Goal: Task Accomplishment & Management: Use online tool/utility

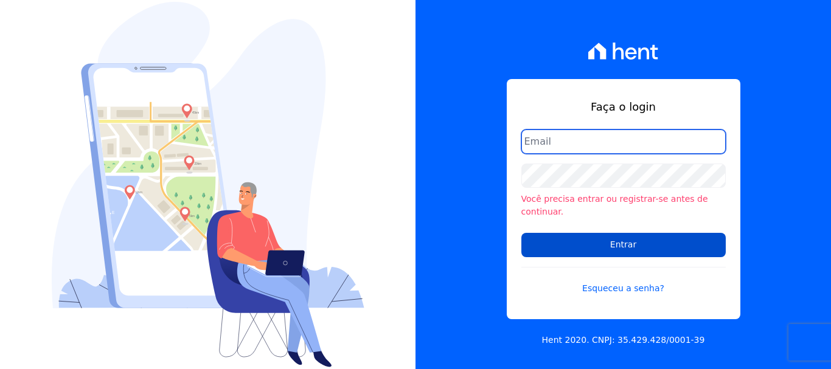
type input "[PERSON_NAME][EMAIL_ADDRESS][PERSON_NAME][DOMAIN_NAME]"
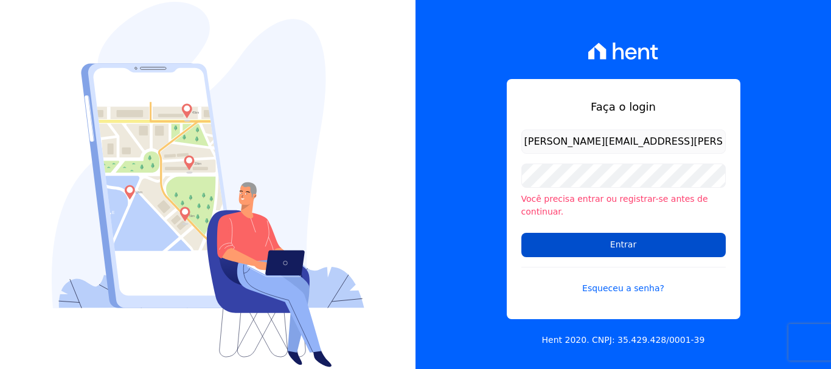
click at [629, 248] on input "Entrar" at bounding box center [623, 245] width 204 height 24
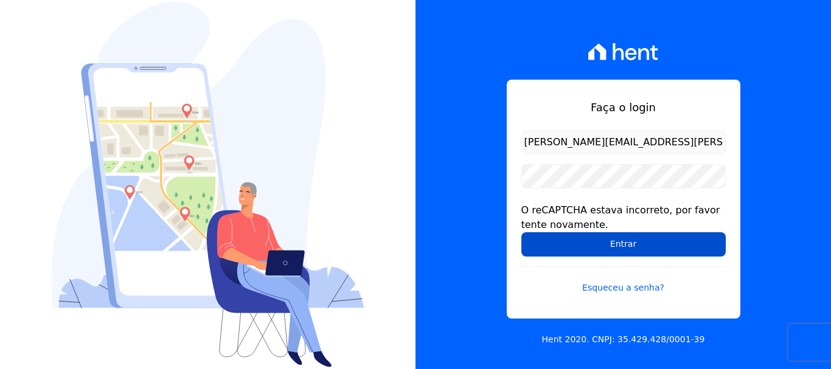
drag, startPoint x: 0, startPoint y: 0, endPoint x: 637, endPoint y: 244, distance: 682.5
click at [637, 244] on input "Entrar" at bounding box center [623, 244] width 204 height 24
click at [575, 248] on input "Entrar" at bounding box center [623, 244] width 204 height 24
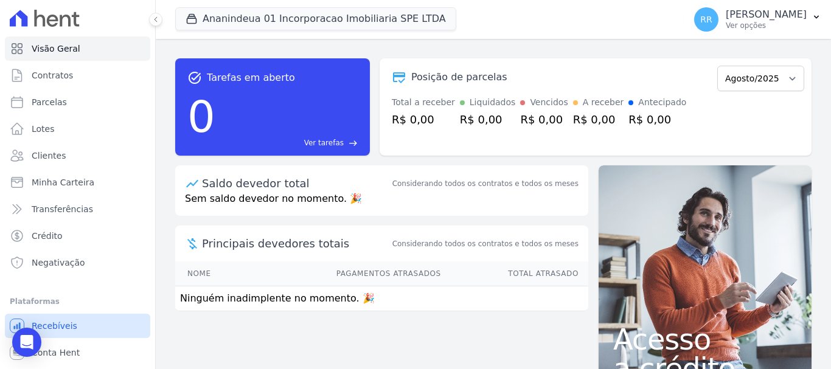
scroll to position [23, 0]
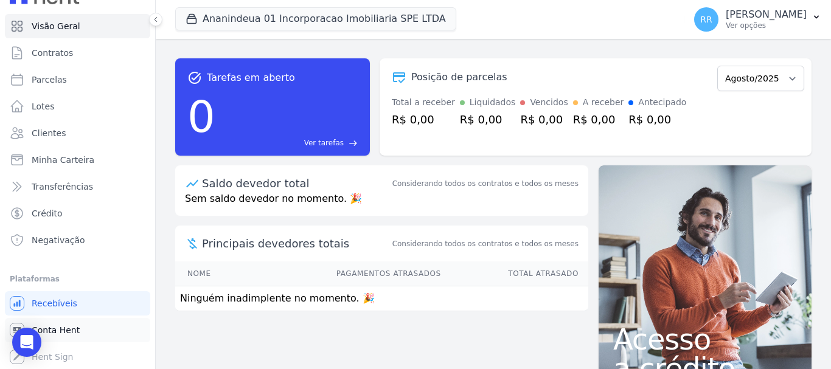
click at [69, 332] on span "Conta Hent" at bounding box center [56, 330] width 48 height 12
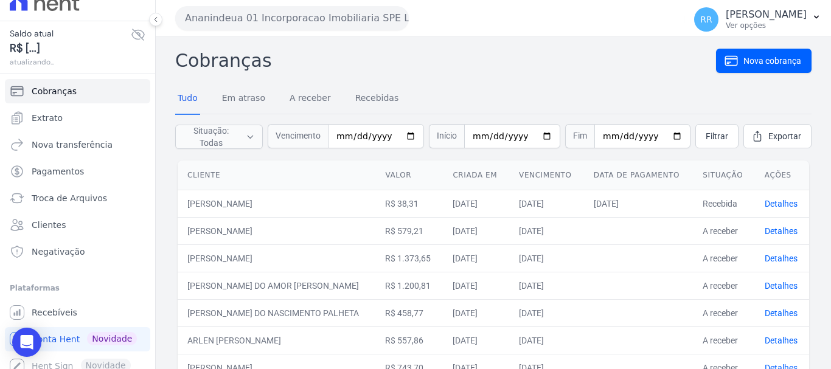
scroll to position [25, 0]
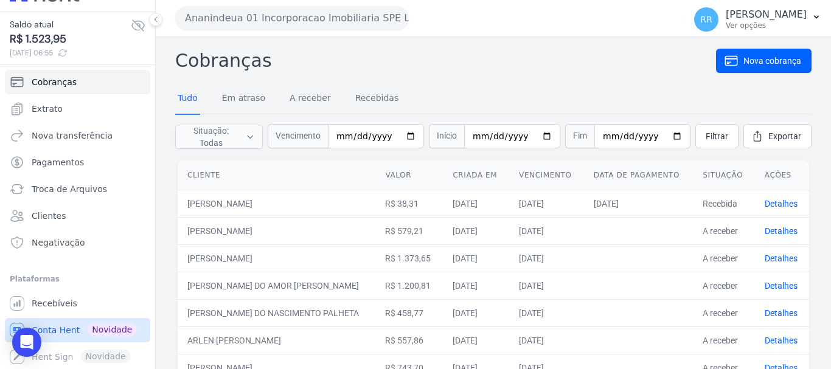
click at [64, 332] on span "Conta Hent" at bounding box center [56, 330] width 48 height 12
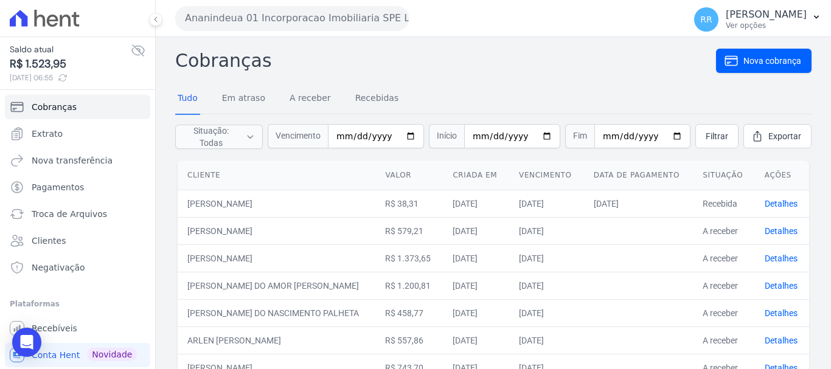
click at [292, 23] on button "Ananindeua 01 Incorporacao Imobiliaria SPE LTDA" at bounding box center [292, 18] width 234 height 24
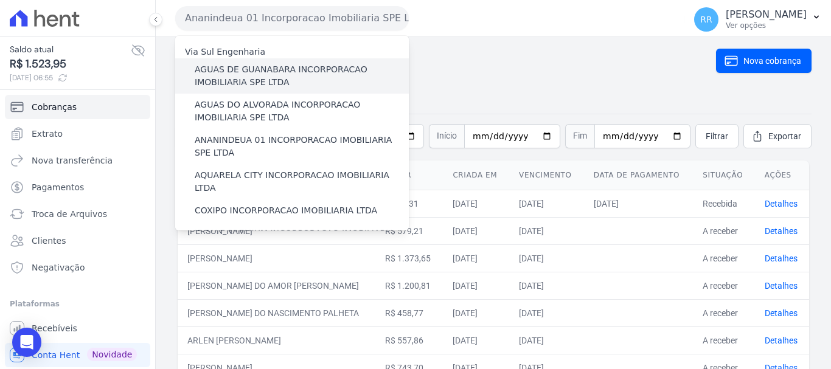
click at [271, 72] on label "AGUAS DE GUANABARA INCORPORACAO IMOBILIARIA SPE LTDA" at bounding box center [302, 76] width 214 height 26
click at [0, 0] on input "AGUAS DE GUANABARA INCORPORACAO IMOBILIARIA SPE LTDA" at bounding box center [0, 0] width 0 height 0
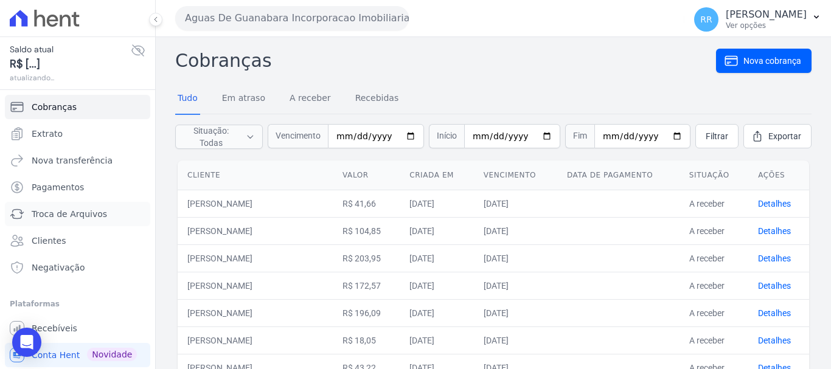
click at [82, 211] on span "Troca de Arquivos" at bounding box center [69, 214] width 75 height 12
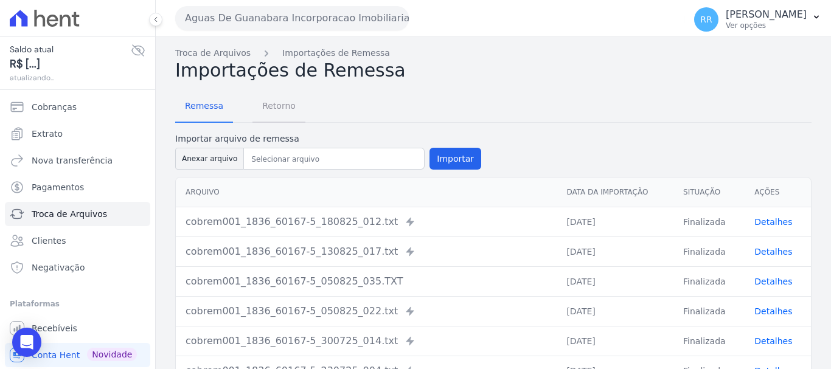
click at [287, 111] on span "Retorno" at bounding box center [279, 106] width 48 height 24
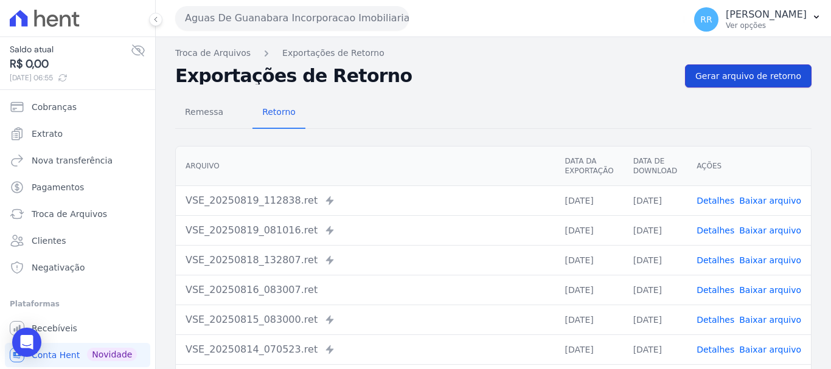
click at [753, 74] on span "Gerar arquivo de retorno" at bounding box center [748, 76] width 106 height 12
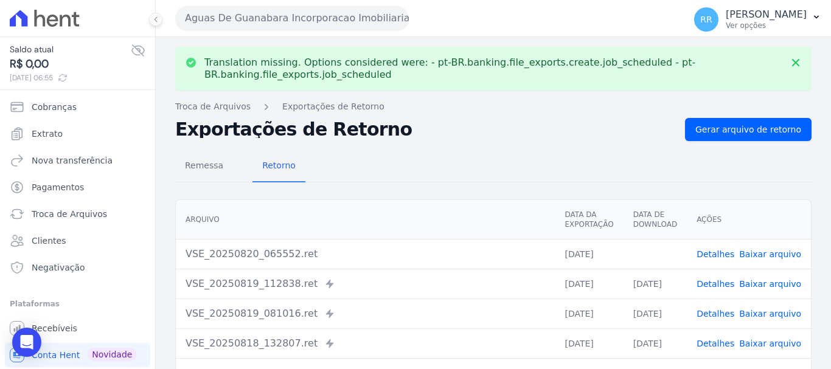
click at [779, 252] on link "Baixar arquivo" at bounding box center [770, 254] width 62 height 10
click at [359, 17] on button "Aguas De Guanabara Incorporacao Imobiliaria SPE LTDA" at bounding box center [292, 18] width 234 height 24
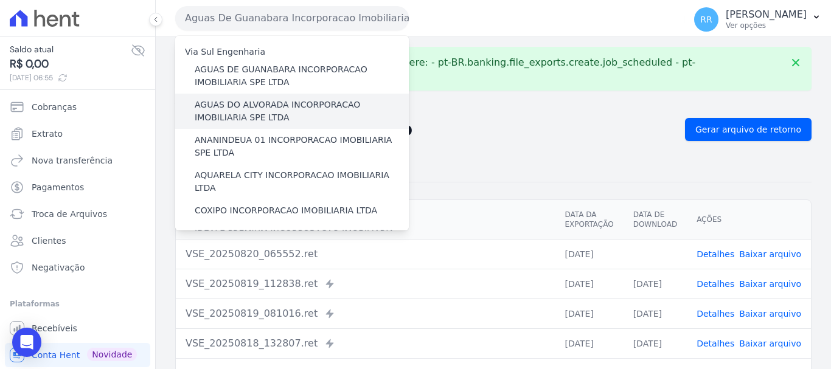
click at [296, 109] on label "AGUAS DO ALVORADA INCORPORACAO IMOBILIARIA SPE LTDA" at bounding box center [302, 112] width 214 height 26
click at [0, 0] on input "AGUAS DO ALVORADA INCORPORACAO IMOBILIARIA SPE LTDA" at bounding box center [0, 0] width 0 height 0
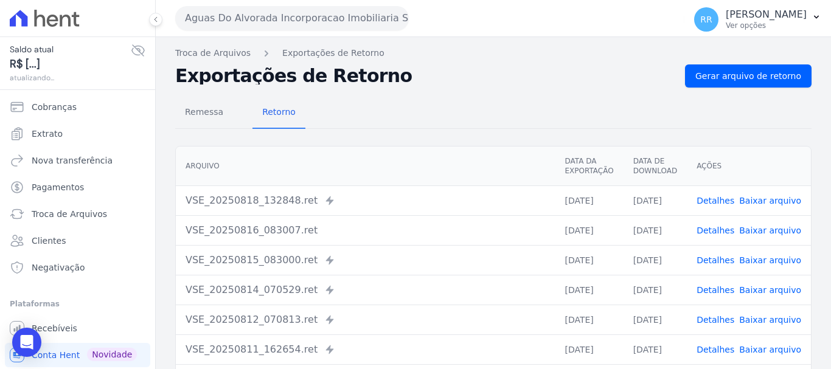
click at [766, 201] on link "Baixar arquivo" at bounding box center [770, 201] width 62 height 10
click at [350, 19] on button "Aguas Do Alvorada Incorporacao Imobiliaria SPE LTDA" at bounding box center [292, 18] width 234 height 24
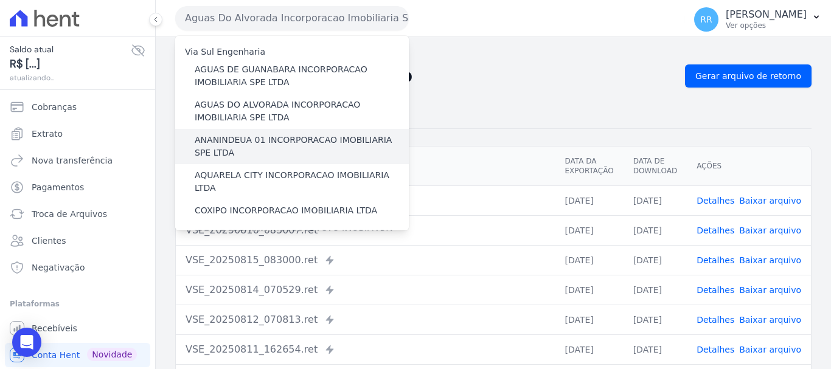
click at [335, 136] on label "ANANINDEUA 01 INCORPORACAO IMOBILIARIA SPE LTDA" at bounding box center [302, 147] width 214 height 26
click at [0, 0] on input "ANANINDEUA 01 INCORPORACAO IMOBILIARIA SPE LTDA" at bounding box center [0, 0] width 0 height 0
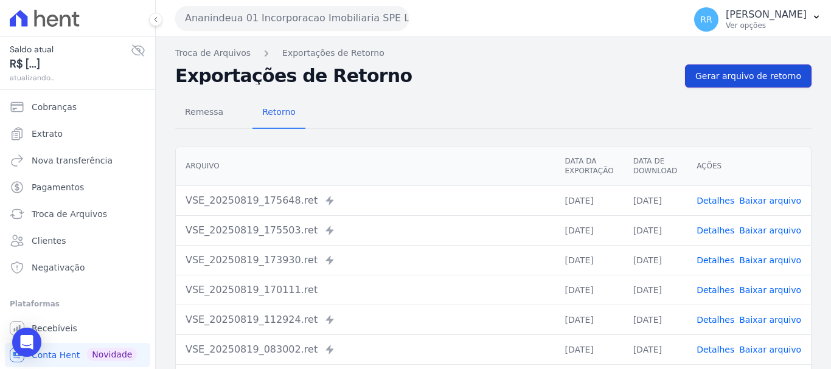
click at [773, 80] on span "Gerar arquivo de retorno" at bounding box center [748, 76] width 106 height 12
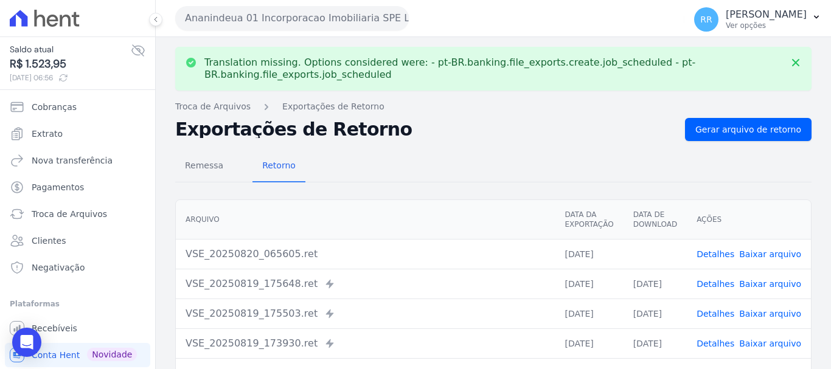
click at [765, 251] on link "Baixar arquivo" at bounding box center [770, 254] width 62 height 10
click at [287, 15] on button "Ananindeua 01 Incorporacao Imobiliaria SPE LTDA" at bounding box center [292, 18] width 234 height 24
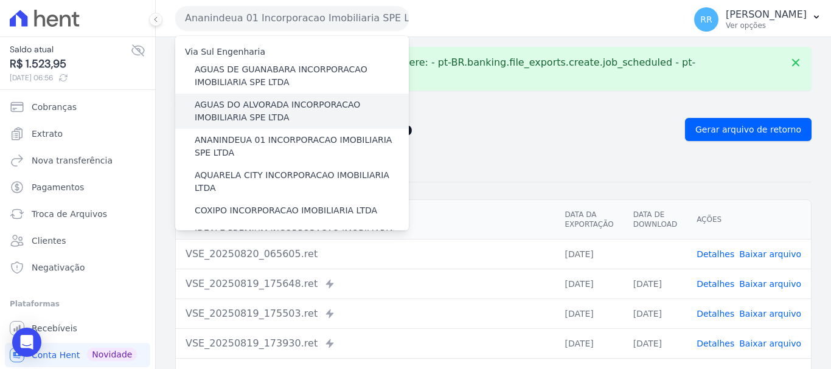
click at [267, 106] on label "AGUAS DO ALVORADA INCORPORACAO IMOBILIARIA SPE LTDA" at bounding box center [302, 112] width 214 height 26
click at [0, 0] on input "AGUAS DO ALVORADA INCORPORACAO IMOBILIARIA SPE LTDA" at bounding box center [0, 0] width 0 height 0
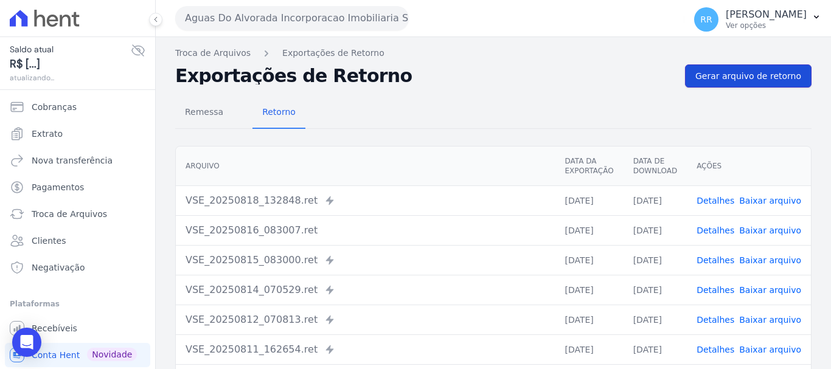
click at [742, 82] on link "Gerar arquivo de retorno" at bounding box center [748, 75] width 127 height 23
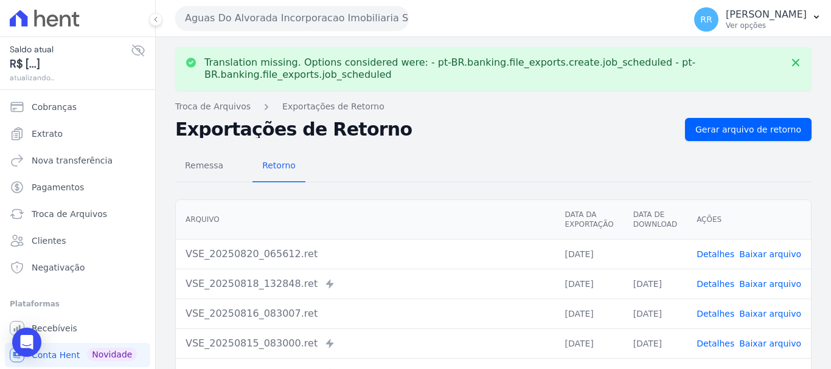
click at [778, 255] on link "Baixar arquivo" at bounding box center [770, 254] width 62 height 10
click at [329, 24] on button "Aguas Do Alvorada Incorporacao Imobiliaria SPE LTDA" at bounding box center [292, 18] width 234 height 24
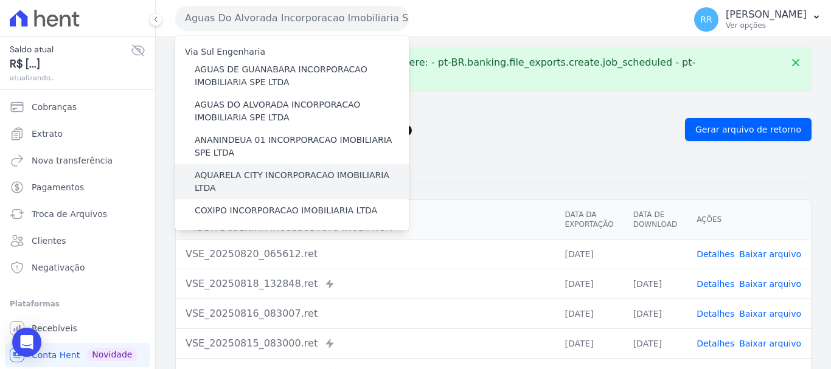
click at [223, 174] on label "AQUARELA CITY INCORPORACAO IMOBILIARIA LTDA" at bounding box center [302, 182] width 214 height 26
click at [0, 0] on input "AQUARELA CITY INCORPORACAO IMOBILIARIA LTDA" at bounding box center [0, 0] width 0 height 0
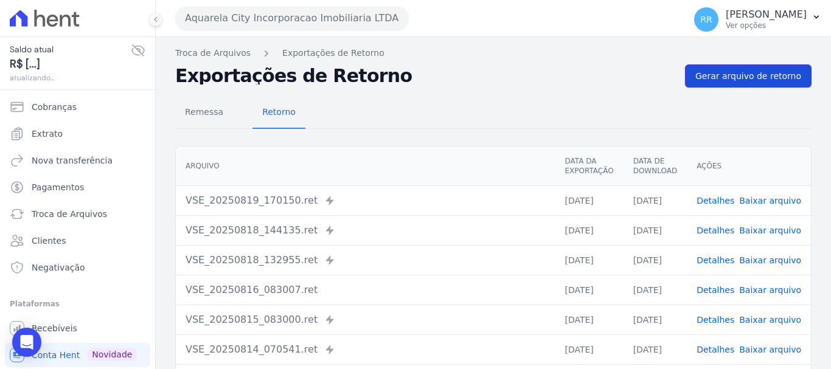
click at [741, 77] on span "Gerar arquivo de retorno" at bounding box center [748, 76] width 106 height 12
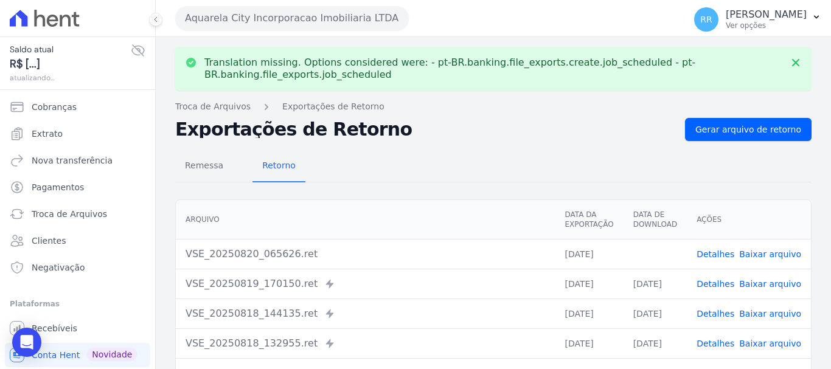
click at [766, 251] on link "Baixar arquivo" at bounding box center [770, 254] width 62 height 10
click at [257, 23] on button "Aquarela City Incorporacao Imobiliaria LTDA" at bounding box center [292, 18] width 234 height 24
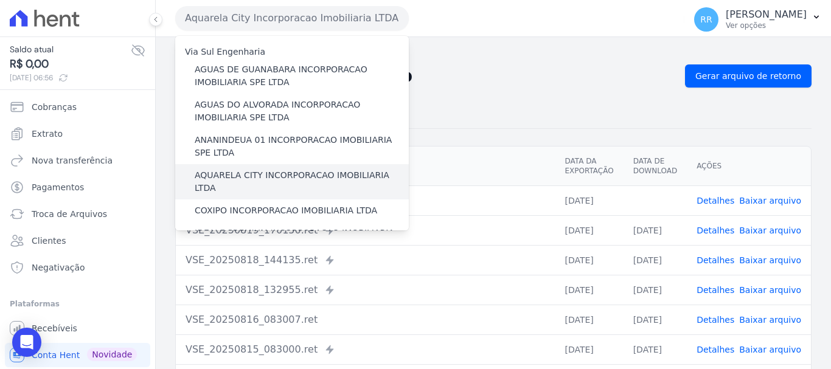
click at [278, 174] on label "AQUARELA CITY INCORPORACAO IMOBILIARIA LTDA" at bounding box center [302, 182] width 214 height 26
click at [0, 0] on input "AQUARELA CITY INCORPORACAO IMOBILIARIA LTDA" at bounding box center [0, 0] width 0 height 0
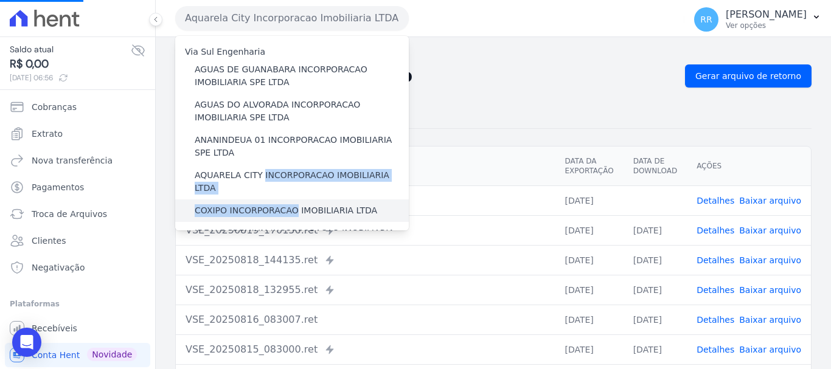
drag, startPoint x: 278, startPoint y: 174, endPoint x: 272, endPoint y: 204, distance: 31.0
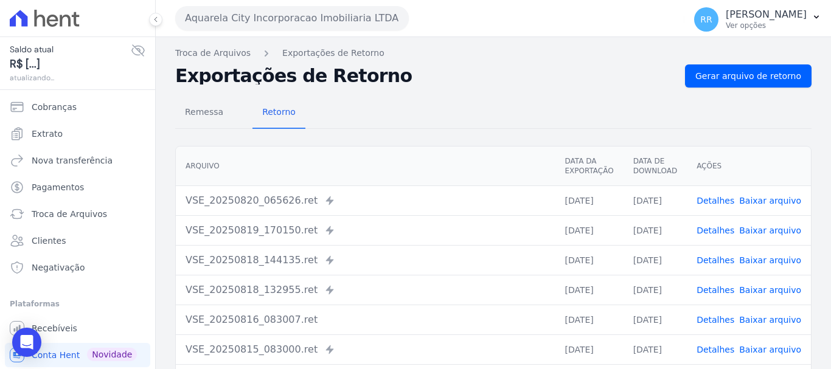
click at [276, 195] on div "VSE_20250820_065626.ret Enviado para Nexxera em: 20/08/2025, 06:56" at bounding box center [365, 200] width 359 height 15
drag, startPoint x: 300, startPoint y: 18, endPoint x: 300, endPoint y: 33, distance: 15.2
click at [300, 18] on button "Aquarela City Incorporacao Imobiliaria LTDA" at bounding box center [292, 18] width 234 height 24
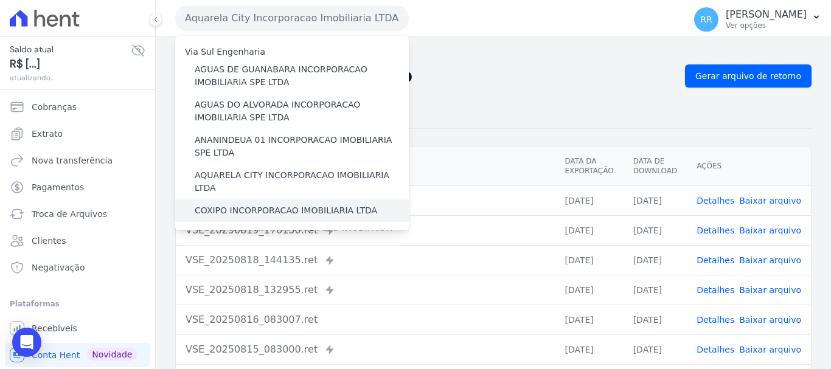
click at [300, 204] on label "COXIPO INCORPORACAO IMOBILIARIA LTDA" at bounding box center [286, 210] width 182 height 13
click at [0, 0] on input "COXIPO INCORPORACAO IMOBILIARIA LTDA" at bounding box center [0, 0] width 0 height 0
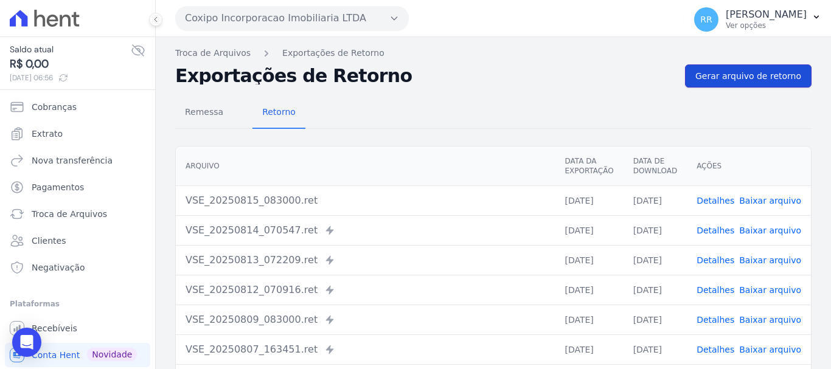
click at [760, 80] on span "Gerar arquivo de retorno" at bounding box center [748, 76] width 106 height 12
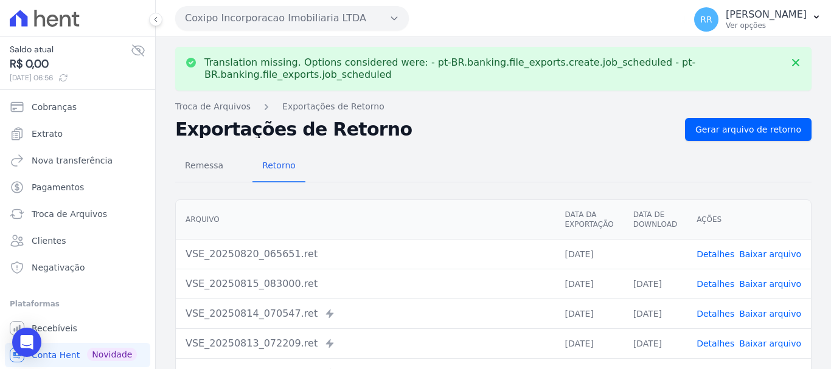
click at [768, 250] on link "Baixar arquivo" at bounding box center [770, 254] width 62 height 10
drag, startPoint x: 362, startPoint y: 18, endPoint x: 361, endPoint y: 27, distance: 8.5
click at [362, 18] on button "Coxipo Incorporacao Imobiliaria LTDA" at bounding box center [292, 18] width 234 height 24
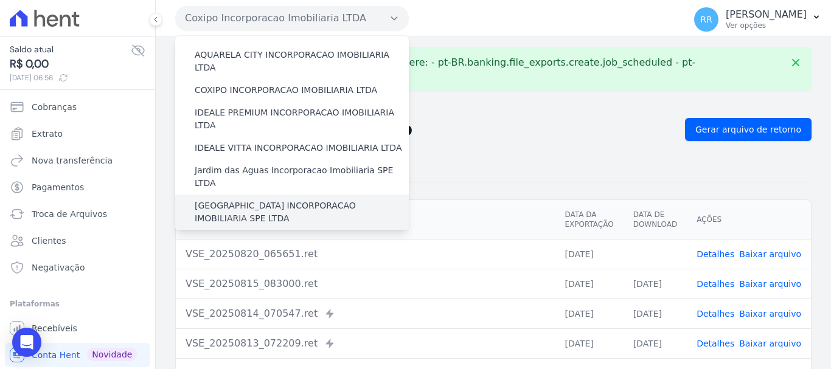
scroll to position [122, 0]
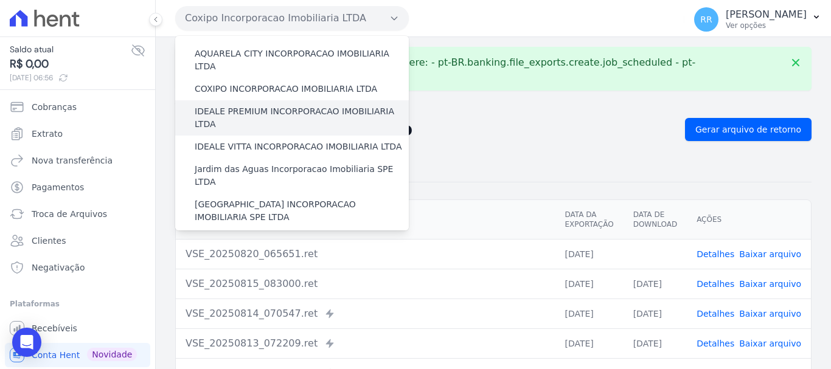
click at [275, 105] on label "IDEALE PREMIUM INCORPORACAO IMOBILIARIA LTDA" at bounding box center [302, 118] width 214 height 26
click at [0, 0] on input "IDEALE PREMIUM INCORPORACAO IMOBILIARIA LTDA" at bounding box center [0, 0] width 0 height 0
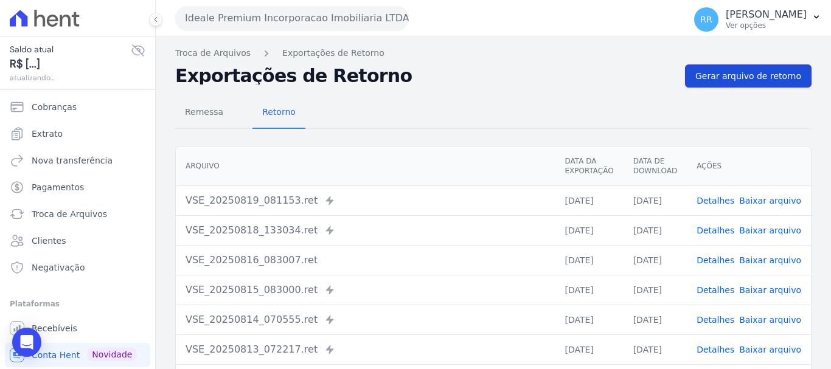
click at [752, 83] on link "Gerar arquivo de retorno" at bounding box center [748, 75] width 127 height 23
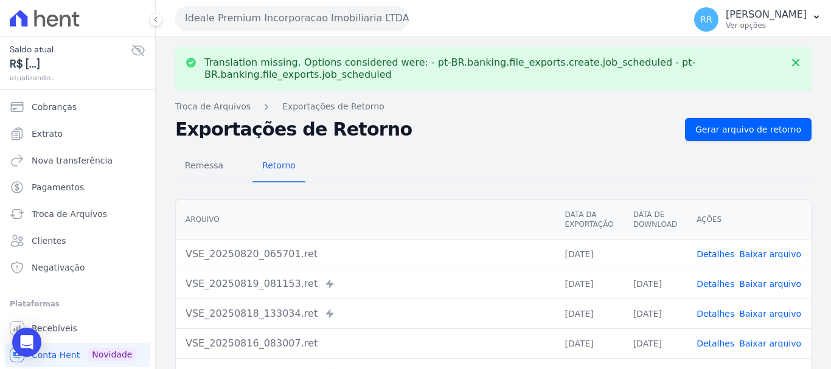
click at [764, 260] on span "Baixar arquivo" at bounding box center [770, 254] width 62 height 12
click at [763, 257] on link "Baixar arquivo" at bounding box center [770, 254] width 62 height 10
click at [243, 9] on button "Ideale Premium Incorporacao Imobiliaria LTDA" at bounding box center [292, 18] width 234 height 24
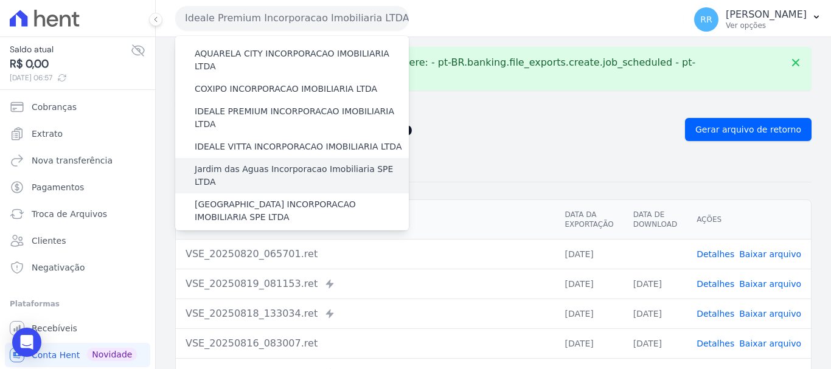
click at [274, 163] on label "Jardim das Aguas Incorporacao Imobiliaria SPE LTDA" at bounding box center [302, 176] width 214 height 26
click at [0, 0] on input "Jardim das Aguas Incorporacao Imobiliaria SPE LTDA" at bounding box center [0, 0] width 0 height 0
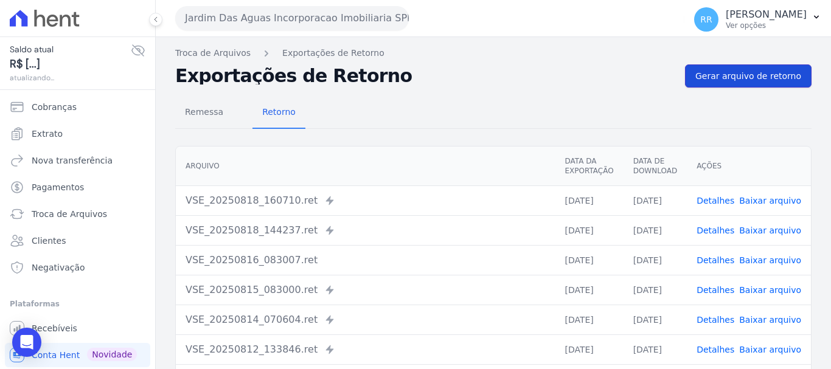
click at [755, 75] on span "Gerar arquivo de retorno" at bounding box center [748, 76] width 106 height 12
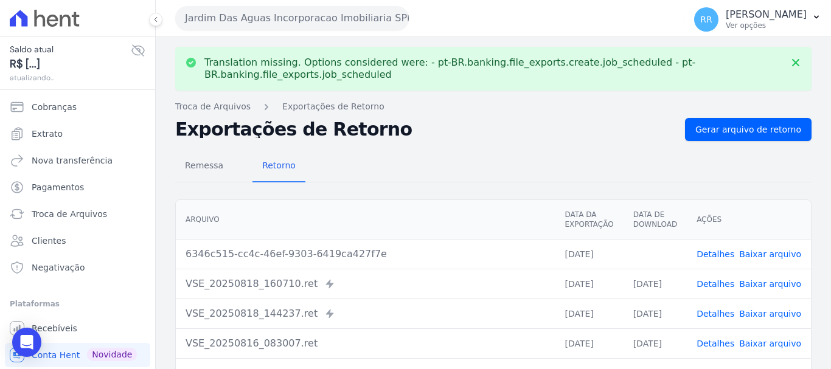
click at [779, 251] on link "Baixar arquivo" at bounding box center [770, 254] width 62 height 10
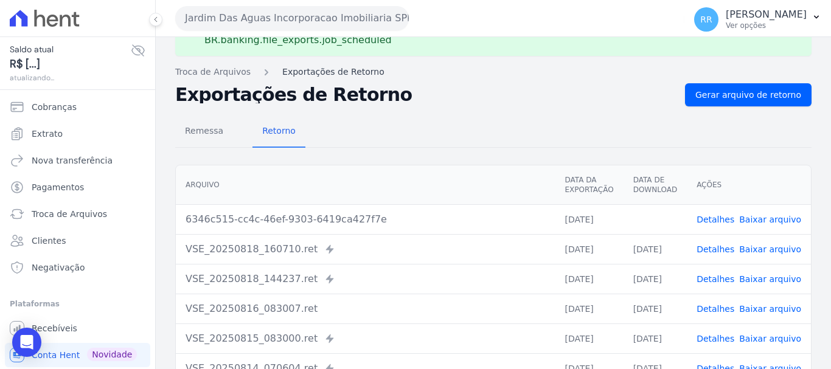
scroll to position [0, 0]
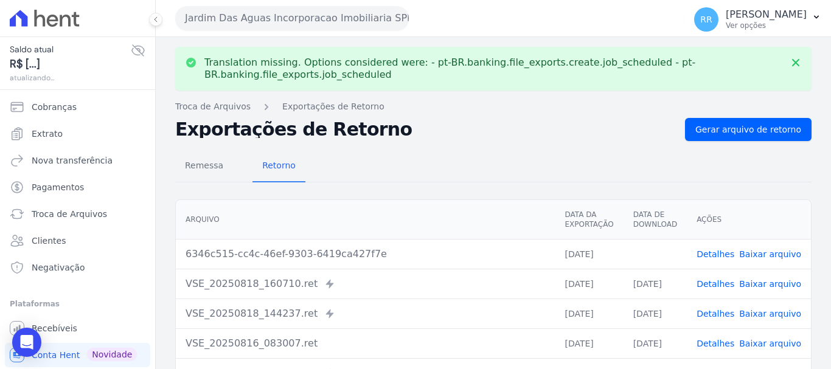
click at [310, 12] on button "Jardim Das Aguas Incorporacao Imobiliaria SPE LTDA" at bounding box center [292, 18] width 234 height 24
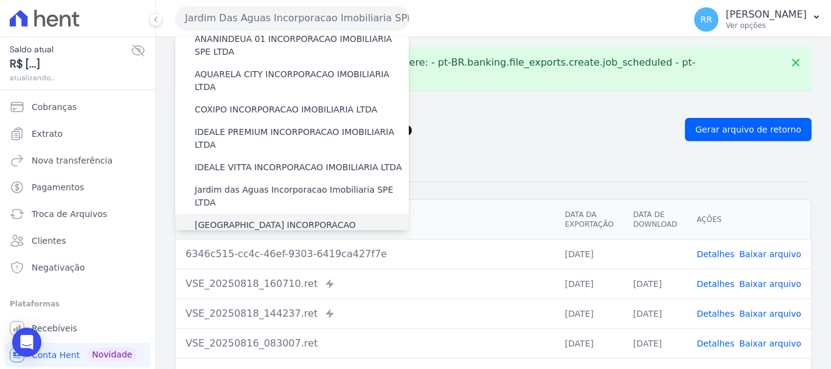
scroll to position [122, 0]
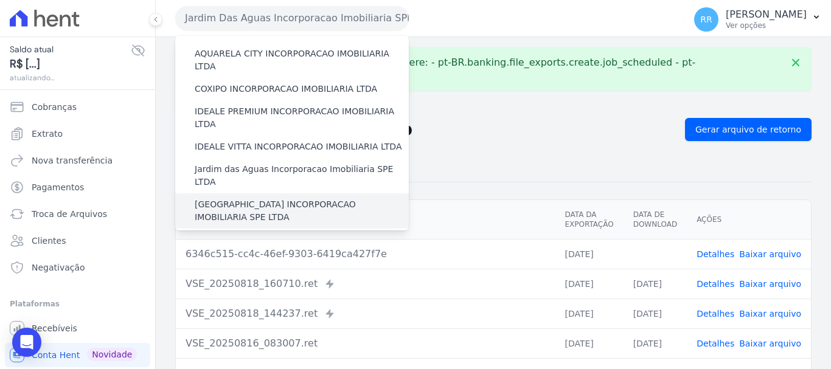
click at [230, 198] on label "[GEOGRAPHIC_DATA] INCORPORACAO IMOBILIARIA SPE LTDA" at bounding box center [302, 211] width 214 height 26
click at [0, 0] on input "[GEOGRAPHIC_DATA] INCORPORACAO IMOBILIARIA SPE LTDA" at bounding box center [0, 0] width 0 height 0
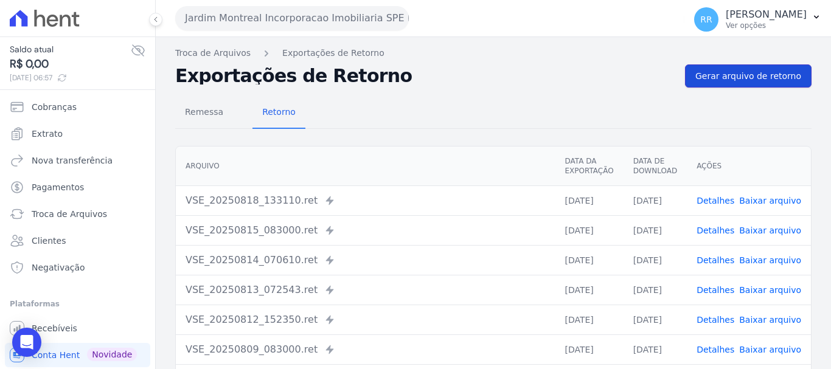
drag, startPoint x: 755, startPoint y: 82, endPoint x: 401, endPoint y: 78, distance: 354.0
click at [755, 82] on link "Gerar arquivo de retorno" at bounding box center [748, 75] width 127 height 23
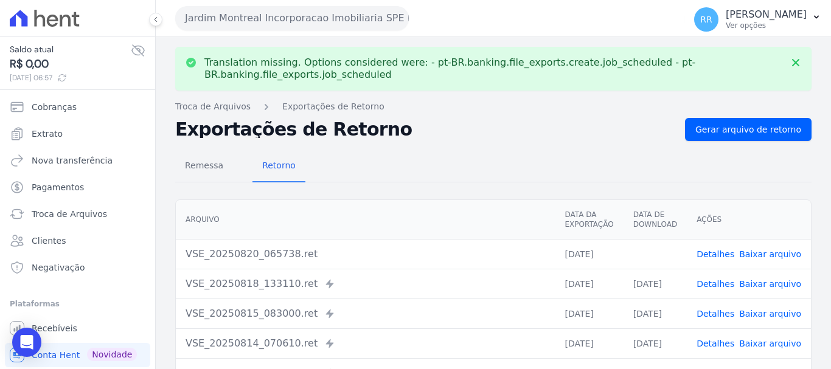
click at [778, 254] on link "Baixar arquivo" at bounding box center [770, 254] width 62 height 10
click at [331, 15] on button "Jardim Montreal Incorporacao Imobiliaria SPE LTDA" at bounding box center [292, 18] width 234 height 24
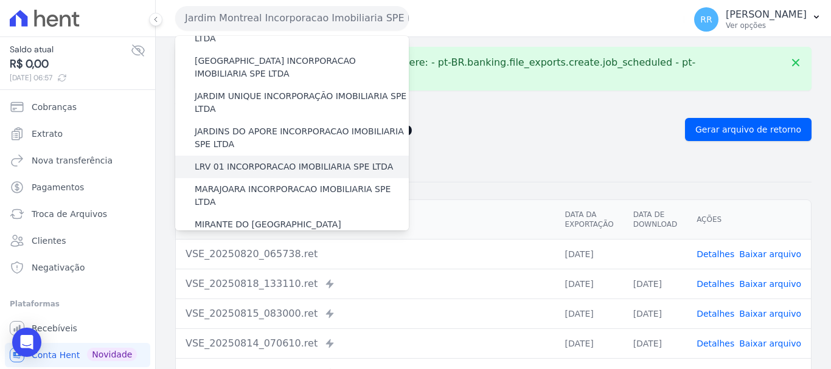
scroll to position [243, 0]
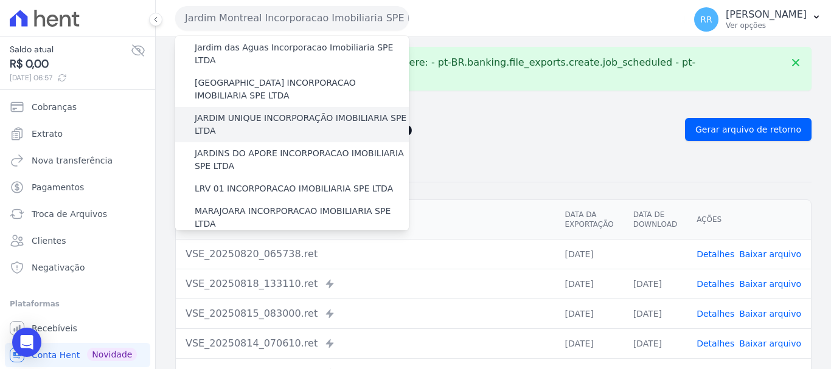
click at [266, 112] on label "JARDIM UNIQUE INCORPORAÇÃO IMOBILIARIA SPE LTDA" at bounding box center [302, 125] width 214 height 26
click at [0, 0] on input "JARDIM UNIQUE INCORPORAÇÃO IMOBILIARIA SPE LTDA" at bounding box center [0, 0] width 0 height 0
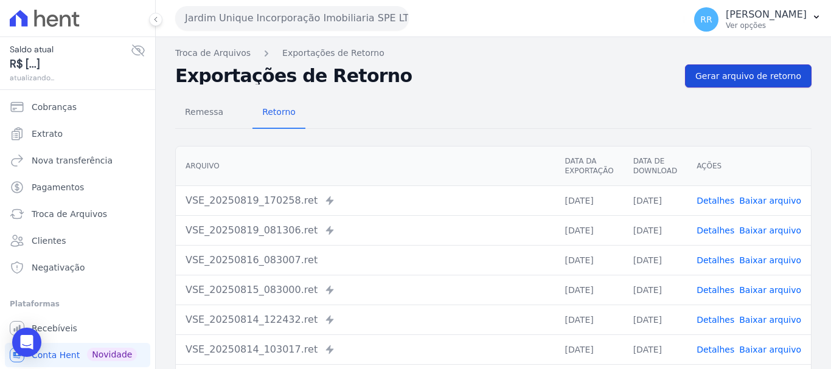
click at [731, 83] on link "Gerar arquivo de retorno" at bounding box center [748, 75] width 127 height 23
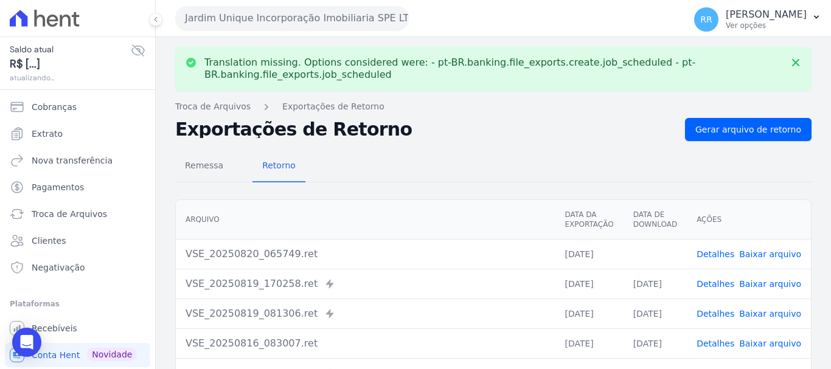
click at [779, 252] on link "Baixar arquivo" at bounding box center [770, 254] width 62 height 10
click at [333, 20] on button "Jardim Unique Incorporação Imobiliaria SPE LTDA" at bounding box center [292, 18] width 234 height 24
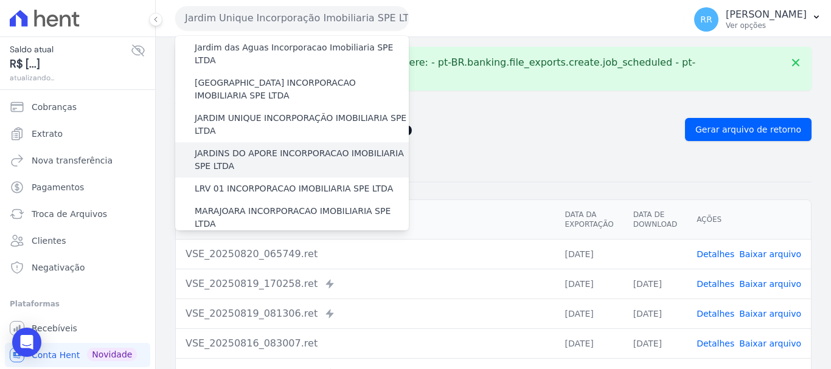
click at [208, 147] on label "JARDINS DO APORE INCORPORACAO IMOBILIARIA SPE LTDA" at bounding box center [302, 160] width 214 height 26
click at [0, 0] on input "JARDINS DO APORE INCORPORACAO IMOBILIARIA SPE LTDA" at bounding box center [0, 0] width 0 height 0
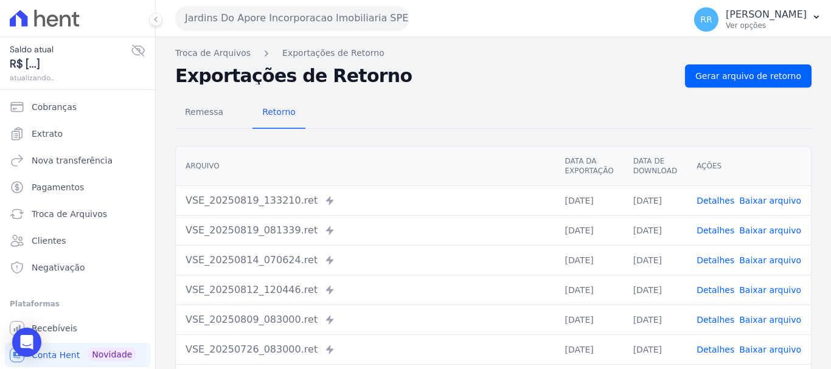
click at [724, 64] on div "Troca de Arquivos Exportações de Retorno Exportações de Retorno Gerar arquivo d…" at bounding box center [493, 287] width 675 height 500
click at [714, 88] on div "Remessa Retorno Arquivo Data da Exportação Data de Download Ações VSE_20250819_…" at bounding box center [493, 308] width 636 height 440
click at [713, 78] on span "Gerar arquivo de retorno" at bounding box center [748, 76] width 106 height 12
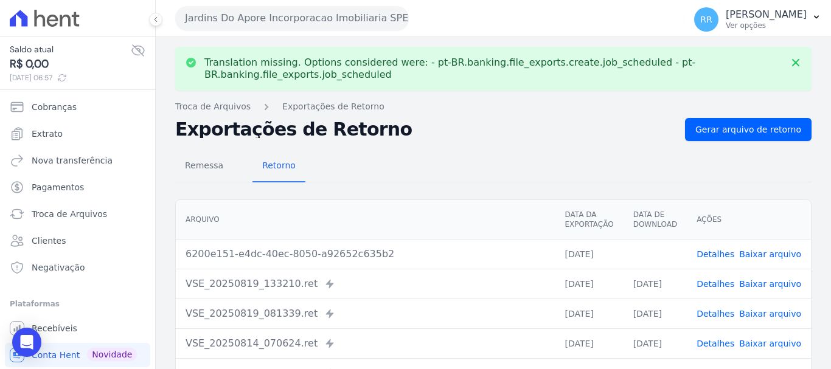
click at [766, 257] on link "Baixar arquivo" at bounding box center [770, 254] width 62 height 10
click at [268, 16] on button "Jardins Do Apore Incorporacao Imobiliaria SPE LTDA" at bounding box center [292, 18] width 234 height 24
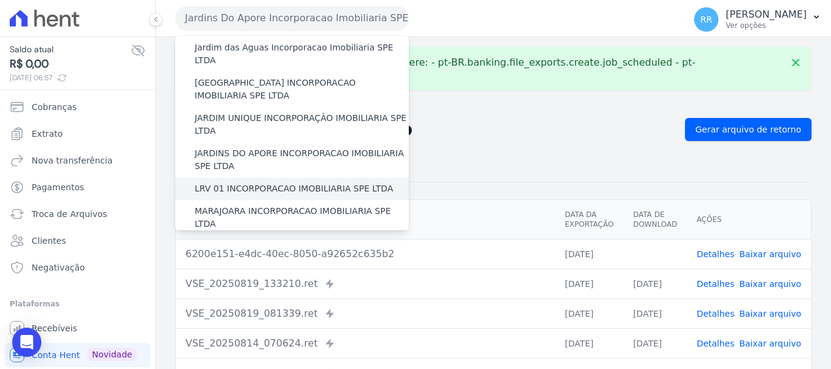
click at [263, 182] on label "LRV 01 INCORPORACAO IMOBILIARIA SPE LTDA" at bounding box center [294, 188] width 198 height 13
click at [0, 0] on input "LRV 01 INCORPORACAO IMOBILIARIA SPE LTDA" at bounding box center [0, 0] width 0 height 0
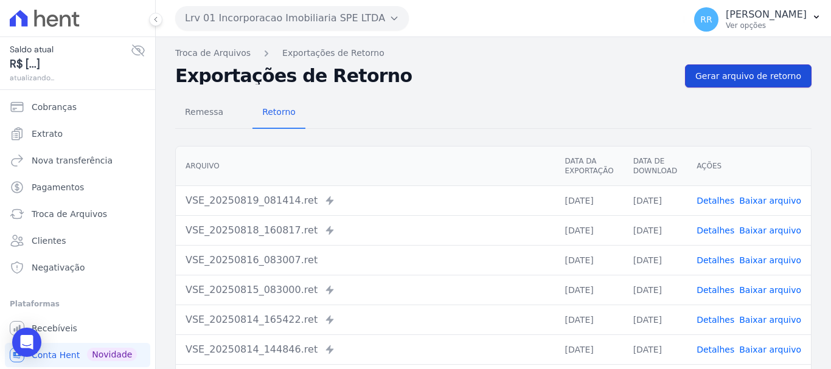
click at [742, 66] on link "Gerar arquivo de retorno" at bounding box center [748, 75] width 127 height 23
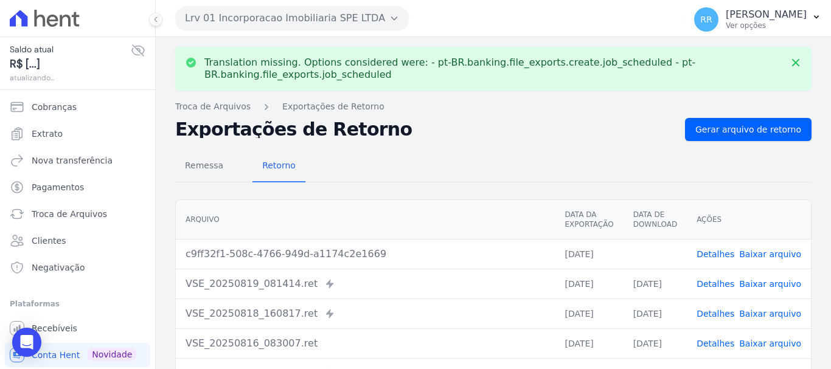
click at [783, 252] on link "Baixar arquivo" at bounding box center [770, 254] width 62 height 10
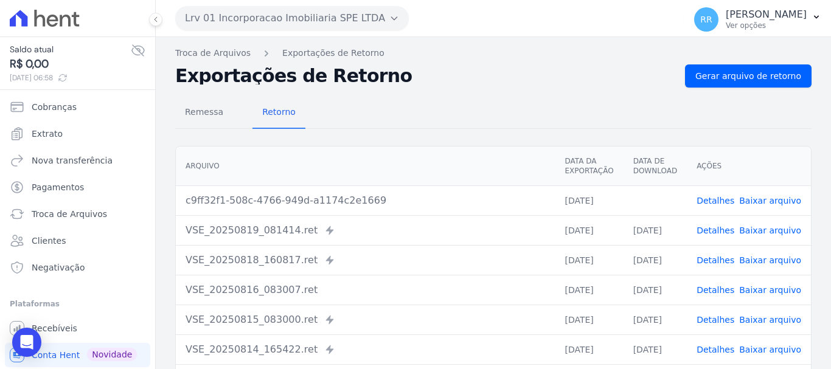
drag, startPoint x: 774, startPoint y: 199, endPoint x: 738, endPoint y: 195, distance: 36.1
click at [774, 199] on link "Baixar arquivo" at bounding box center [770, 201] width 62 height 10
click at [305, 27] on button "Lrv 01 Incorporacao Imobiliaria SPE LTDA" at bounding box center [292, 18] width 234 height 24
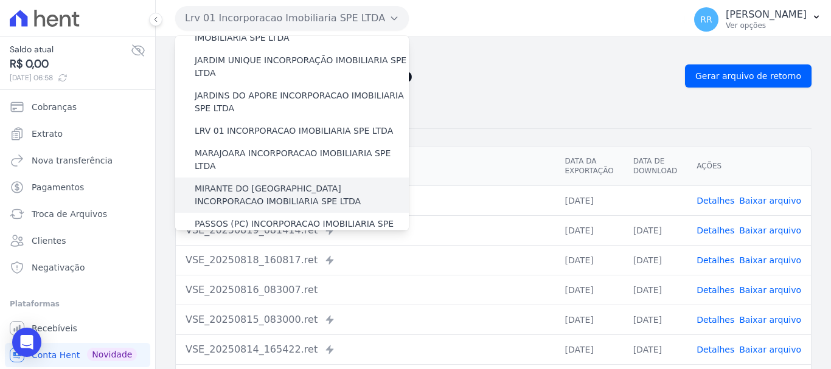
scroll to position [304, 0]
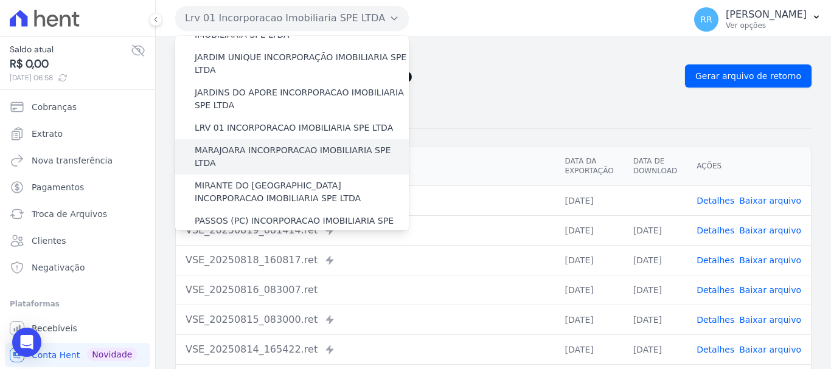
click at [264, 144] on label "MARAJOARA INCORPORACAO IMOBILIARIA SPE LTDA" at bounding box center [302, 157] width 214 height 26
click at [0, 0] on input "MARAJOARA INCORPORACAO IMOBILIARIA SPE LTDA" at bounding box center [0, 0] width 0 height 0
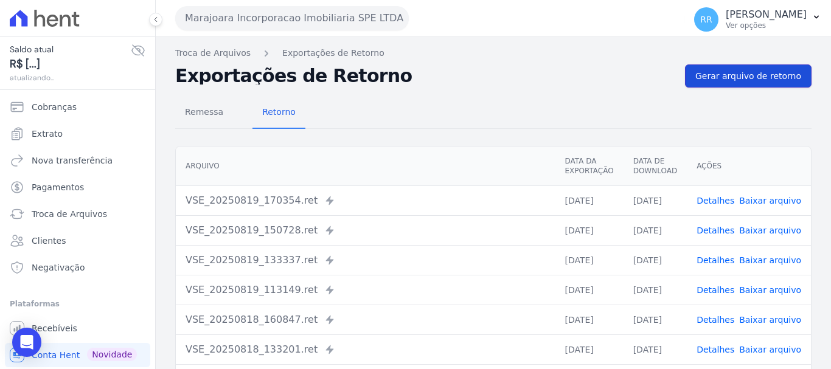
click at [745, 72] on span "Gerar arquivo de retorno" at bounding box center [748, 76] width 106 height 12
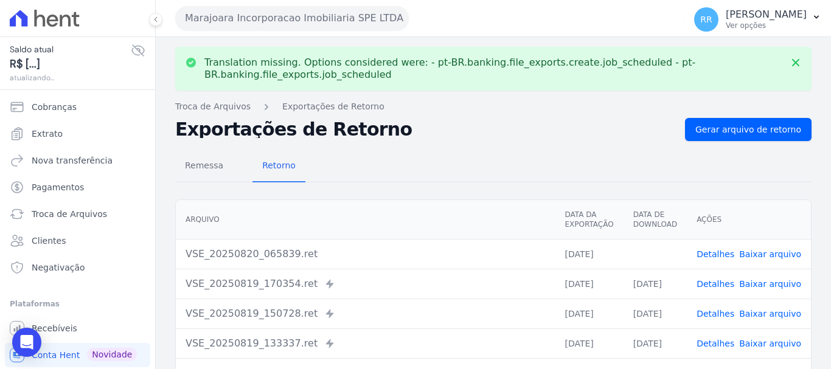
click at [776, 254] on link "Baixar arquivo" at bounding box center [770, 254] width 62 height 10
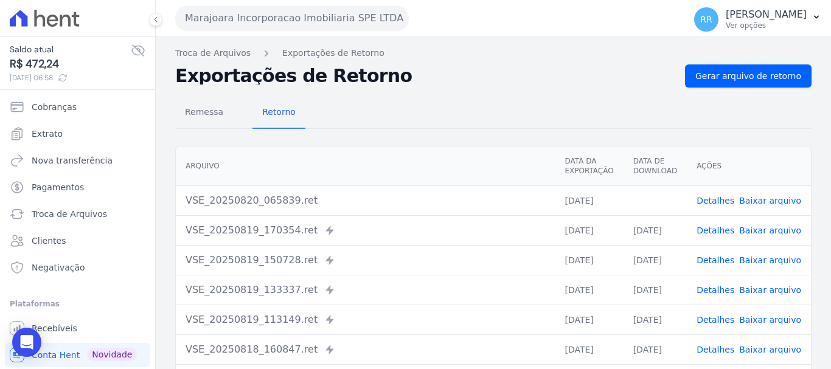
click at [766, 204] on link "Baixar arquivo" at bounding box center [770, 201] width 62 height 10
click at [238, 18] on button "Marajoara Incorporacao Imobiliaria SPE LTDA" at bounding box center [292, 18] width 234 height 24
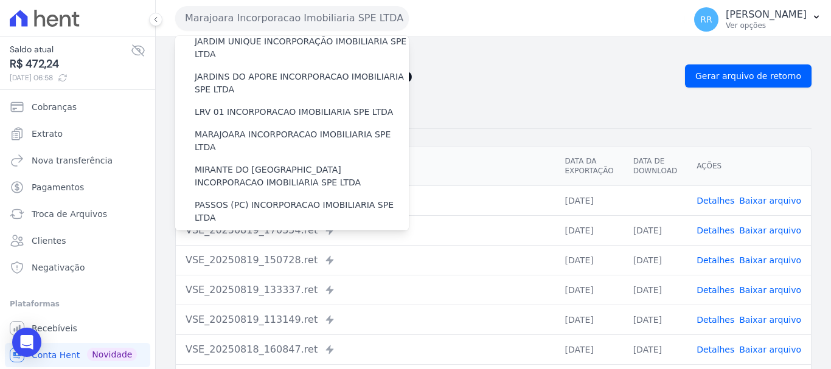
scroll to position [365, 0]
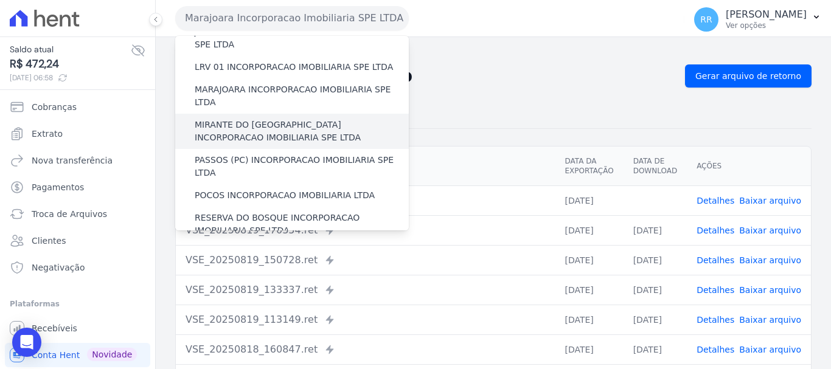
click at [290, 119] on label "MIRANTE DO [GEOGRAPHIC_DATA] INCORPORACAO IMOBILIARIA SPE LTDA" at bounding box center [302, 132] width 214 height 26
click at [0, 0] on input "MIRANTE DO [GEOGRAPHIC_DATA] INCORPORACAO IMOBILIARIA SPE LTDA" at bounding box center [0, 0] width 0 height 0
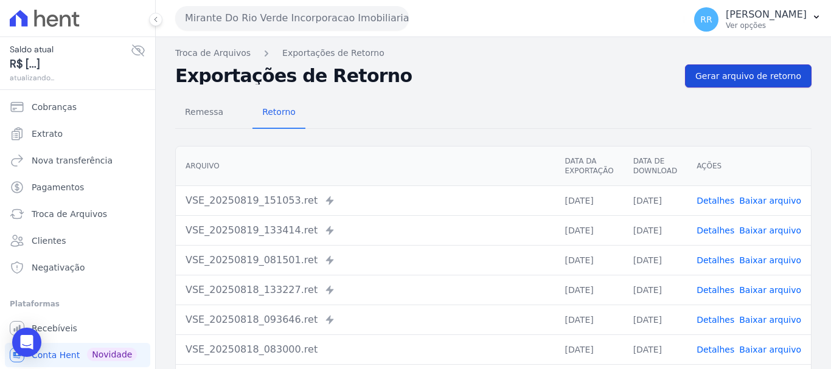
click at [745, 69] on link "Gerar arquivo de retorno" at bounding box center [748, 75] width 127 height 23
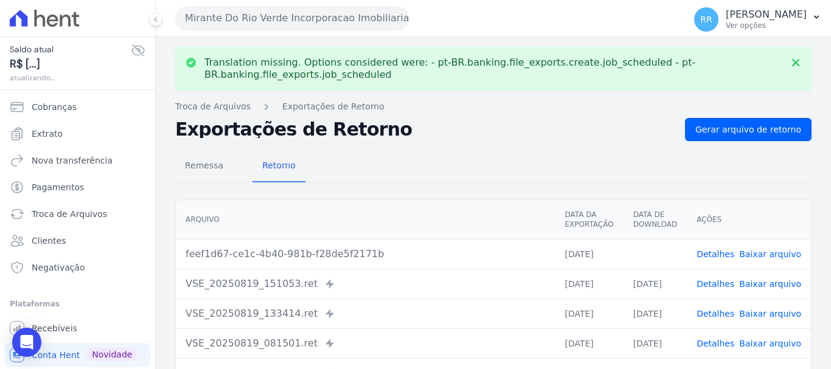
click at [769, 255] on link "Baixar arquivo" at bounding box center [770, 254] width 62 height 10
click at [299, 26] on button "Mirante Do Rio Verde Incorporacao Imobiliaria SPE LTDA" at bounding box center [292, 18] width 234 height 24
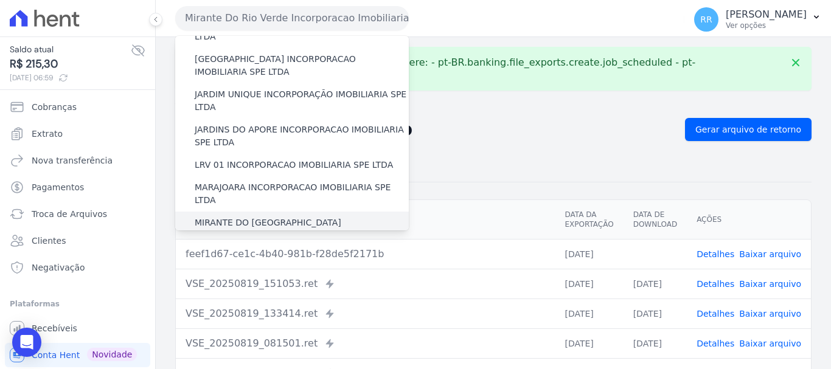
scroll to position [304, 0]
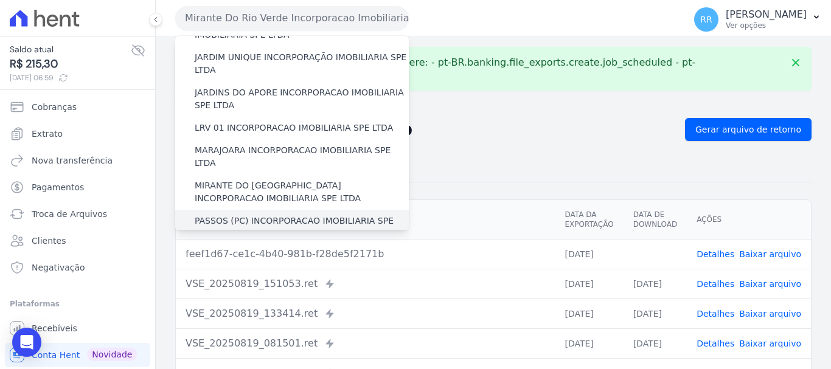
click at [220, 210] on div "PASSOS (PC) INCORPORACAO IMOBILIARIA SPE LTDA" at bounding box center [292, 227] width 234 height 35
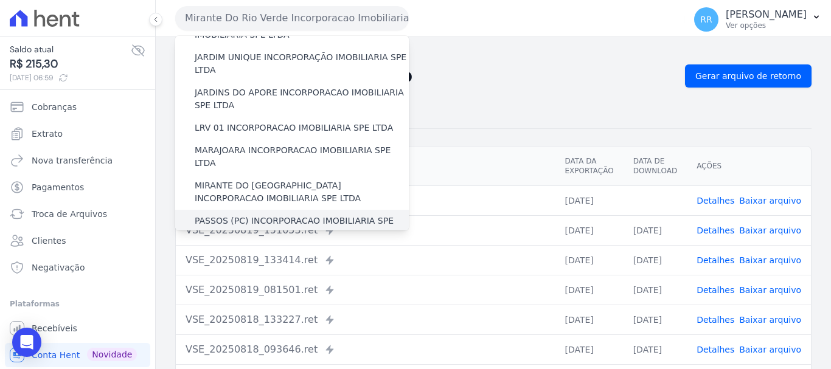
click at [227, 215] on label "PASSOS (PC) INCORPORACAO IMOBILIARIA SPE LTDA" at bounding box center [302, 228] width 214 height 26
click at [0, 0] on input "PASSOS (PC) INCORPORACAO IMOBILIARIA SPE LTDA" at bounding box center [0, 0] width 0 height 0
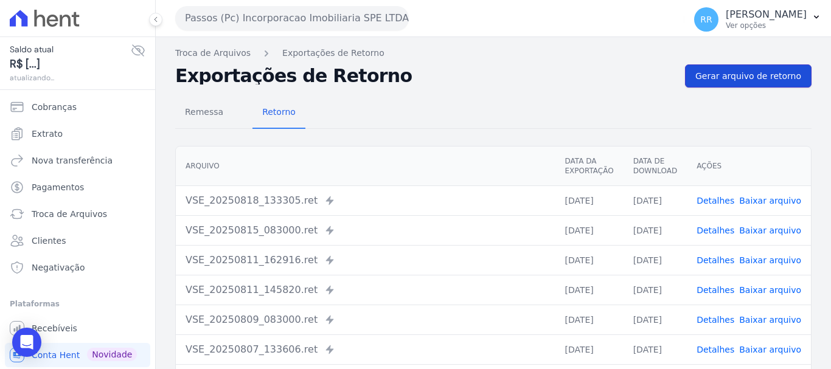
click at [754, 83] on link "Gerar arquivo de retorno" at bounding box center [748, 75] width 127 height 23
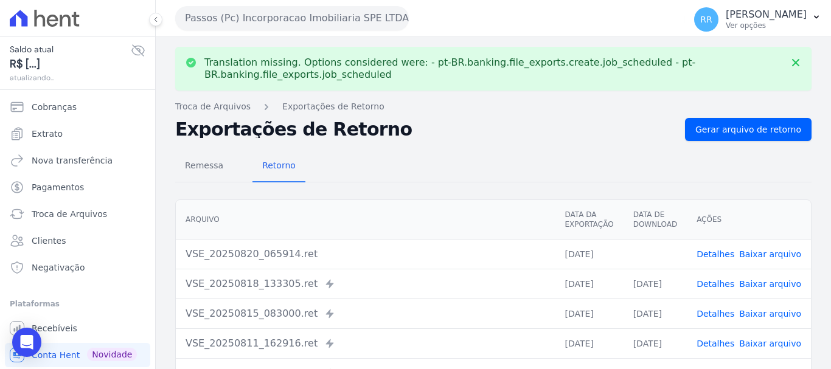
click at [769, 252] on link "Baixar arquivo" at bounding box center [770, 254] width 62 height 10
click at [290, 20] on button "Passos (Pc) Incorporacao Imobiliaria SPE LTDA" at bounding box center [292, 18] width 234 height 24
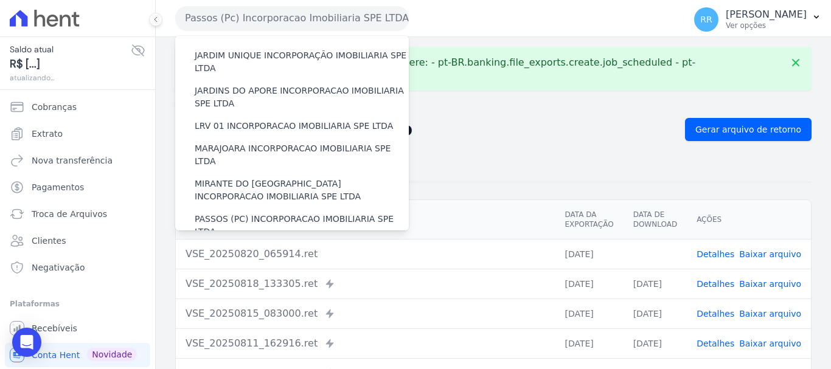
scroll to position [365, 0]
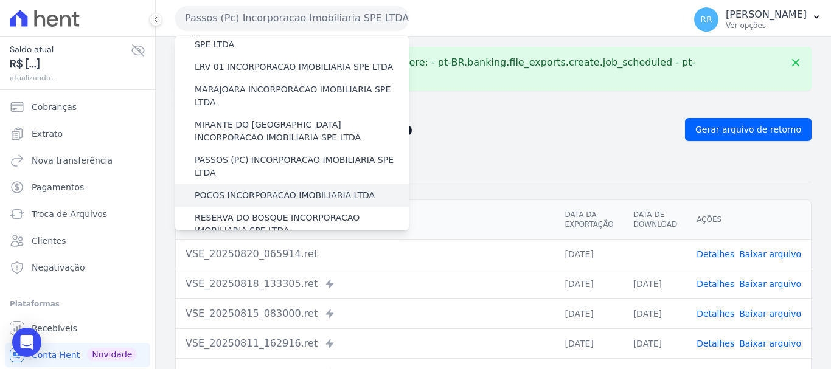
click at [268, 189] on label "POCOS INCORPORACAO IMOBILIARIA LTDA" at bounding box center [285, 195] width 180 height 13
click at [0, 0] on input "POCOS INCORPORACAO IMOBILIARIA LTDA" at bounding box center [0, 0] width 0 height 0
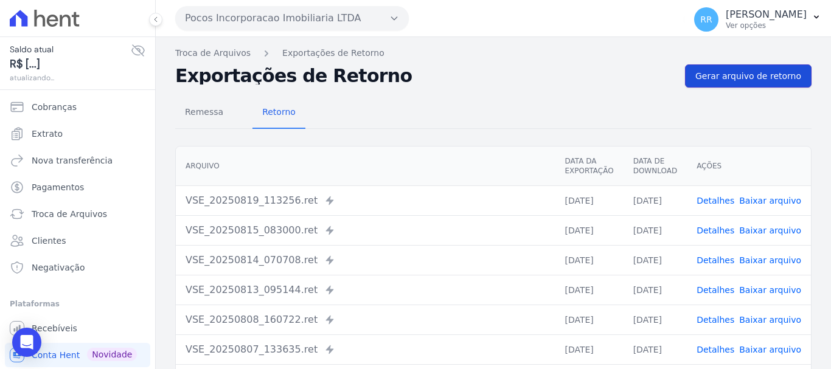
click at [744, 70] on span "Gerar arquivo de retorno" at bounding box center [748, 76] width 106 height 12
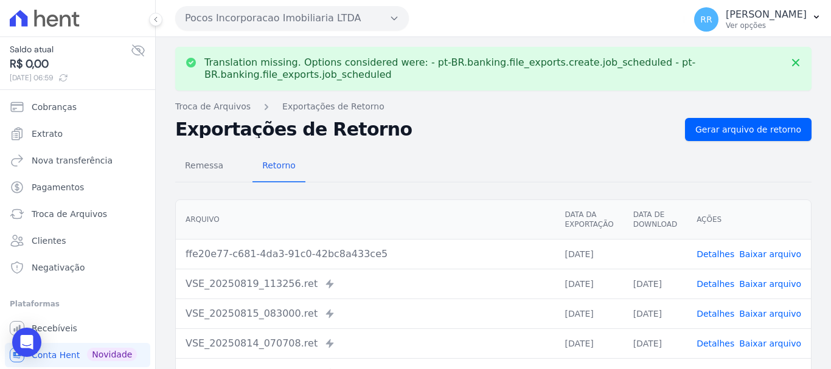
click at [755, 246] on td "Detalhes Baixar arquivo" at bounding box center [749, 254] width 124 height 30
click at [749, 253] on link "Baixar arquivo" at bounding box center [770, 254] width 62 height 10
click at [318, 17] on button "Pocos Incorporacao Imobiliaria LTDA" at bounding box center [292, 18] width 234 height 24
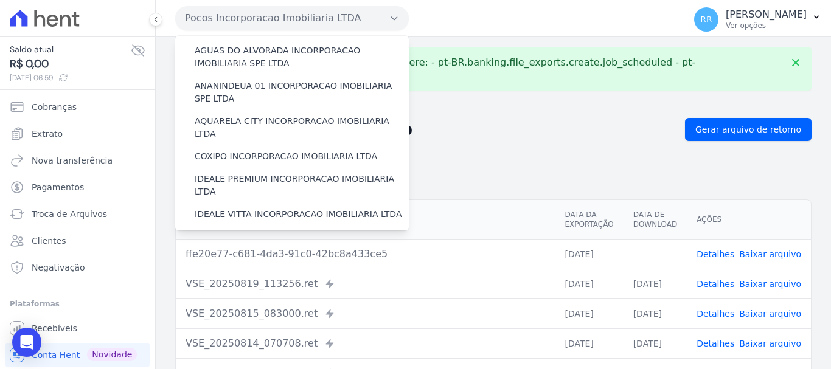
scroll to position [304, 0]
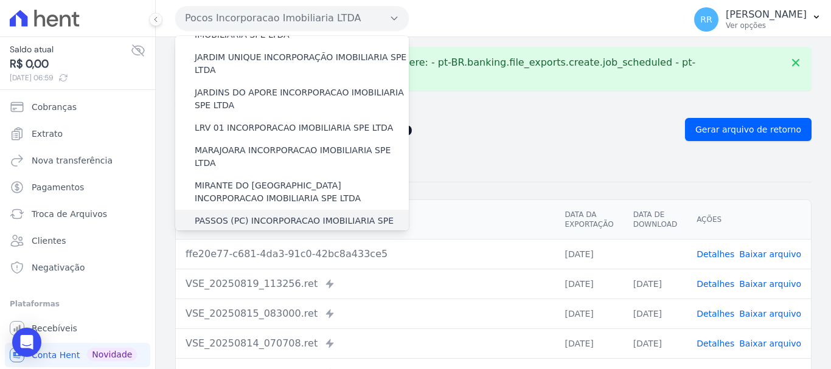
click at [251, 215] on label "PASSOS (PC) INCORPORACAO IMOBILIARIA SPE LTDA" at bounding box center [302, 228] width 214 height 26
click at [0, 0] on input "PASSOS (PC) INCORPORACAO IMOBILIARIA SPE LTDA" at bounding box center [0, 0] width 0 height 0
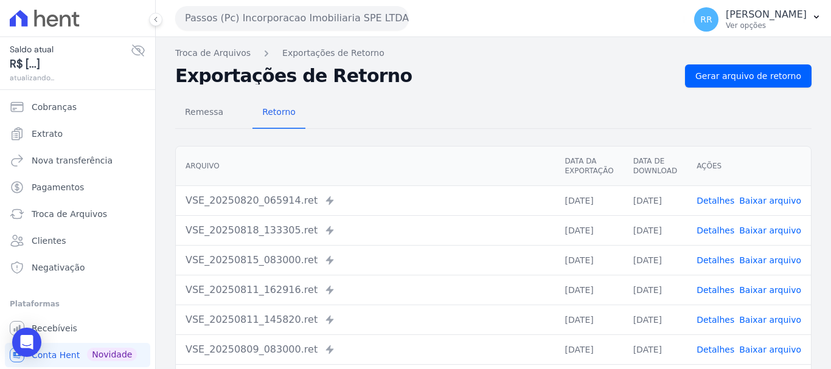
click at [267, 18] on button "Passos (Pc) Incorporacao Imobiliaria SPE LTDA" at bounding box center [292, 18] width 234 height 24
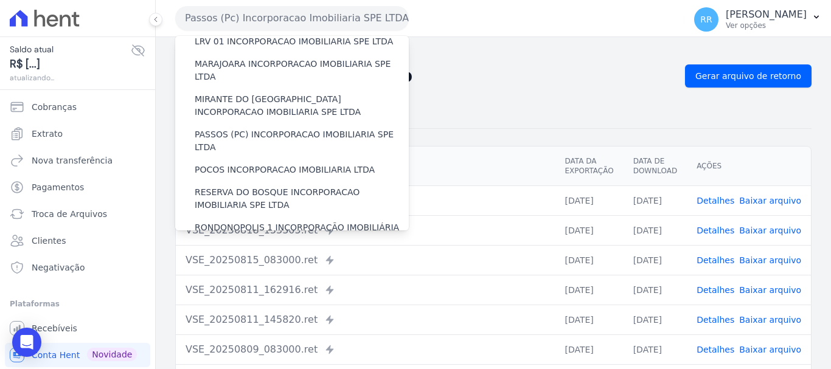
scroll to position [426, 0]
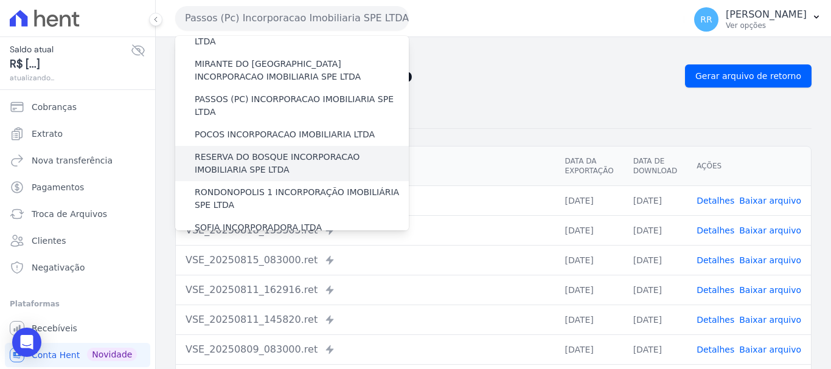
click at [215, 151] on label "RESERVA DO BOSQUE INCORPORACAO IMOBILIARIA SPE LTDA" at bounding box center [302, 164] width 214 height 26
click at [0, 0] on input "RESERVA DO BOSQUE INCORPORACAO IMOBILIARIA SPE LTDA" at bounding box center [0, 0] width 0 height 0
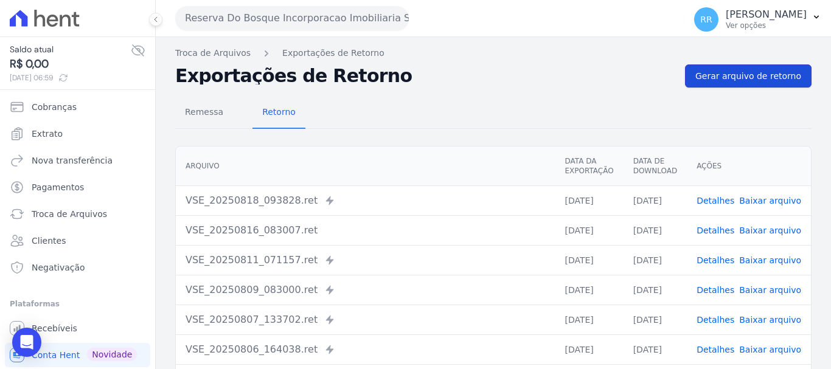
click at [746, 74] on span "Gerar arquivo de retorno" at bounding box center [748, 76] width 106 height 12
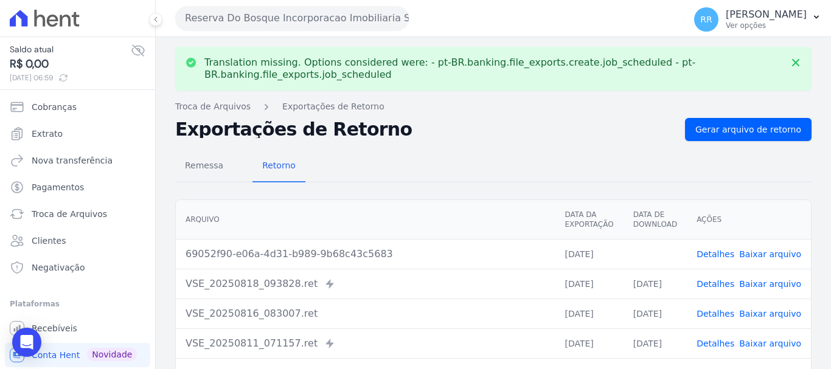
click at [749, 249] on link "Baixar arquivo" at bounding box center [770, 254] width 62 height 10
click at [282, 22] on button "Reserva Do Bosque Incorporacao Imobiliaria SPE LTDA" at bounding box center [292, 18] width 234 height 24
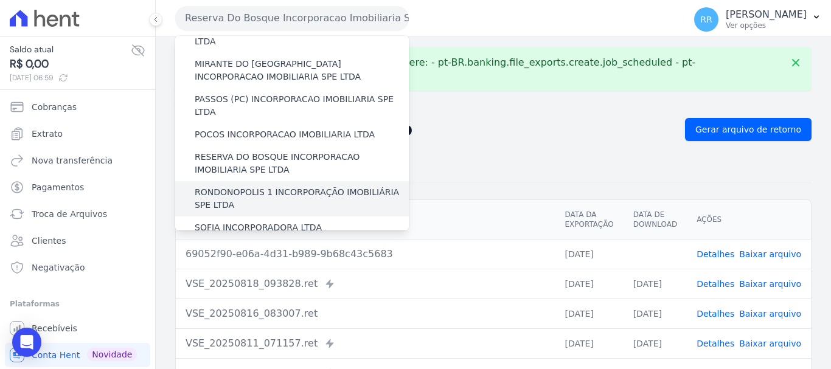
click at [238, 186] on label "RONDONOPOLIS 1 INCORPORAÇÃO IMOBILIÁRIA SPE LTDA" at bounding box center [302, 199] width 214 height 26
click at [0, 0] on input "RONDONOPOLIS 1 INCORPORAÇÃO IMOBILIÁRIA SPE LTDA" at bounding box center [0, 0] width 0 height 0
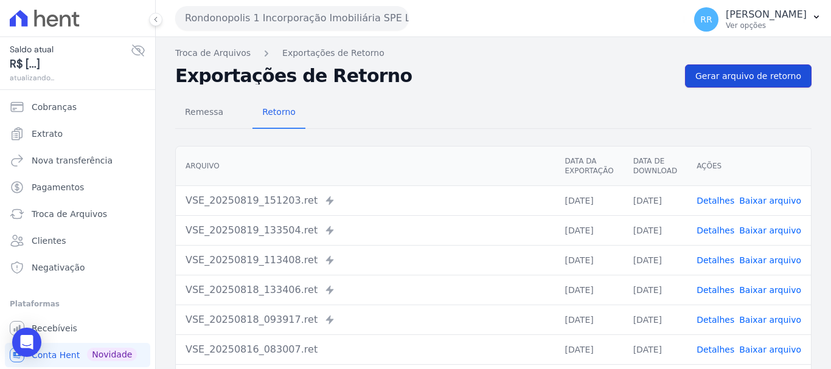
click at [730, 74] on span "Gerar arquivo de retorno" at bounding box center [748, 76] width 106 height 12
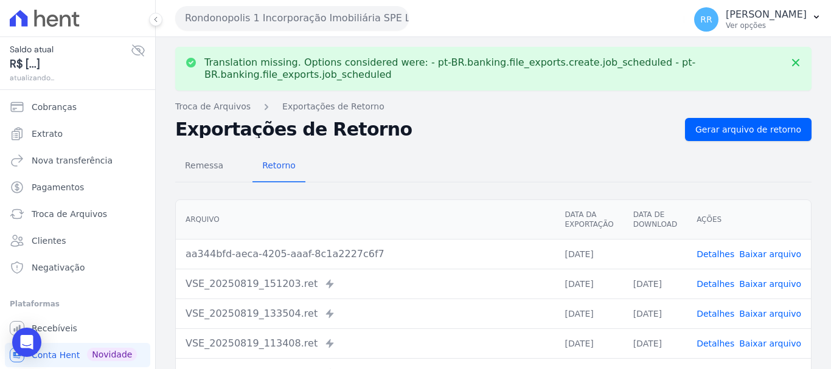
click at [762, 252] on link "Baixar arquivo" at bounding box center [770, 254] width 62 height 10
click at [305, 18] on button "Rondonopolis 1 Incorporação Imobiliária SPE LTDA" at bounding box center [292, 18] width 234 height 24
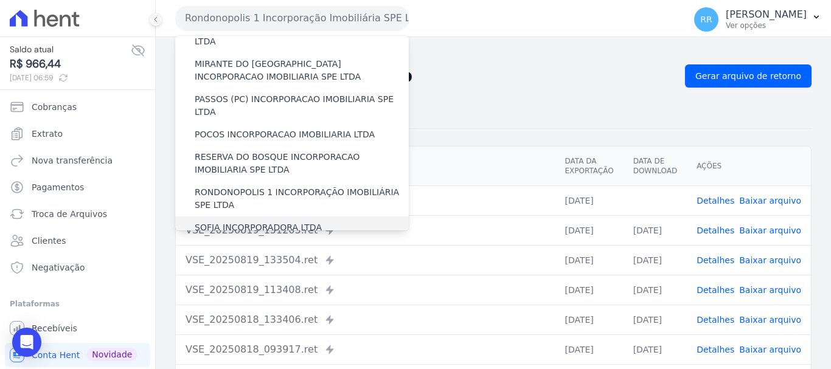
click at [215, 221] on label "SOFIA INCORPORADORA LTDA" at bounding box center [258, 227] width 127 height 13
click at [0, 0] on input "SOFIA INCORPORADORA LTDA" at bounding box center [0, 0] width 0 height 0
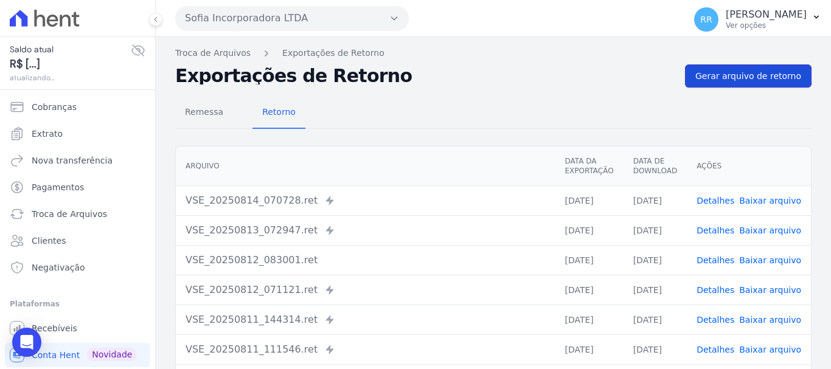
click at [748, 80] on span "Gerar arquivo de retorno" at bounding box center [748, 76] width 106 height 12
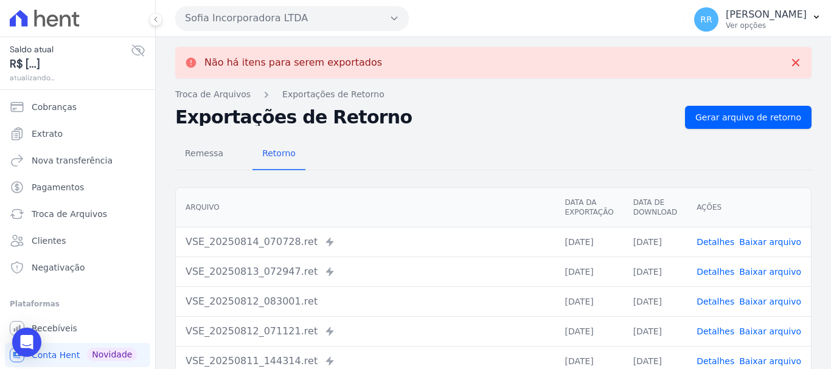
click at [287, 24] on button "Sofia Incorporadora LTDA" at bounding box center [292, 18] width 234 height 24
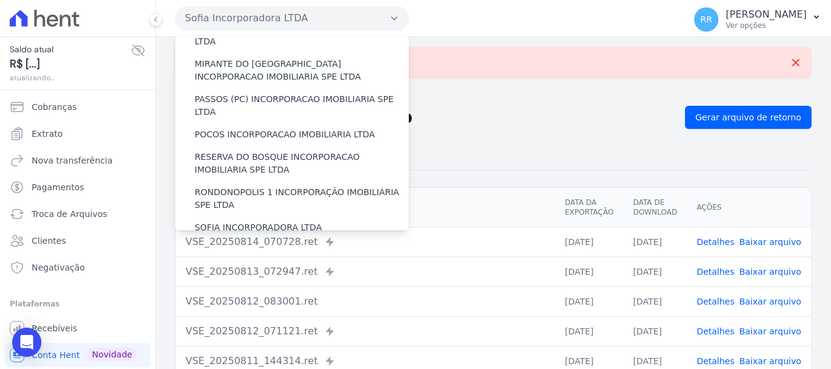
click at [248, 244] on label "VALE SUPREMO INCORPORACAO IMOBILIARIA SPE LTDA" at bounding box center [302, 257] width 214 height 26
click at [0, 0] on input "VALE SUPREMO INCORPORACAO IMOBILIARIA SPE LTDA" at bounding box center [0, 0] width 0 height 0
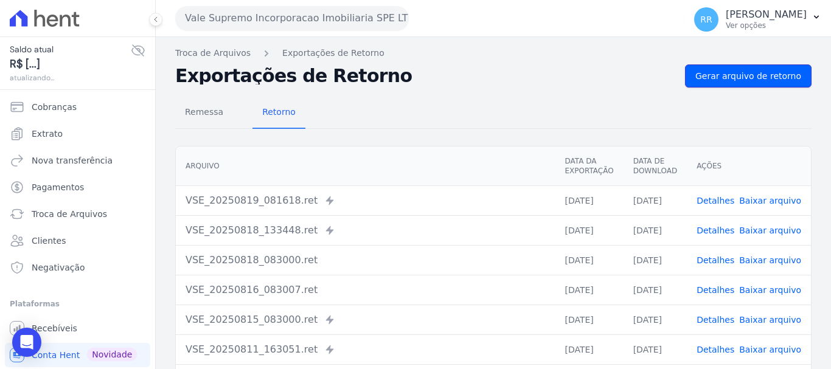
drag, startPoint x: 776, startPoint y: 69, endPoint x: 679, endPoint y: 69, distance: 96.1
click at [774, 69] on link "Gerar arquivo de retorno" at bounding box center [748, 75] width 127 height 23
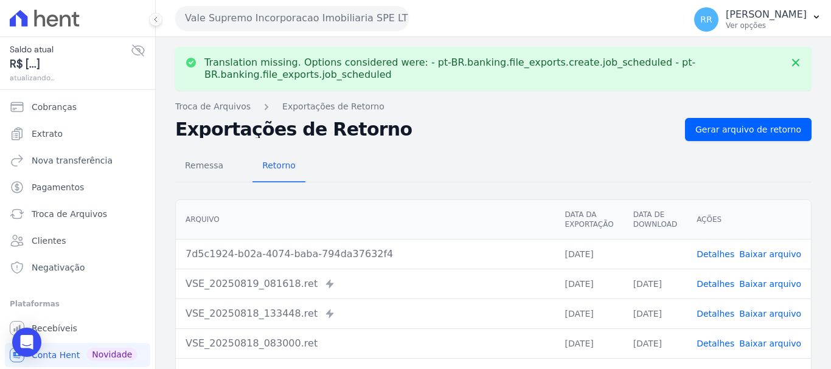
click at [782, 251] on link "Baixar arquivo" at bounding box center [770, 254] width 62 height 10
click at [332, 27] on button "Vale Supremo Incorporacao Imobiliaria SPE LTDA" at bounding box center [292, 18] width 234 height 24
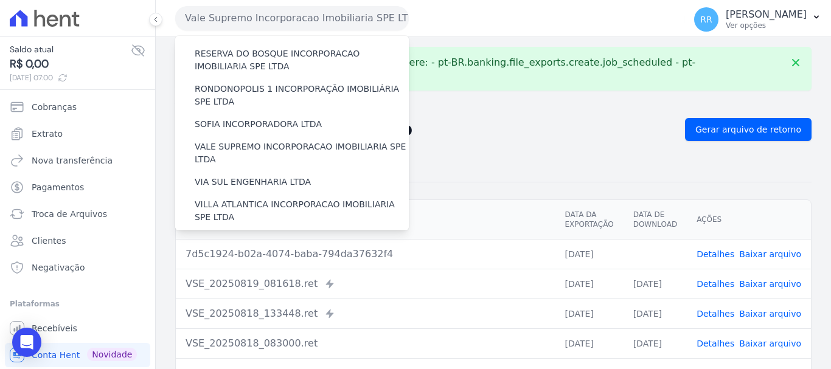
scroll to position [531, 0]
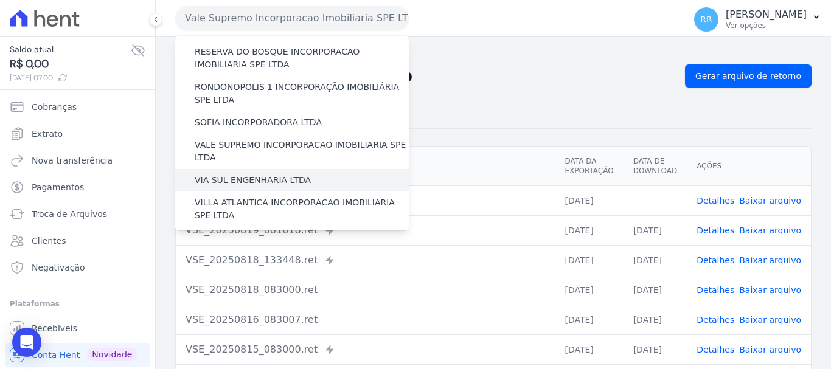
click at [253, 174] on label "VIA SUL ENGENHARIA LTDA" at bounding box center [253, 180] width 116 height 13
click at [0, 0] on input "VIA SUL ENGENHARIA LTDA" at bounding box center [0, 0] width 0 height 0
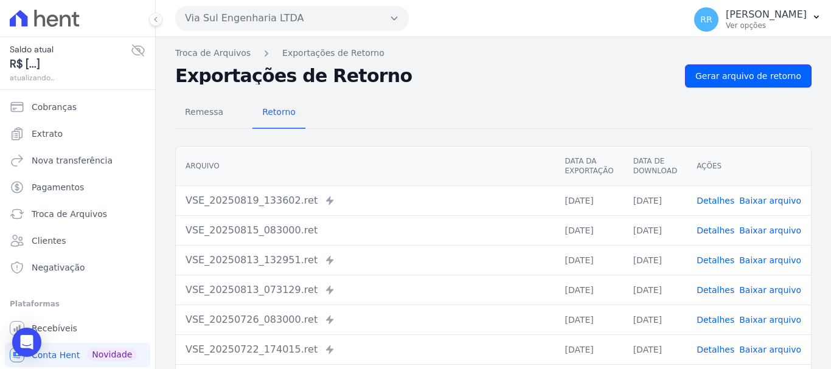
drag, startPoint x: 746, startPoint y: 75, endPoint x: 472, endPoint y: 95, distance: 275.0
click at [746, 75] on span "Gerar arquivo de retorno" at bounding box center [748, 76] width 106 height 12
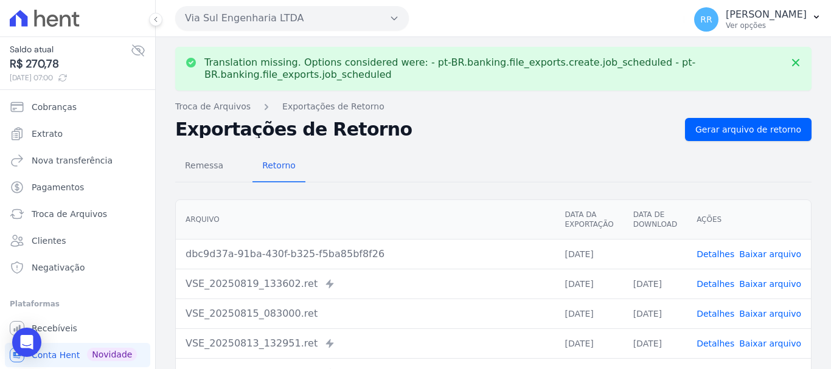
click at [781, 256] on link "Baixar arquivo" at bounding box center [770, 254] width 62 height 10
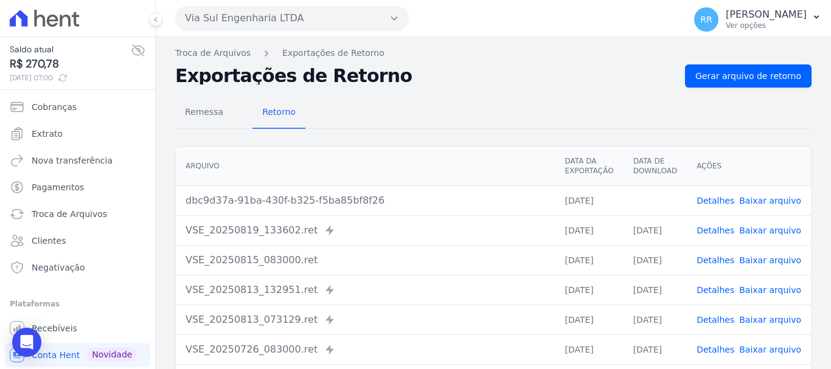
click at [367, 26] on button "Via Sul Engenharia LTDA" at bounding box center [292, 18] width 234 height 24
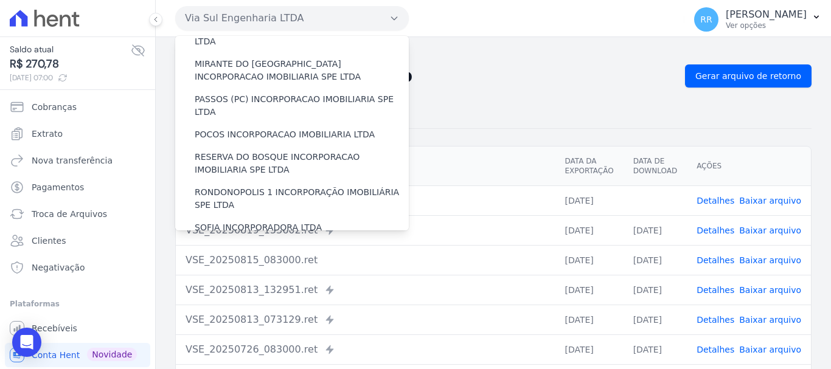
scroll to position [487, 0]
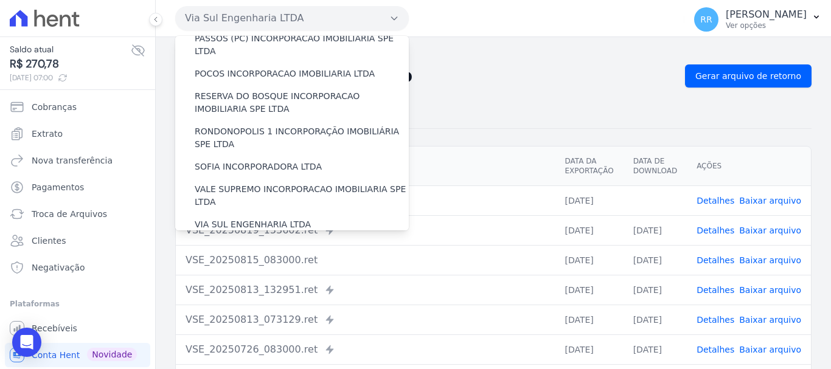
click at [279, 241] on label "VILLA ATLANTICA INCORPORACAO IMOBILIARIA SPE LTDA" at bounding box center [302, 254] width 214 height 26
click at [0, 0] on input "VILLA ATLANTICA INCORPORACAO IMOBILIARIA SPE LTDA" at bounding box center [0, 0] width 0 height 0
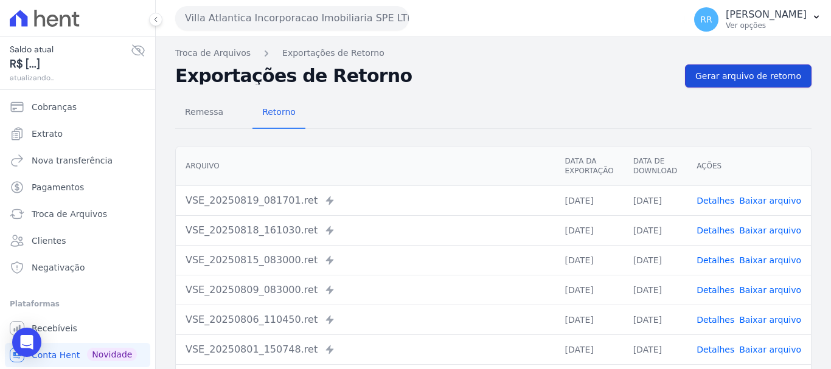
click at [769, 80] on span "Gerar arquivo de retorno" at bounding box center [748, 76] width 106 height 12
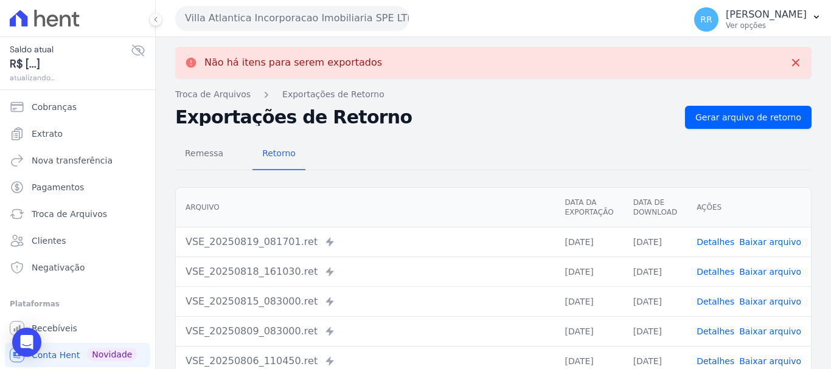
click at [296, 16] on button "Villa Atlantica Incorporacao Imobiliaria SPE LTDA" at bounding box center [292, 18] width 234 height 24
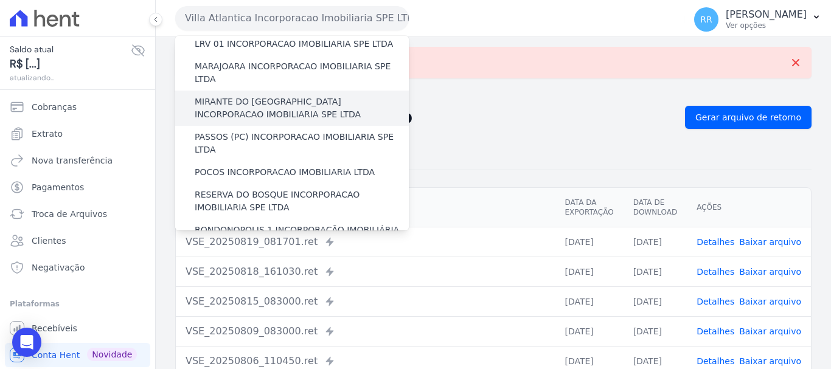
scroll to position [531, 0]
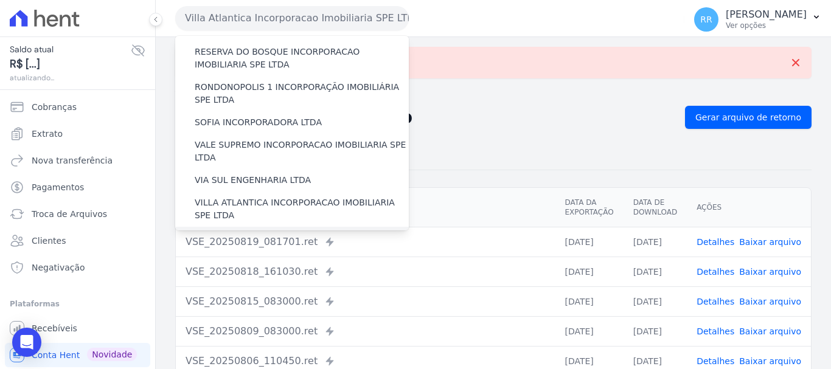
click at [258, 232] on label "[GEOGRAPHIC_DATA] INCORPORACAO IMOBILIARIA SPE LTDA" at bounding box center [302, 245] width 214 height 26
click at [0, 0] on input "[GEOGRAPHIC_DATA] INCORPORACAO IMOBILIARIA SPE LTDA" at bounding box center [0, 0] width 0 height 0
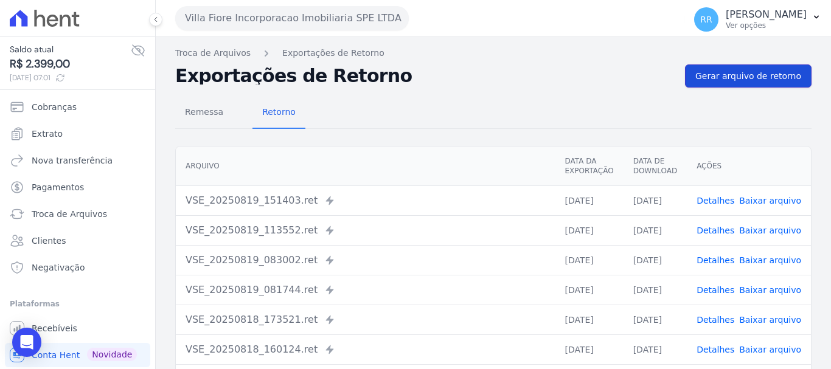
click at [768, 74] on span "Gerar arquivo de retorno" at bounding box center [748, 76] width 106 height 12
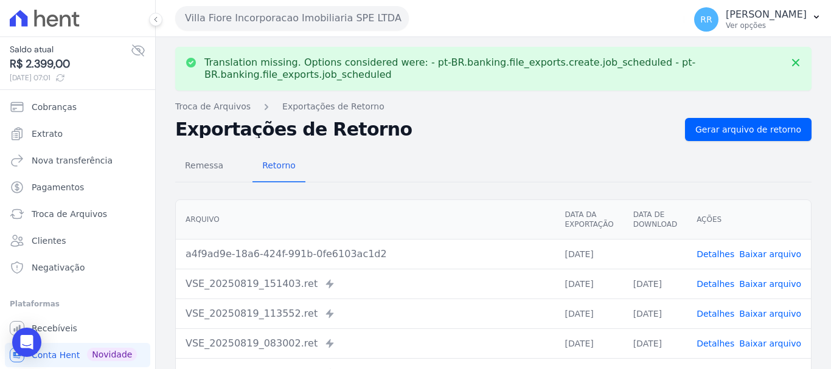
click at [765, 255] on link "Baixar arquivo" at bounding box center [770, 254] width 62 height 10
click at [292, 10] on button "Villa Fiore Incorporacao Imobiliaria SPE LTDA" at bounding box center [292, 18] width 234 height 24
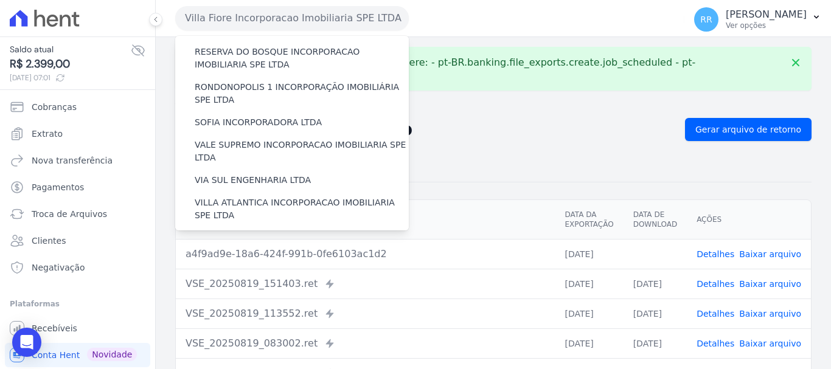
click at [254, 267] on label "VILLA TROPICAL INCORPORAÇÃO IMOBILIÁRIA SPE LTDA" at bounding box center [302, 280] width 214 height 26
click at [0, 0] on input "VILLA TROPICAL INCORPORAÇÃO IMOBILIÁRIA SPE LTDA" at bounding box center [0, 0] width 0 height 0
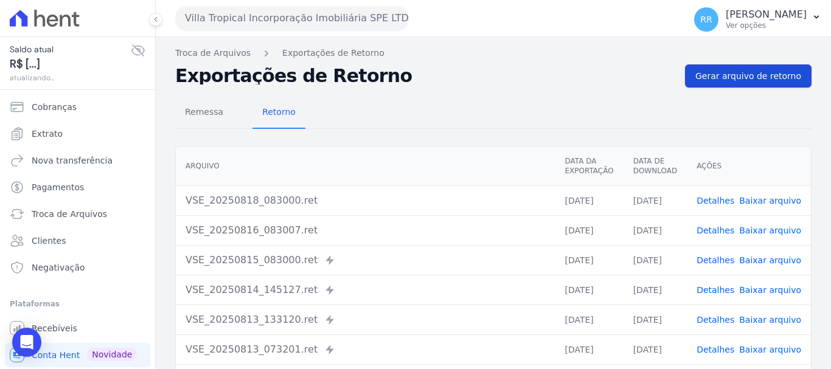
click at [709, 74] on span "Gerar arquivo de retorno" at bounding box center [748, 76] width 106 height 12
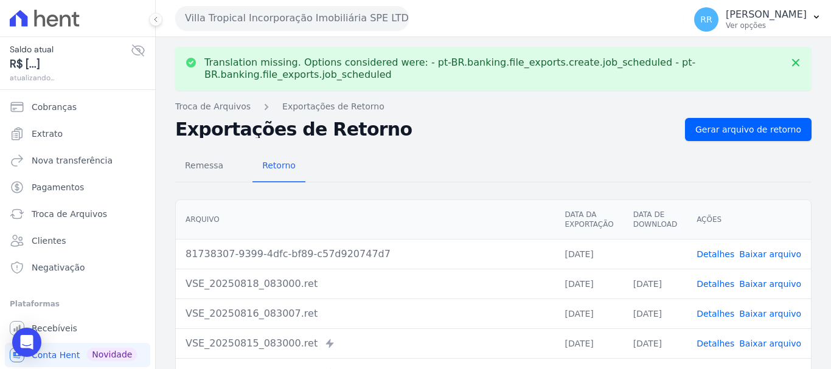
click at [765, 255] on link "Baixar arquivo" at bounding box center [770, 254] width 62 height 10
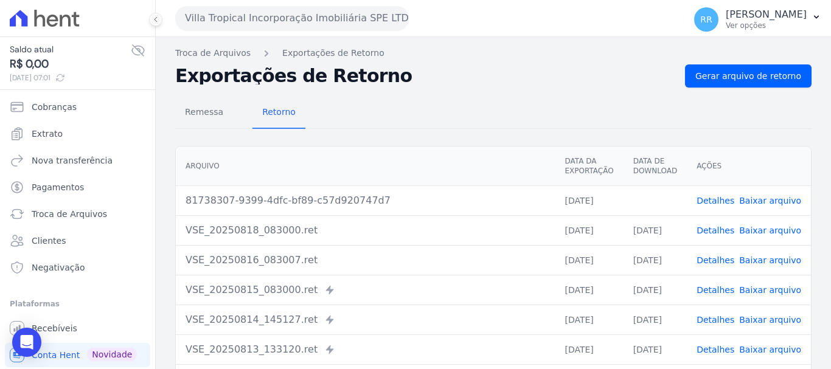
click at [223, 19] on button "Villa Tropical Incorporação Imobiliária SPE LTDA" at bounding box center [292, 18] width 234 height 24
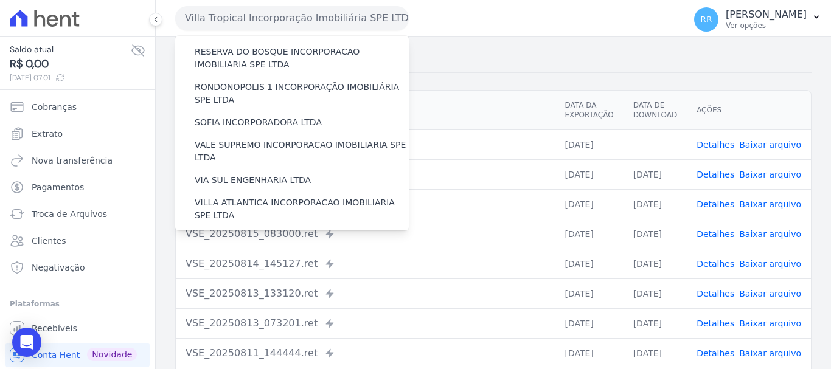
scroll to position [168, 0]
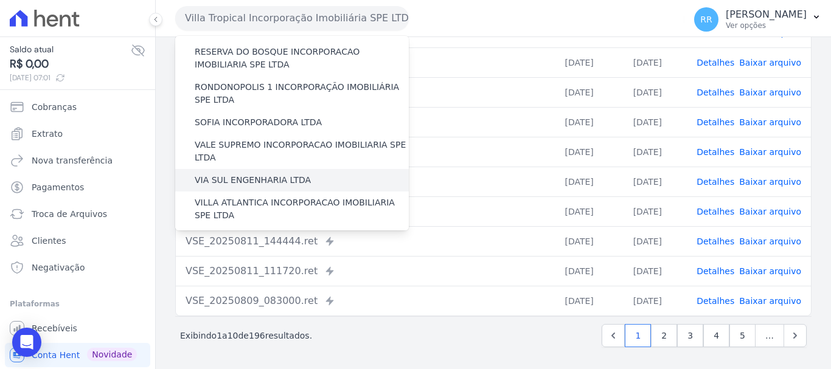
click at [235, 174] on label "VIA SUL ENGENHARIA LTDA" at bounding box center [253, 180] width 116 height 13
click at [0, 0] on input "VIA SUL ENGENHARIA LTDA" at bounding box center [0, 0] width 0 height 0
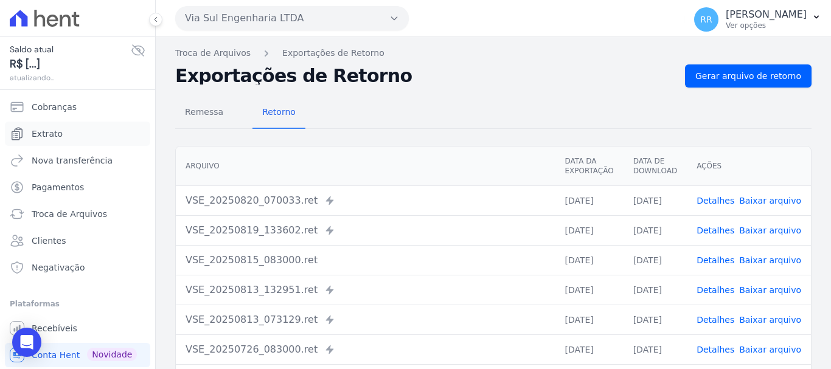
click at [71, 131] on link "Extrato" at bounding box center [77, 134] width 145 height 24
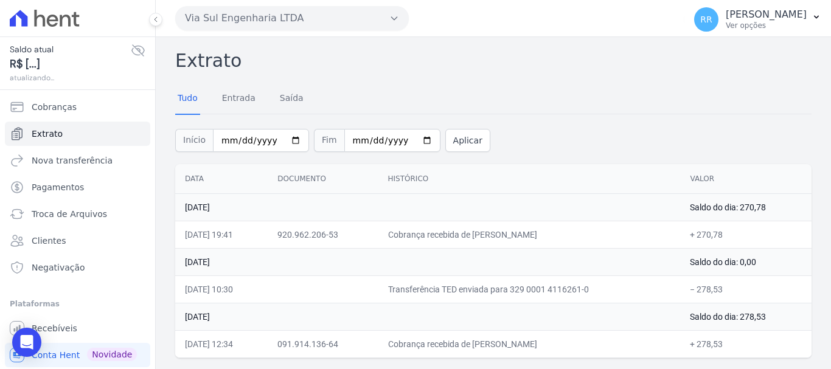
drag, startPoint x: 498, startPoint y: 233, endPoint x: 698, endPoint y: 251, distance: 201.6
click at [698, 251] on tbody "19 de Agosto de 2025 Saldo do dia: 270,78 19/08/2025, 19:41 920.962.206-53 Cobr…" at bounding box center [493, 275] width 636 height 164
click at [546, 269] on td "14 de Agosto de 2025" at bounding box center [427, 261] width 505 height 27
click at [285, 18] on button "Via Sul Engenharia LTDA" at bounding box center [292, 18] width 234 height 24
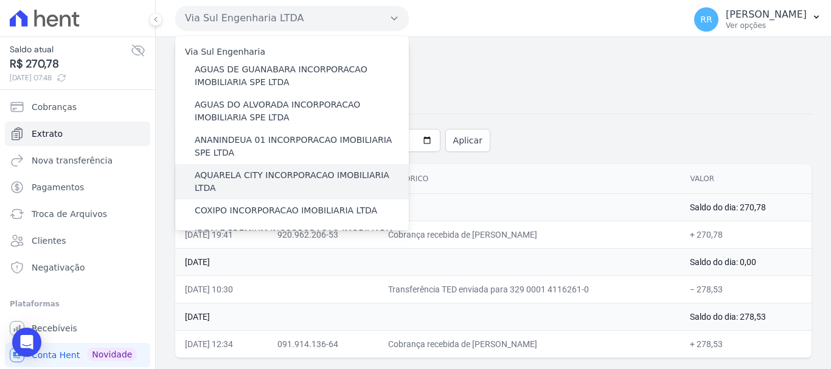
click at [243, 178] on label "AQUARELA CITY INCORPORACAO IMOBILIARIA LTDA" at bounding box center [302, 182] width 214 height 26
click at [0, 0] on input "AQUARELA CITY INCORPORACAO IMOBILIARIA LTDA" at bounding box center [0, 0] width 0 height 0
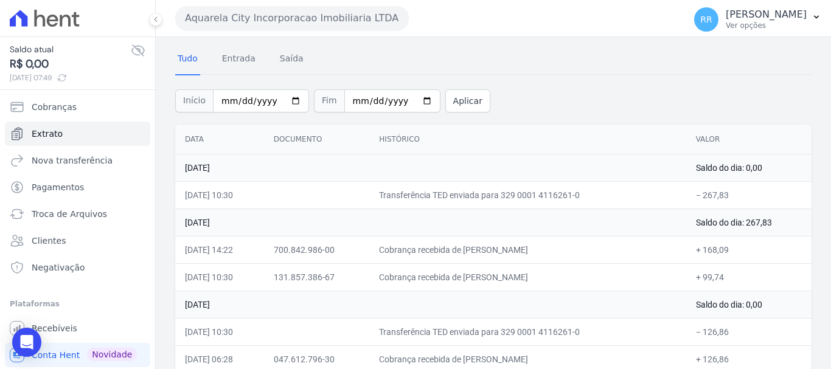
scroll to position [61, 0]
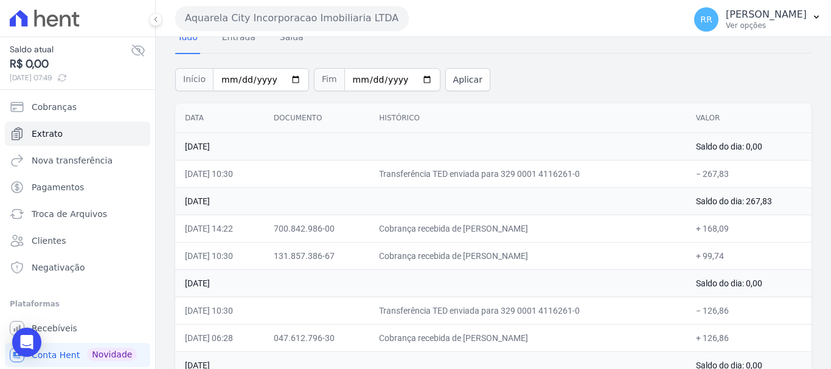
click at [300, 18] on button "Aquarela City Incorporacao Imobiliaria LTDA" at bounding box center [292, 18] width 234 height 24
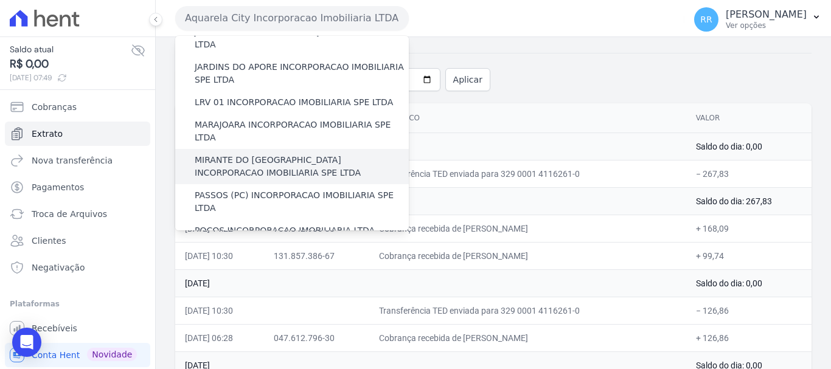
scroll to position [365, 0]
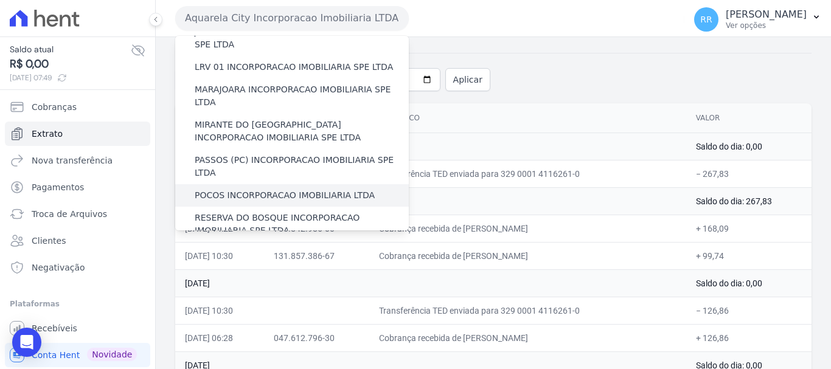
click at [265, 189] on label "POCOS INCORPORACAO IMOBILIARIA LTDA" at bounding box center [285, 195] width 180 height 13
click at [0, 0] on input "POCOS INCORPORACAO IMOBILIARIA LTDA" at bounding box center [0, 0] width 0 height 0
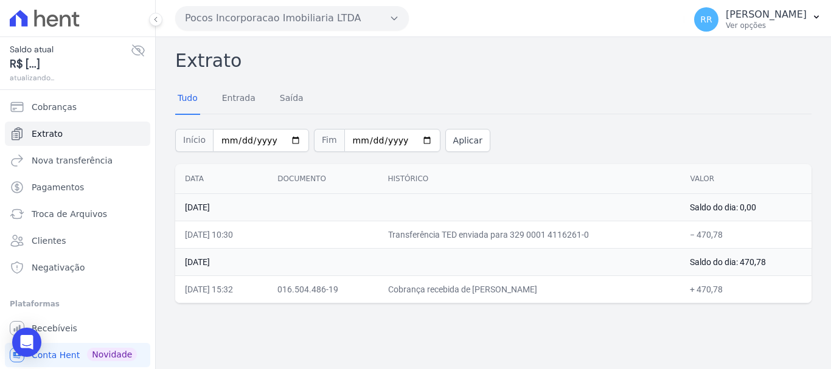
click at [324, 19] on button "Pocos Incorporacao Imobiliaria LTDA" at bounding box center [292, 18] width 234 height 24
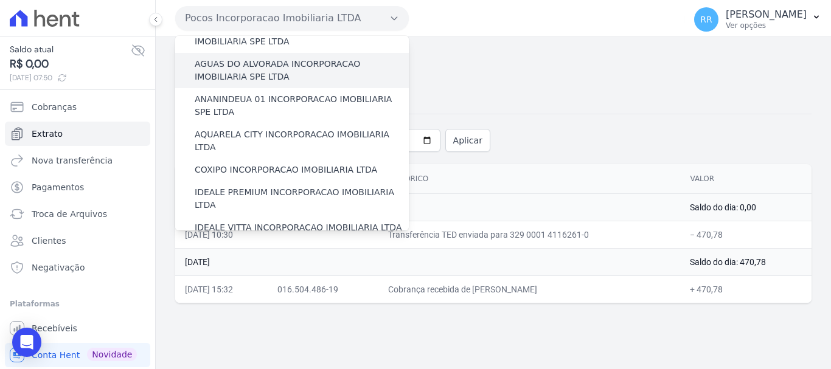
scroll to position [61, 0]
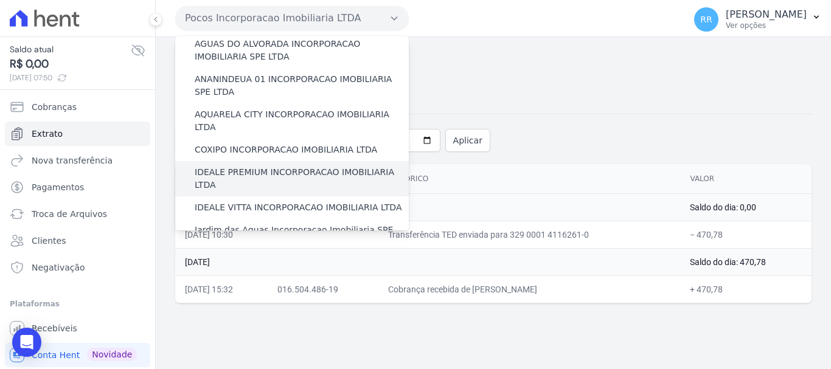
click at [237, 166] on label "IDEALE PREMIUM INCORPORACAO IMOBILIARIA LTDA" at bounding box center [302, 179] width 214 height 26
click at [0, 0] on input "IDEALE PREMIUM INCORPORACAO IMOBILIARIA LTDA" at bounding box center [0, 0] width 0 height 0
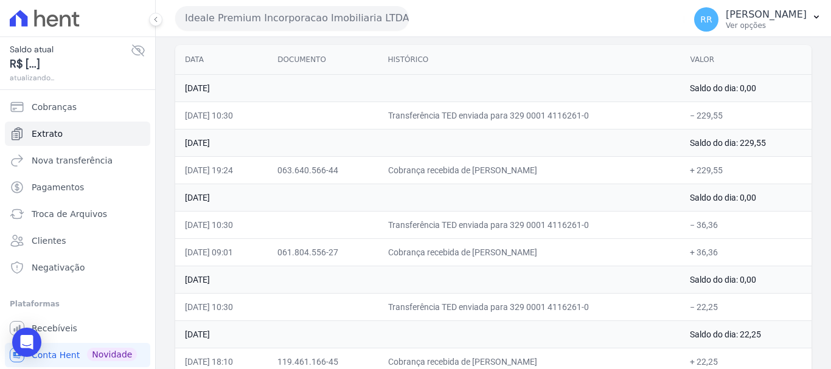
scroll to position [122, 0]
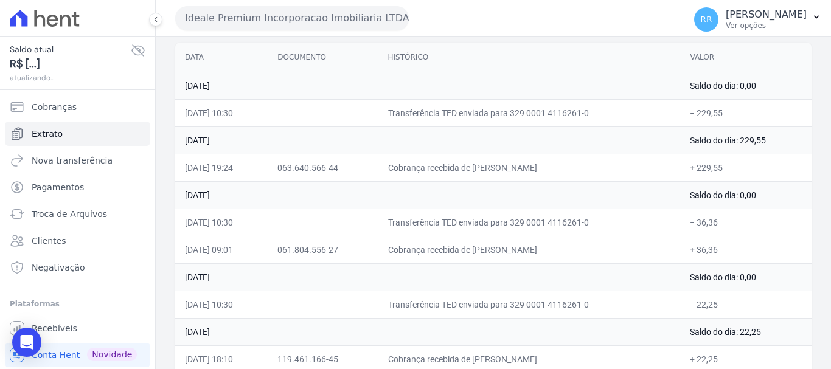
click at [120, 47] on span "Saldo atual" at bounding box center [70, 49] width 121 height 13
click at [132, 46] on icon at bounding box center [138, 50] width 12 height 11
click at [121, 55] on span "Saldo atual" at bounding box center [70, 49] width 121 height 13
click at [319, 27] on button "Ideale Premium Incorporacao Imobiliaria LTDA" at bounding box center [292, 18] width 234 height 24
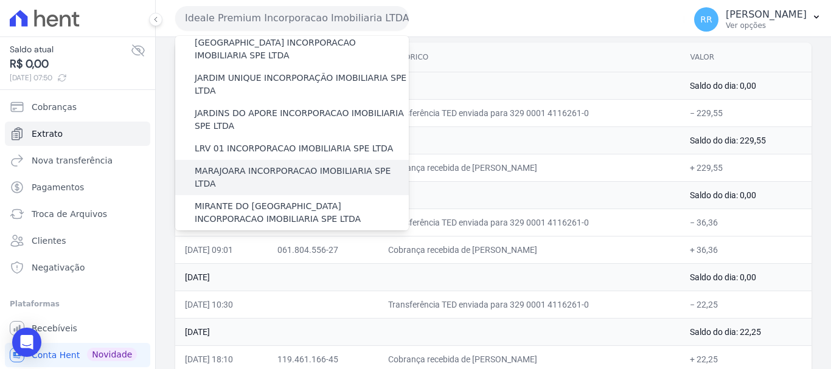
scroll to position [304, 0]
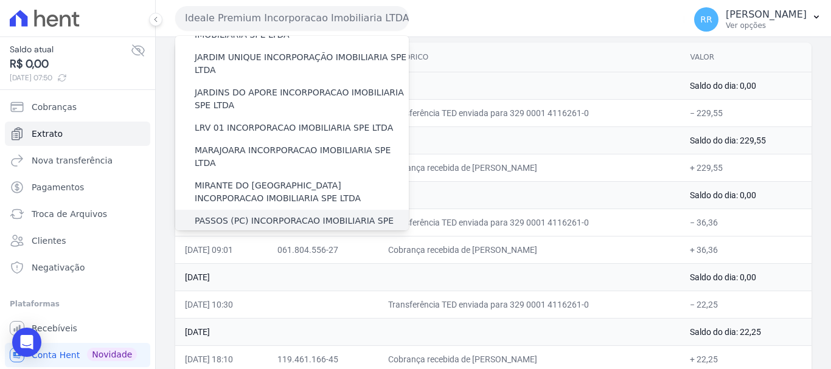
click at [219, 210] on div "PASSOS (PC) INCORPORACAO IMOBILIARIA SPE LTDA" at bounding box center [292, 227] width 234 height 35
click at [215, 215] on label "PASSOS (PC) INCORPORACAO IMOBILIARIA SPE LTDA" at bounding box center [302, 228] width 214 height 26
click at [0, 0] on input "PASSOS (PC) INCORPORACAO IMOBILIARIA SPE LTDA" at bounding box center [0, 0] width 0 height 0
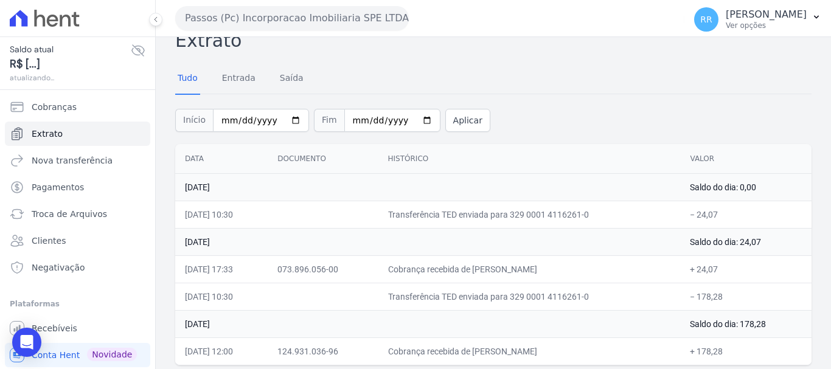
scroll to position [26, 0]
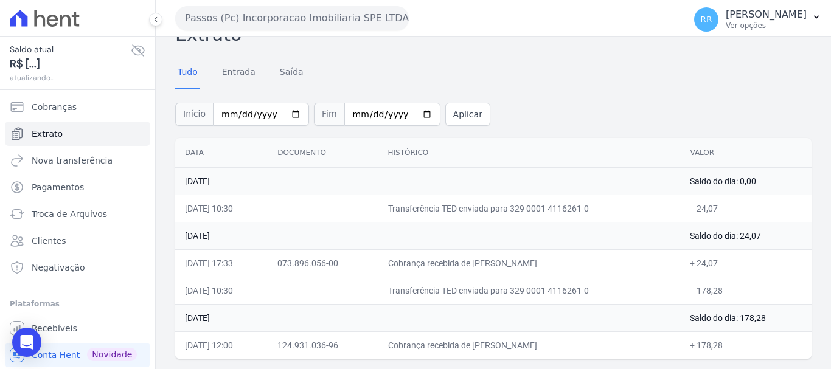
click at [292, 25] on button "Passos (Pc) Incorporacao Imobiliaria SPE LTDA" at bounding box center [292, 18] width 234 height 24
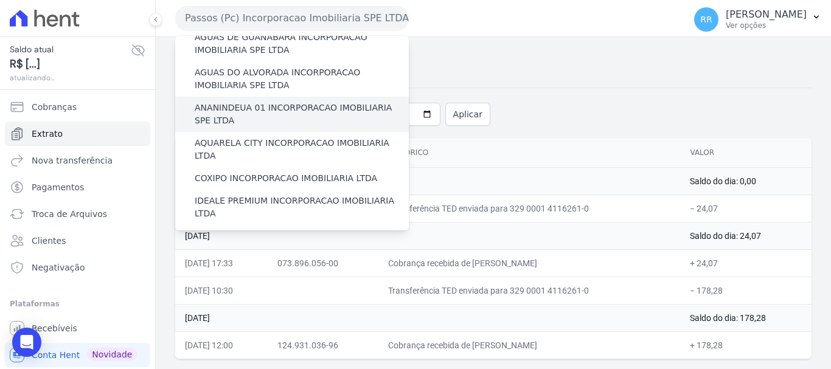
scroll to position [61, 0]
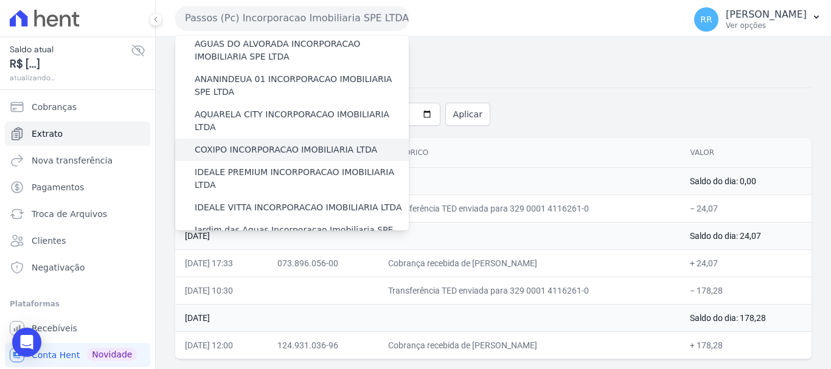
click at [245, 144] on div "COXIPO INCORPORACAO IMOBILIARIA LTDA" at bounding box center [292, 150] width 234 height 23
click at [245, 144] on label "COXIPO INCORPORACAO IMOBILIARIA LTDA" at bounding box center [286, 150] width 182 height 13
click at [0, 0] on input "COXIPO INCORPORACAO IMOBILIARIA LTDA" at bounding box center [0, 0] width 0 height 0
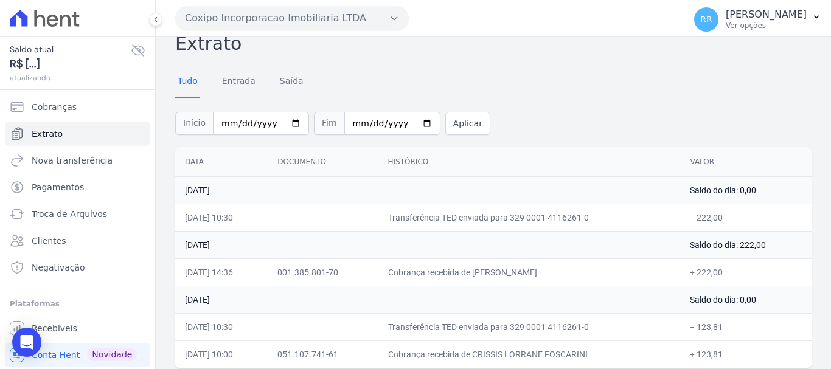
scroll to position [26, 0]
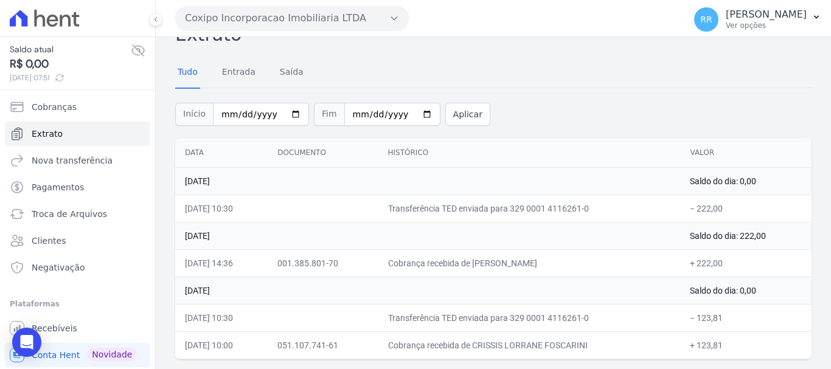
click at [328, 5] on div "Coxipo Incorporacao Imobiliaria LTDA Via Sul Engenharia AGUAS DE GUANABARA INCO…" at bounding box center [427, 18] width 504 height 38
click at [335, 20] on button "Coxipo Incorporacao Imobiliaria LTDA" at bounding box center [292, 18] width 234 height 24
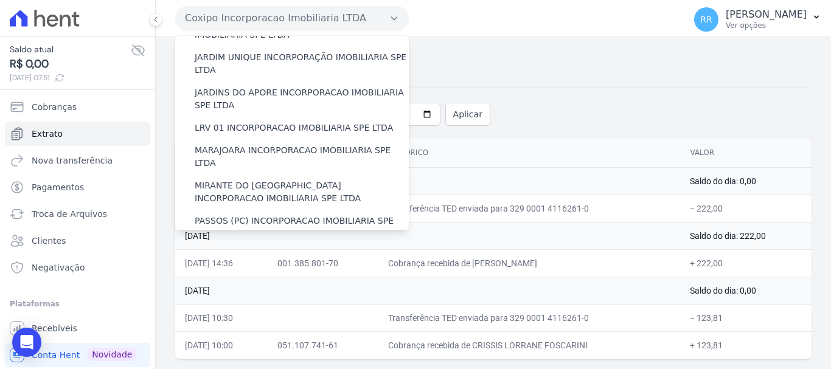
scroll to position [487, 0]
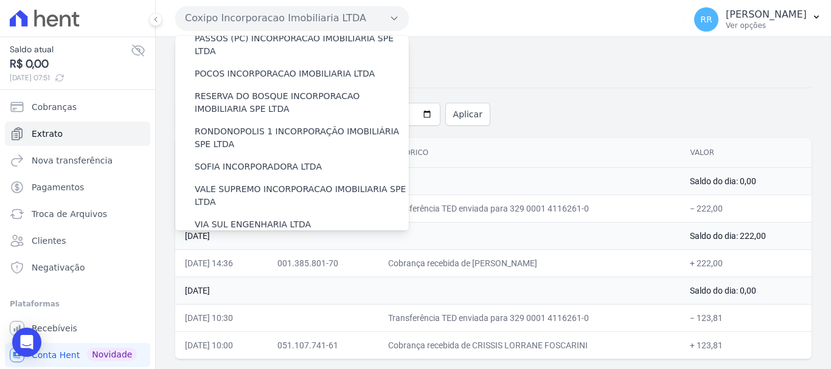
click at [248, 241] on label "VILLA ATLANTICA INCORPORACAO IMOBILIARIA SPE LTDA" at bounding box center [302, 254] width 214 height 26
click at [0, 0] on input "VILLA ATLANTICA INCORPORACAO IMOBILIARIA SPE LTDA" at bounding box center [0, 0] width 0 height 0
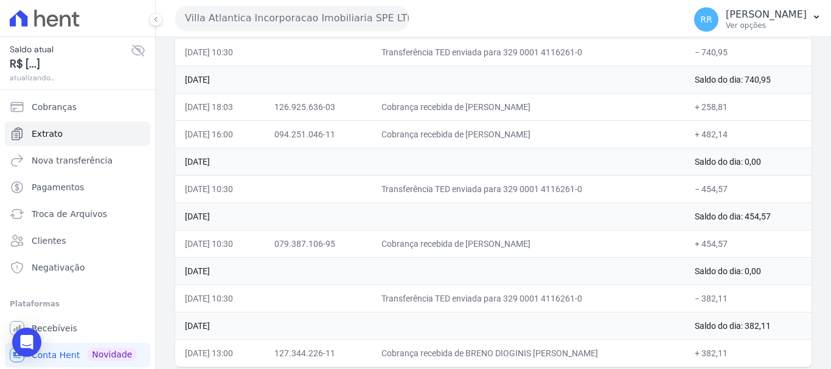
scroll to position [122, 0]
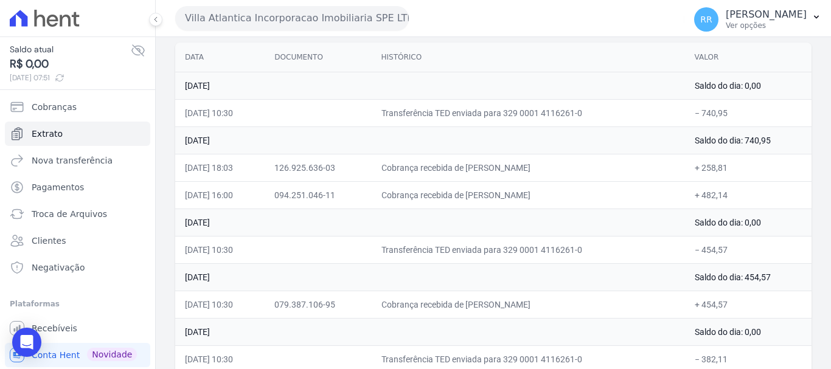
click at [310, 19] on button "Villa Atlantica Incorporacao Imobiliaria SPE LTDA" at bounding box center [292, 18] width 234 height 24
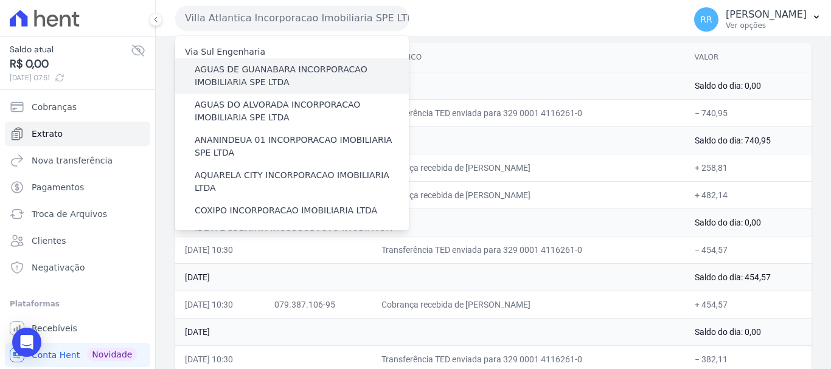
click at [237, 65] on label "AGUAS DE GUANABARA INCORPORACAO IMOBILIARIA SPE LTDA" at bounding box center [302, 76] width 214 height 26
click at [0, 0] on input "AGUAS DE GUANABARA INCORPORACAO IMOBILIARIA SPE LTDA" at bounding box center [0, 0] width 0 height 0
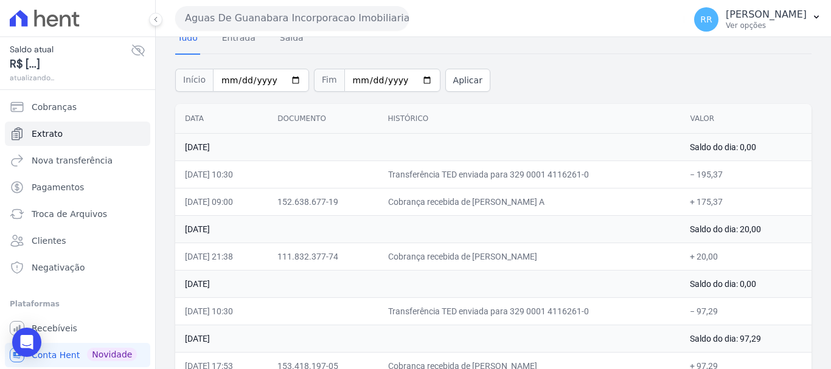
scroll to position [61, 0]
click at [291, 16] on button "Aguas De Guanabara Incorporacao Imobiliaria SPE LTDA" at bounding box center [292, 18] width 234 height 24
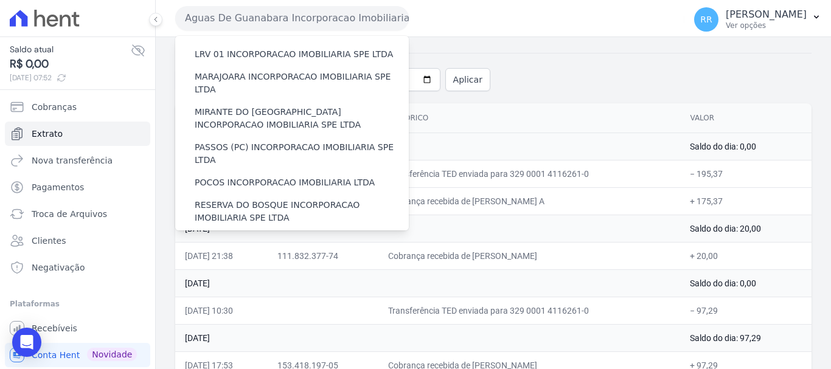
scroll to position [531, 0]
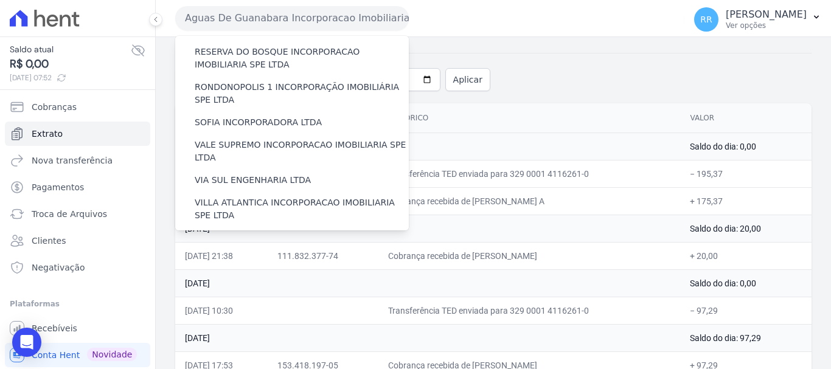
click at [240, 262] on div "VILLA TROPICAL INCORPORAÇÃO IMOBILIÁRIA SPE LTDA" at bounding box center [292, 279] width 234 height 35
click at [240, 267] on label "VILLA TROPICAL INCORPORAÇÃO IMOBILIÁRIA SPE LTDA" at bounding box center [302, 280] width 214 height 26
click at [0, 0] on input "VILLA TROPICAL INCORPORAÇÃO IMOBILIÁRIA SPE LTDA" at bounding box center [0, 0] width 0 height 0
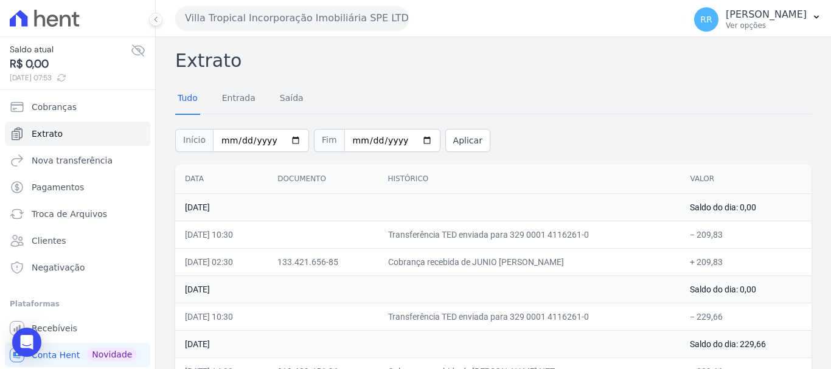
click at [307, 24] on button "Villa Tropical Incorporação Imobiliária SPE LTDA" at bounding box center [292, 18] width 234 height 24
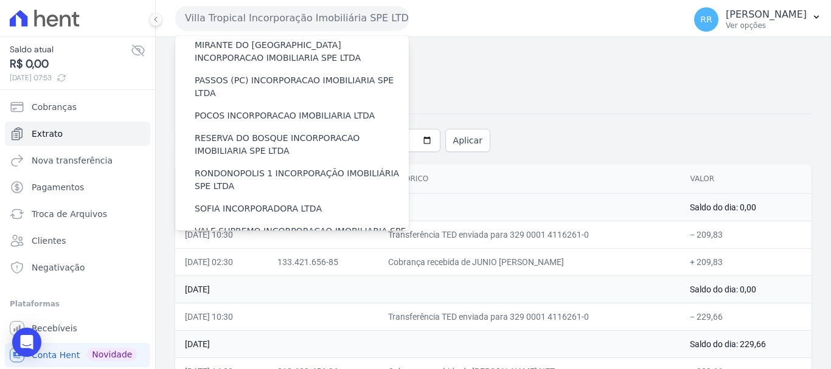
scroll to position [487, 0]
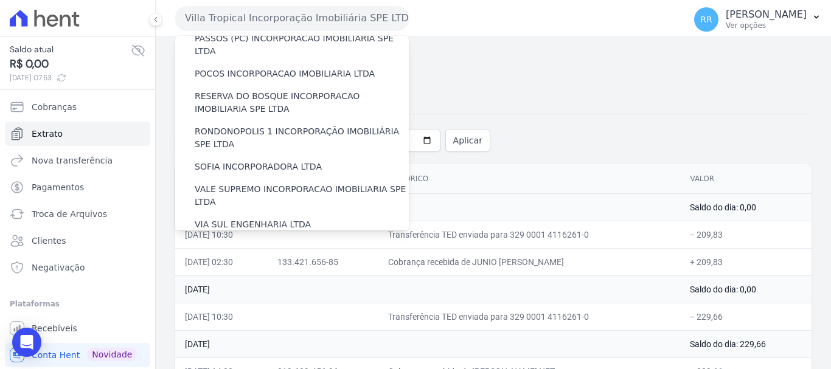
click at [242, 276] on label "[GEOGRAPHIC_DATA] INCORPORACAO IMOBILIARIA SPE LTDA" at bounding box center [302, 289] width 214 height 26
click at [0, 0] on input "[GEOGRAPHIC_DATA] INCORPORACAO IMOBILIARIA SPE LTDA" at bounding box center [0, 0] width 0 height 0
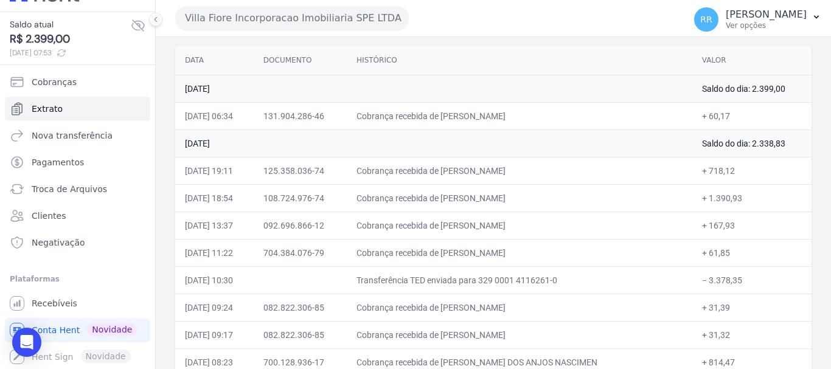
scroll to position [122, 0]
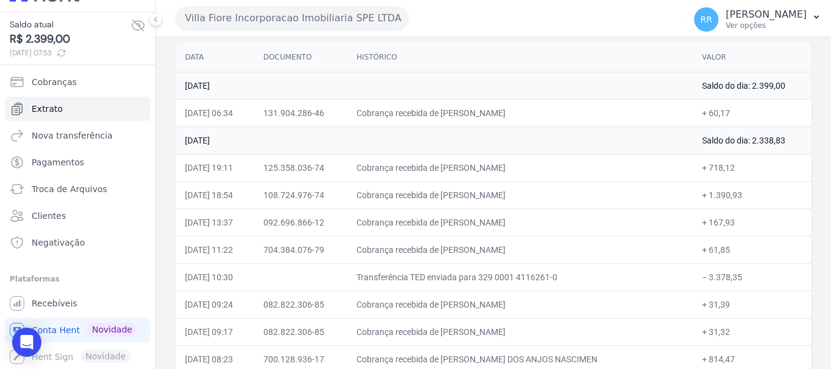
drag, startPoint x: 488, startPoint y: 68, endPoint x: 474, endPoint y: 69, distance: 14.1
click at [486, 68] on th "Histórico" at bounding box center [519, 58] width 345 height 30
drag, startPoint x: 358, startPoint y: 26, endPoint x: 350, endPoint y: 29, distance: 8.5
click at [358, 26] on button "Villa Fiore Incorporacao Imobiliaria SPE LTDA" at bounding box center [292, 18] width 234 height 24
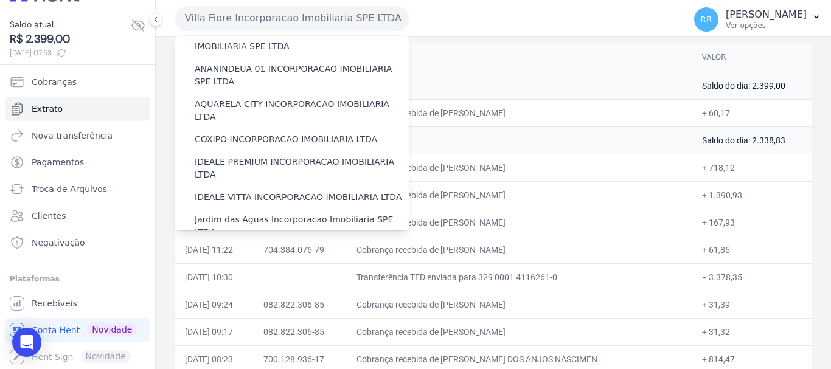
scroll to position [182, 0]
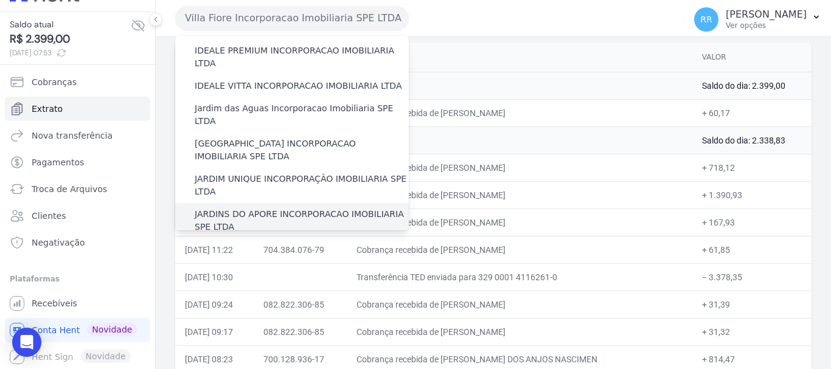
click at [246, 208] on label "JARDINS DO APORE INCORPORACAO IMOBILIARIA SPE LTDA" at bounding box center [302, 221] width 214 height 26
click at [0, 0] on input "JARDINS DO APORE INCORPORACAO IMOBILIARIA SPE LTDA" at bounding box center [0, 0] width 0 height 0
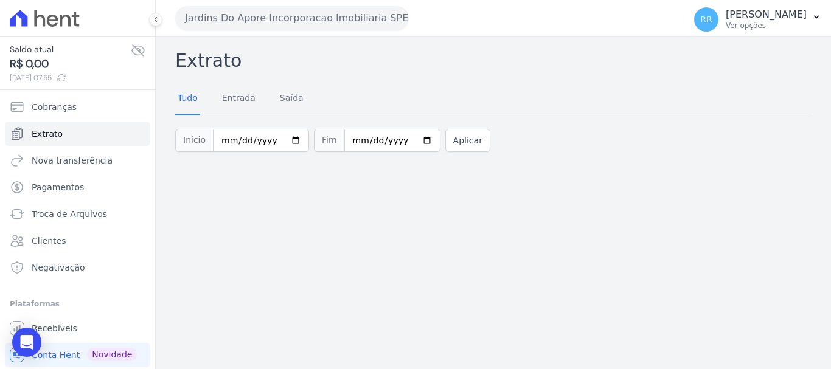
drag, startPoint x: 319, startPoint y: 19, endPoint x: 314, endPoint y: 24, distance: 6.5
click at [314, 23] on button "Jardins Do Apore Incorporacao Imobiliaria SPE LTDA" at bounding box center [292, 18] width 234 height 24
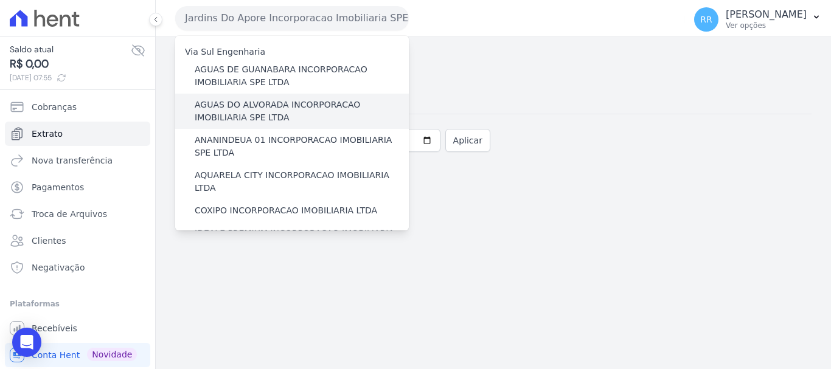
click at [214, 120] on label "AGUAS DO ALVORADA INCORPORACAO IMOBILIARIA SPE LTDA" at bounding box center [302, 112] width 214 height 26
click at [0, 0] on input "AGUAS DO ALVORADA INCORPORACAO IMOBILIARIA SPE LTDA" at bounding box center [0, 0] width 0 height 0
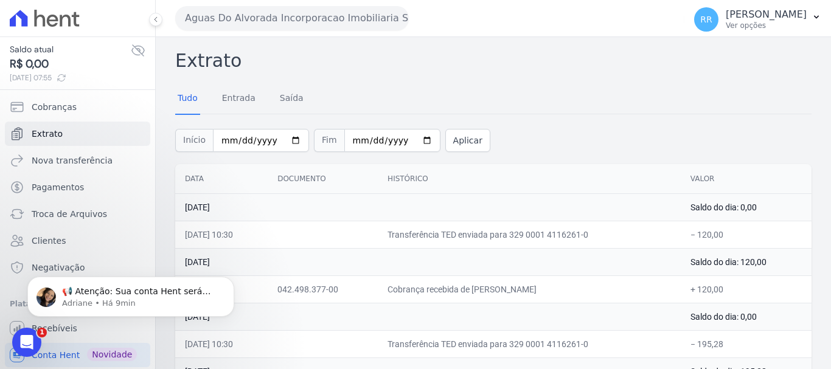
scroll to position [0, 0]
click at [165, 293] on p "📢 Atenção: Sua conta Hent será migrada para a Conta Arke! Estamos trazendo para…" at bounding box center [140, 292] width 157 height 12
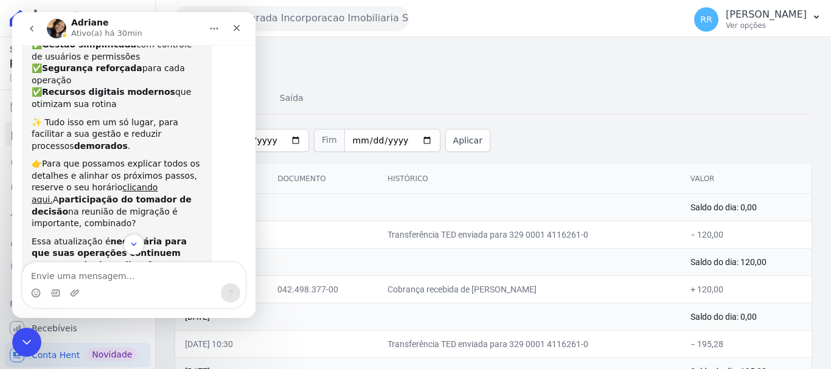
scroll to position [182, 0]
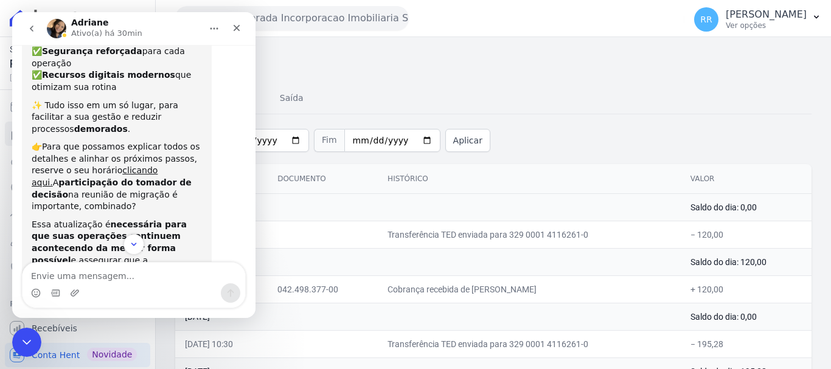
click at [241, 29] on icon "Fechar" at bounding box center [237, 28] width 10 height 10
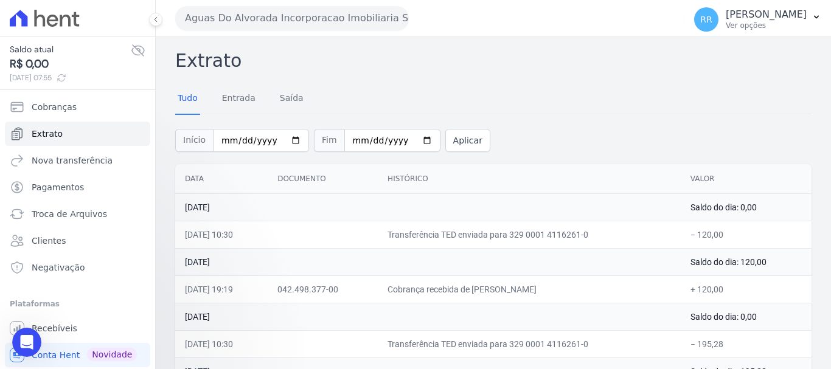
scroll to position [225, 0]
drag, startPoint x: 253, startPoint y: 26, endPoint x: 269, endPoint y: 58, distance: 35.9
click at [253, 26] on button "Aguas Do Alvorada Incorporacao Imobiliaria SPE LTDA" at bounding box center [292, 18] width 234 height 24
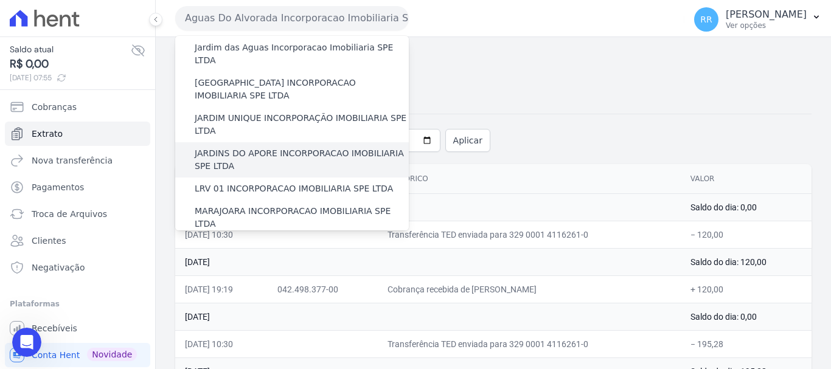
scroll to position [182, 0]
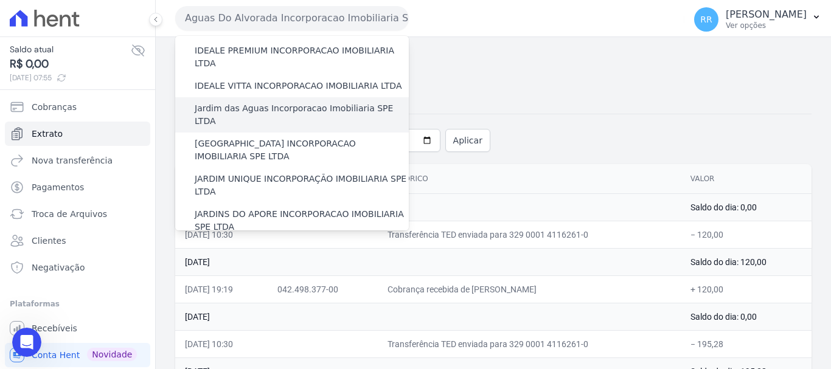
click at [257, 102] on label "Jardim das Aguas Incorporacao Imobiliaria SPE LTDA" at bounding box center [302, 115] width 214 height 26
click at [0, 0] on input "Jardim das Aguas Incorporacao Imobiliaria SPE LTDA" at bounding box center [0, 0] width 0 height 0
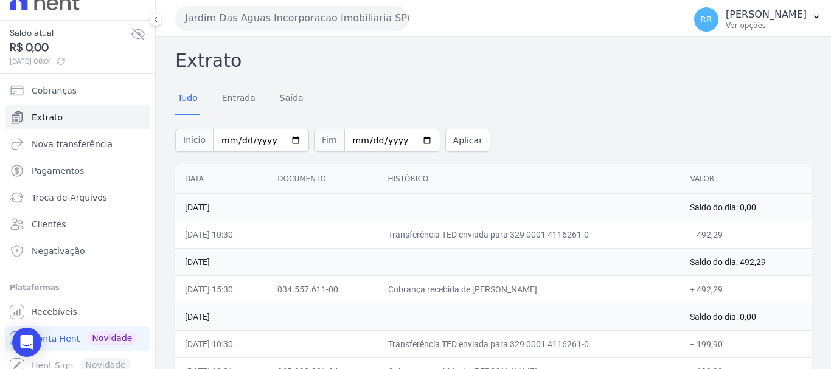
scroll to position [25, 0]
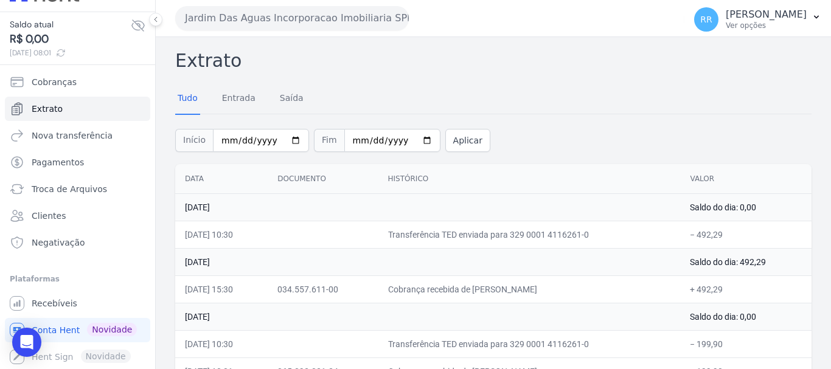
click at [308, 18] on button "Jardim Das Aguas Incorporacao Imobiliaria SPE LTDA" at bounding box center [292, 18] width 234 height 24
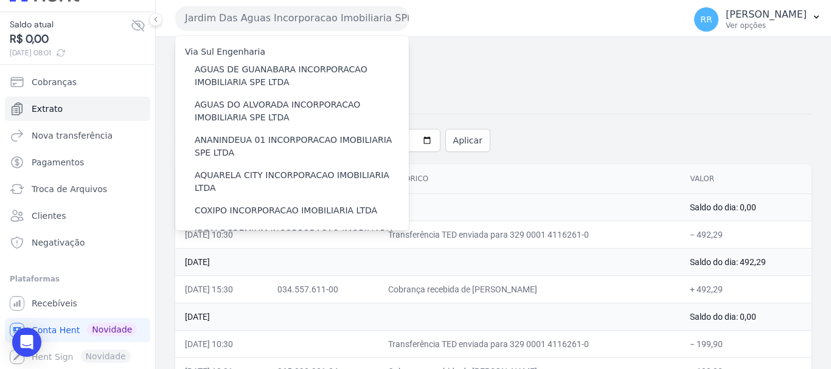
click at [220, 25] on button "Jardim Das Aguas Incorporacao Imobiliaria SPE LTDA" at bounding box center [292, 18] width 234 height 24
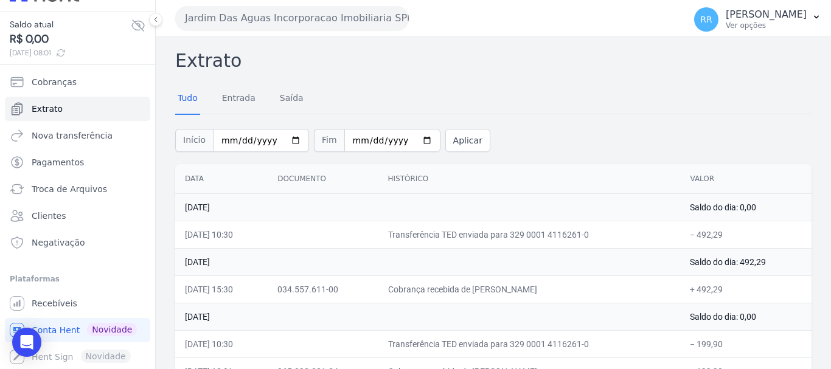
click at [293, 27] on button "Jardim Das Aguas Incorporacao Imobiliaria SPE LTDA" at bounding box center [292, 18] width 234 height 24
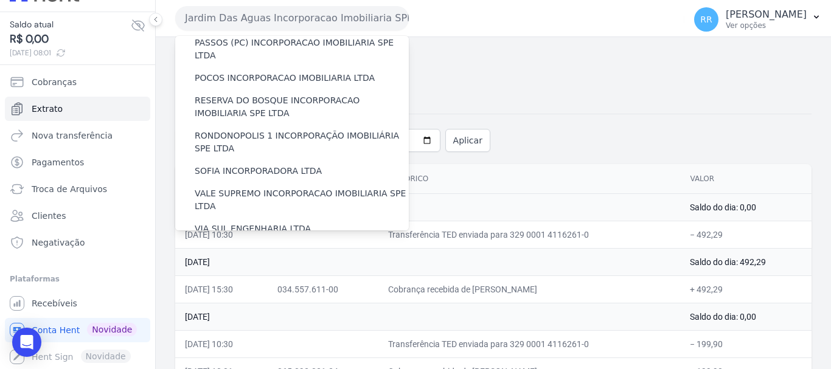
scroll to position [487, 0]
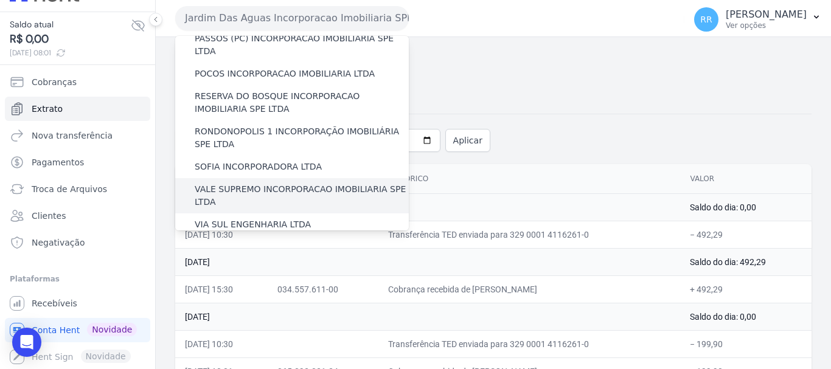
click at [235, 183] on label "VALE SUPREMO INCORPORACAO IMOBILIARIA SPE LTDA" at bounding box center [302, 196] width 214 height 26
click at [0, 0] on input "VALE SUPREMO INCORPORACAO IMOBILIARIA SPE LTDA" at bounding box center [0, 0] width 0 height 0
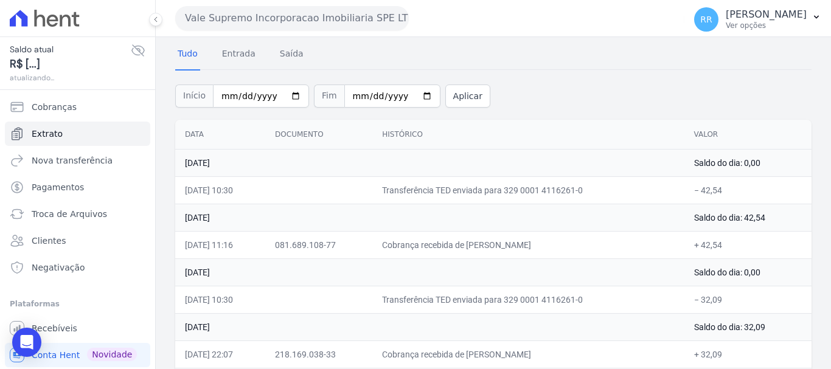
scroll to position [122, 0]
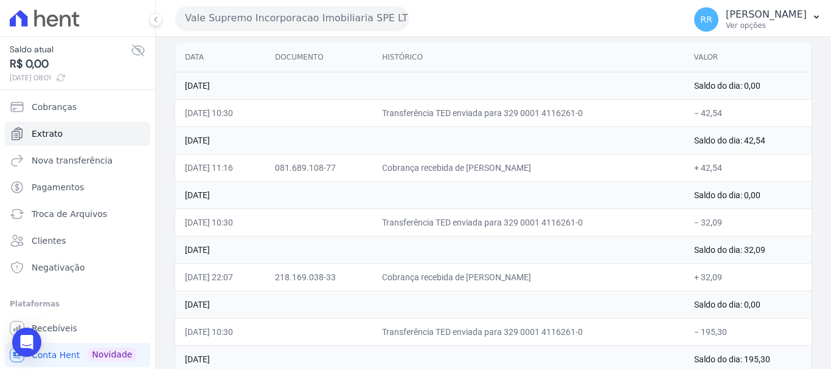
drag, startPoint x: 356, startPoint y: 17, endPoint x: 350, endPoint y: 23, distance: 8.6
click at [355, 18] on button "Vale Supremo Incorporacao Imobiliaria SPE LTDA" at bounding box center [292, 18] width 234 height 24
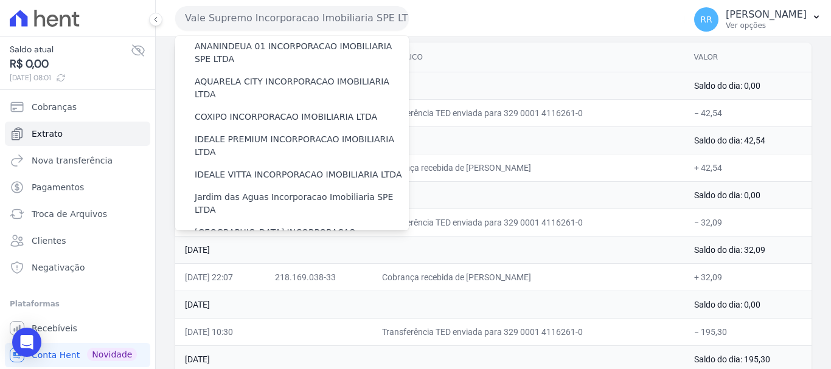
scroll to position [243, 0]
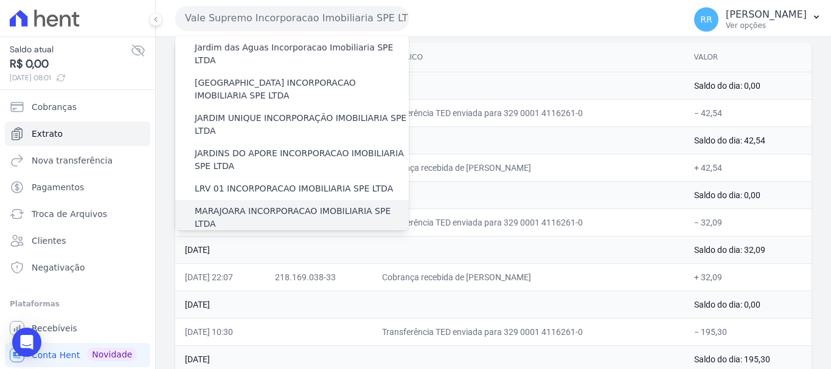
click at [254, 200] on div "MARAJOARA INCORPORACAO IMOBILIARIA SPE LTDA" at bounding box center [292, 217] width 234 height 35
click at [250, 205] on label "MARAJOARA INCORPORACAO IMOBILIARIA SPE LTDA" at bounding box center [302, 218] width 214 height 26
click at [0, 0] on input "MARAJOARA INCORPORACAO IMOBILIARIA SPE LTDA" at bounding box center [0, 0] width 0 height 0
click at [250, 205] on label "MARAJOARA INCORPORACAO IMOBILIARIA SPE LTDA" at bounding box center [302, 218] width 214 height 26
click at [0, 0] on input "MARAJOARA INCORPORACAO IMOBILIARIA SPE LTDA" at bounding box center [0, 0] width 0 height 0
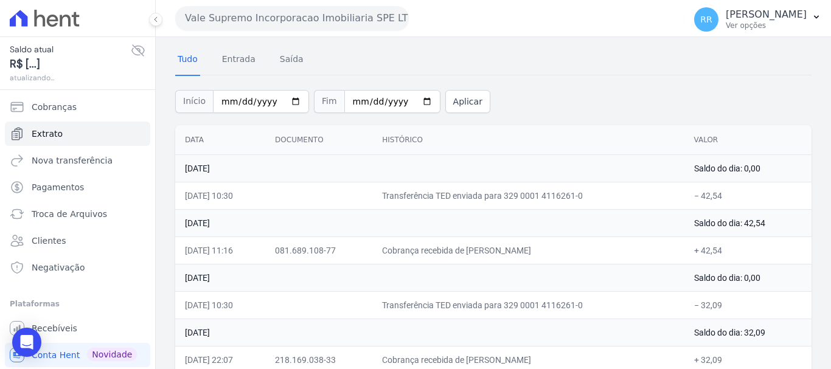
scroll to position [61, 0]
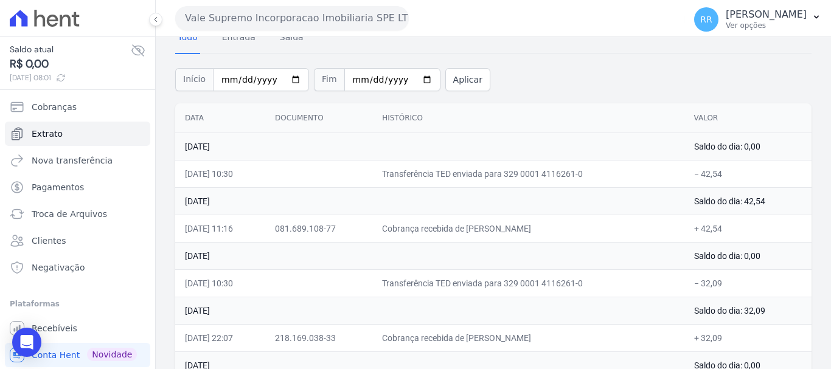
click at [280, 14] on button "Vale Supremo Incorporacao Imobiliaria SPE LTDA" at bounding box center [292, 18] width 234 height 24
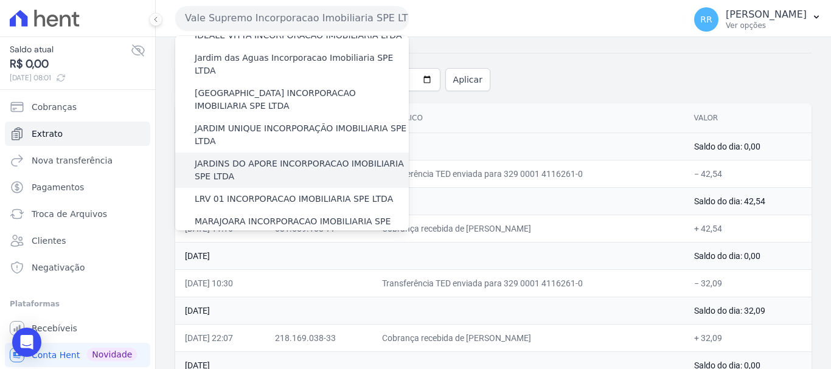
scroll to position [243, 0]
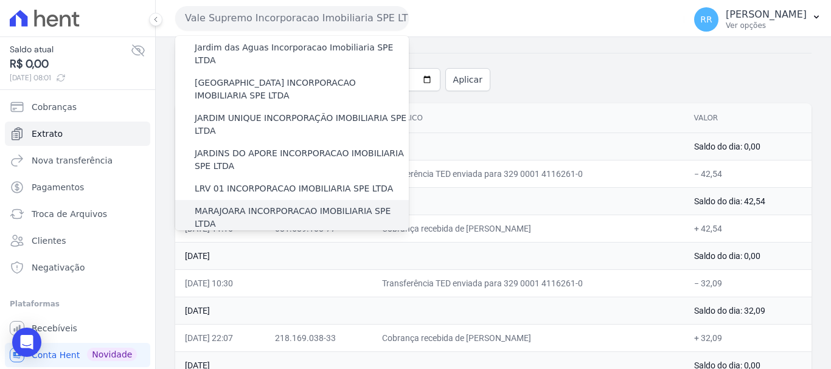
click at [195, 205] on label "MARAJOARA INCORPORACAO IMOBILIARIA SPE LTDA" at bounding box center [302, 218] width 214 height 26
click at [0, 0] on input "MARAJOARA INCORPORACAO IMOBILIARIA SPE LTDA" at bounding box center [0, 0] width 0 height 0
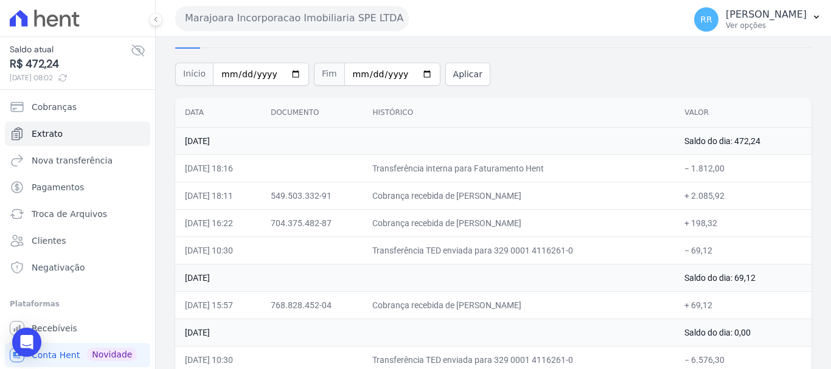
scroll to position [61, 0]
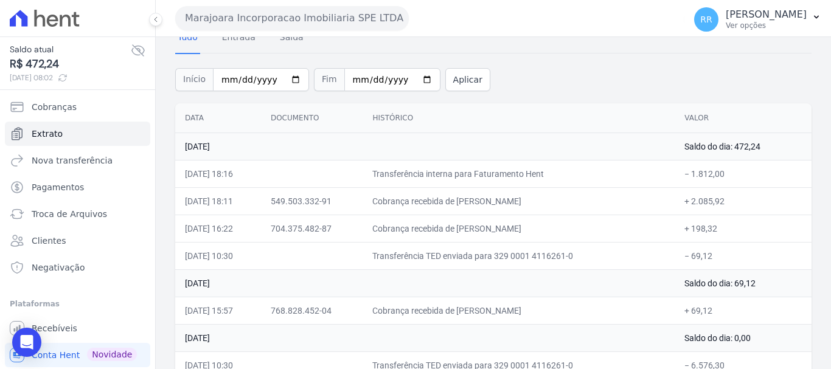
click at [276, 27] on button "Marajoara Incorporacao Imobiliaria SPE LTDA" at bounding box center [292, 18] width 234 height 24
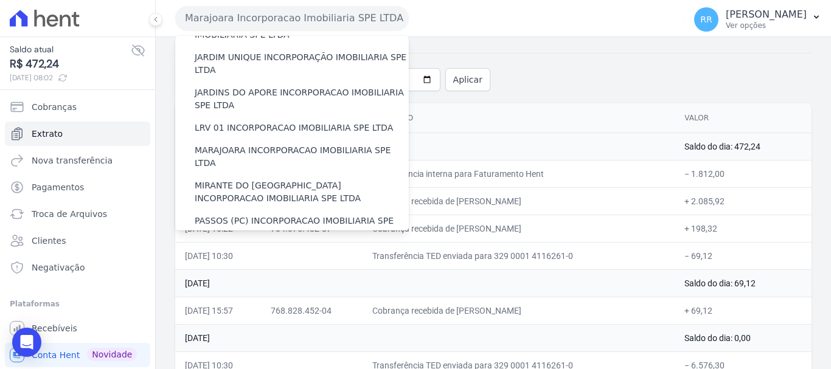
scroll to position [365, 0]
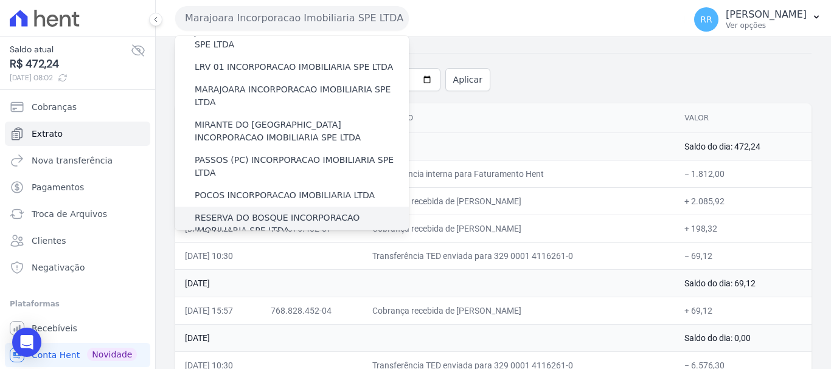
click at [235, 212] on label "RESERVA DO BOSQUE INCORPORACAO IMOBILIARIA SPE LTDA" at bounding box center [302, 225] width 214 height 26
click at [0, 0] on input "RESERVA DO BOSQUE INCORPORACAO IMOBILIARIA SPE LTDA" at bounding box center [0, 0] width 0 height 0
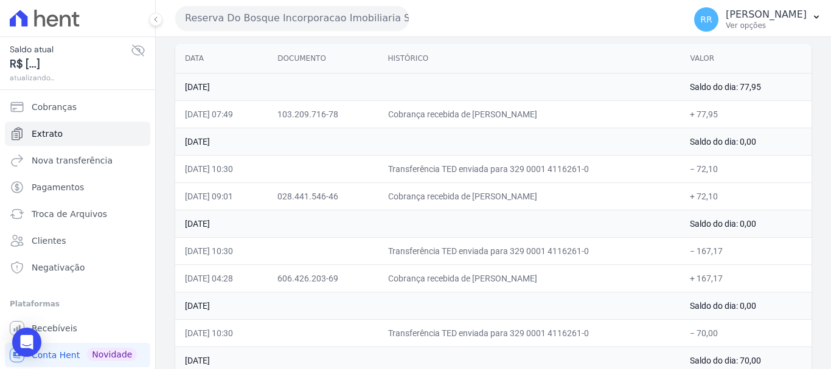
scroll to position [122, 0]
drag, startPoint x: 380, startPoint y: 12, endPoint x: 348, endPoint y: 70, distance: 65.9
click at [380, 12] on button "Reserva Do Bosque Incorporacao Imobiliaria SPE LTDA" at bounding box center [292, 18] width 234 height 24
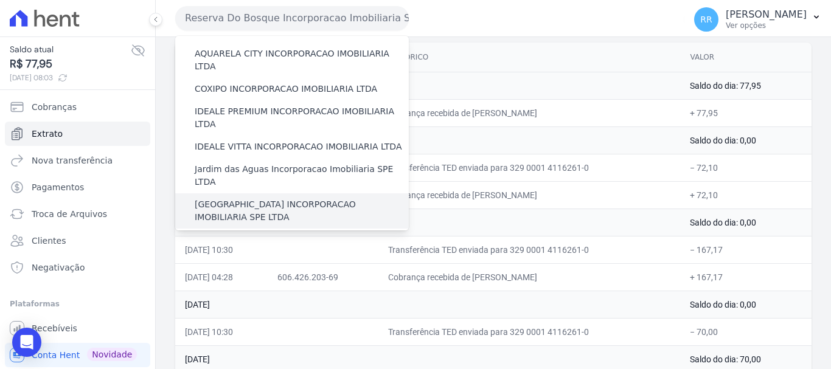
click at [274, 198] on label "[GEOGRAPHIC_DATA] INCORPORACAO IMOBILIARIA SPE LTDA" at bounding box center [302, 211] width 214 height 26
click at [0, 0] on input "[GEOGRAPHIC_DATA] INCORPORACAO IMOBILIARIA SPE LTDA" at bounding box center [0, 0] width 0 height 0
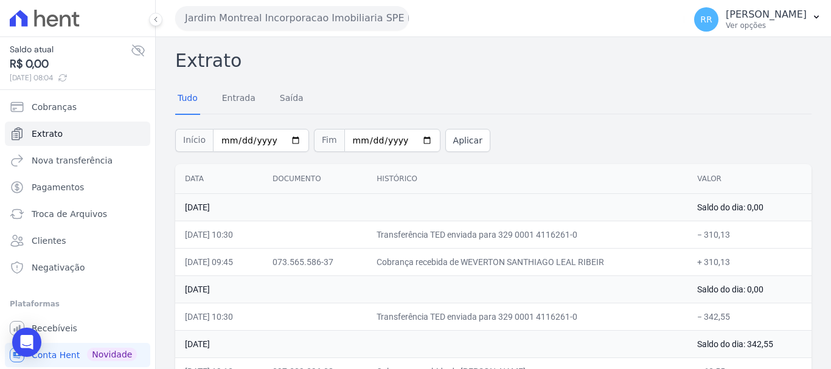
click at [347, 9] on button "Jardim Montreal Incorporacao Imobiliaria SPE LTDA" at bounding box center [292, 18] width 234 height 24
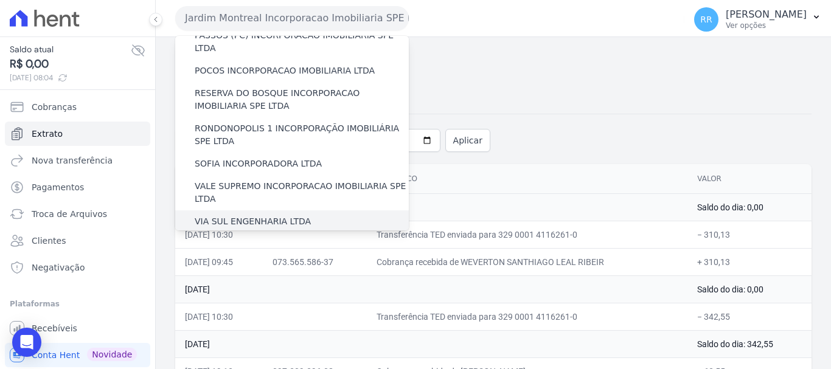
scroll to position [470, 0]
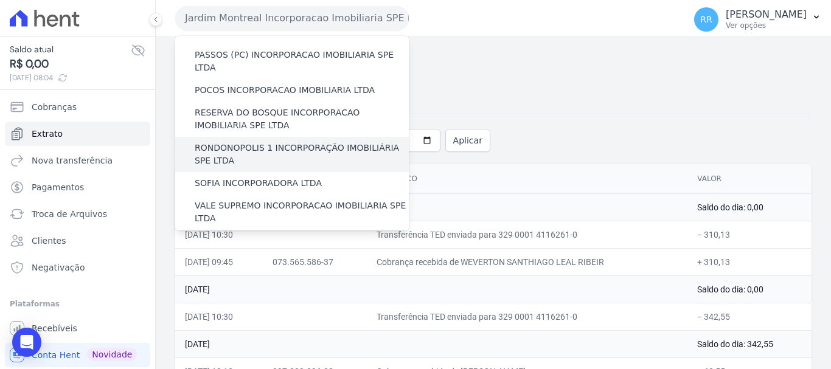
click at [223, 142] on label "RONDONOPOLIS 1 INCORPORAÇÃO IMOBILIÁRIA SPE LTDA" at bounding box center [302, 155] width 214 height 26
click at [0, 0] on input "RONDONOPOLIS 1 INCORPORAÇÃO IMOBILIÁRIA SPE LTDA" at bounding box center [0, 0] width 0 height 0
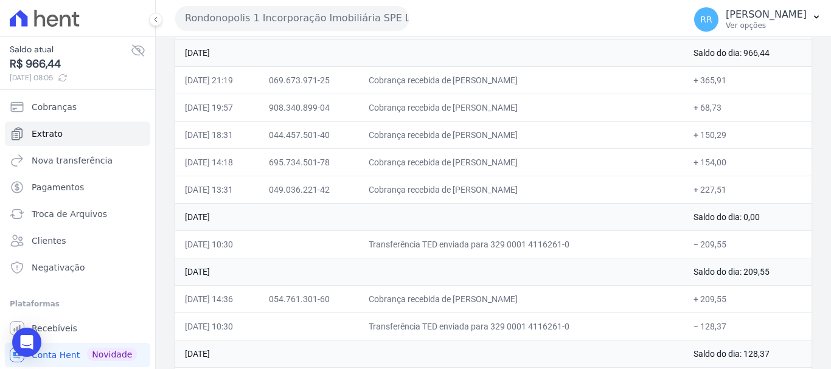
scroll to position [182, 0]
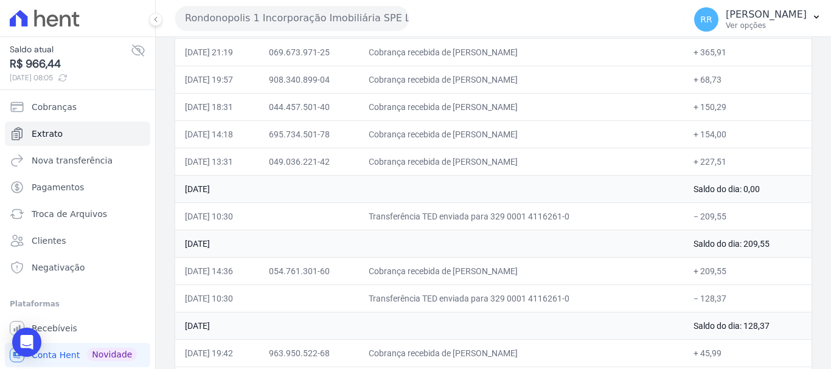
click at [274, 248] on td "15 de Agosto de 2025" at bounding box center [429, 243] width 509 height 27
click at [497, 214] on td "Transferência TED enviada para 329 0001 4116261-0" at bounding box center [521, 216] width 325 height 27
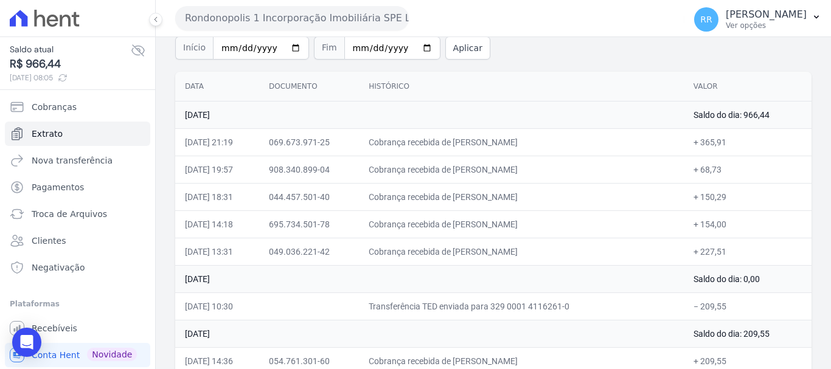
scroll to position [61, 0]
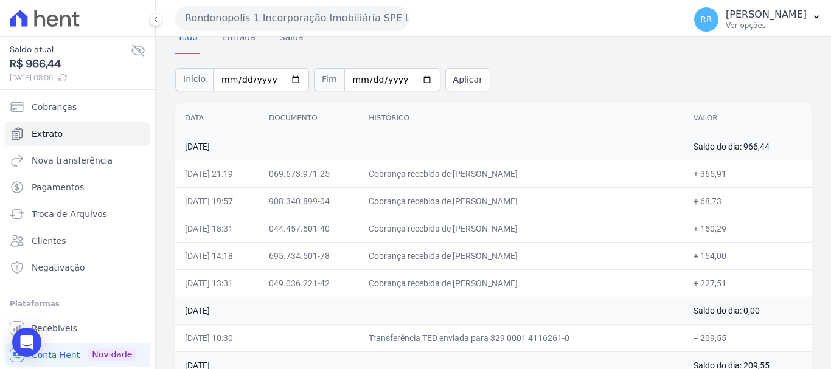
click at [351, 10] on button "Rondonopolis 1 Incorporação Imobiliária SPE LTDA" at bounding box center [292, 18] width 234 height 24
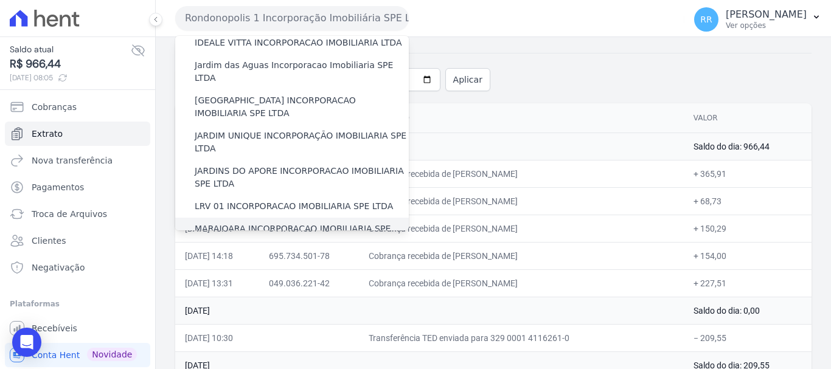
scroll to position [243, 0]
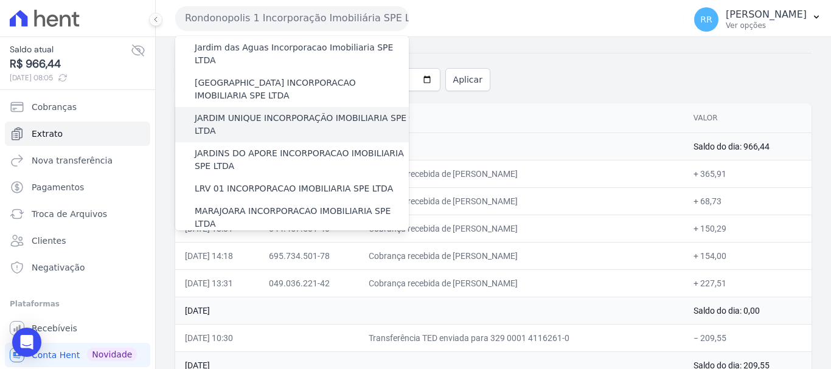
click at [243, 112] on label "JARDIM UNIQUE INCORPORAÇÃO IMOBILIARIA SPE LTDA" at bounding box center [302, 125] width 214 height 26
click at [0, 0] on input "JARDIM UNIQUE INCORPORAÇÃO IMOBILIARIA SPE LTDA" at bounding box center [0, 0] width 0 height 0
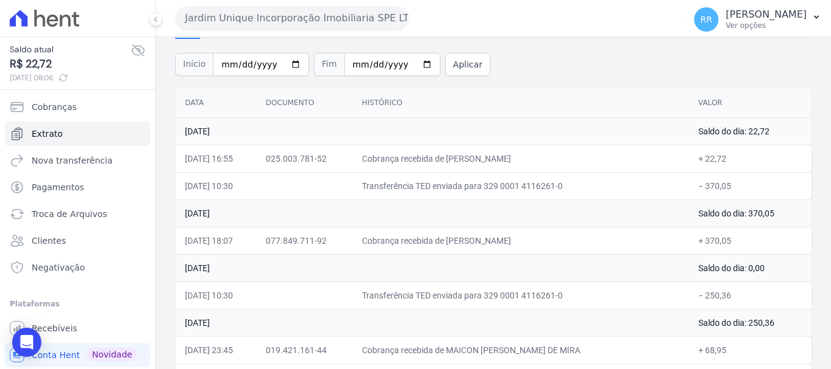
scroll to position [61, 0]
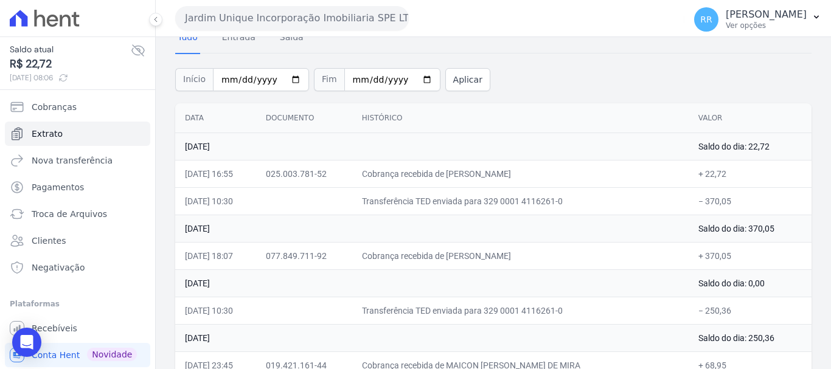
click at [294, 12] on button "Jardim Unique Incorporação Imobiliaria SPE LTDA" at bounding box center [292, 18] width 234 height 24
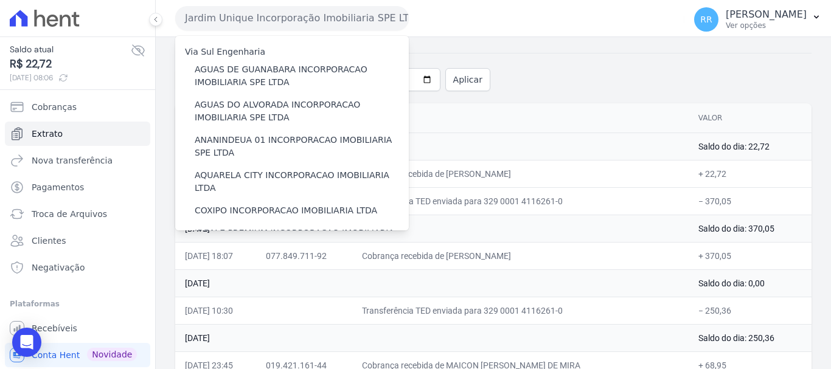
scroll to position [243, 0]
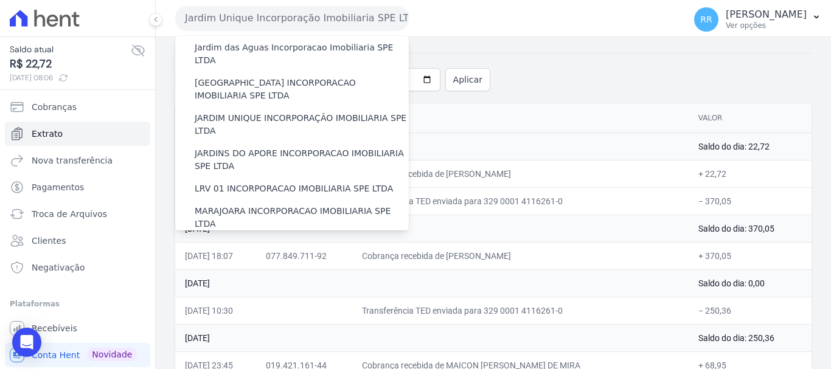
click at [263, 235] on div "MIRANTE DO [GEOGRAPHIC_DATA] INCORPORACAO IMOBILIARIA SPE LTDA" at bounding box center [292, 252] width 234 height 35
click at [256, 240] on label "MIRANTE DO [GEOGRAPHIC_DATA] INCORPORACAO IMOBILIARIA SPE LTDA" at bounding box center [302, 253] width 214 height 26
click at [0, 0] on input "MIRANTE DO [GEOGRAPHIC_DATA] INCORPORACAO IMOBILIARIA SPE LTDA" at bounding box center [0, 0] width 0 height 0
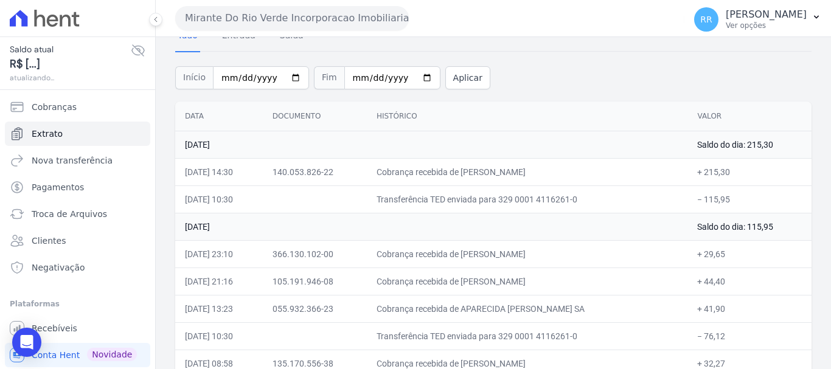
scroll to position [182, 0]
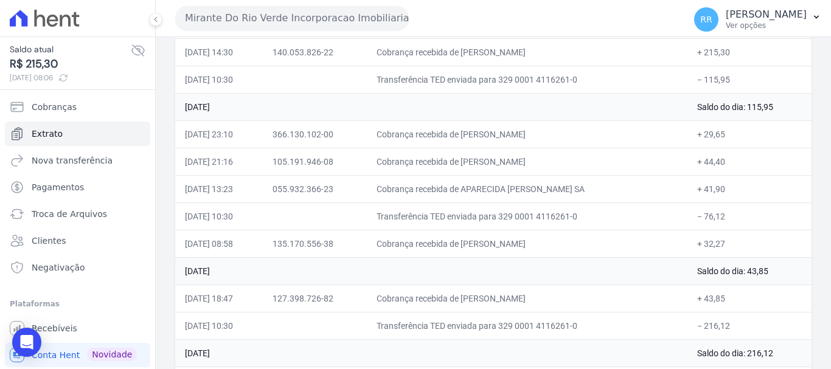
click at [475, 253] on td "Cobrança recebida de ARNALDO DE OLIVEIRA" at bounding box center [527, 243] width 321 height 27
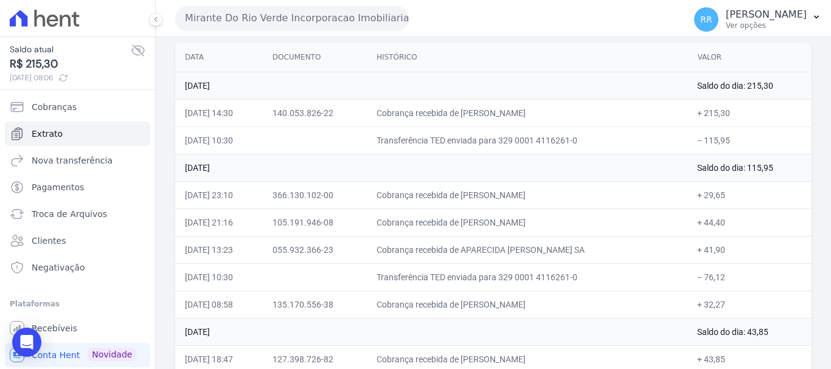
scroll to position [61, 0]
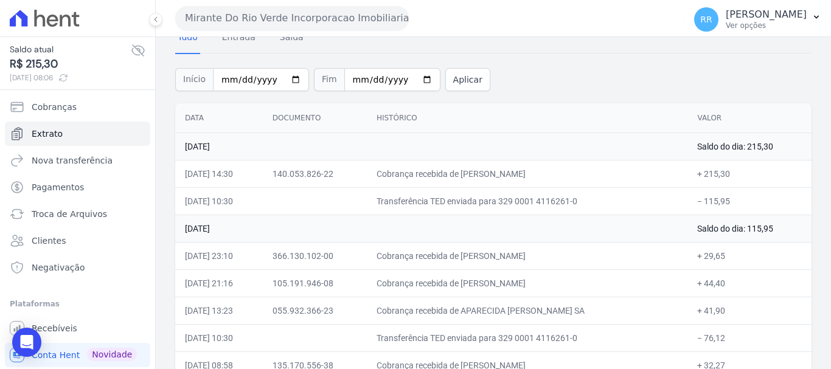
click at [98, 32] on div at bounding box center [77, 18] width 145 height 36
click at [206, 32] on div "Mirante Do Rio Verde Incorporacao Imobiliaria SPE LTDA Via Sul Engenharia AGUAS…" at bounding box center [427, 18] width 504 height 38
click at [327, 20] on button "Mirante Do Rio Verde Incorporacao Imobiliaria SPE LTDA" at bounding box center [292, 18] width 234 height 24
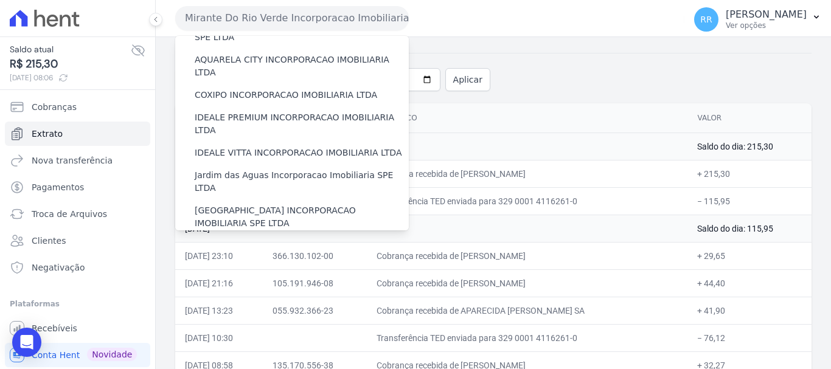
scroll to position [243, 0]
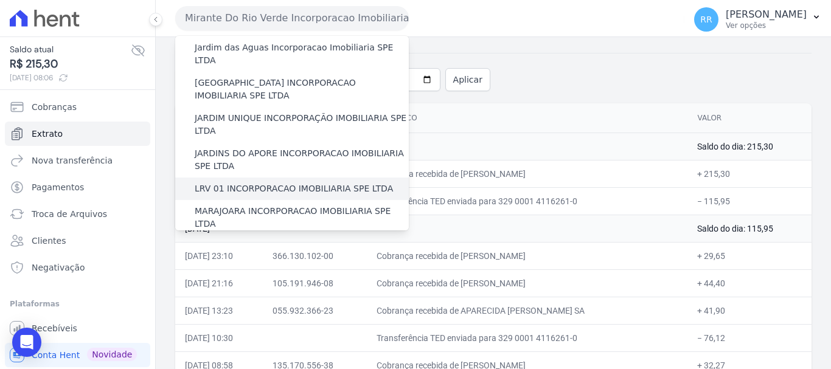
click at [203, 182] on label "LRV 01 INCORPORACAO IMOBILIARIA SPE LTDA" at bounding box center [294, 188] width 198 height 13
click at [0, 0] on input "LRV 01 INCORPORACAO IMOBILIARIA SPE LTDA" at bounding box center [0, 0] width 0 height 0
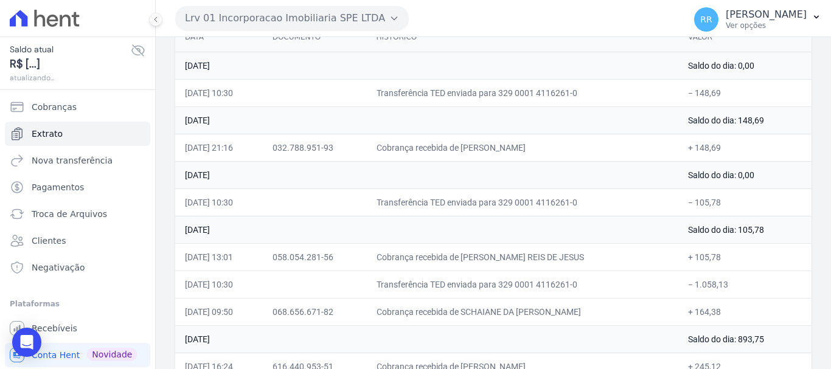
scroll to position [122, 0]
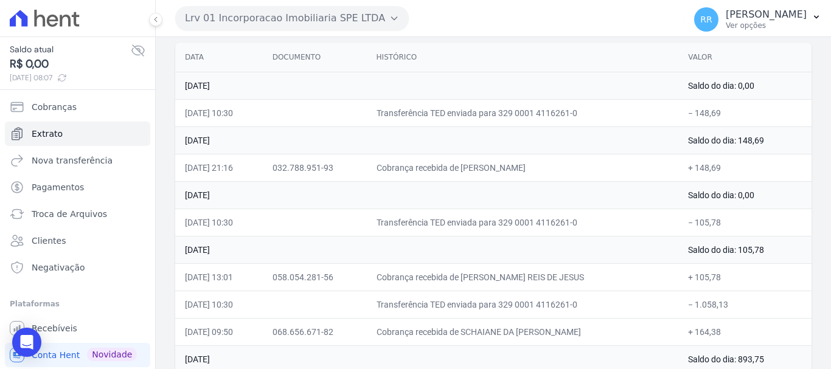
click at [264, 17] on button "Lrv 01 Incorporacao Imobiliaria SPE LTDA" at bounding box center [292, 18] width 234 height 24
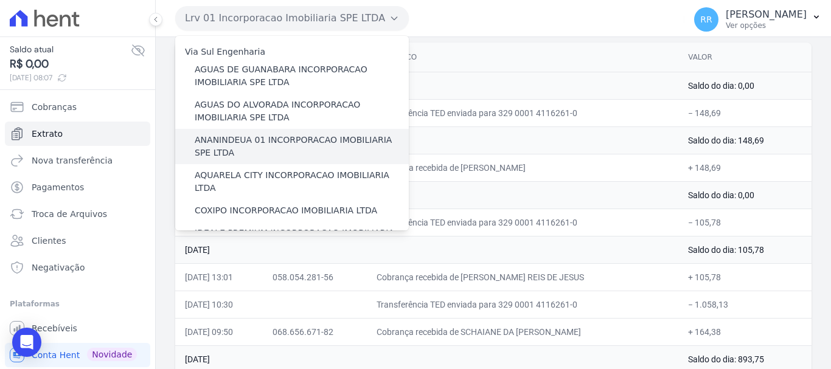
click at [301, 142] on label "ANANINDEUA 01 INCORPORACAO IMOBILIARIA SPE LTDA" at bounding box center [302, 147] width 214 height 26
click at [242, 153] on label "ANANINDEUA 01 INCORPORACAO IMOBILIARIA SPE LTDA" at bounding box center [302, 147] width 214 height 26
click at [0, 0] on input "ANANINDEUA 01 INCORPORACAO IMOBILIARIA SPE LTDA" at bounding box center [0, 0] width 0 height 0
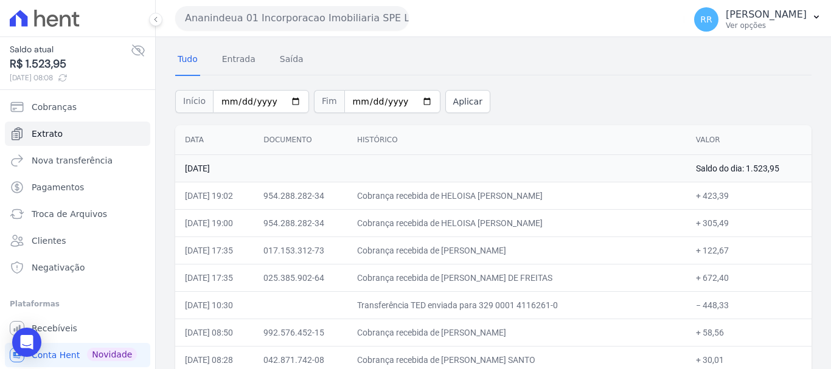
scroll to position [0, 0]
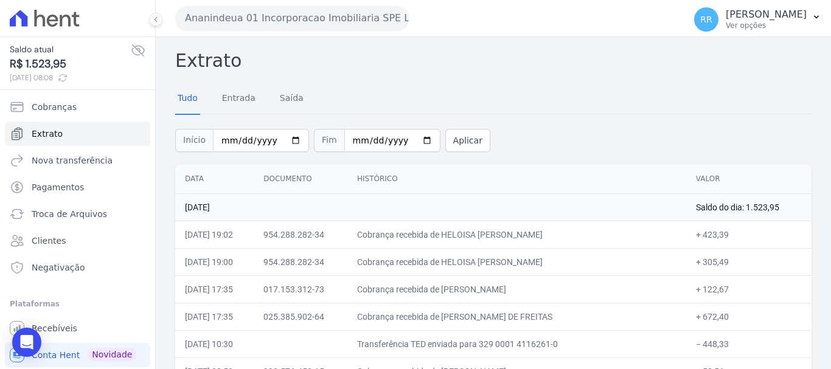
click at [606, 285] on td "Cobrança recebida de RAYNAN COSTA DE OLIVEIRA" at bounding box center [516, 289] width 339 height 27
click at [324, 5] on div "Ananindeua 01 Incorporacao Imobiliaria SPE LTDA Via Sul Engenharia AGUAS DE GUA…" at bounding box center [427, 18] width 504 height 38
drag, startPoint x: 322, startPoint y: 15, endPoint x: 316, endPoint y: 43, distance: 29.1
click at [321, 18] on button "Ananindeua 01 Incorporacao Imobiliaria SPE LTDA" at bounding box center [292, 18] width 234 height 24
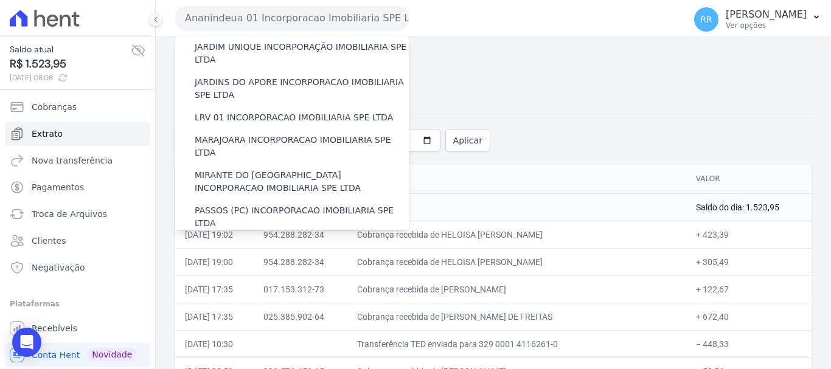
scroll to position [426, 0]
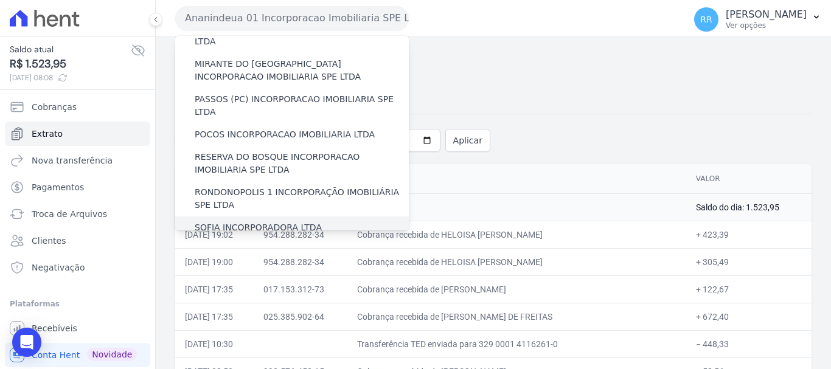
click at [261, 221] on label "SOFIA INCORPORADORA LTDA" at bounding box center [258, 227] width 127 height 13
click at [0, 0] on input "SOFIA INCORPORADORA LTDA" at bounding box center [0, 0] width 0 height 0
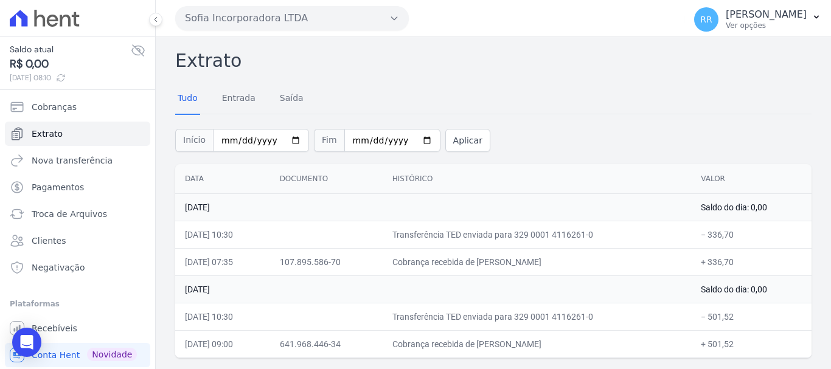
click at [353, 4] on div "Sofia Incorporadora LTDA Via Sul Engenharia AGUAS DE GUANABARA INCORPORACAO IMO…" at bounding box center [427, 18] width 504 height 38
click at [352, 19] on button "Sofia Incorporadora LTDA" at bounding box center [292, 18] width 234 height 24
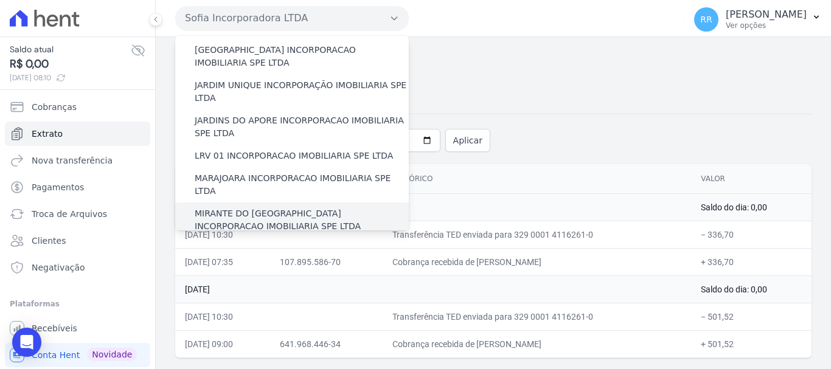
scroll to position [304, 0]
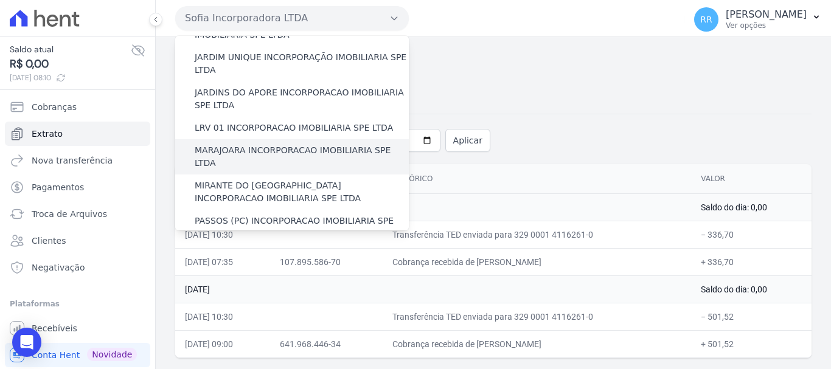
click at [248, 139] on div "MARAJOARA INCORPORACAO IMOBILIARIA SPE LTDA" at bounding box center [292, 156] width 234 height 35
click at [271, 144] on label "MARAJOARA INCORPORACAO IMOBILIARIA SPE LTDA" at bounding box center [302, 157] width 214 height 26
click at [0, 0] on input "MARAJOARA INCORPORACAO IMOBILIARIA SPE LTDA" at bounding box center [0, 0] width 0 height 0
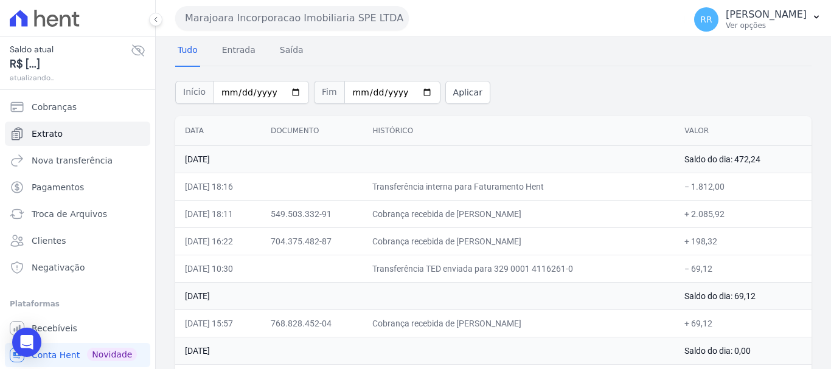
scroll to position [122, 0]
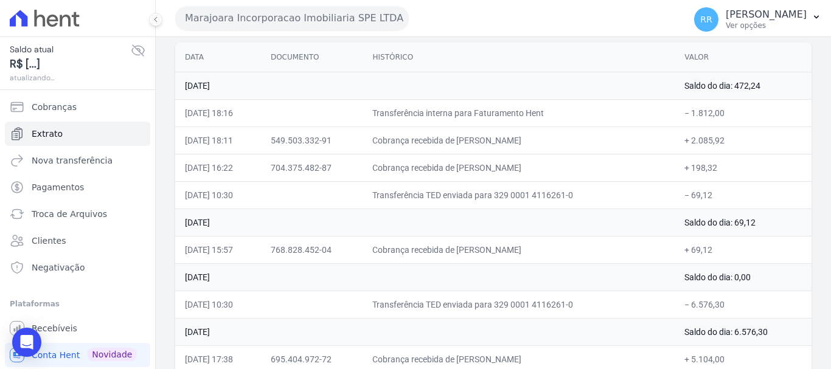
click at [429, 143] on td "Cobrança recebida de JACKSON TEIXEIRA FERNANDES" at bounding box center [519, 140] width 312 height 27
drag, startPoint x: 406, startPoint y: 139, endPoint x: 743, endPoint y: 195, distance: 341.7
click at [487, 161] on td "Cobrança recebida de LUIS VINICIUS MORAES SILVA" at bounding box center [519, 167] width 312 height 27
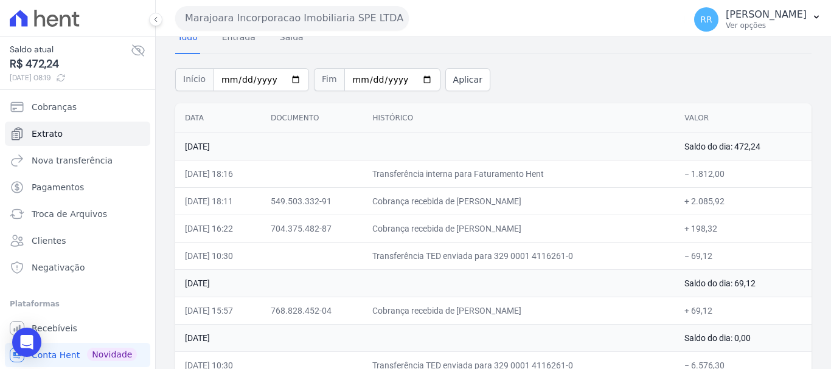
drag, startPoint x: 701, startPoint y: 212, endPoint x: 632, endPoint y: 206, distance: 69.0
click at [701, 211] on td "+ 2.085,92" at bounding box center [743, 200] width 137 height 27
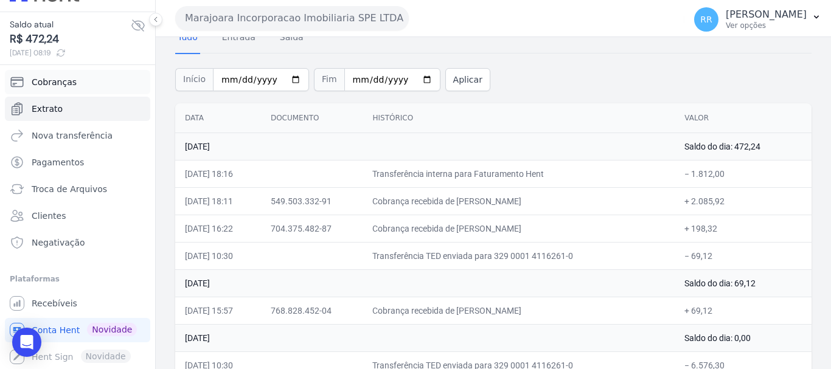
scroll to position [0, 0]
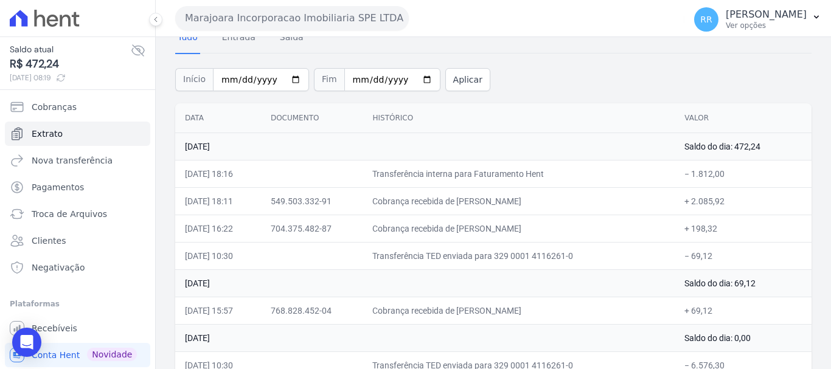
click at [292, 21] on button "Marajoara Incorporacao Imobiliaria SPE LTDA" at bounding box center [292, 18] width 234 height 24
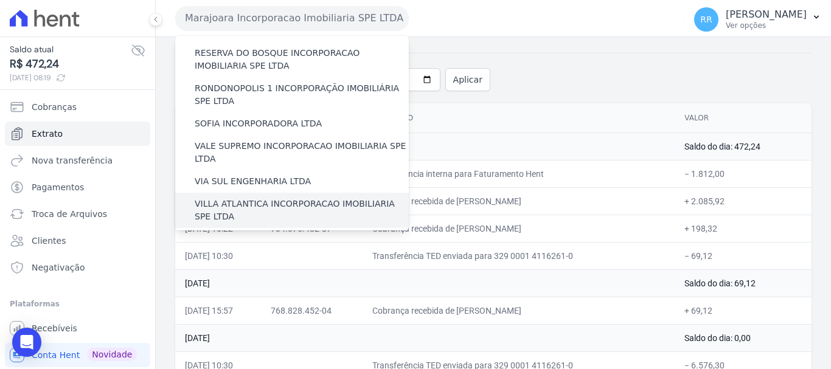
scroll to position [531, 0]
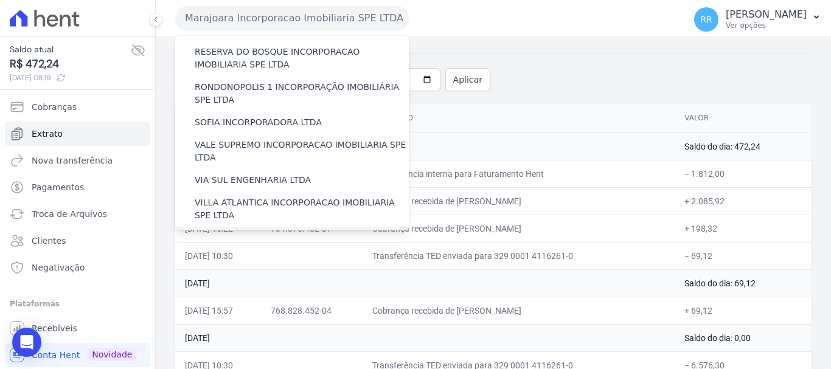
click at [257, 227] on div "[GEOGRAPHIC_DATA] INCORPORACAO IMOBILIARIA SPE LTDA" at bounding box center [292, 244] width 234 height 35
click at [290, 232] on label "[GEOGRAPHIC_DATA] INCORPORACAO IMOBILIARIA SPE LTDA" at bounding box center [302, 245] width 214 height 26
click at [0, 0] on input "[GEOGRAPHIC_DATA] INCORPORACAO IMOBILIARIA SPE LTDA" at bounding box center [0, 0] width 0 height 0
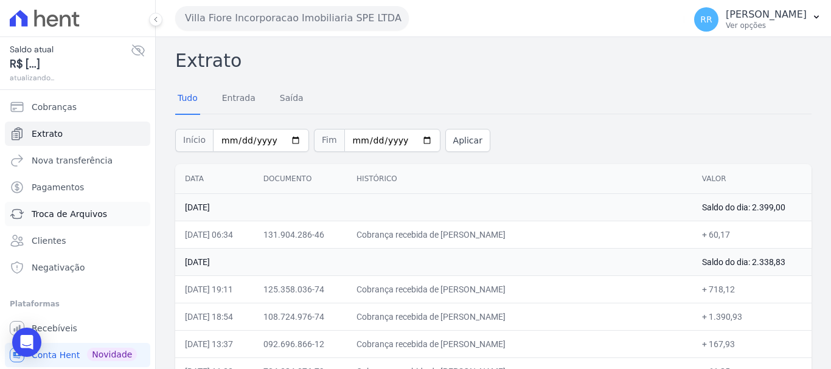
click at [61, 212] on span "Troca de Arquivos" at bounding box center [69, 214] width 75 height 12
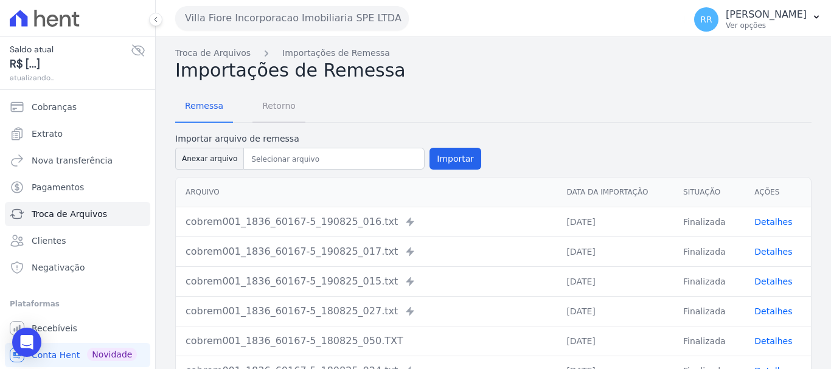
click at [272, 106] on span "Retorno" at bounding box center [279, 106] width 48 height 24
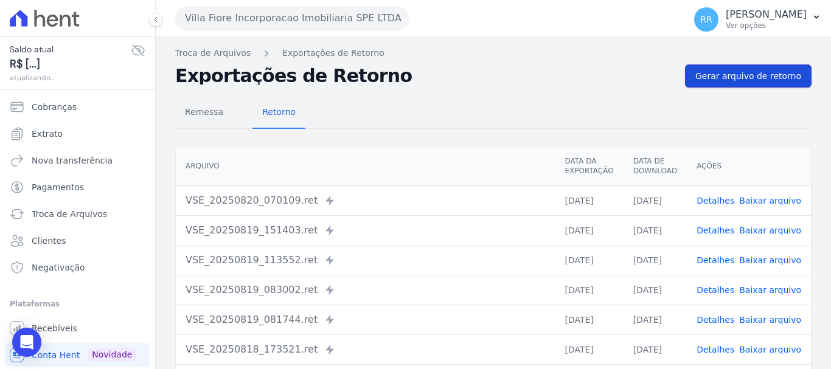
click at [757, 82] on span "Gerar arquivo de retorno" at bounding box center [748, 76] width 106 height 12
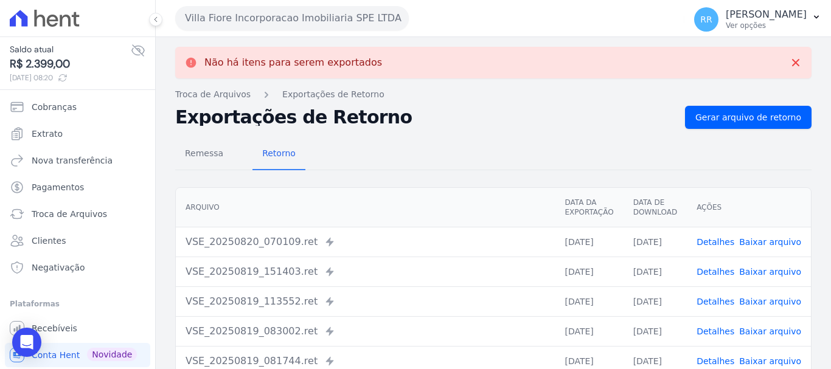
click at [230, 16] on button "Villa Fiore Incorporacao Imobiliaria SPE LTDA" at bounding box center [292, 18] width 234 height 24
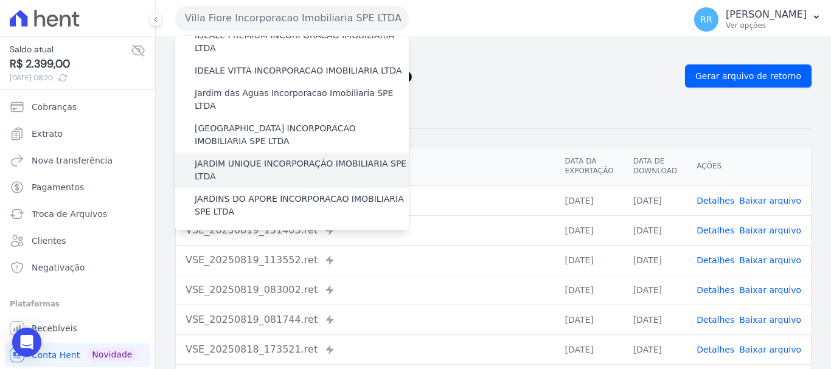
scroll to position [243, 0]
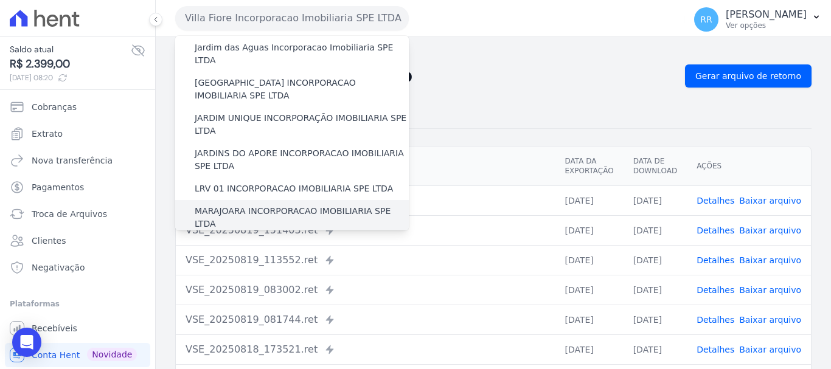
click at [232, 200] on div "MARAJOARA INCORPORACAO IMOBILIARIA SPE LTDA" at bounding box center [292, 217] width 234 height 35
click at [233, 205] on label "MARAJOARA INCORPORACAO IMOBILIARIA SPE LTDA" at bounding box center [302, 218] width 214 height 26
click at [0, 0] on input "MARAJOARA INCORPORACAO IMOBILIARIA SPE LTDA" at bounding box center [0, 0] width 0 height 0
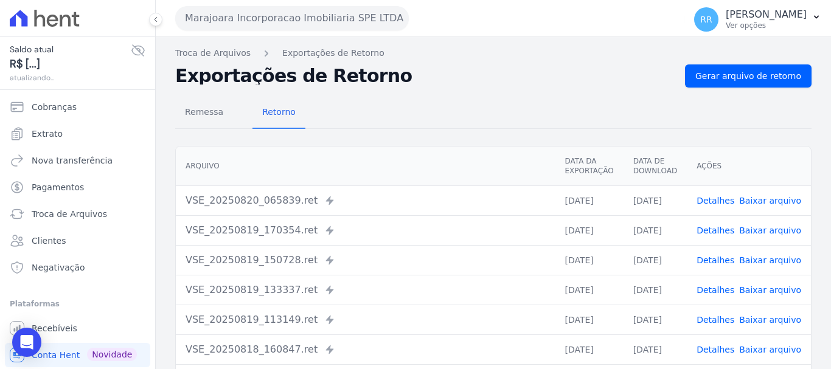
click at [724, 198] on link "Detalhes" at bounding box center [715, 201] width 38 height 10
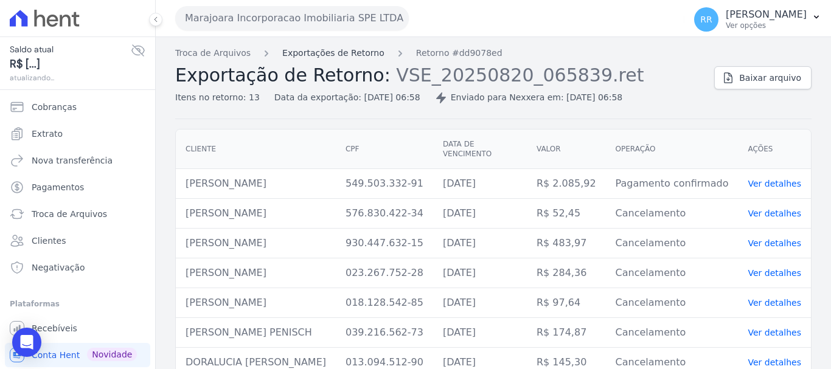
click at [325, 53] on link "Exportações de Retorno" at bounding box center [333, 53] width 102 height 13
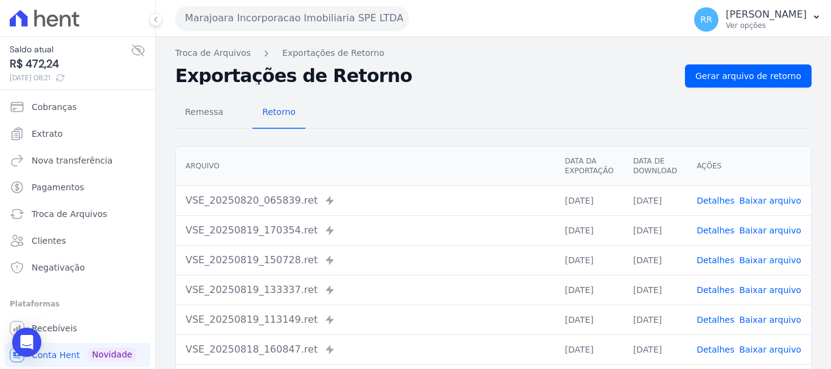
click at [710, 231] on link "Detalhes" at bounding box center [715, 231] width 38 height 10
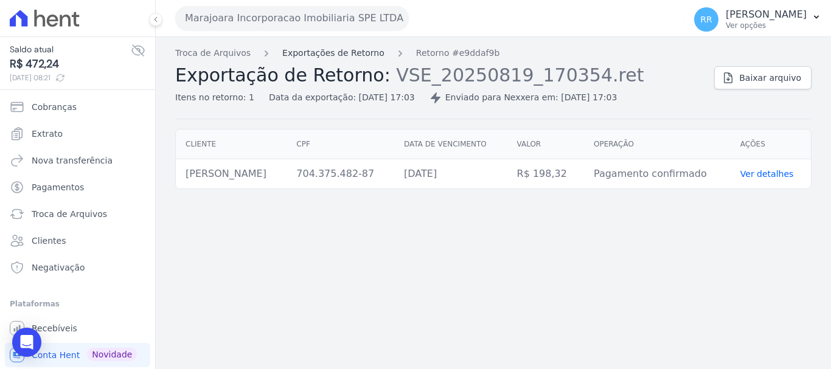
click at [336, 54] on link "Exportações de Retorno" at bounding box center [333, 53] width 102 height 13
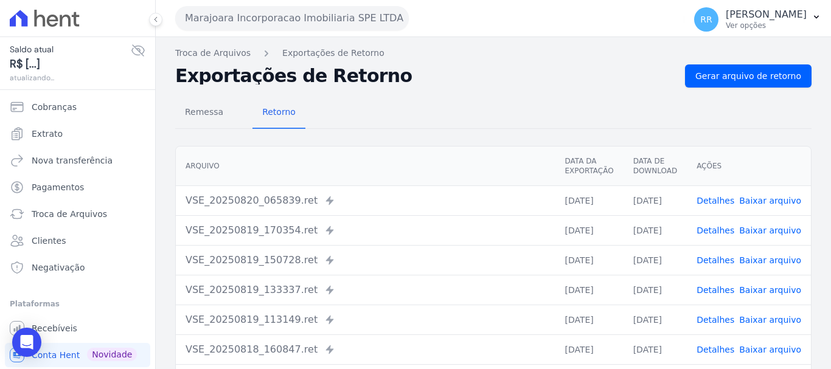
click at [714, 261] on link "Detalhes" at bounding box center [715, 260] width 38 height 10
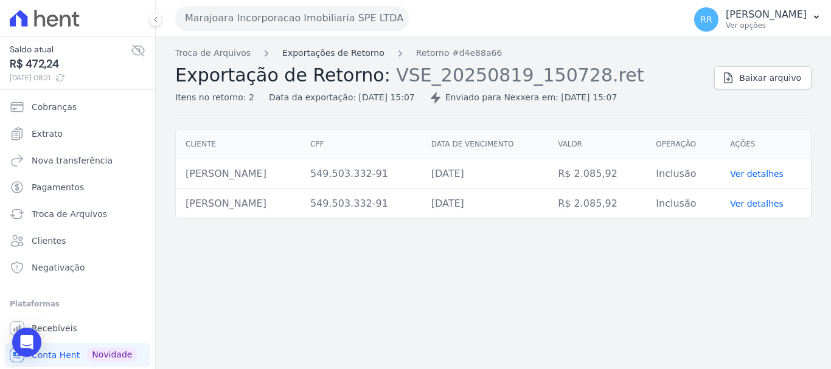
click at [346, 52] on link "Exportações de Retorno" at bounding box center [333, 53] width 102 height 13
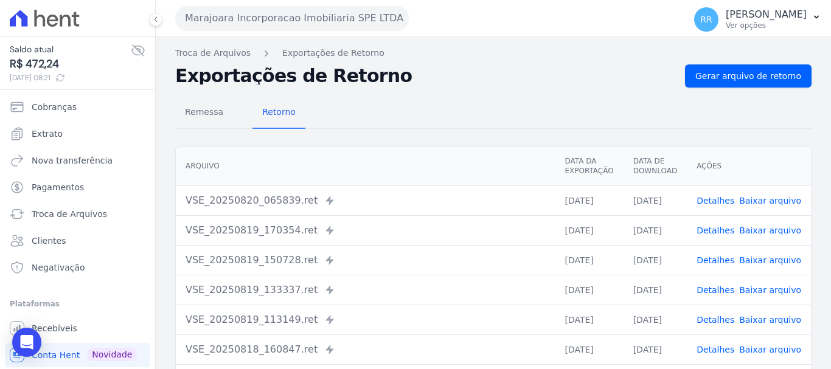
click at [708, 289] on link "Detalhes" at bounding box center [715, 290] width 38 height 10
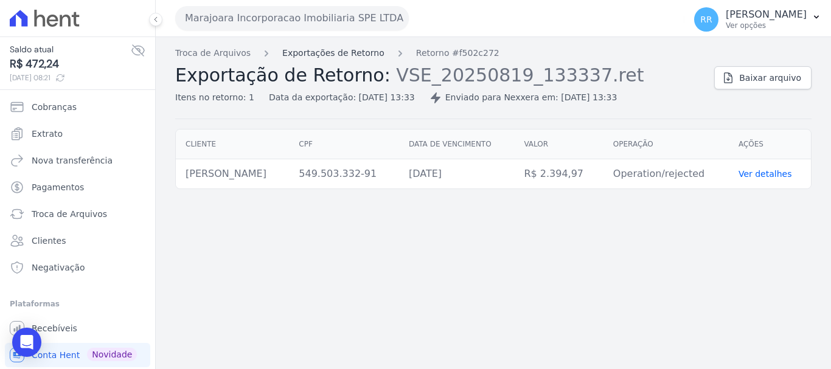
click at [325, 52] on link "Exportações de Retorno" at bounding box center [333, 53] width 102 height 13
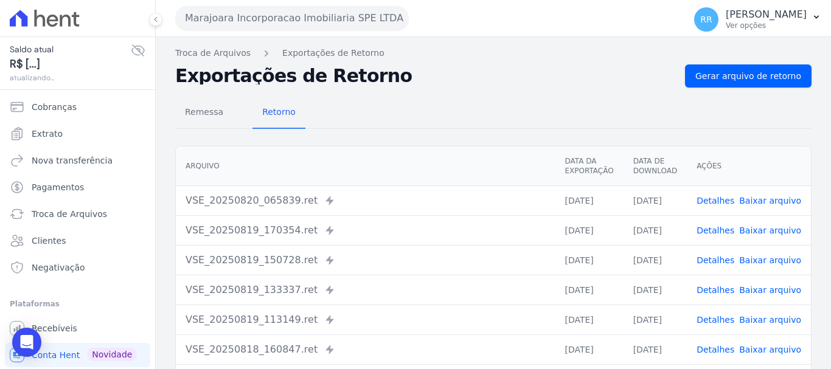
click at [714, 290] on link "Detalhes" at bounding box center [715, 290] width 38 height 10
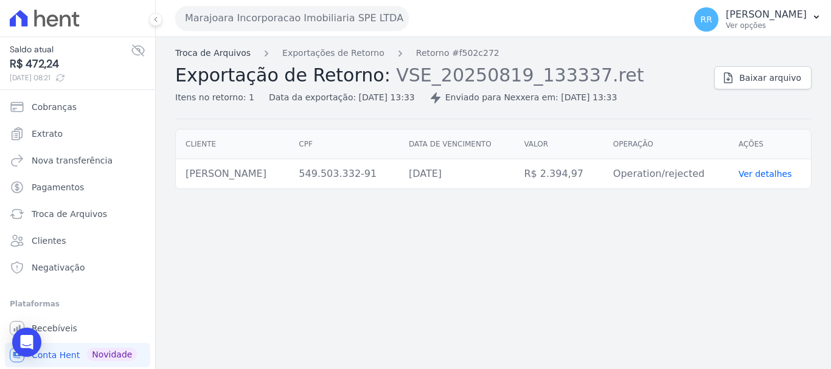
click at [207, 56] on link "Troca de Arquivos" at bounding box center [212, 53] width 75 height 13
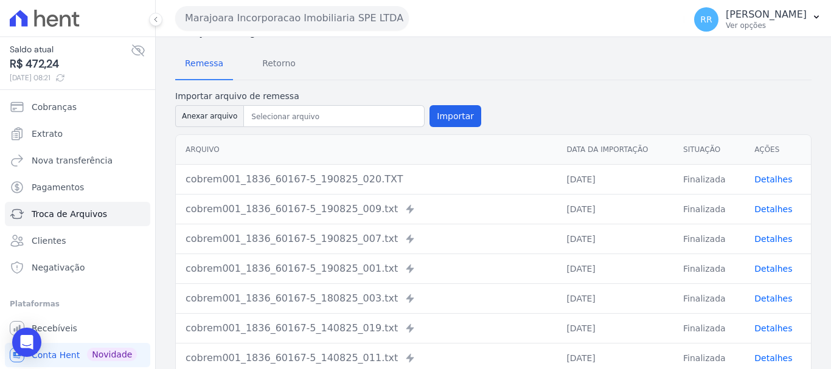
scroll to position [61, 0]
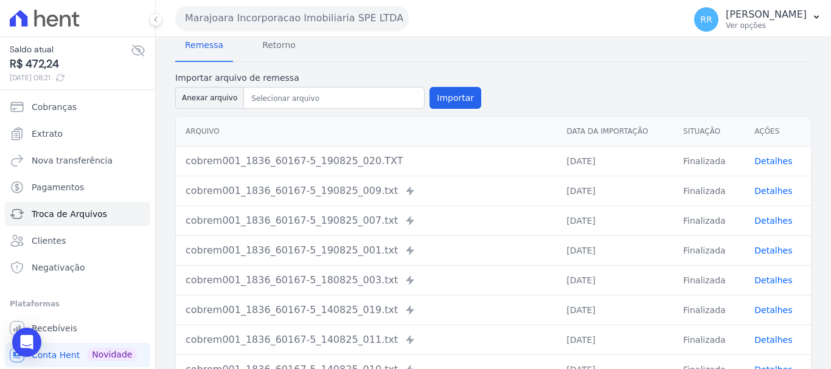
drag, startPoint x: 709, startPoint y: 284, endPoint x: 680, endPoint y: 284, distance: 28.6
click at [709, 284] on td "Finalizada" at bounding box center [708, 280] width 71 height 30
click at [278, 48] on span "Retorno" at bounding box center [279, 45] width 48 height 24
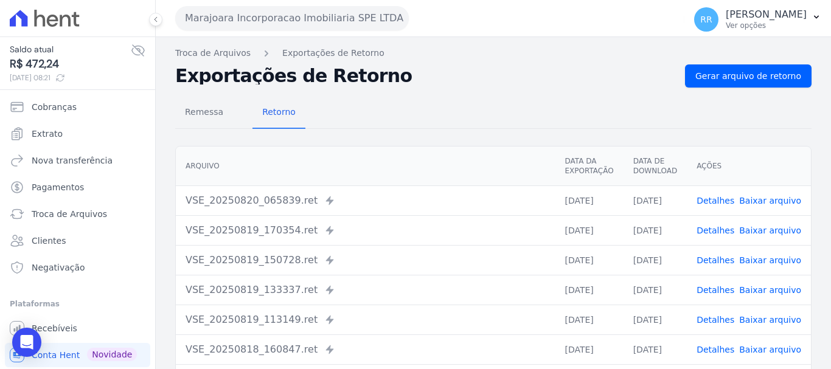
click at [721, 317] on link "Detalhes" at bounding box center [715, 320] width 38 height 10
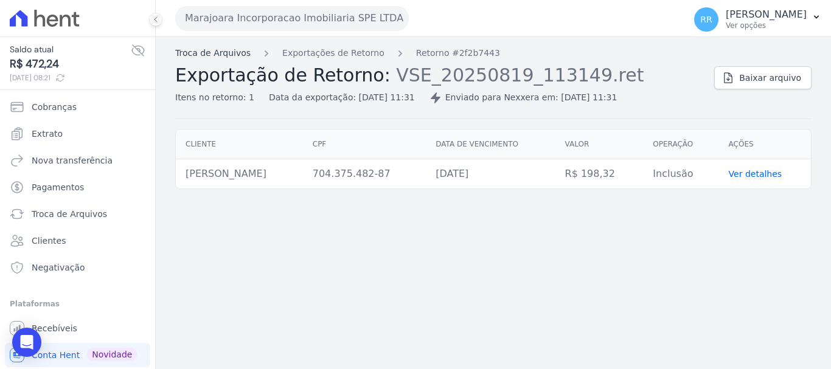
click at [207, 52] on link "Troca de Arquivos" at bounding box center [212, 53] width 75 height 13
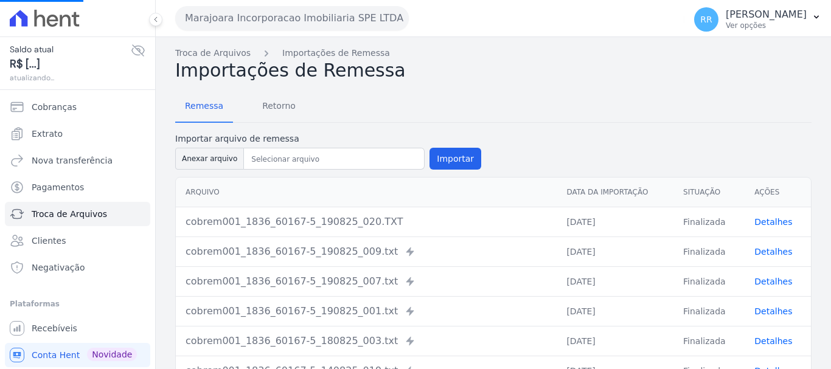
scroll to position [114, 0]
click at [274, 114] on span "Retorno" at bounding box center [279, 106] width 48 height 24
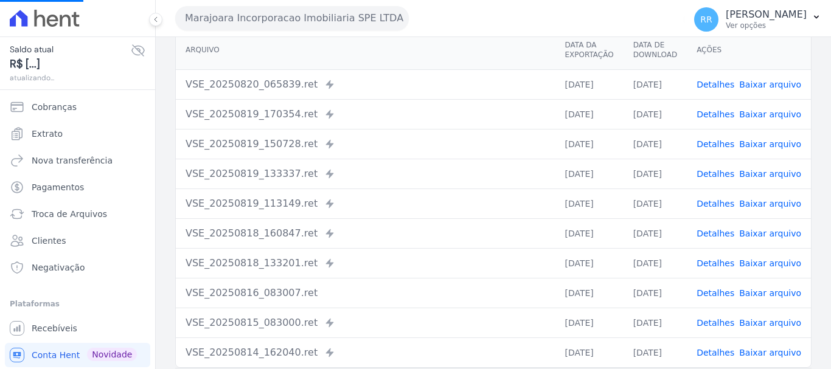
scroll to position [122, 0]
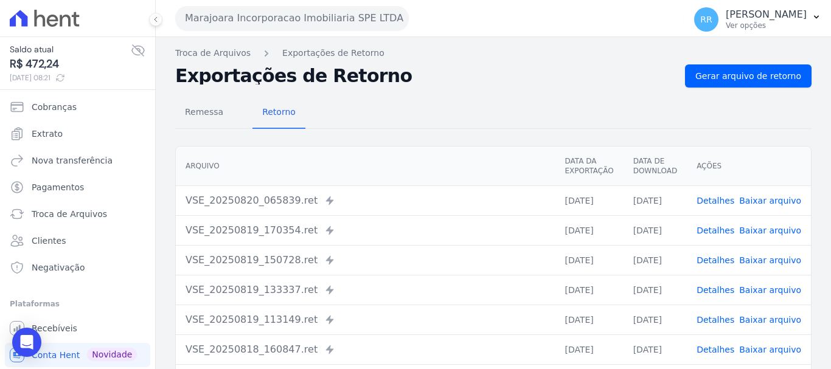
click at [714, 320] on link "Detalhes" at bounding box center [715, 320] width 38 height 10
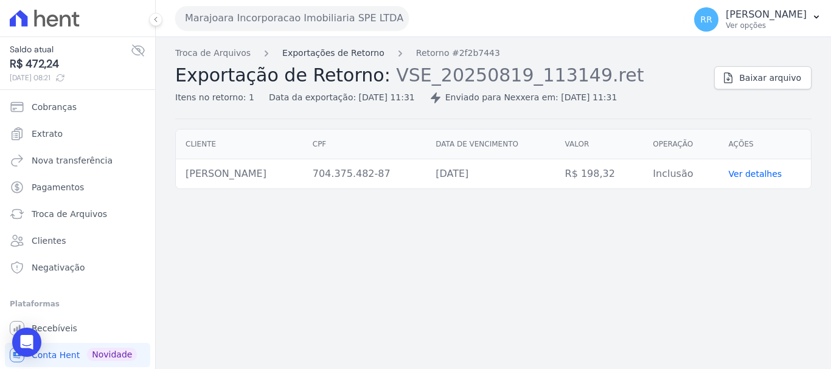
click at [344, 55] on link "Exportações de Retorno" at bounding box center [333, 53] width 102 height 13
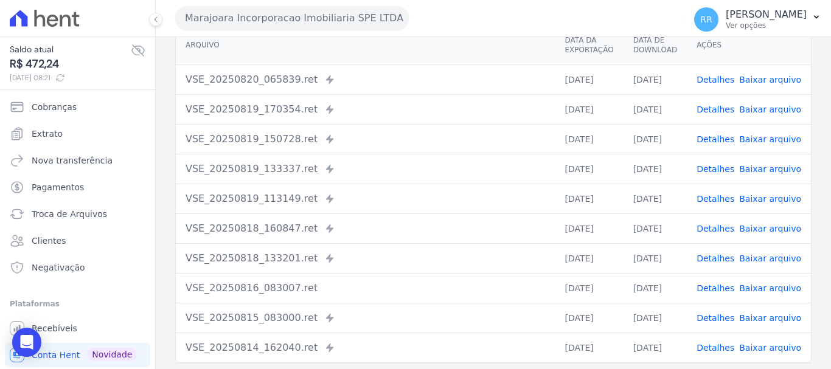
scroll to position [122, 0]
click at [718, 223] on link "Detalhes" at bounding box center [715, 228] width 38 height 10
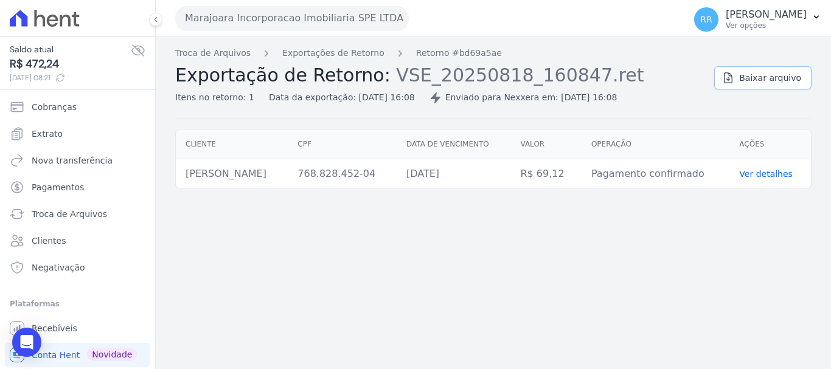
click at [742, 76] on link "Baixar arquivo" at bounding box center [762, 77] width 97 height 23
drag, startPoint x: 438, startPoint y: 304, endPoint x: 476, endPoint y: 238, distance: 76.1
click at [438, 304] on div "Troca de Arquivos Exportações de Retorno Retorno #bd69a5ae Exportação de Retorn…" at bounding box center [493, 203] width 675 height 332
click at [762, 75] on span "Baixar arquivo" at bounding box center [770, 78] width 62 height 12
click at [786, 178] on link "Ver detalhes" at bounding box center [766, 174] width 54 height 10
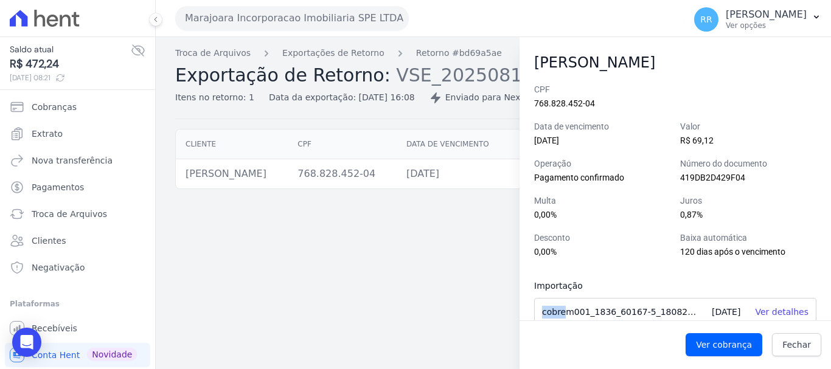
scroll to position [16, 0]
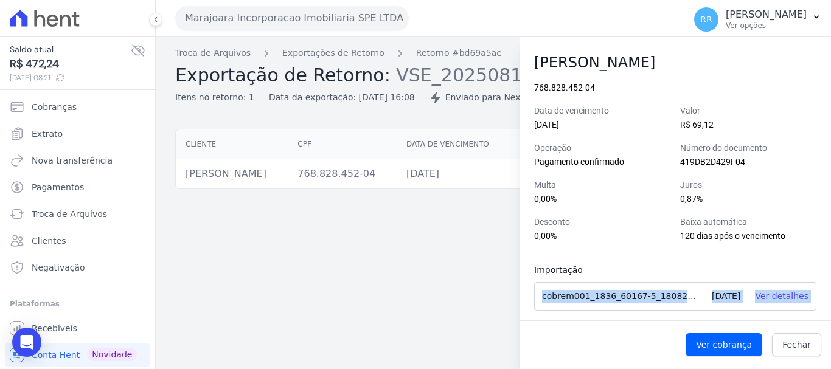
drag, startPoint x: 544, startPoint y: 313, endPoint x: 782, endPoint y: 320, distance: 237.9
click at [794, 321] on div "CPF 768.828.452-04 Data de vencimento 18/08/2025 Valor R$ 69,12 Operação Pagame…" at bounding box center [674, 226] width 311 height 286
click at [766, 297] on link "Ver detalhes" at bounding box center [782, 296] width 54 height 10
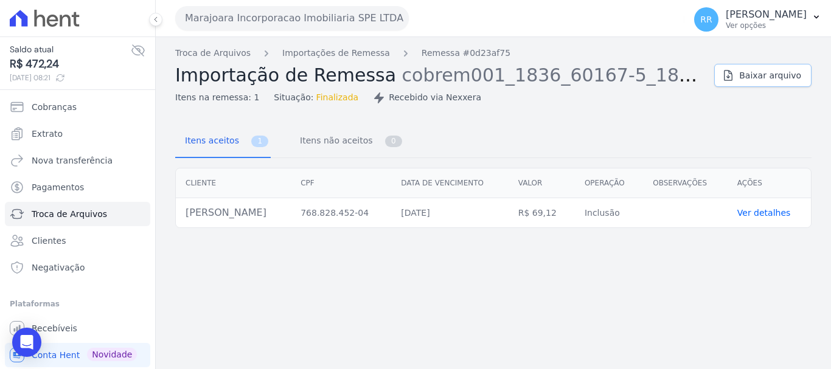
click at [772, 68] on link "Baixar arquivo" at bounding box center [762, 75] width 97 height 23
drag, startPoint x: 426, startPoint y: 314, endPoint x: 426, endPoint y: 297, distance: 17.0
click at [426, 314] on div "Troca de Arquivos Importações de Remessa Remessa #0d23af75 Importação de Remess…" at bounding box center [493, 203] width 675 height 332
drag, startPoint x: 777, startPoint y: 209, endPoint x: 762, endPoint y: 209, distance: 15.2
click at [777, 209] on link "Ver detalhes" at bounding box center [764, 213] width 54 height 10
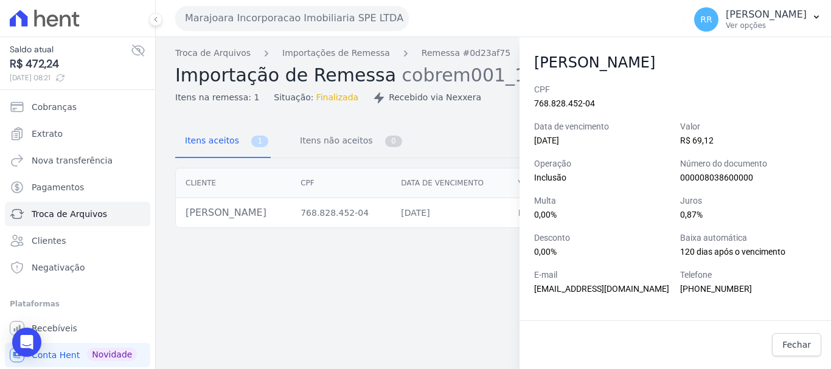
click at [411, 294] on div "Troca de Arquivos Importações de Remessa Remessa #0d23af75 Importação de Remess…" at bounding box center [493, 203] width 675 height 332
click at [810, 344] on span "Fechar" at bounding box center [796, 345] width 29 height 12
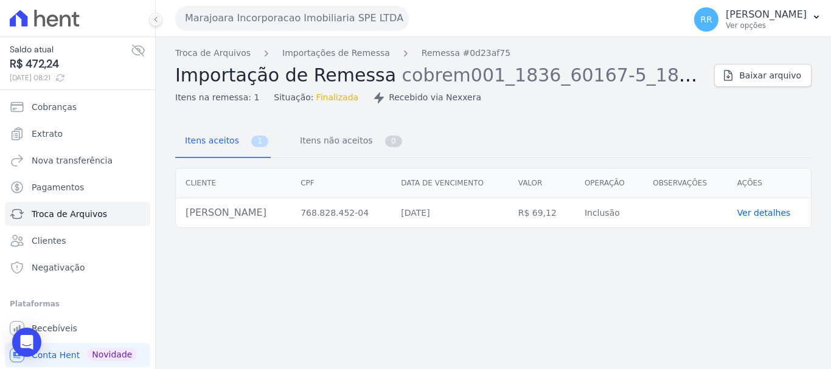
click at [282, 97] on span "Situação:" at bounding box center [294, 97] width 40 height 13
click at [440, 53] on link "Remessa #0d23af75" at bounding box center [466, 53] width 89 height 13
click at [347, 52] on link "Importações de Remessa" at bounding box center [336, 53] width 108 height 13
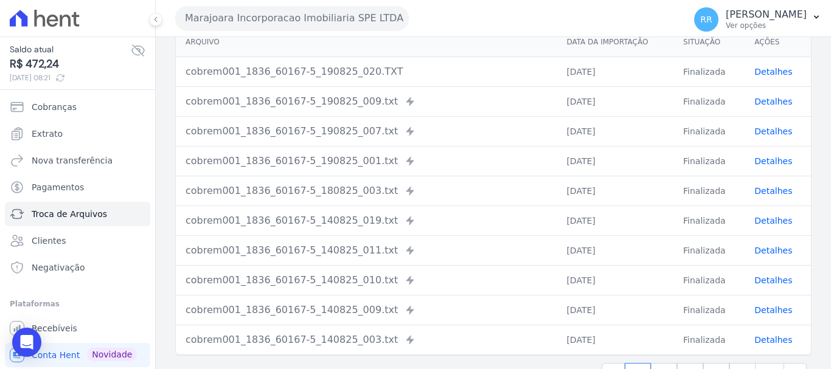
scroll to position [182, 0]
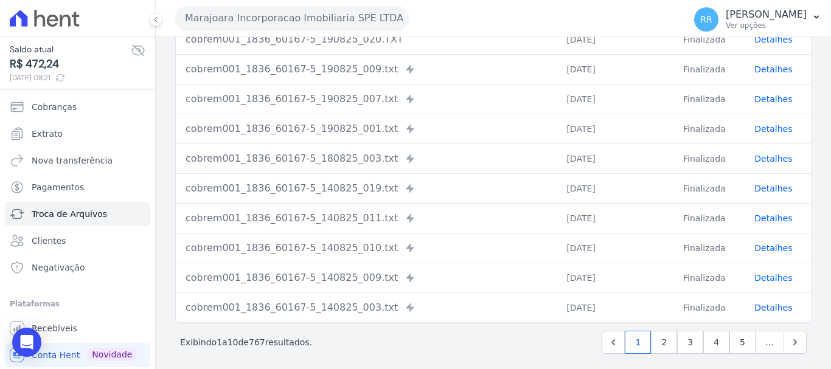
drag, startPoint x: 709, startPoint y: 130, endPoint x: 723, endPoint y: 133, distance: 15.0
click at [720, 133] on td "Finalizada" at bounding box center [708, 129] width 71 height 30
click at [755, 135] on td "Detalhes" at bounding box center [778, 129] width 66 height 30
click at [767, 155] on link "Detalhes" at bounding box center [773, 159] width 38 height 10
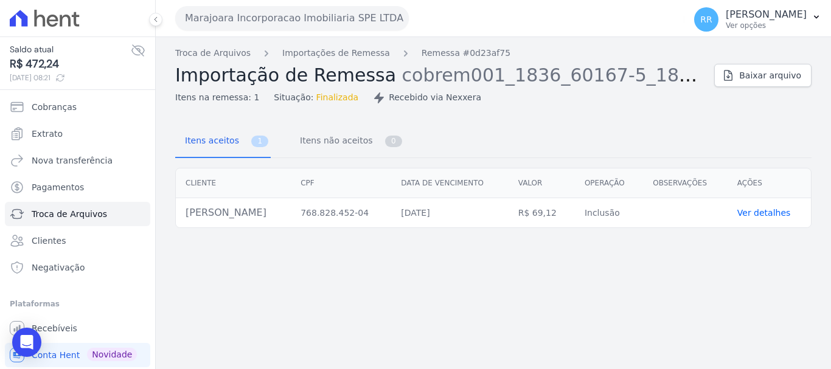
click at [785, 208] on link "Ver detalhes" at bounding box center [764, 213] width 54 height 10
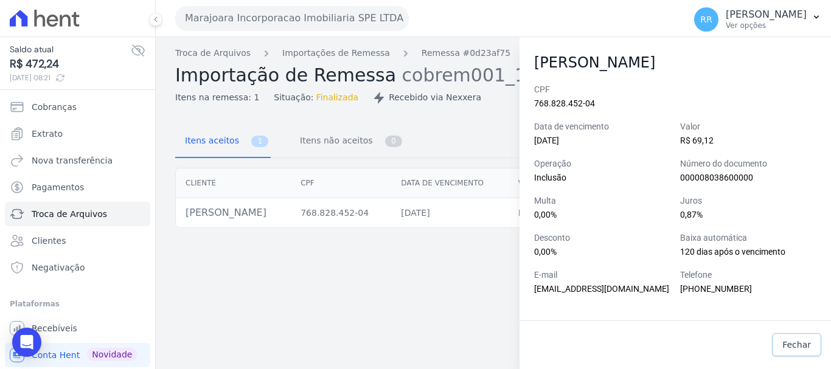
drag, startPoint x: 804, startPoint y: 339, endPoint x: 767, endPoint y: 341, distance: 36.6
click at [803, 339] on span "Fechar" at bounding box center [796, 345] width 29 height 12
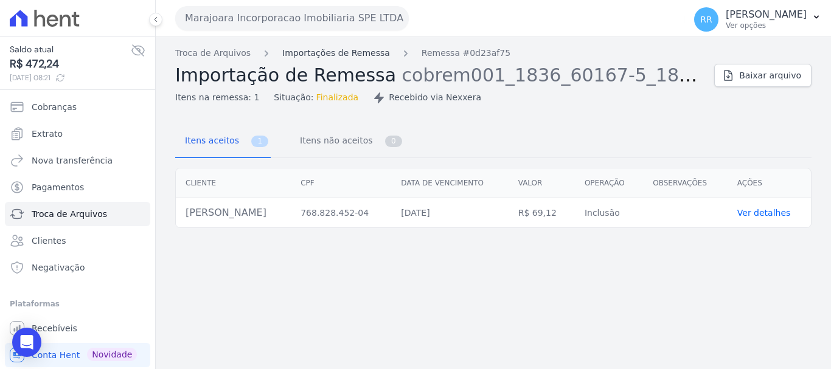
click at [338, 54] on link "Importações de Remessa" at bounding box center [336, 53] width 108 height 13
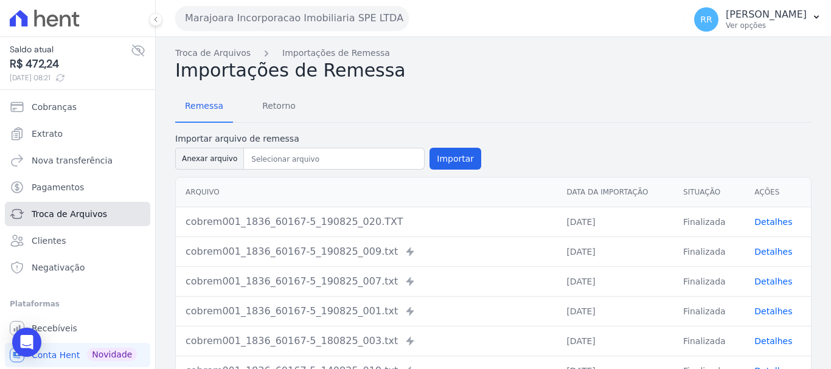
click at [53, 213] on span "Troca de Arquivos" at bounding box center [69, 214] width 75 height 12
click at [62, 129] on link "Extrato" at bounding box center [77, 134] width 145 height 24
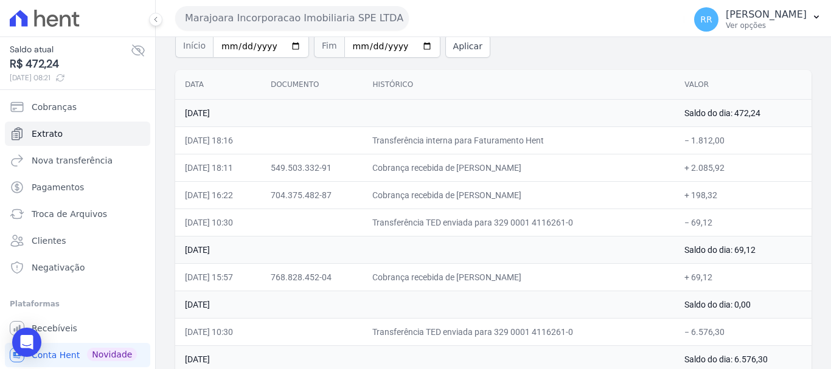
scroll to position [122, 0]
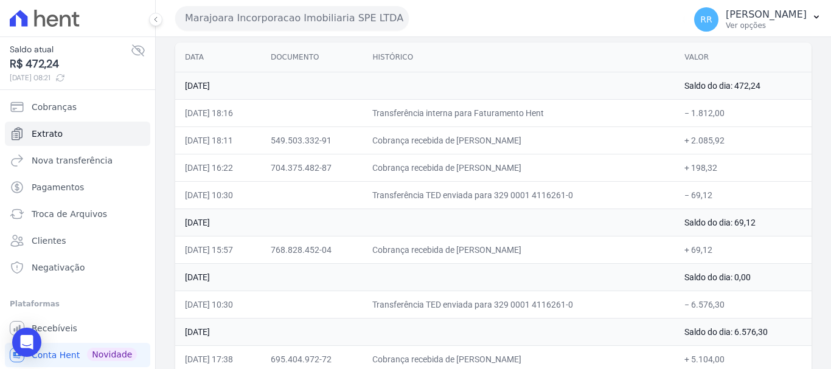
click at [265, 23] on button "Marajoara Incorporacao Imobiliaria SPE LTDA" at bounding box center [292, 18] width 234 height 24
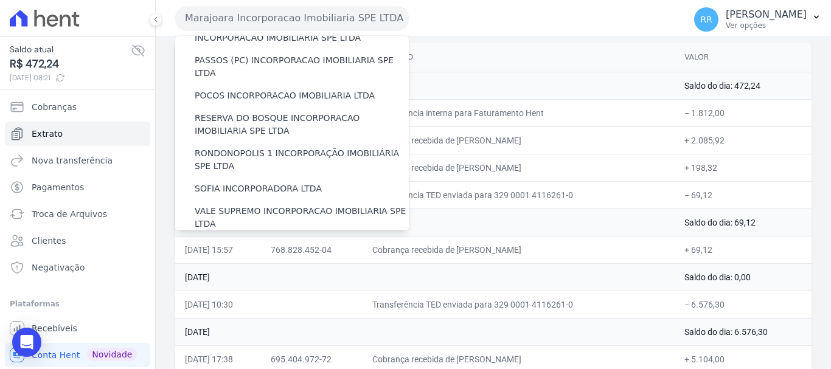
scroll to position [531, 0]
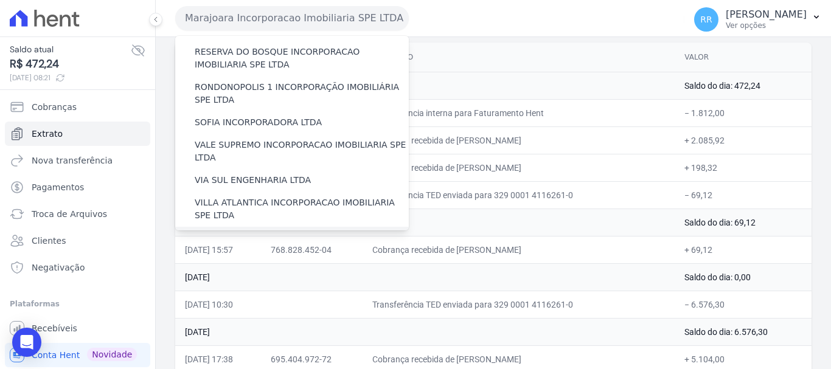
click at [299, 232] on label "[GEOGRAPHIC_DATA] INCORPORACAO IMOBILIARIA SPE LTDA" at bounding box center [302, 245] width 214 height 26
click at [0, 0] on input "[GEOGRAPHIC_DATA] INCORPORACAO IMOBILIARIA SPE LTDA" at bounding box center [0, 0] width 0 height 0
click at [299, 232] on label "[GEOGRAPHIC_DATA] INCORPORACAO IMOBILIARIA SPE LTDA" at bounding box center [302, 245] width 214 height 26
click at [0, 0] on input "[GEOGRAPHIC_DATA] INCORPORACAO IMOBILIARIA SPE LTDA" at bounding box center [0, 0] width 0 height 0
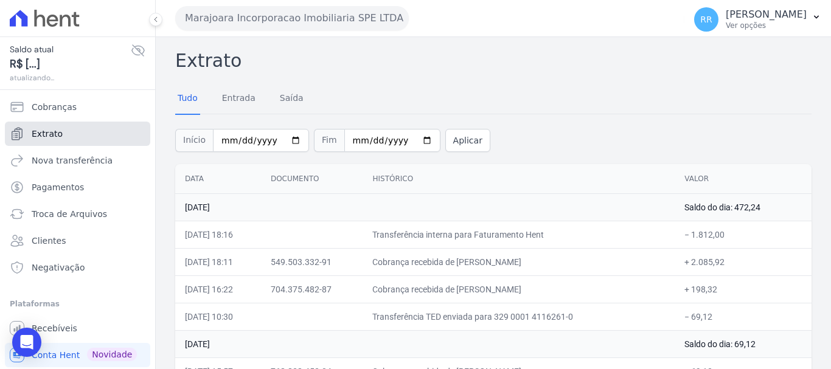
click at [57, 125] on link "Extrato" at bounding box center [77, 134] width 145 height 24
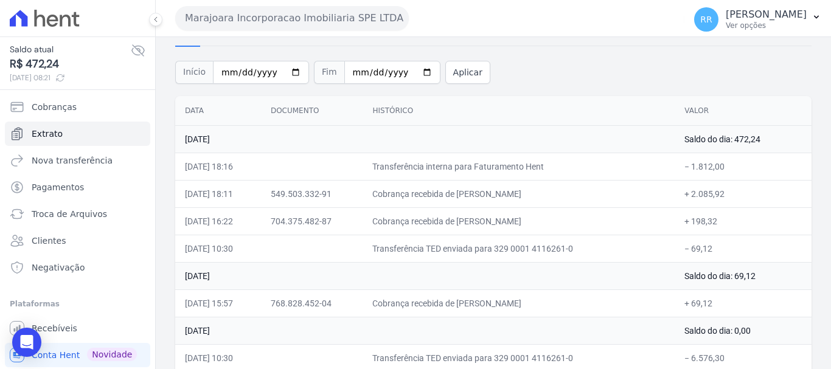
scroll to position [182, 0]
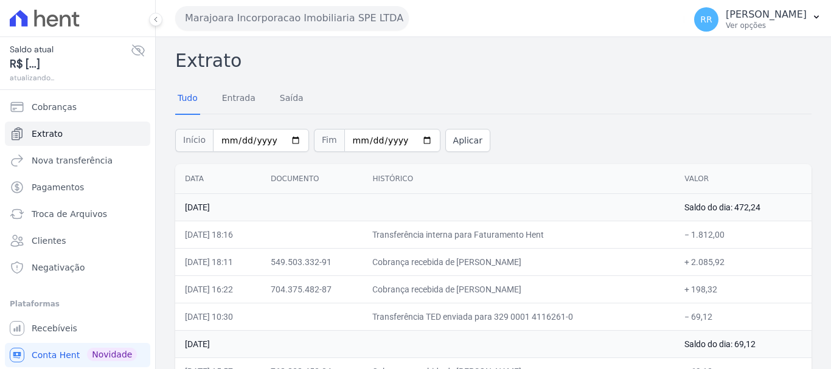
click at [330, 19] on button "Marajoara Incorporacao Imobiliaria SPE LTDA" at bounding box center [292, 18] width 234 height 24
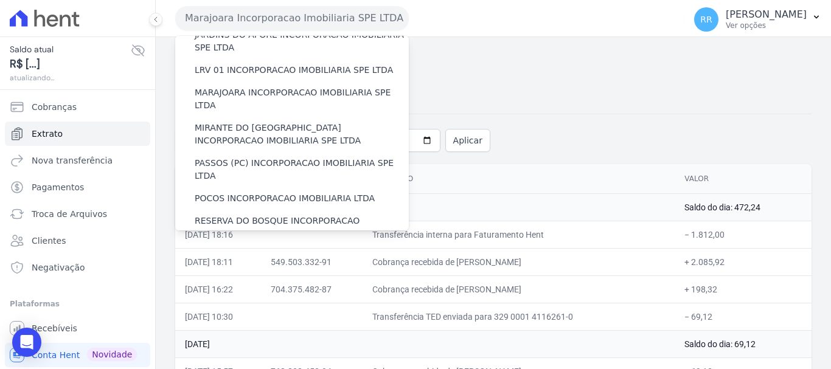
scroll to position [531, 0]
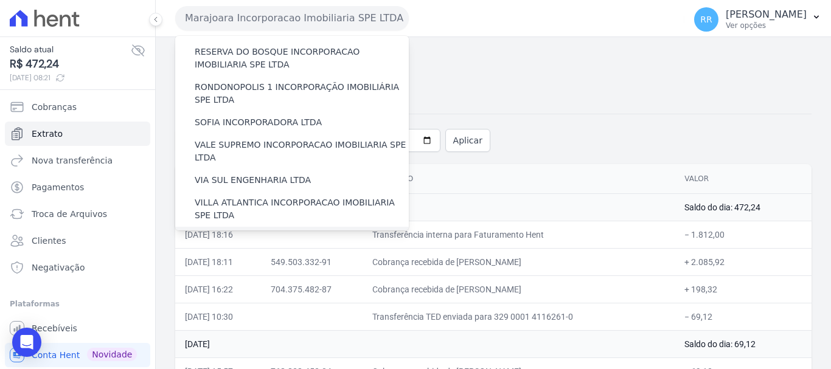
click at [294, 232] on label "[GEOGRAPHIC_DATA] INCORPORACAO IMOBILIARIA SPE LTDA" at bounding box center [302, 245] width 214 height 26
click at [0, 0] on input "[GEOGRAPHIC_DATA] INCORPORACAO IMOBILIARIA SPE LTDA" at bounding box center [0, 0] width 0 height 0
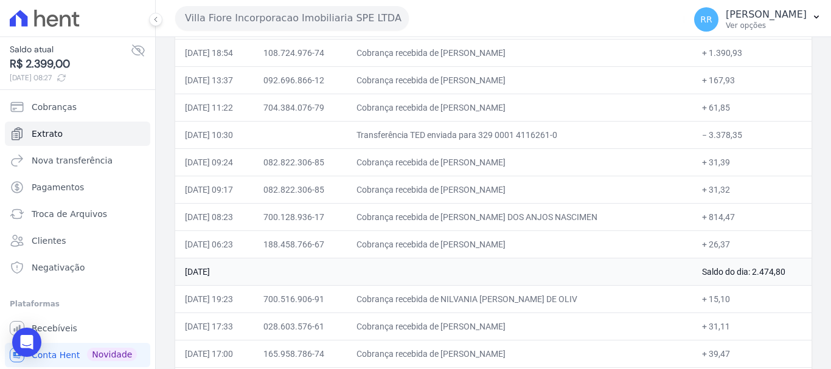
scroll to position [243, 0]
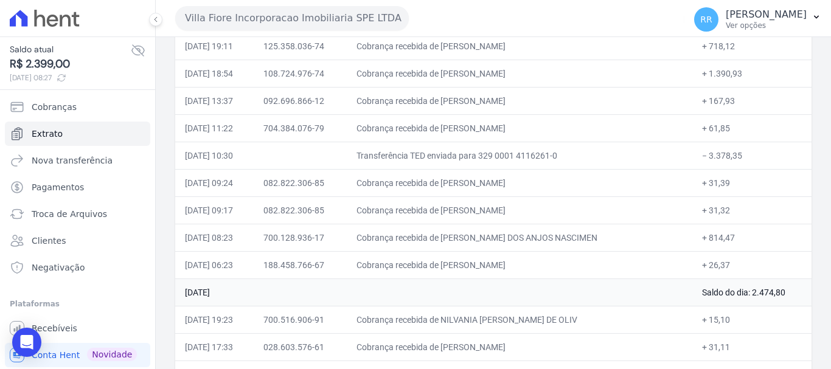
click at [281, 24] on button "Villa Fiore Incorporacao Imobiliaria SPE LTDA" at bounding box center [292, 18] width 234 height 24
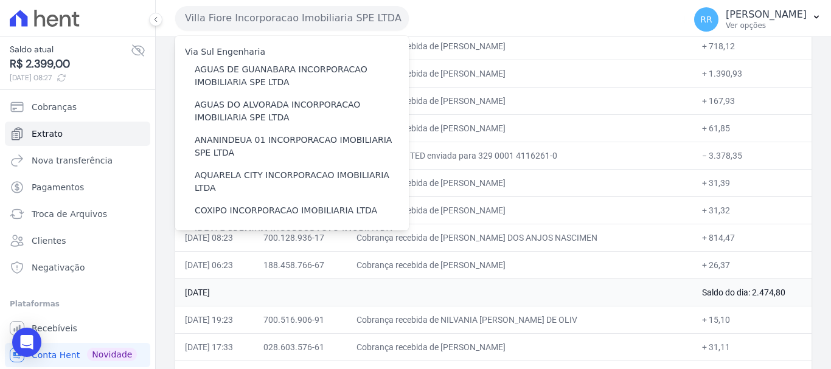
click at [281, 24] on button "Villa Fiore Incorporacao Imobiliaria SPE LTDA" at bounding box center [292, 18] width 234 height 24
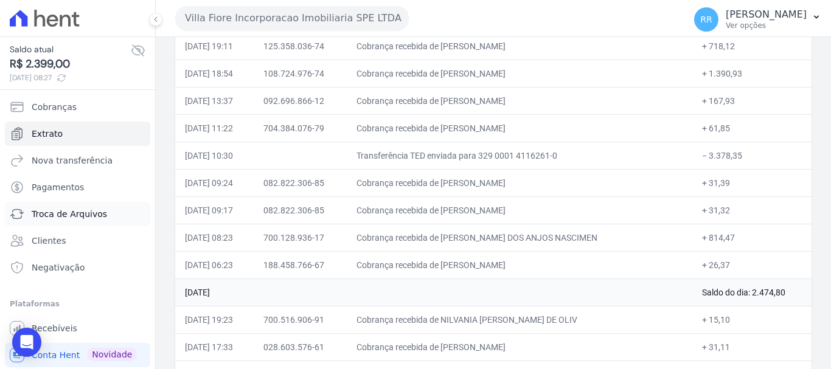
click at [50, 212] on span "Troca de Arquivos" at bounding box center [69, 214] width 75 height 12
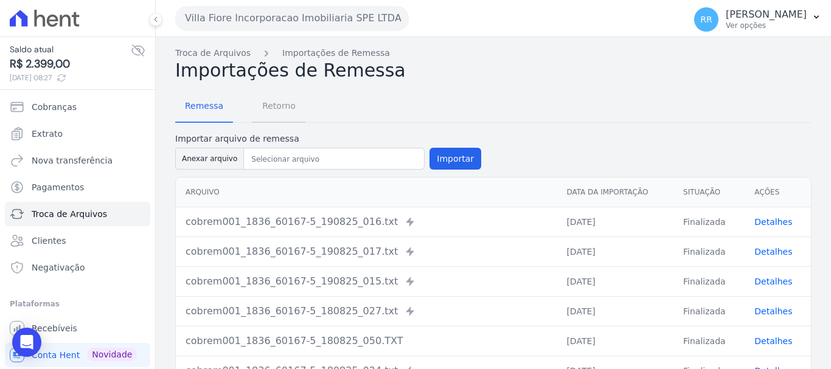
click at [293, 116] on span "Retorno" at bounding box center [279, 106] width 48 height 24
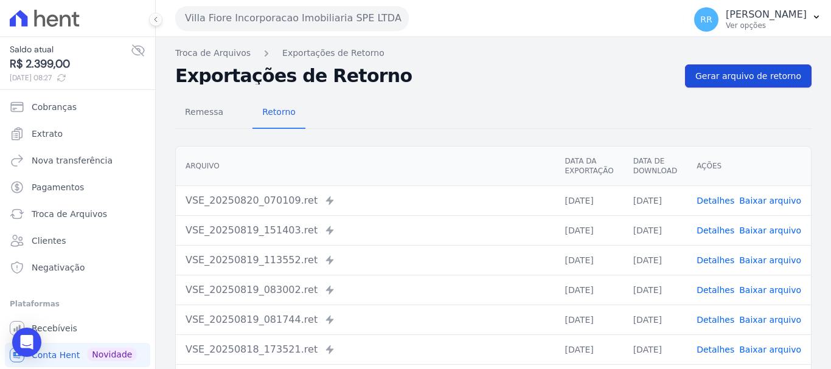
click at [720, 74] on span "Gerar arquivo de retorno" at bounding box center [748, 76] width 106 height 12
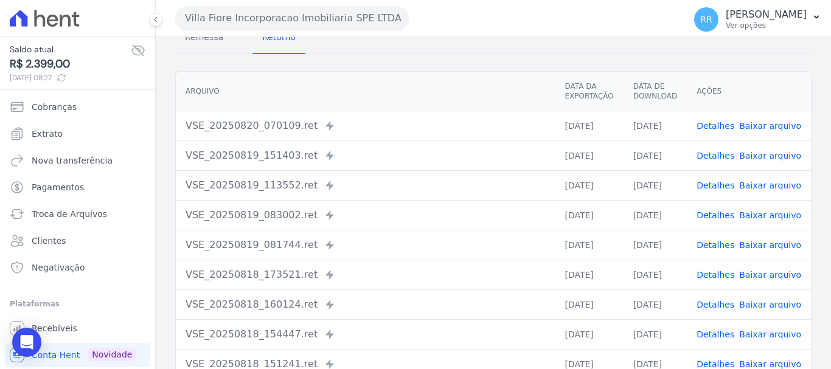
scroll to position [122, 0]
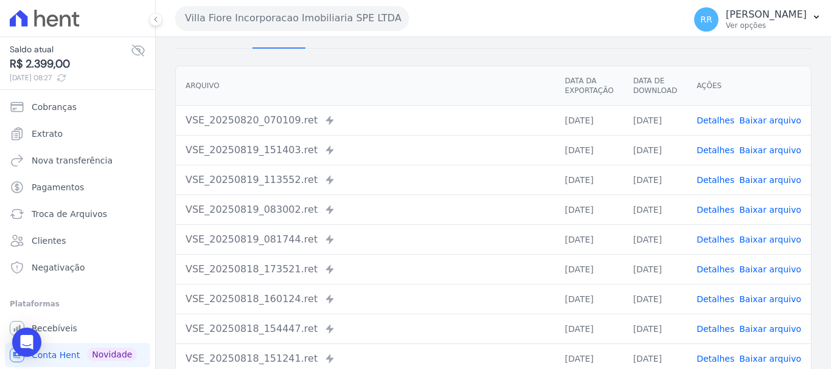
click at [720, 241] on link "Detalhes" at bounding box center [715, 240] width 38 height 10
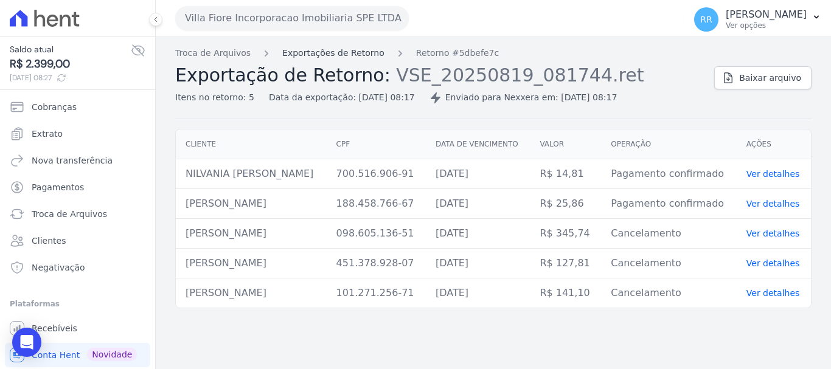
click at [339, 55] on link "Exportações de Retorno" at bounding box center [333, 53] width 102 height 13
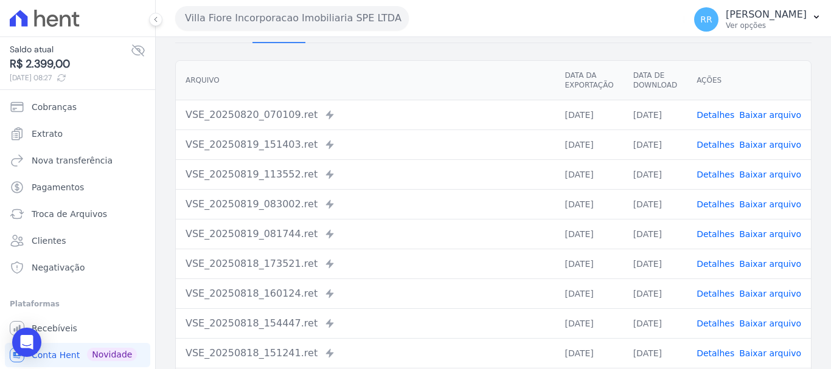
scroll to position [168, 0]
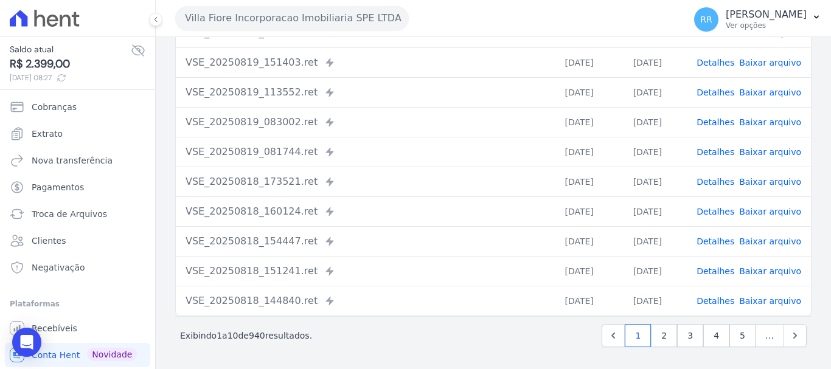
click at [724, 124] on link "Detalhes" at bounding box center [715, 122] width 38 height 10
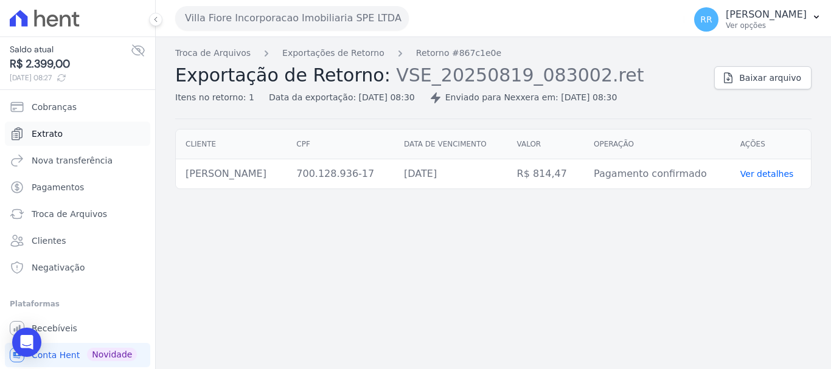
click at [46, 134] on span "Extrato" at bounding box center [47, 134] width 31 height 12
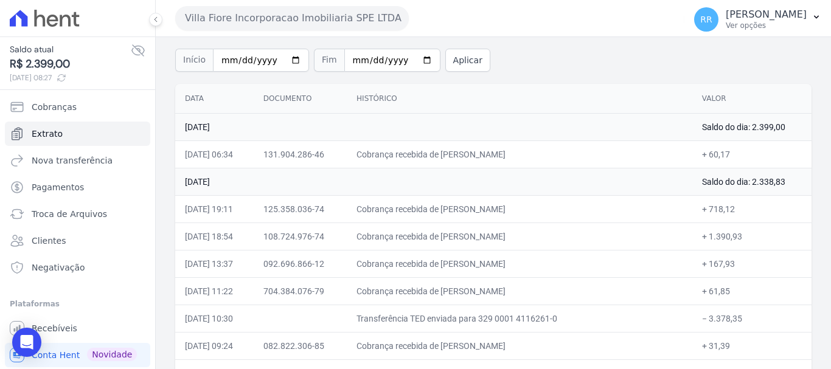
scroll to position [243, 0]
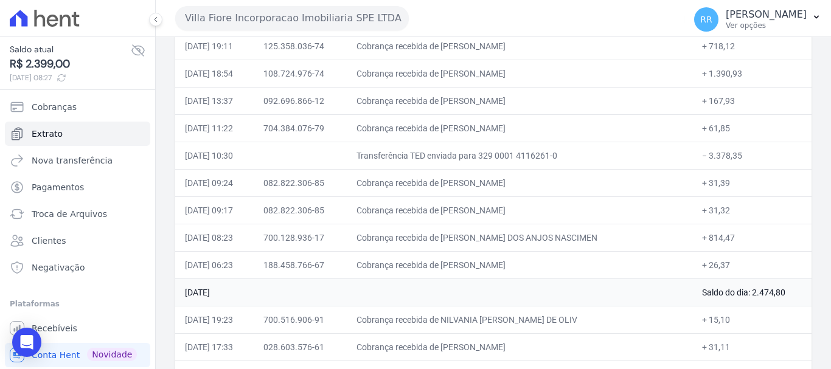
drag, startPoint x: 526, startPoint y: 221, endPoint x: 521, endPoint y: 229, distance: 9.6
click at [525, 221] on td "Cobrança recebida de LEONICE DE ALMEIDA ZACARIAS" at bounding box center [519, 209] width 345 height 27
click at [519, 237] on td "Cobrança recebida de JOAO VICTOR DOS ANJOS NASCIMEN" at bounding box center [519, 237] width 345 height 27
click at [44, 212] on span "Troca de Arquivos" at bounding box center [69, 214] width 75 height 12
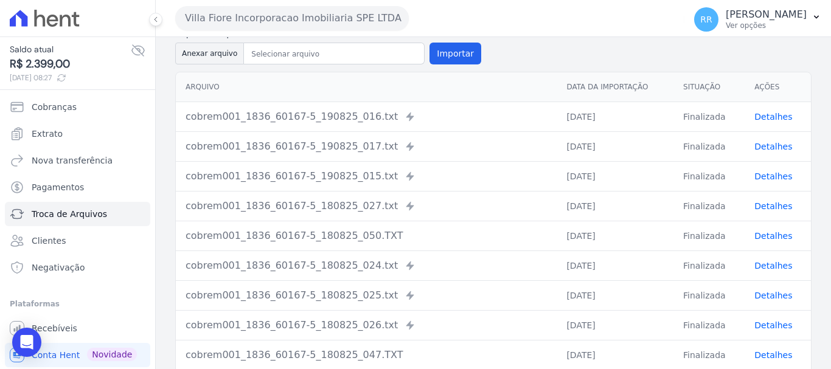
scroll to position [61, 0]
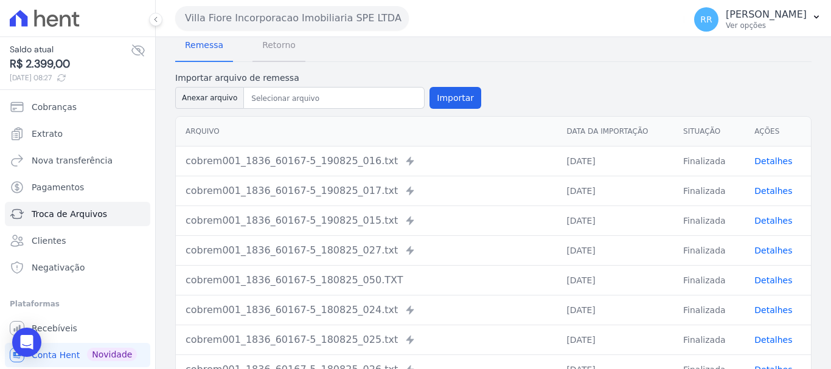
click at [277, 46] on span "Retorno" at bounding box center [279, 45] width 48 height 24
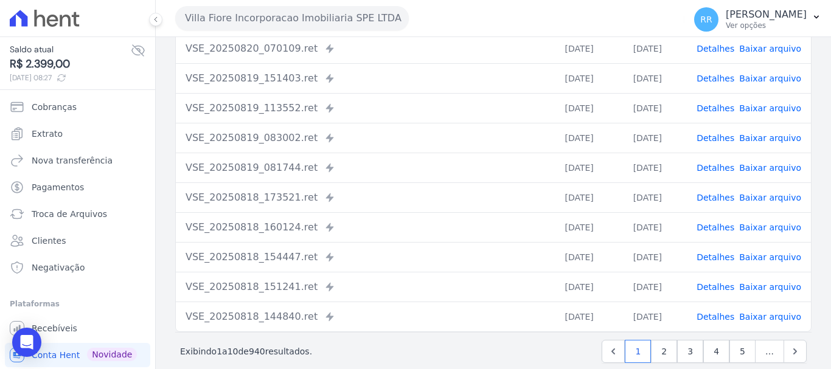
scroll to position [168, 0]
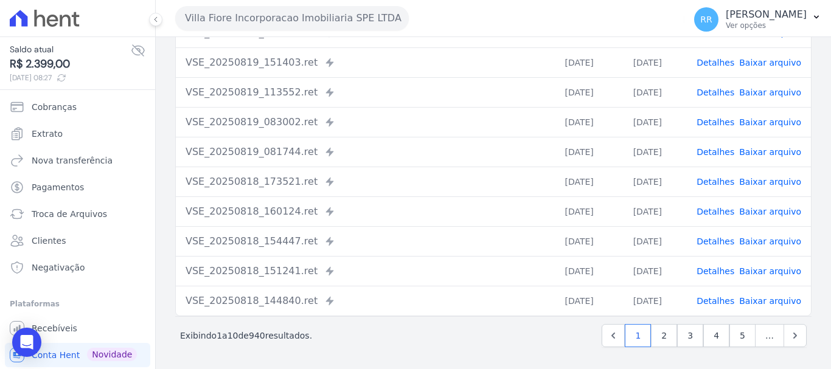
click at [722, 162] on td "Detalhes Baixar arquivo" at bounding box center [749, 152] width 124 height 30
click at [722, 156] on link "Detalhes" at bounding box center [715, 152] width 38 height 10
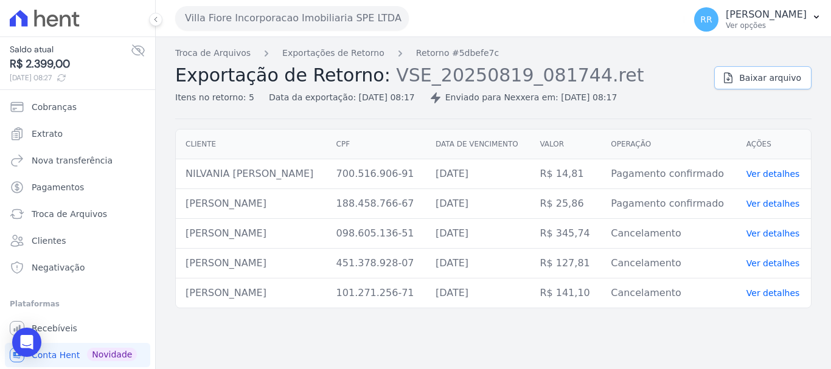
click at [751, 78] on span "Baixar arquivo" at bounding box center [770, 78] width 62 height 12
click at [314, 24] on button "Villa Fiore Incorporacao Imobiliaria SPE LTDA" at bounding box center [292, 18] width 234 height 24
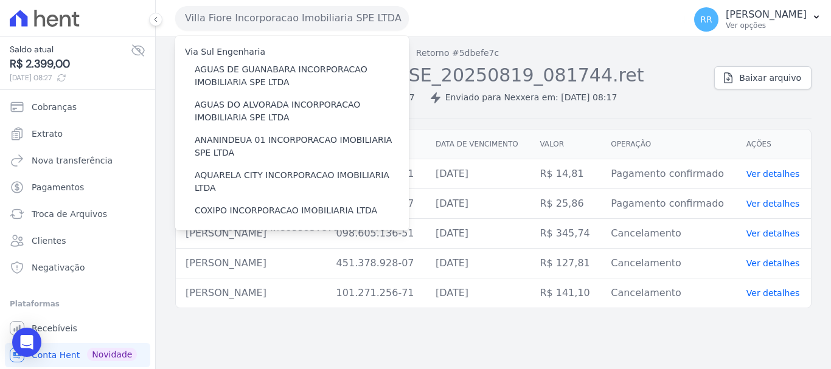
click at [314, 24] on button "Villa Fiore Incorporacao Imobiliaria SPE LTDA" at bounding box center [292, 18] width 234 height 24
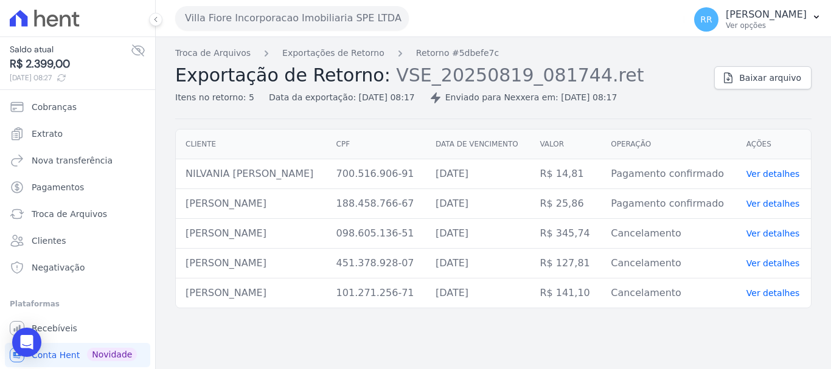
click at [394, 57] on icon "Breadcrumb" at bounding box center [400, 53] width 12 height 12
click at [361, 55] on link "Exportações de Retorno" at bounding box center [333, 53] width 102 height 13
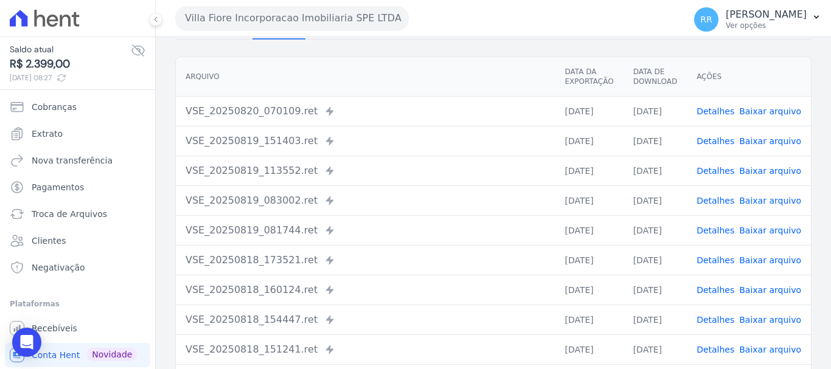
scroll to position [122, 0]
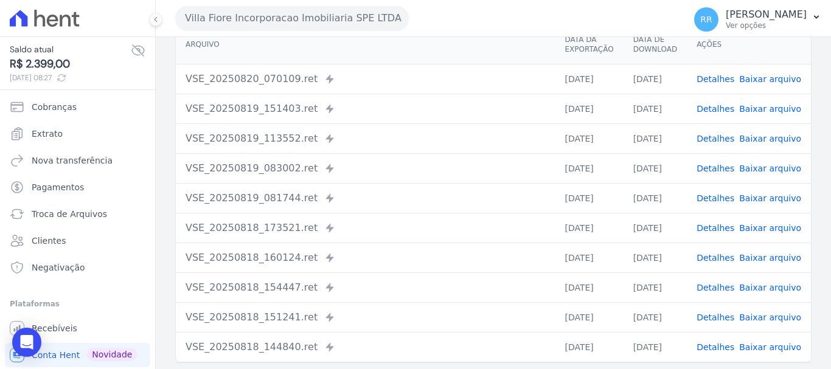
click at [719, 170] on link "Detalhes" at bounding box center [715, 169] width 38 height 10
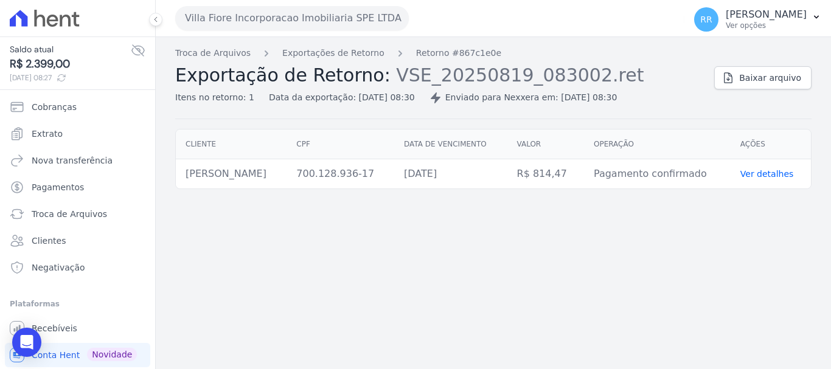
click at [296, 61] on div "Troca de Arquivos Exportações de Retorno Retorno #867c1e0e Exportação de Retorn…" at bounding box center [439, 75] width 529 height 57
click at [338, 66] on span "Exportação de Retorno:" at bounding box center [282, 74] width 215 height 21
click at [341, 58] on link "Exportações de Retorno" at bounding box center [333, 53] width 102 height 13
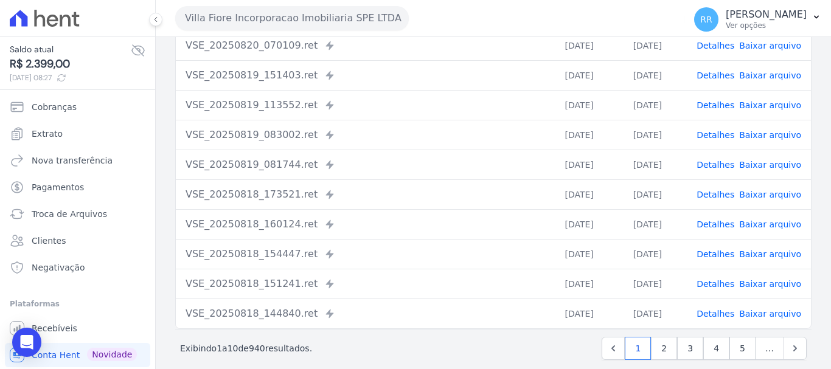
scroll to position [168, 0]
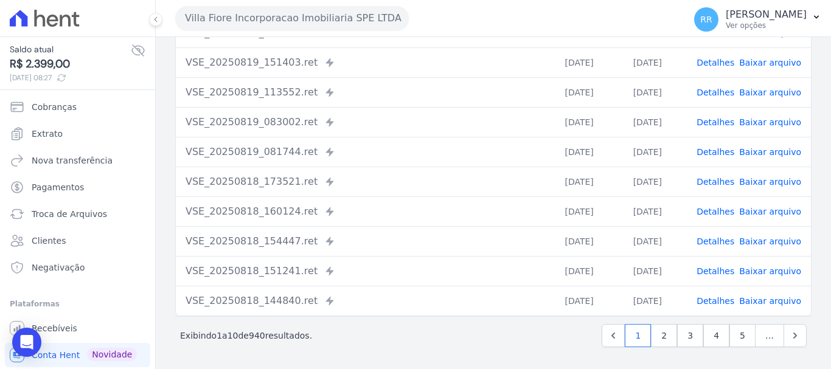
click at [715, 125] on link "Detalhes" at bounding box center [715, 122] width 38 height 10
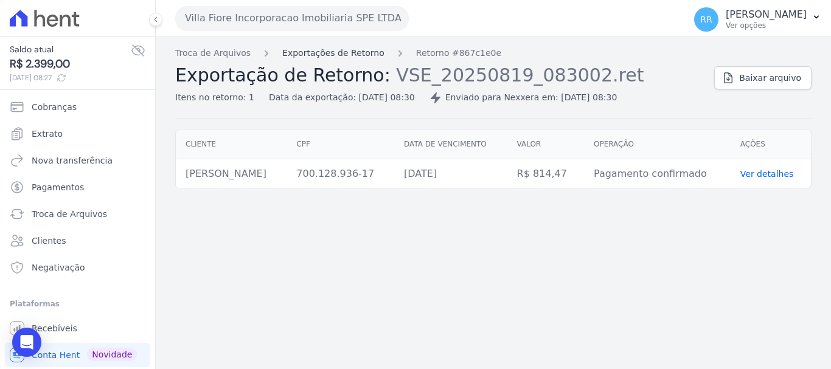
click at [320, 47] on link "Exportações de Retorno" at bounding box center [333, 53] width 102 height 13
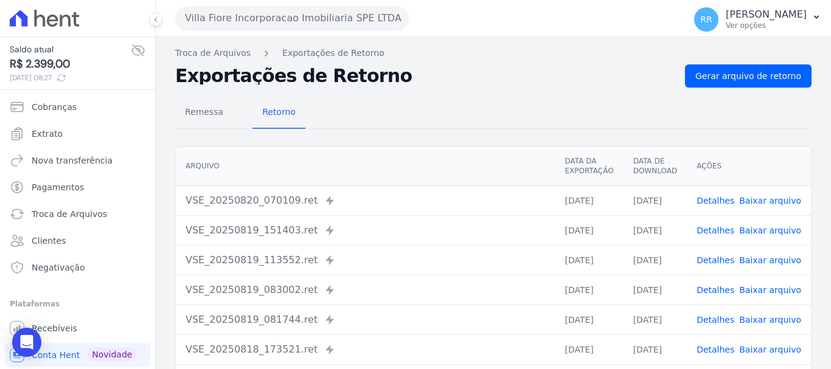
scroll to position [61, 0]
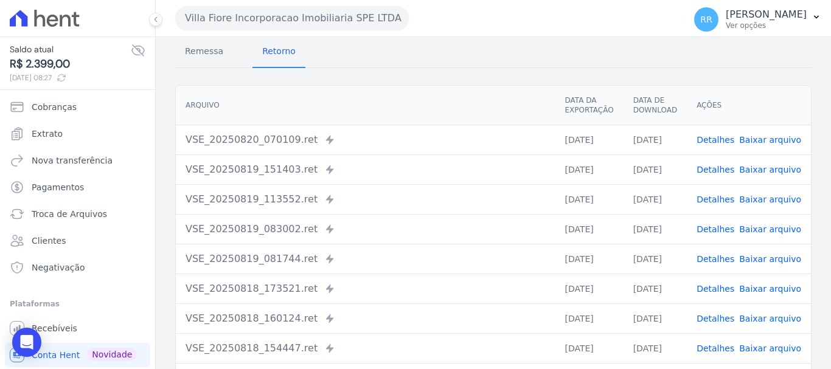
click at [727, 234] on link "Detalhes" at bounding box center [715, 229] width 38 height 10
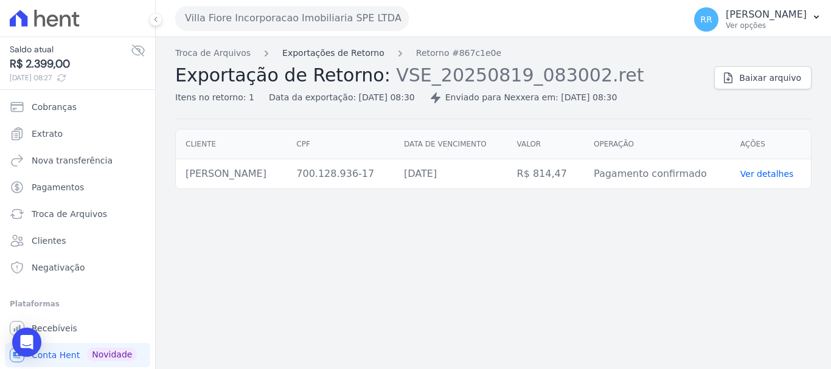
click at [338, 58] on link "Exportações de Retorno" at bounding box center [333, 53] width 102 height 13
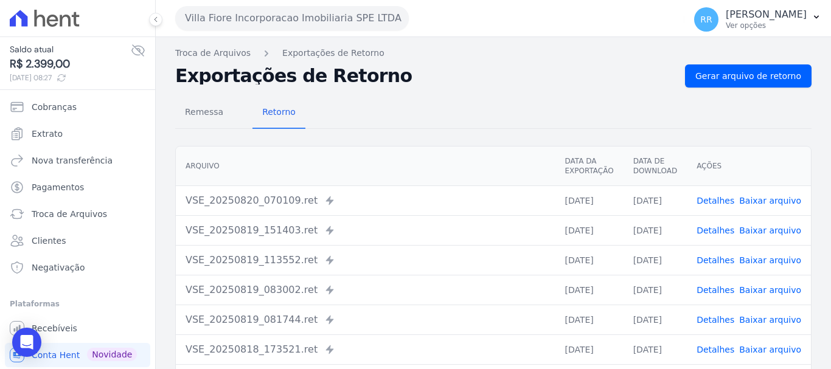
click at [727, 265] on link "Detalhes" at bounding box center [715, 260] width 38 height 10
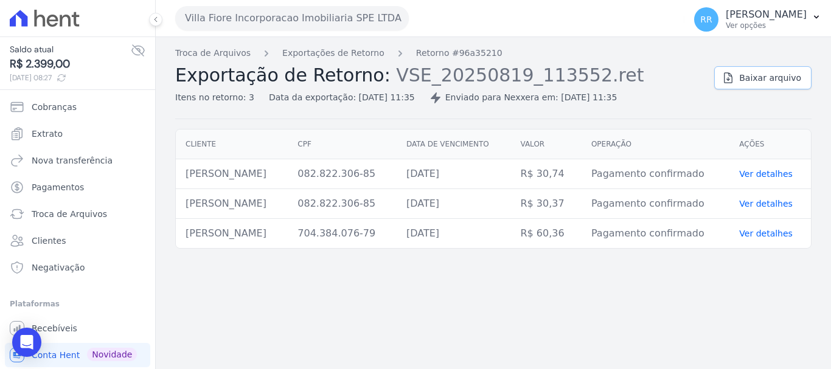
drag, startPoint x: 772, startPoint y: 82, endPoint x: 696, endPoint y: 75, distance: 75.7
click at [772, 82] on span "Baixar arquivo" at bounding box center [770, 78] width 62 height 12
drag, startPoint x: 384, startPoint y: 310, endPoint x: 334, endPoint y: 290, distance: 54.0
click at [384, 310] on div "Troca de Arquivos Exportações de Retorno Retorno #96a35210 Exportação de Retorn…" at bounding box center [493, 203] width 675 height 332
click at [308, 50] on link "Exportações de Retorno" at bounding box center [333, 53] width 102 height 13
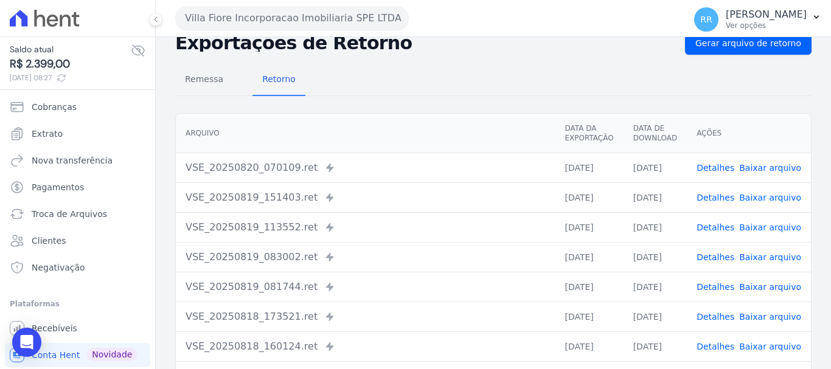
scroll to position [61, 0]
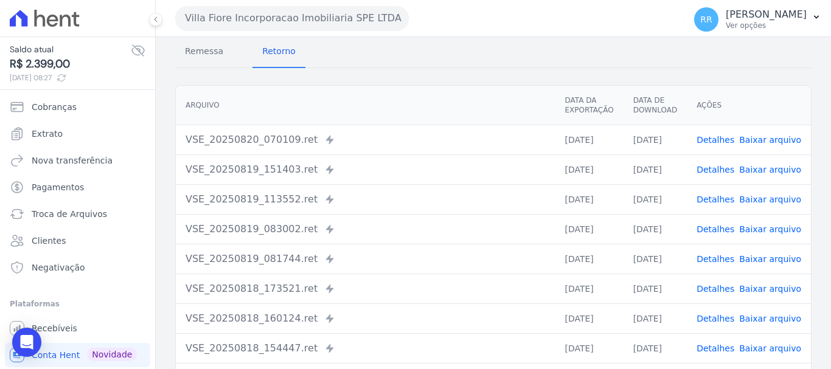
click at [707, 170] on link "Detalhes" at bounding box center [715, 170] width 38 height 10
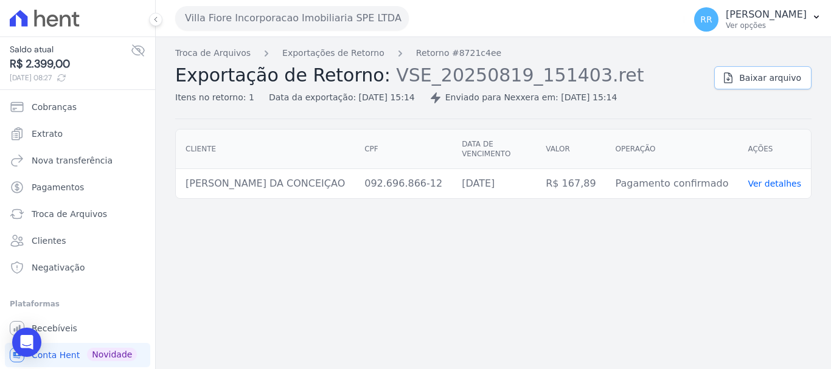
click at [741, 87] on link "Baixar arquivo" at bounding box center [762, 77] width 97 height 23
click at [355, 61] on div "Troca de Arquivos Exportações de Retorno Retorno #8721c4ee Exportação de Retorn…" at bounding box center [439, 75] width 529 height 57
click at [355, 59] on link "Exportações de Retorno" at bounding box center [333, 53] width 102 height 13
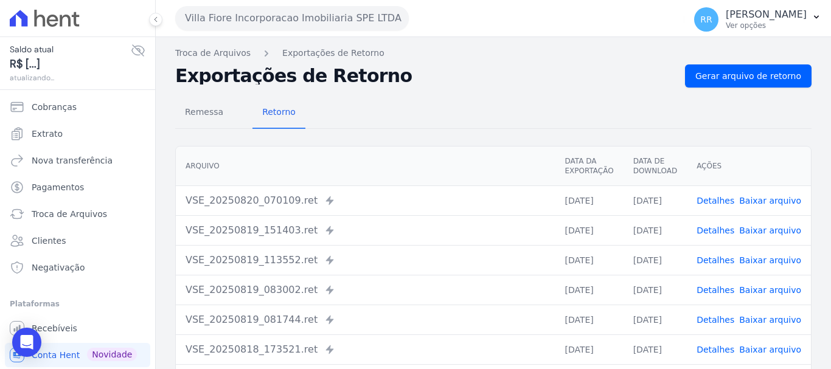
click at [732, 231] on link "Detalhes" at bounding box center [715, 231] width 38 height 10
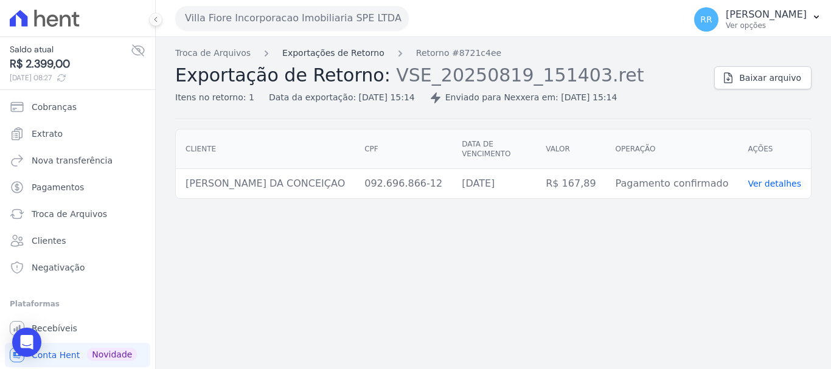
click at [331, 56] on link "Exportações de Retorno" at bounding box center [333, 53] width 102 height 13
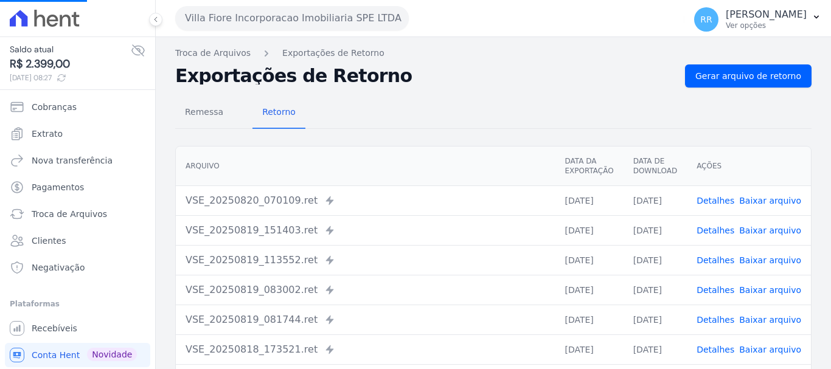
click at [728, 203] on link "Detalhes" at bounding box center [715, 201] width 38 height 10
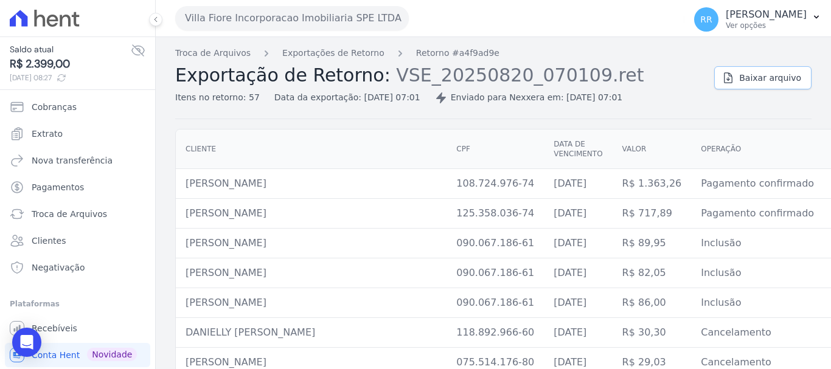
click at [719, 85] on link "Baixar arquivo" at bounding box center [762, 77] width 97 height 23
click at [788, 82] on span "Baixar arquivo" at bounding box center [770, 78] width 62 height 12
click at [51, 142] on link "Extrato" at bounding box center [77, 134] width 145 height 24
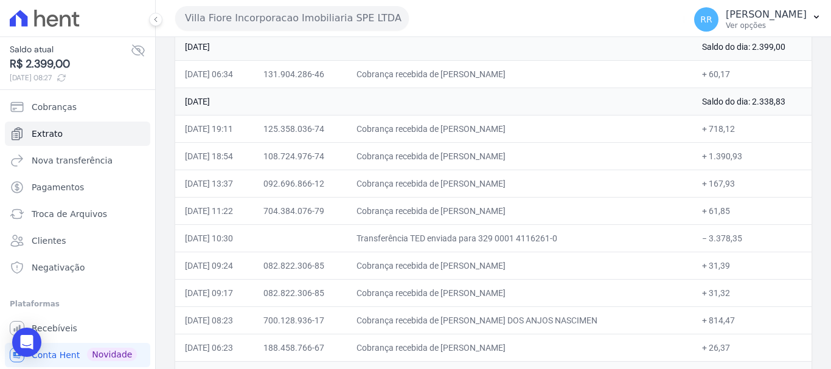
scroll to position [182, 0]
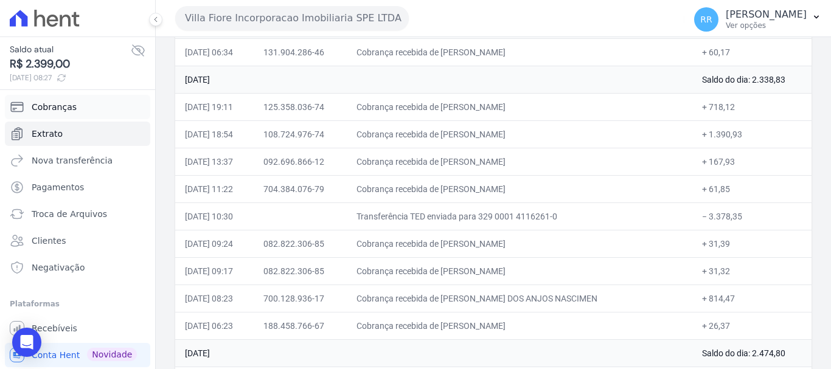
click at [55, 116] on link "Cobranças" at bounding box center [77, 107] width 145 height 24
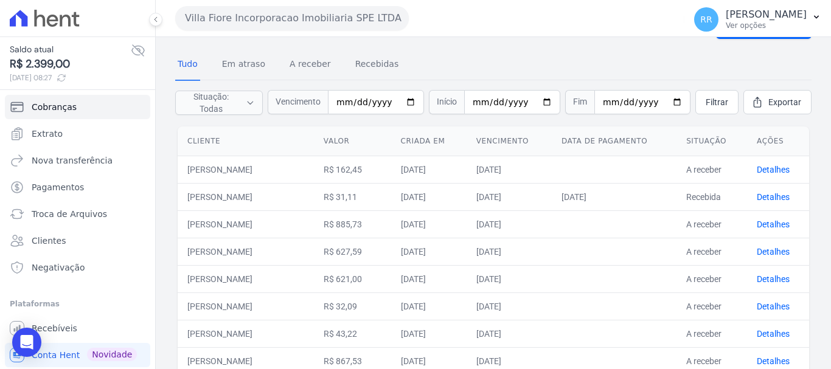
scroll to position [122, 0]
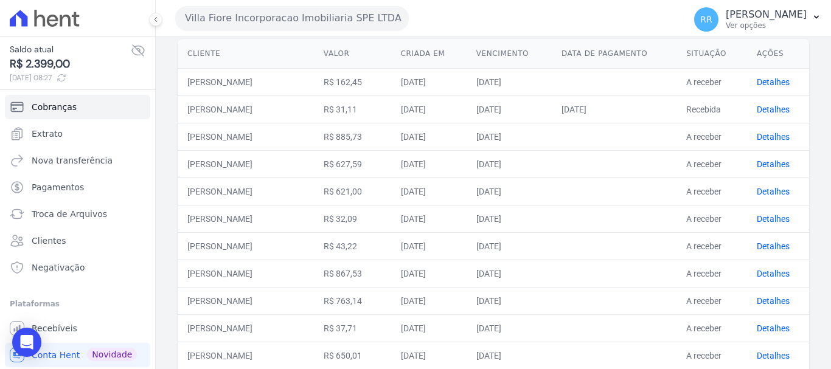
drag, startPoint x: 789, startPoint y: 103, endPoint x: 773, endPoint y: 118, distance: 21.9
click at [788, 103] on td "Detalhes" at bounding box center [778, 108] width 62 height 27
click at [546, 141] on td "30/08/2025" at bounding box center [509, 136] width 85 height 27
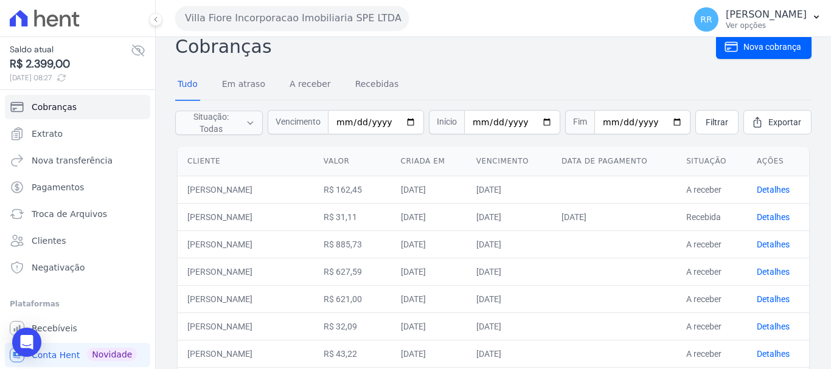
scroll to position [0, 0]
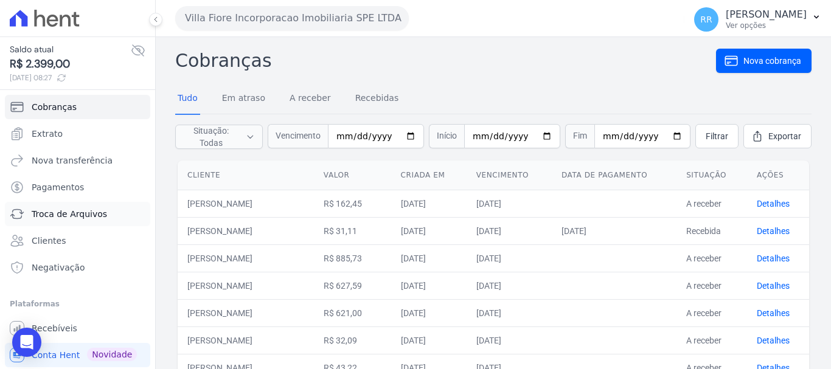
click at [55, 215] on span "Troca de Arquivos" at bounding box center [69, 214] width 75 height 12
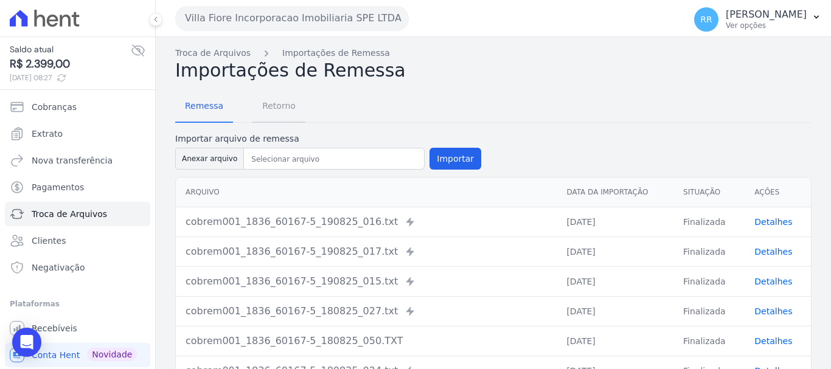
click at [267, 111] on span "Retorno" at bounding box center [279, 106] width 48 height 24
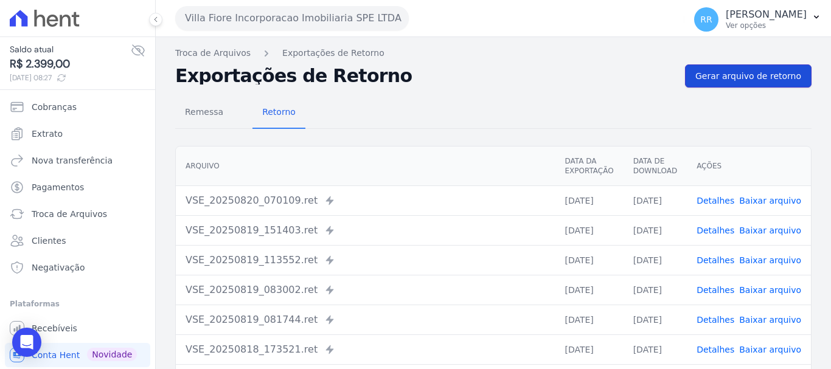
click at [769, 85] on link "Gerar arquivo de retorno" at bounding box center [748, 75] width 127 height 23
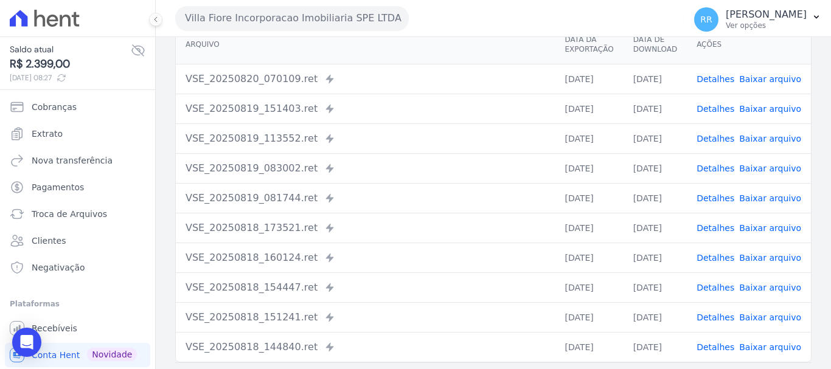
scroll to position [182, 0]
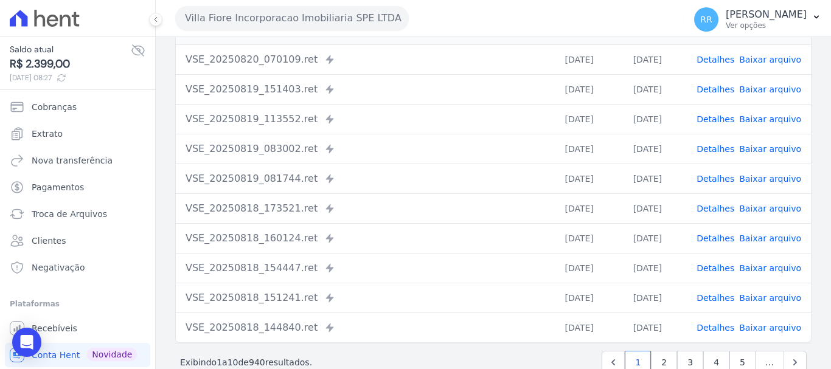
click at [726, 181] on link "Detalhes" at bounding box center [715, 179] width 38 height 10
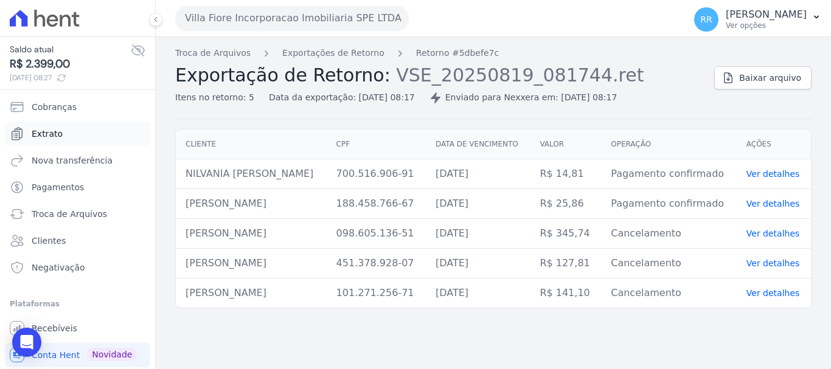
click at [60, 130] on link "Extrato" at bounding box center [77, 134] width 145 height 24
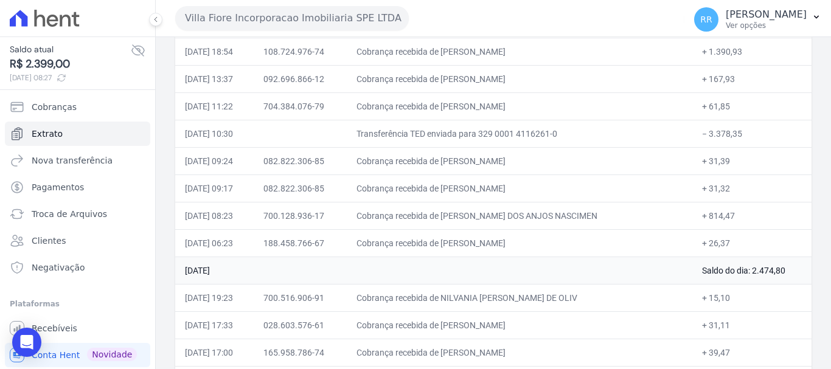
scroll to position [243, 0]
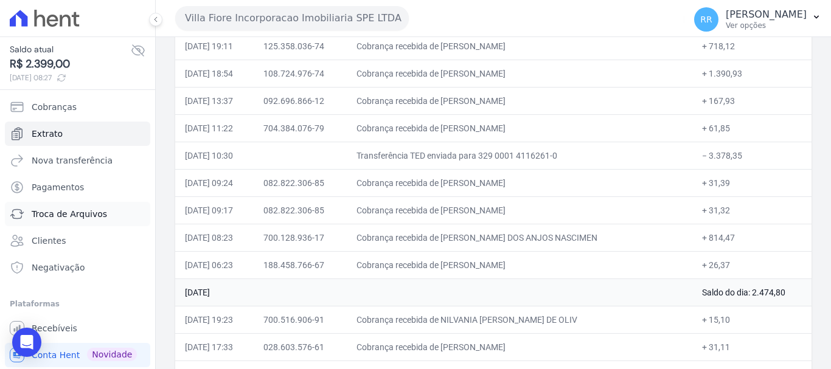
click at [68, 211] on span "Troca de Arquivos" at bounding box center [69, 214] width 75 height 12
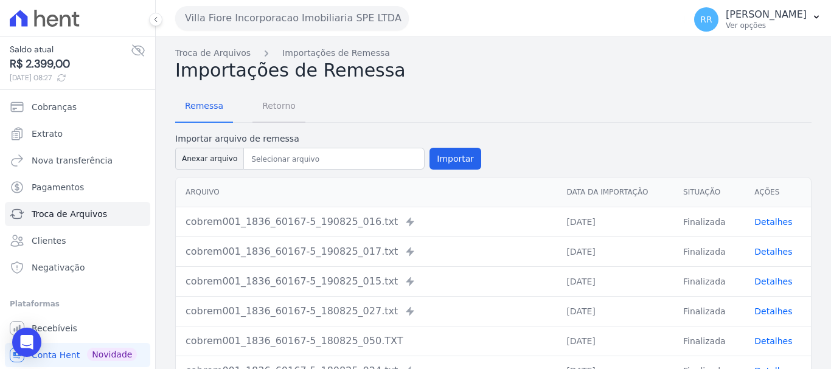
click at [290, 104] on span "Retorno" at bounding box center [279, 106] width 48 height 24
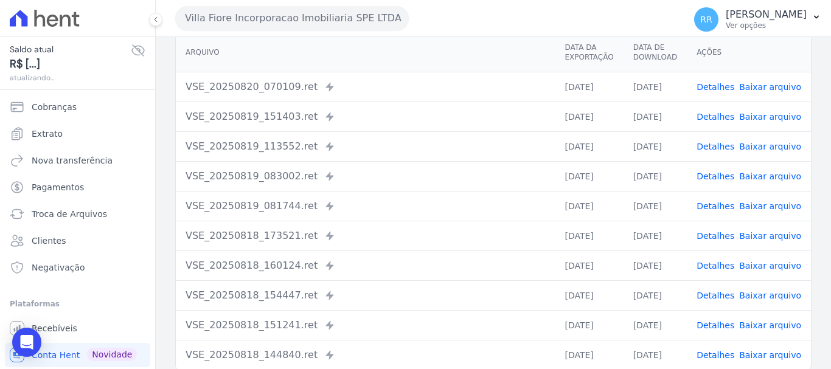
scroll to position [122, 0]
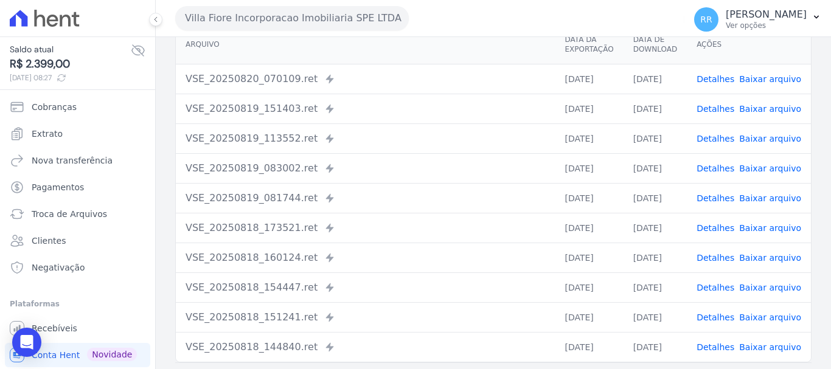
click at [732, 80] on link "Detalhes" at bounding box center [715, 79] width 38 height 10
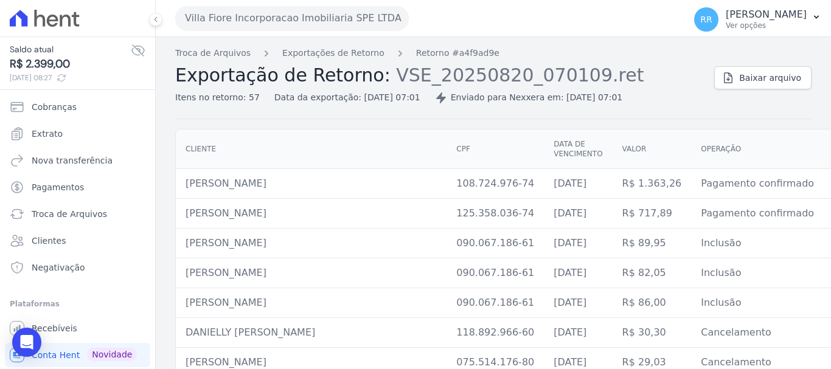
click at [359, 63] on div "Troca de Arquivos Exportações de Retorno Retorno #a4f9ad9e Exportação de Retorn…" at bounding box center [439, 75] width 529 height 57
click at [361, 54] on link "Exportações de Retorno" at bounding box center [333, 53] width 102 height 13
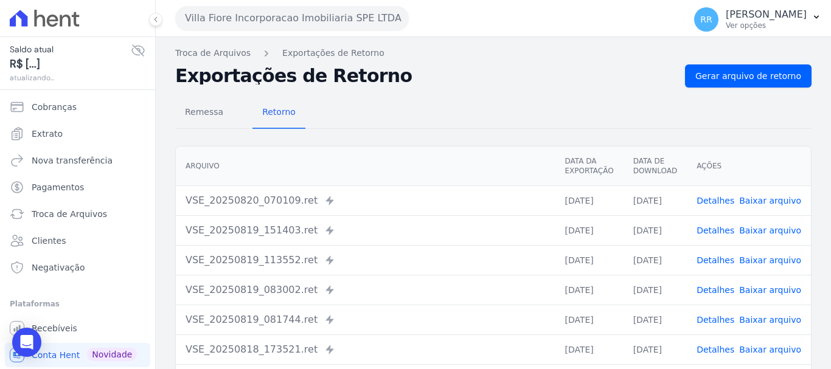
click at [717, 231] on link "Detalhes" at bounding box center [715, 231] width 38 height 10
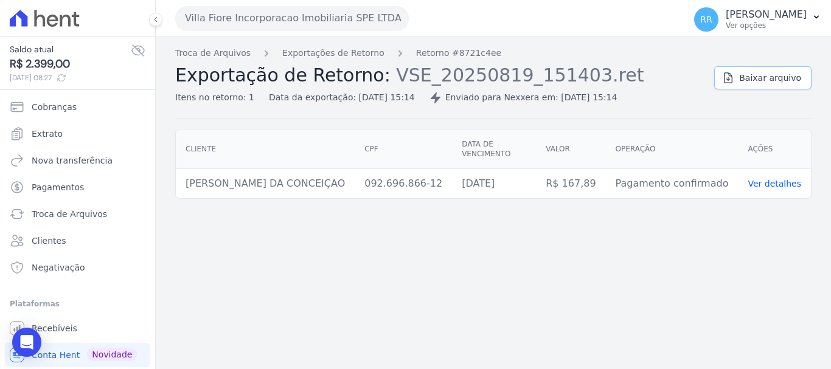
click at [760, 77] on span "Baixar arquivo" at bounding box center [770, 78] width 62 height 12
click at [752, 77] on span "Baixar arquivo" at bounding box center [770, 78] width 62 height 12
click at [773, 80] on span "Baixar arquivo" at bounding box center [770, 78] width 62 height 12
click at [718, 95] on div "Troca de Arquivos Exportações de Retorno Retorno #8721c4ee Exportação de Retorn…" at bounding box center [493, 83] width 636 height 72
click at [763, 179] on link "Ver detalhes" at bounding box center [775, 184] width 54 height 10
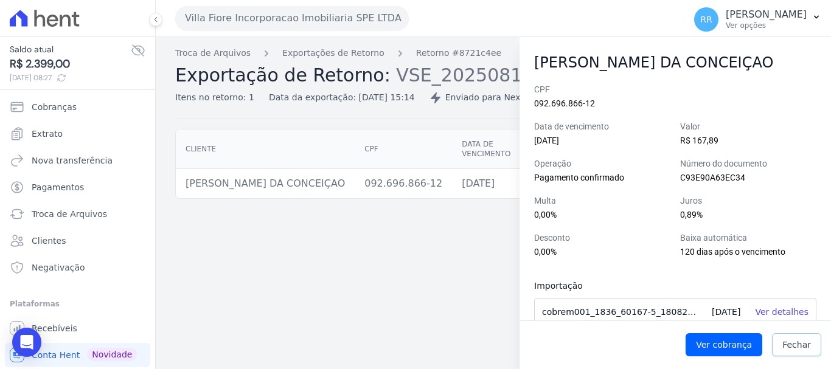
click at [800, 350] on span "Fechar" at bounding box center [796, 345] width 29 height 12
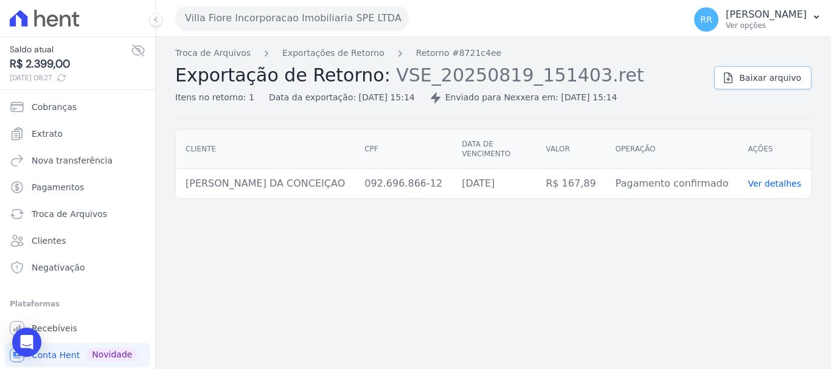
click at [767, 85] on link "Baixar arquivo" at bounding box center [762, 77] width 97 height 23
click at [644, 92] on div "Itens no retorno: 1 Data da exportação: 19/08/2025, 15:14 Enviado para Nexxera …" at bounding box center [439, 95] width 529 height 18
click at [338, 56] on link "Exportações de Retorno" at bounding box center [333, 53] width 102 height 13
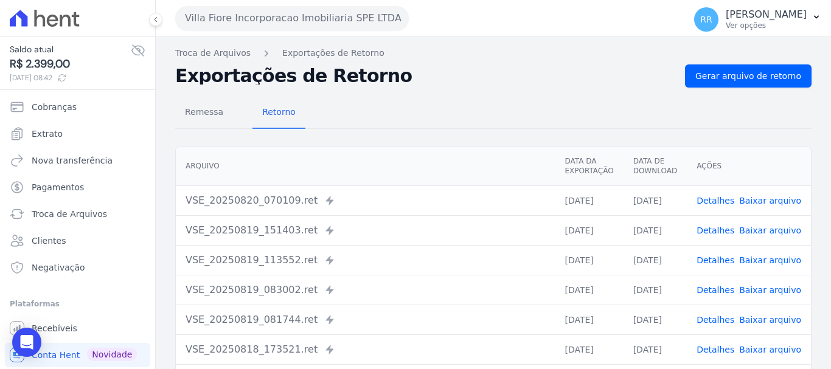
click at [721, 231] on link "Detalhes" at bounding box center [715, 231] width 38 height 10
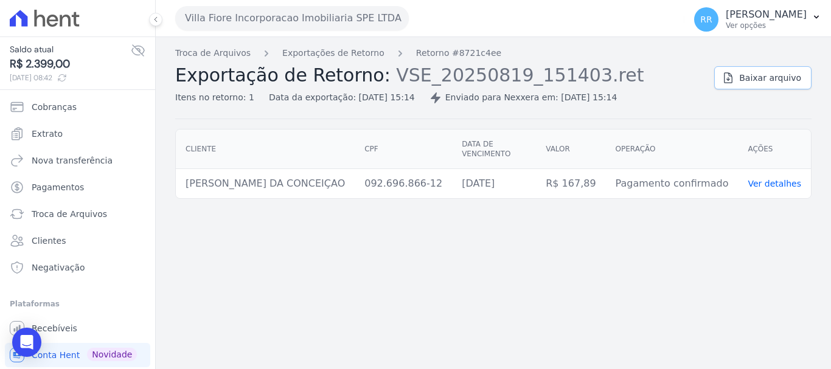
click at [768, 77] on span "Baixar arquivo" at bounding box center [770, 78] width 62 height 12
click at [734, 77] on icon at bounding box center [728, 78] width 12 height 12
click at [781, 182] on td "Ver detalhes" at bounding box center [774, 184] width 73 height 30
click at [779, 179] on link "Ver detalhes" at bounding box center [775, 184] width 54 height 10
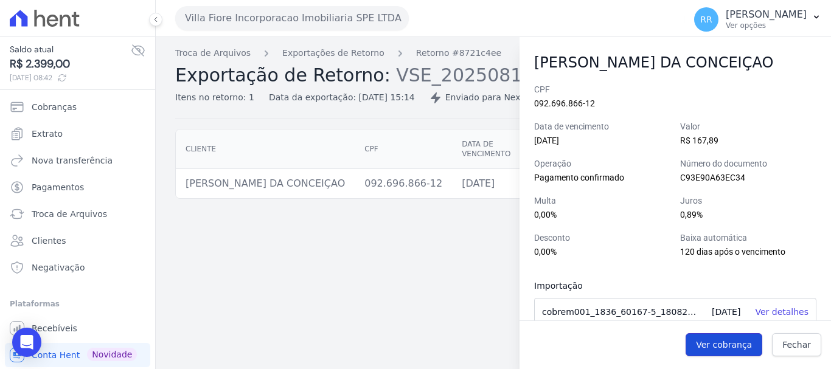
click at [751, 349] on span "Ver cobrança" at bounding box center [724, 345] width 56 height 12
click at [810, 342] on span "Fechar" at bounding box center [796, 345] width 29 height 12
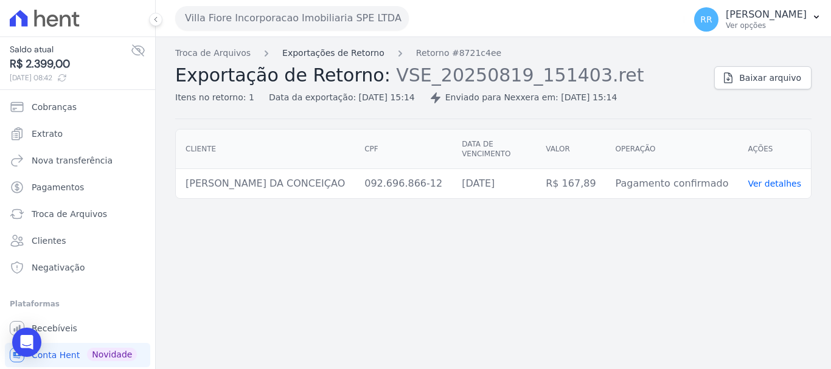
click at [353, 52] on link "Exportações de Retorno" at bounding box center [333, 53] width 102 height 13
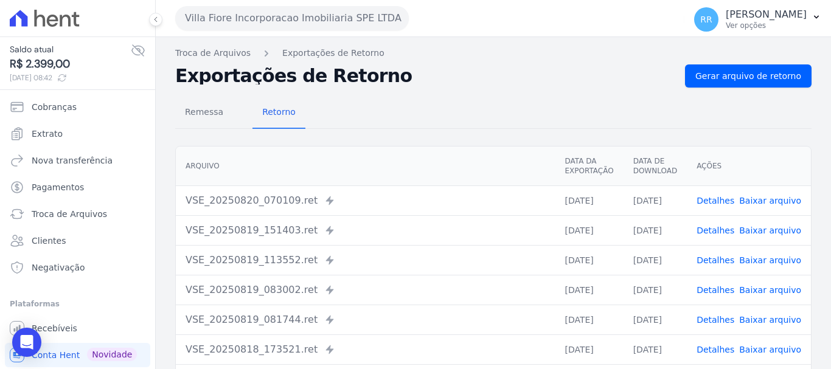
click at [720, 260] on link "Detalhes" at bounding box center [715, 260] width 38 height 10
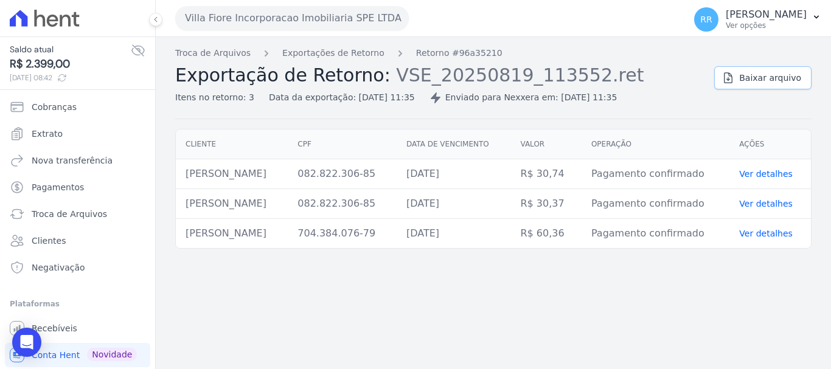
click at [754, 77] on span "Baixar arquivo" at bounding box center [770, 78] width 62 height 12
click at [401, 14] on icon "button" at bounding box center [401, 18] width 0 height 10
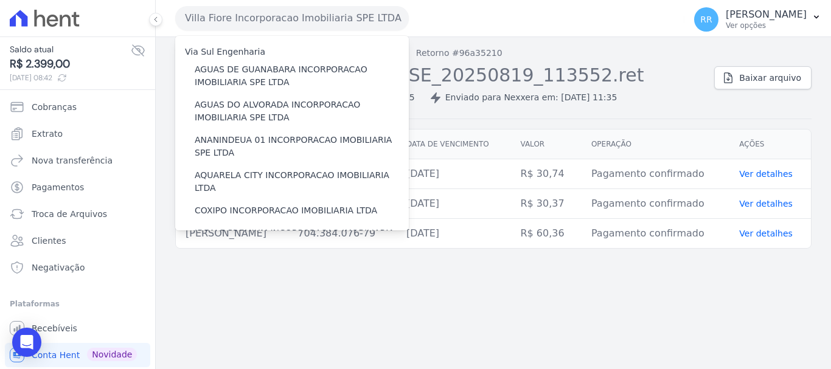
click at [623, 86] on div "Itens no retorno: 3 Data da exportação: 19/08/2025, 11:35 Enviado para Nexxera …" at bounding box center [439, 95] width 529 height 18
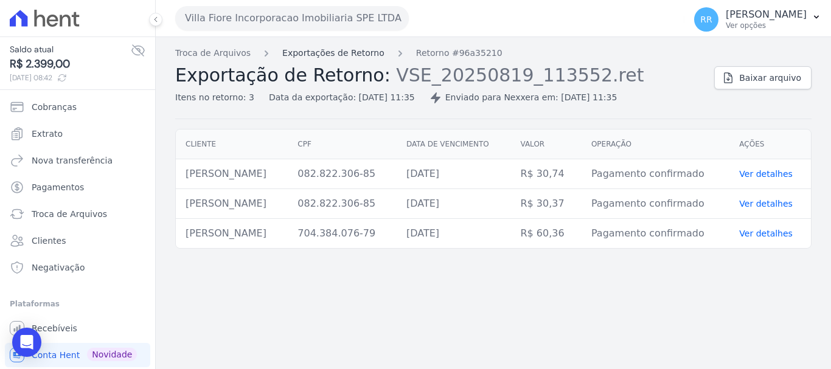
click at [338, 52] on link "Exportações de Retorno" at bounding box center [333, 53] width 102 height 13
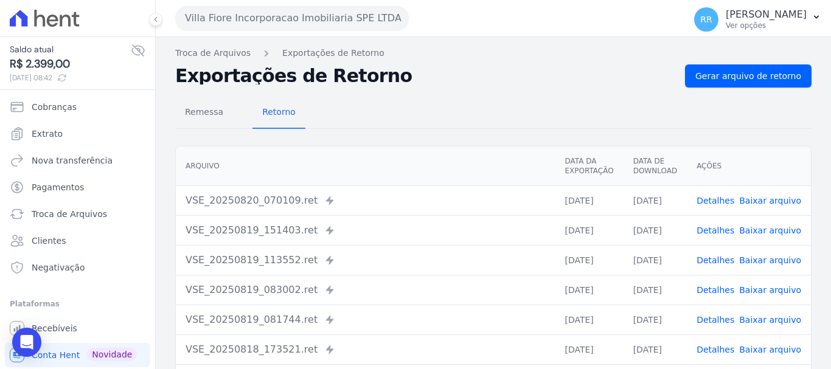
click at [721, 263] on link "Detalhes" at bounding box center [715, 260] width 38 height 10
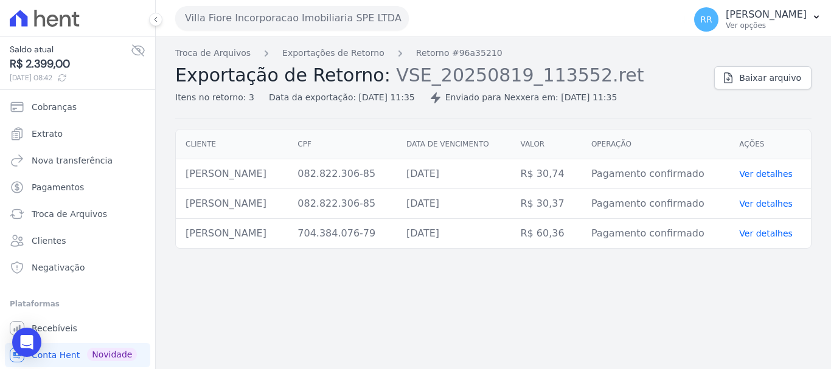
click at [365, 61] on div "Troca de Arquivos Exportações de Retorno Retorno #96a35210 Exportação de Retorn…" at bounding box center [439, 75] width 529 height 57
click at [359, 54] on link "Exportações de Retorno" at bounding box center [333, 53] width 102 height 13
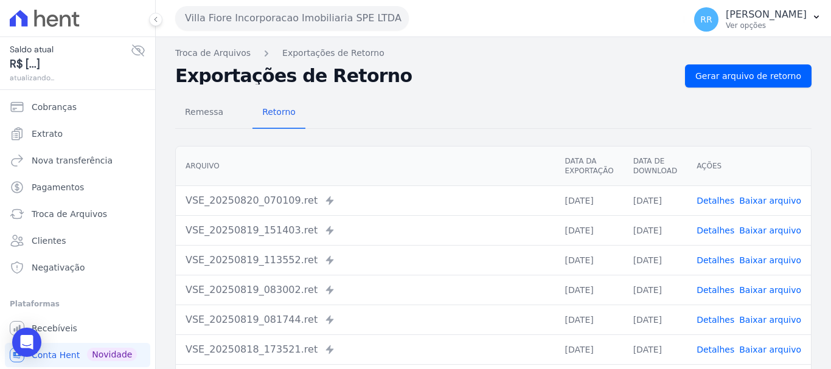
click at [720, 294] on link "Detalhes" at bounding box center [715, 290] width 38 height 10
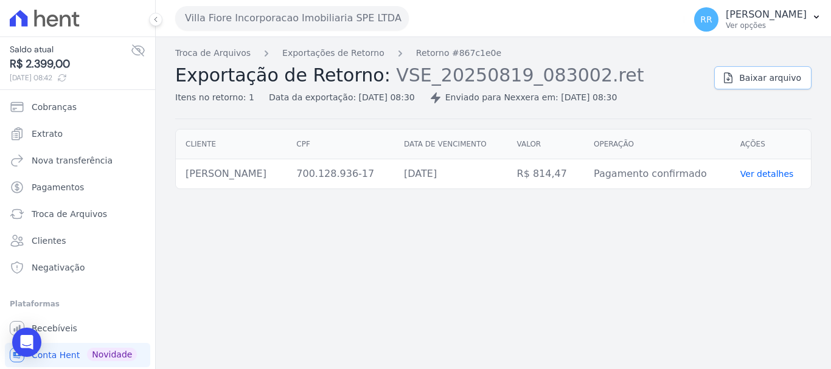
drag, startPoint x: 746, startPoint y: 77, endPoint x: 687, endPoint y: 92, distance: 61.5
click at [746, 77] on span "Baixar arquivo" at bounding box center [770, 78] width 62 height 12
click at [300, 21] on button "Villa Fiore Incorporacao Imobiliaria SPE LTDA" at bounding box center [292, 18] width 234 height 24
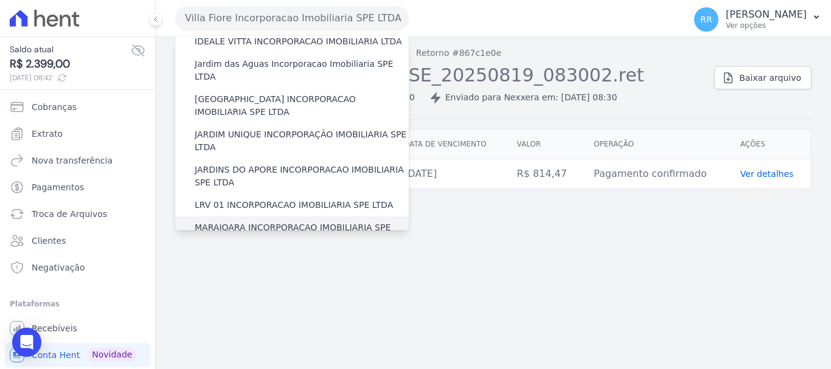
scroll to position [166, 0]
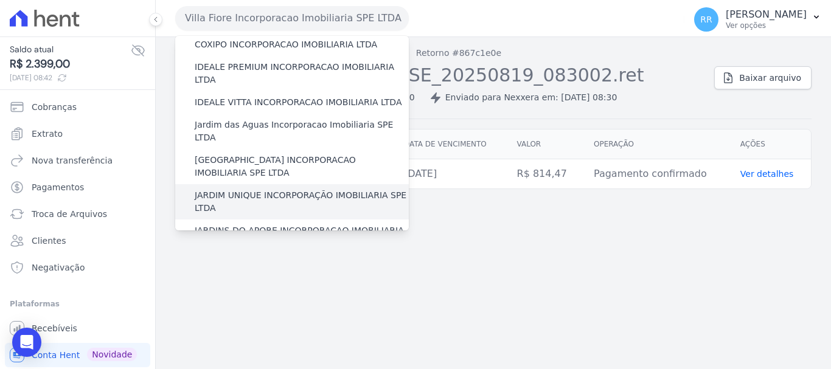
click at [245, 189] on label "JARDIM UNIQUE INCORPORAÇÃO IMOBILIARIA SPE LTDA" at bounding box center [302, 202] width 214 height 26
click at [0, 0] on input "JARDIM UNIQUE INCORPORAÇÃO IMOBILIARIA SPE LTDA" at bounding box center [0, 0] width 0 height 0
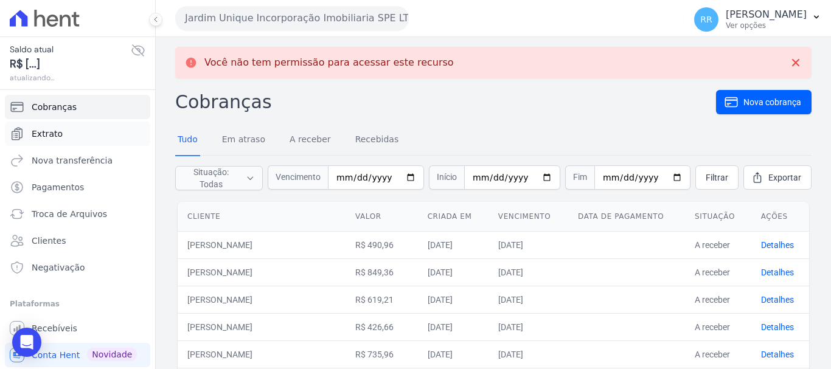
click at [49, 135] on span "Extrato" at bounding box center [47, 134] width 31 height 12
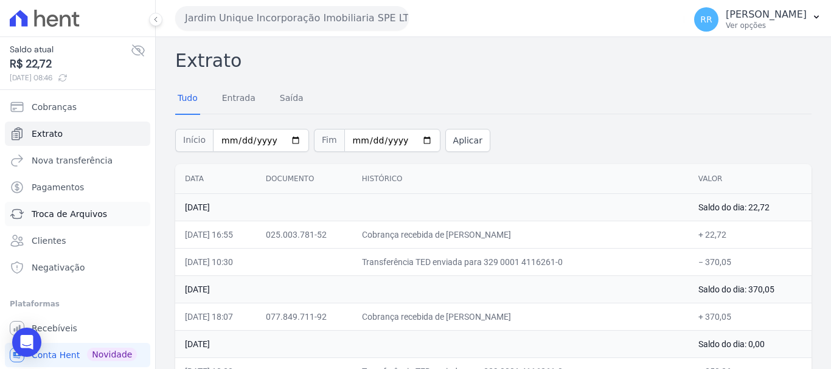
click at [53, 214] on span "Troca de Arquivos" at bounding box center [69, 214] width 75 height 12
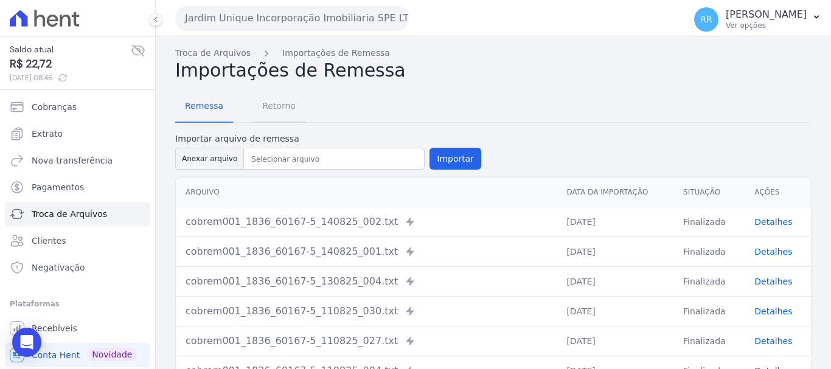
click at [273, 120] on link "Retorno" at bounding box center [278, 107] width 53 height 32
click at [274, 102] on span "Retorno" at bounding box center [279, 106] width 48 height 24
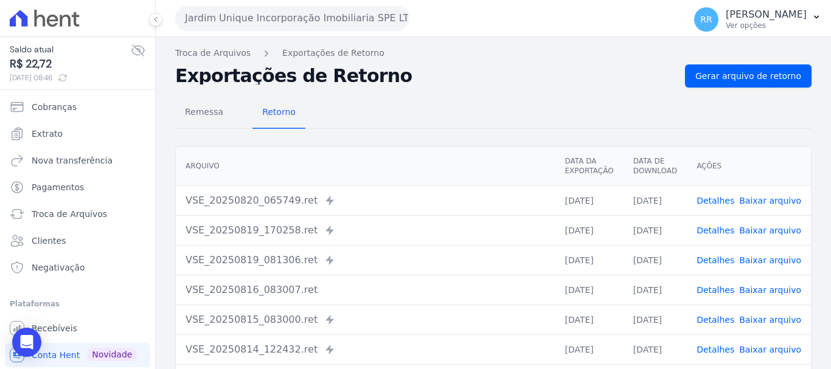
click at [717, 205] on link "Detalhes" at bounding box center [715, 201] width 38 height 10
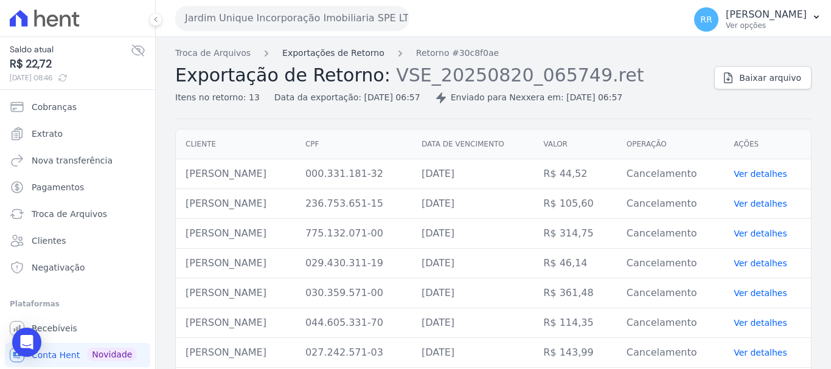
click at [332, 54] on link "Exportações de Retorno" at bounding box center [333, 53] width 102 height 13
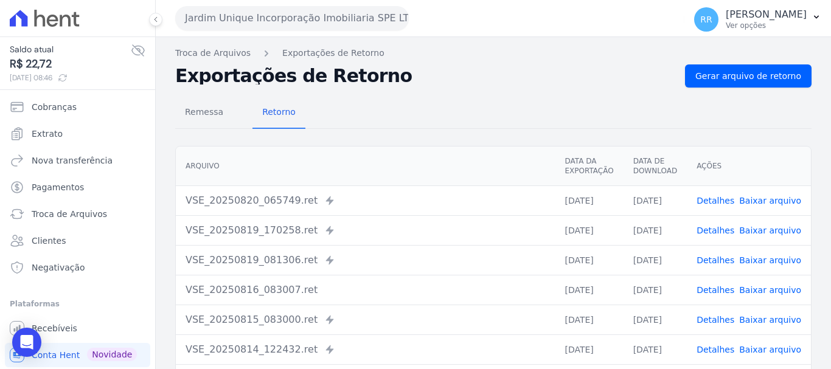
click at [722, 234] on link "Detalhes" at bounding box center [715, 231] width 38 height 10
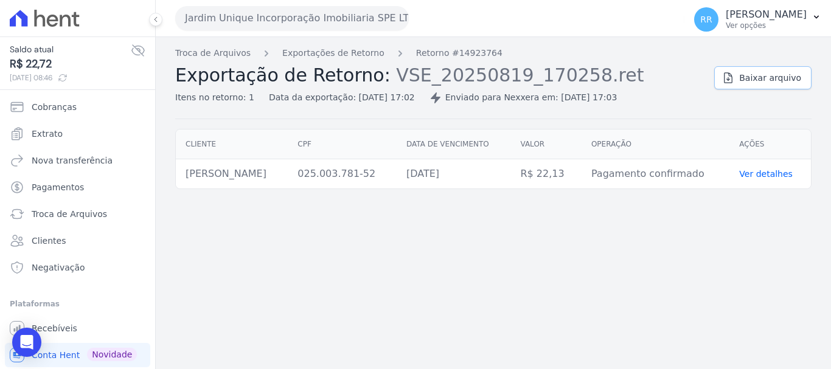
click at [766, 82] on span "Baixar arquivo" at bounding box center [770, 78] width 62 height 12
click at [342, 50] on link "Exportações de Retorno" at bounding box center [333, 53] width 102 height 13
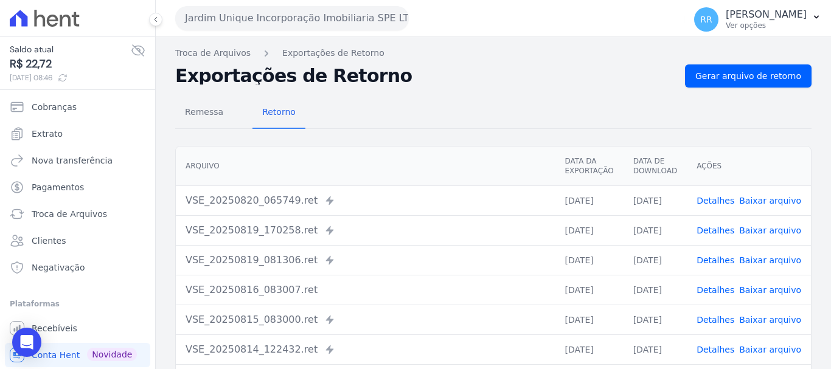
click at [365, 179] on th "Arquivo" at bounding box center [365, 167] width 379 height 40
click at [728, 263] on link "Detalhes" at bounding box center [715, 260] width 38 height 10
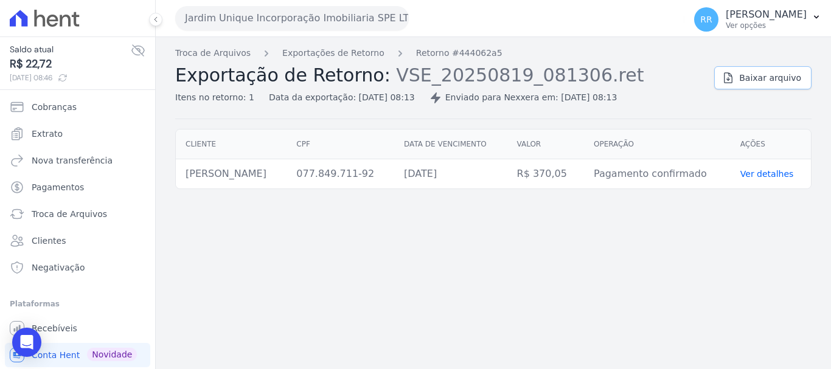
drag, startPoint x: 763, startPoint y: 79, endPoint x: 557, endPoint y: 143, distance: 215.3
click at [763, 79] on span "Baixar arquivo" at bounding box center [770, 78] width 62 height 12
click at [52, 134] on span "Extrato" at bounding box center [47, 134] width 31 height 12
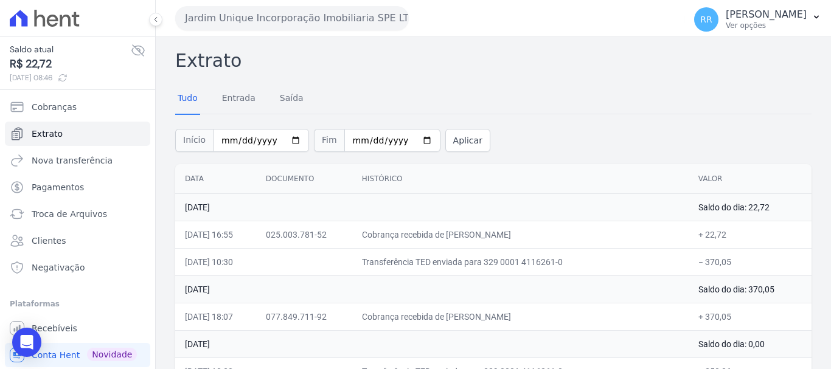
drag, startPoint x: 279, startPoint y: 31, endPoint x: 285, endPoint y: 19, distance: 13.3
click at [279, 31] on div "Jardim Unique Incorporação Imobiliaria SPE LTDA Via Sul Engenharia AGUAS DE GUA…" at bounding box center [427, 18] width 504 height 38
click at [285, 19] on button "Jardim Unique Incorporação Imobiliaria SPE LTDA" at bounding box center [292, 18] width 234 height 24
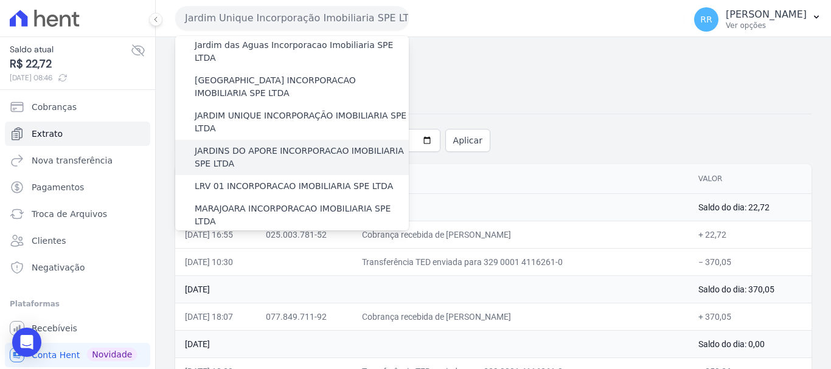
scroll to position [227, 0]
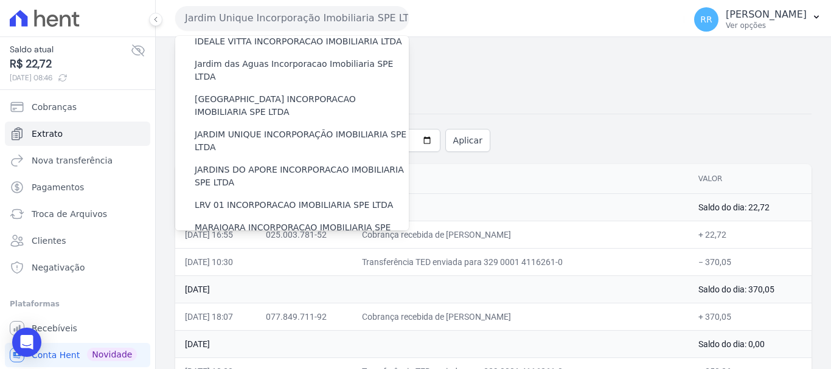
click at [220, 257] on label "MIRANTE DO [GEOGRAPHIC_DATA] INCORPORACAO IMOBILIARIA SPE LTDA" at bounding box center [302, 270] width 214 height 26
click at [0, 0] on input "MIRANTE DO [GEOGRAPHIC_DATA] INCORPORACAO IMOBILIARIA SPE LTDA" at bounding box center [0, 0] width 0 height 0
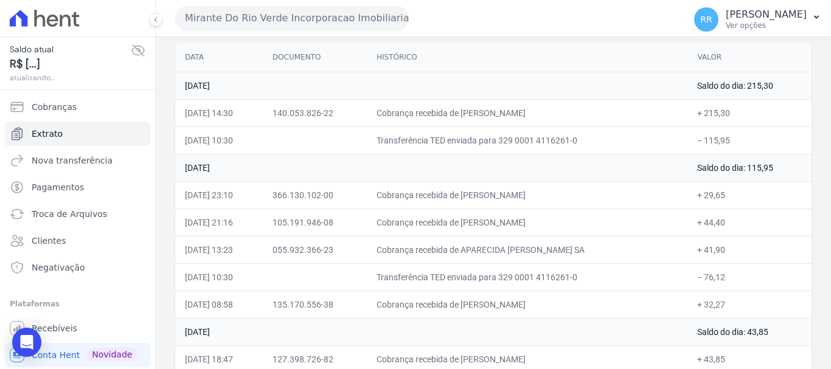
scroll to position [0, 0]
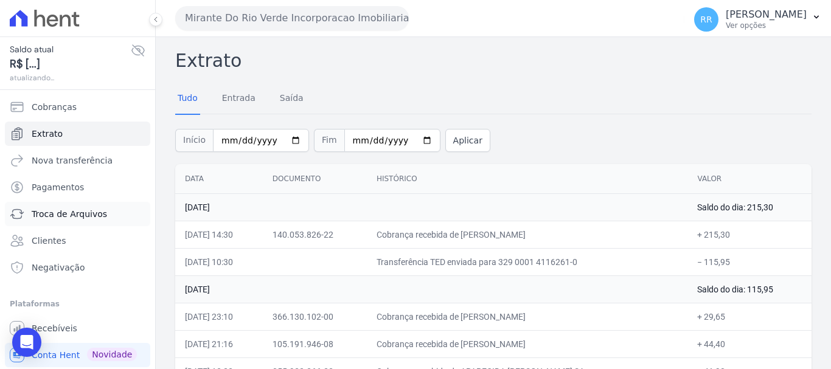
click at [62, 213] on span "Troca de Arquivos" at bounding box center [69, 214] width 75 height 12
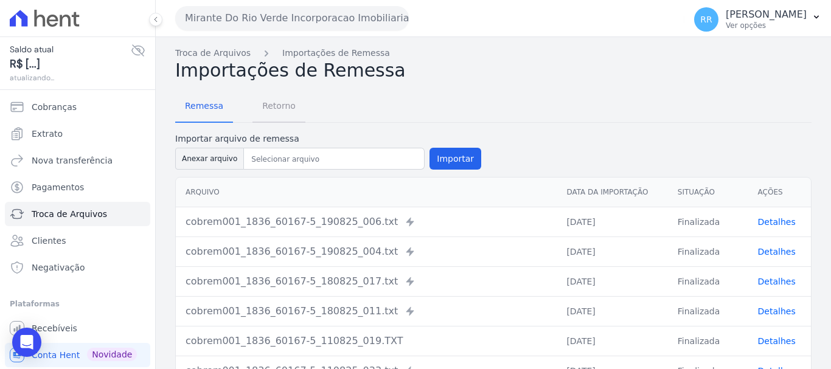
click at [274, 106] on span "Retorno" at bounding box center [279, 106] width 48 height 24
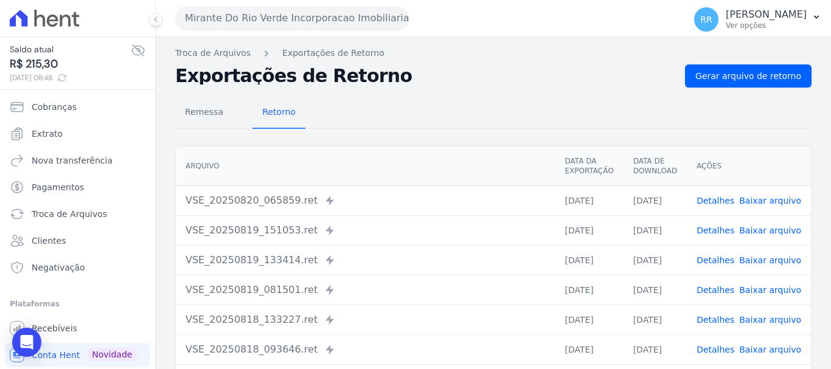
click at [709, 232] on link "Detalhes" at bounding box center [715, 231] width 38 height 10
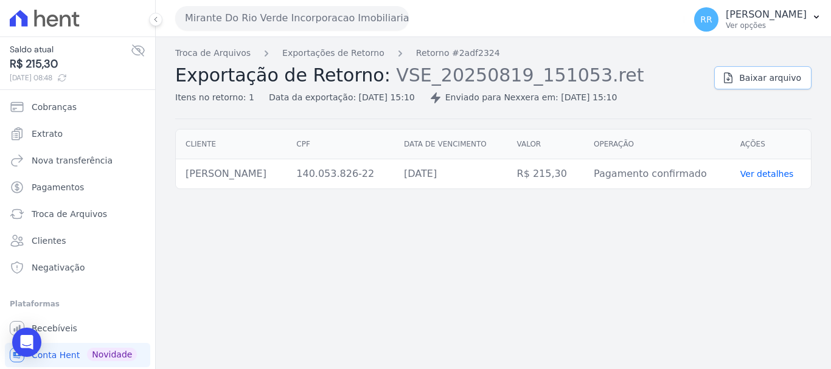
click at [758, 86] on link "Baixar arquivo" at bounding box center [762, 77] width 97 height 23
click at [259, 12] on button "Mirante Do Rio Verde Incorporacao Imobiliaria SPE LTDA" at bounding box center [292, 18] width 234 height 24
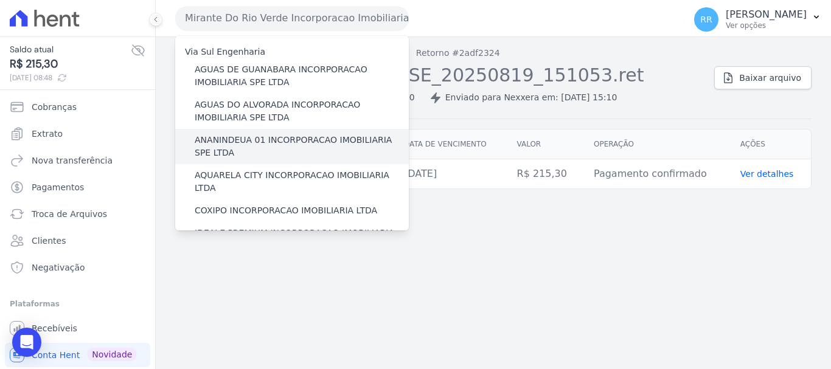
click at [258, 141] on label "ANANINDEUA 01 INCORPORACAO IMOBILIARIA SPE LTDA" at bounding box center [302, 147] width 214 height 26
click at [0, 0] on input "ANANINDEUA 01 INCORPORACAO IMOBILIARIA SPE LTDA" at bounding box center [0, 0] width 0 height 0
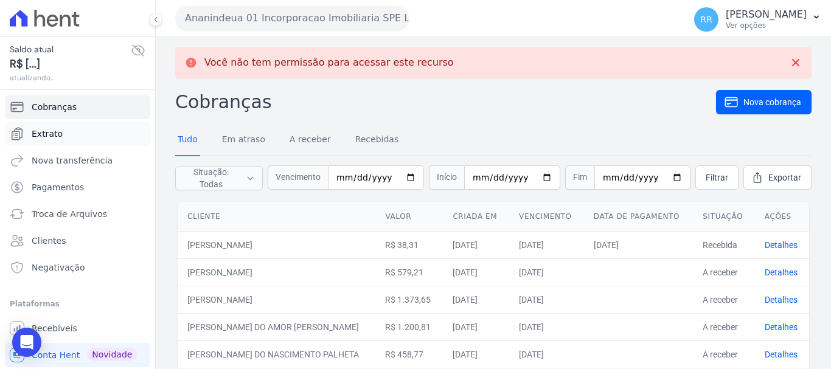
click at [58, 132] on span "Extrato" at bounding box center [47, 134] width 31 height 12
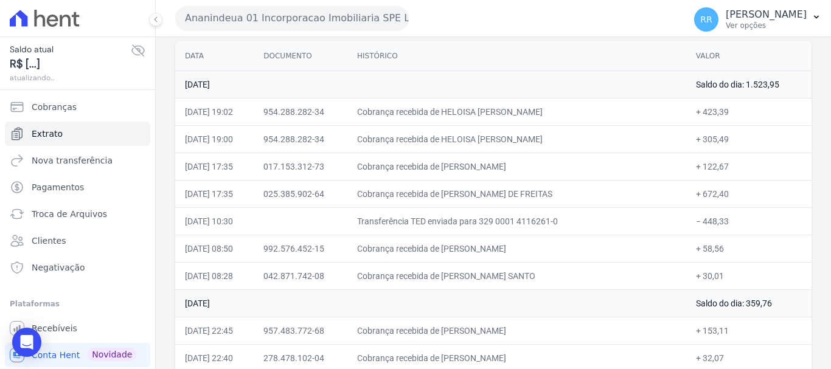
scroll to position [122, 0]
click at [659, 256] on td "Cobrança recebida de DAIANA DEYSE XAVIER DIAS" at bounding box center [516, 249] width 339 height 27
click at [91, 214] on span "Troca de Arquivos" at bounding box center [69, 214] width 75 height 12
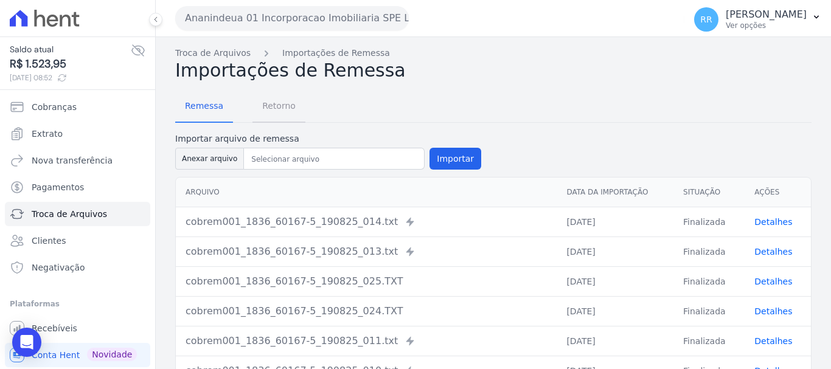
click at [285, 100] on span "Retorno" at bounding box center [279, 106] width 48 height 24
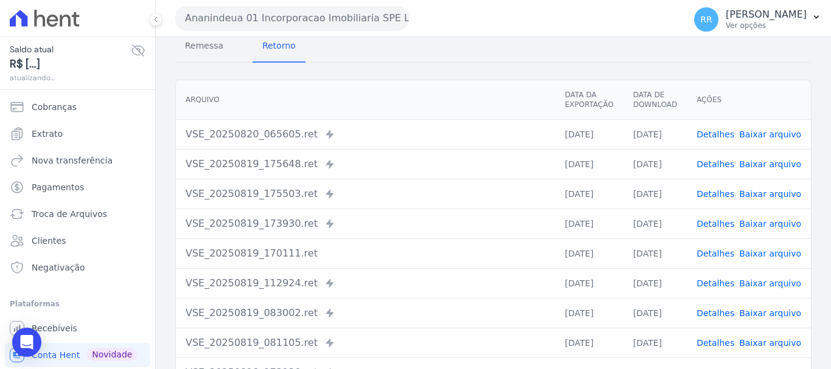
scroll to position [168, 0]
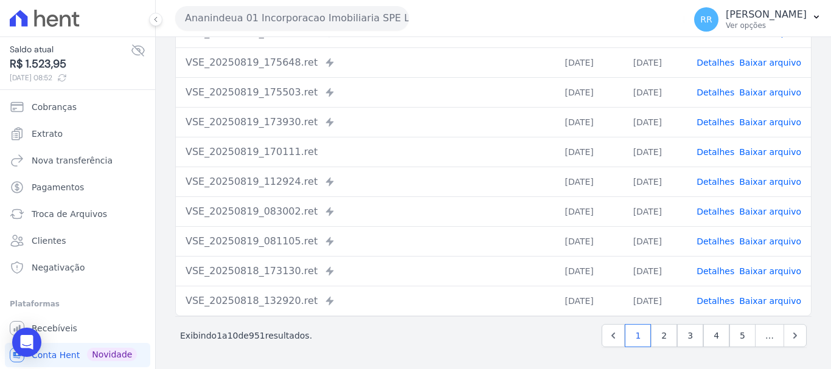
click at [710, 240] on link "Detalhes" at bounding box center [715, 242] width 38 height 10
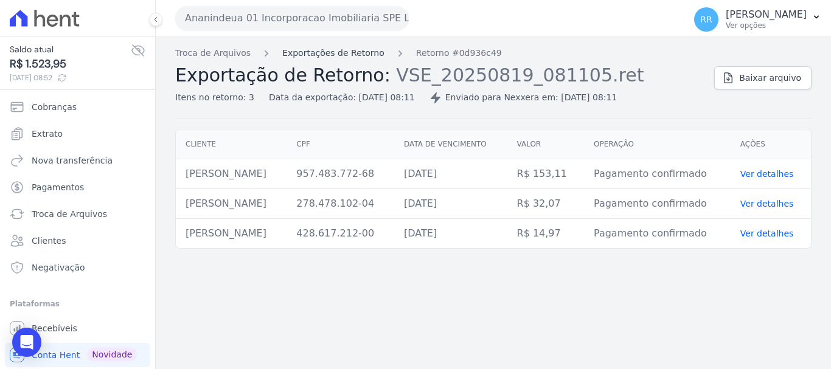
click at [338, 56] on link "Exportações de Retorno" at bounding box center [333, 53] width 102 height 13
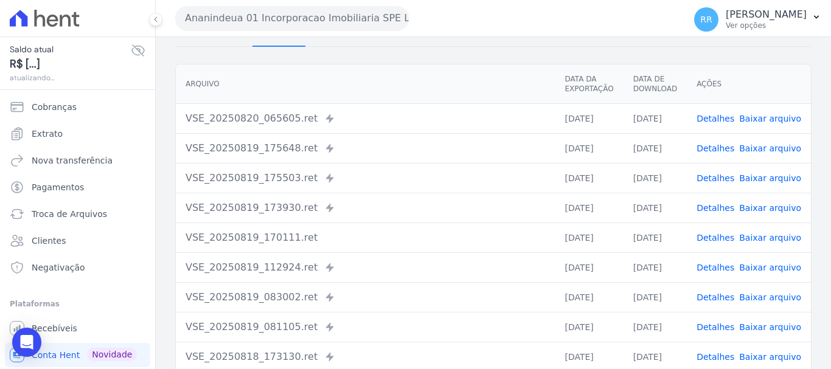
scroll to position [168, 0]
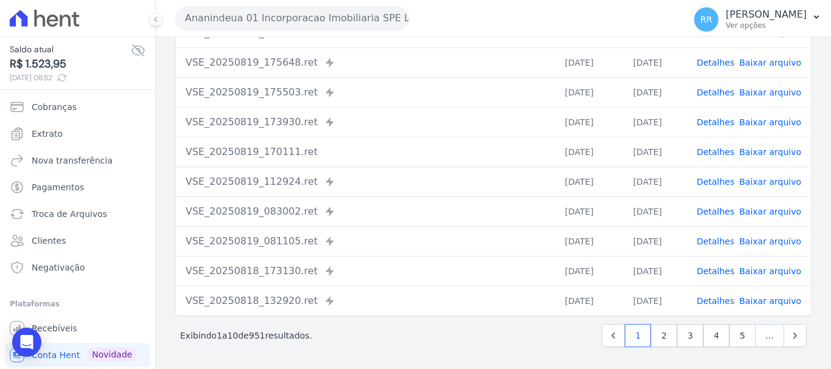
click at [718, 266] on link "Detalhes" at bounding box center [715, 271] width 38 height 10
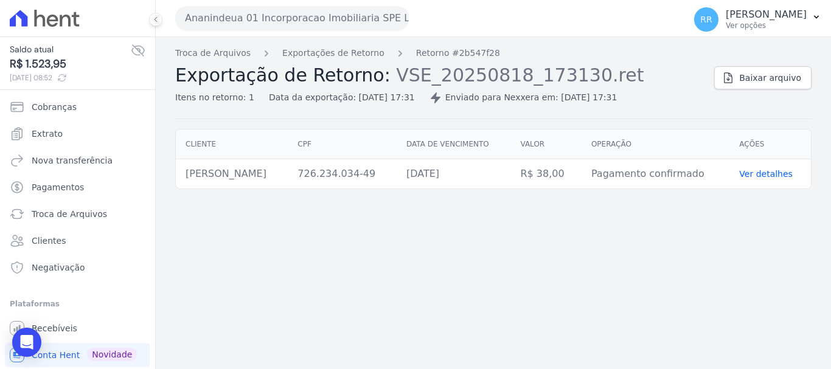
click at [352, 60] on div "Troca de Arquivos Exportações de Retorno Retorno #2b547f28 Exportação de Retorn…" at bounding box center [439, 75] width 529 height 57
click at [355, 57] on link "Exportações de Retorno" at bounding box center [333, 53] width 102 height 13
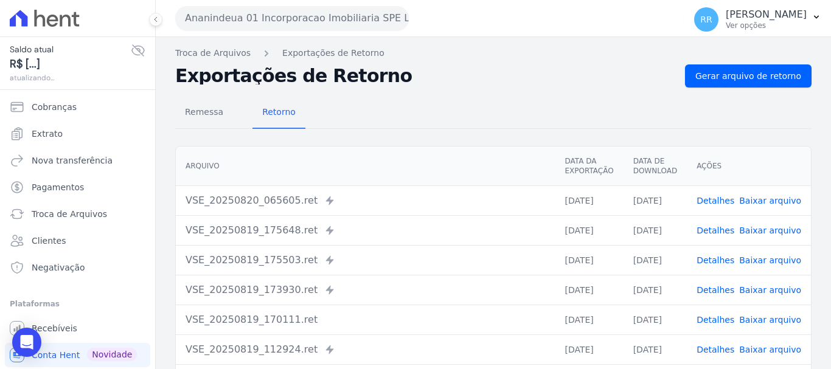
drag, startPoint x: 718, startPoint y: 229, endPoint x: 533, endPoint y: 218, distance: 185.3
click at [718, 229] on link "Detalhes" at bounding box center [715, 231] width 38 height 10
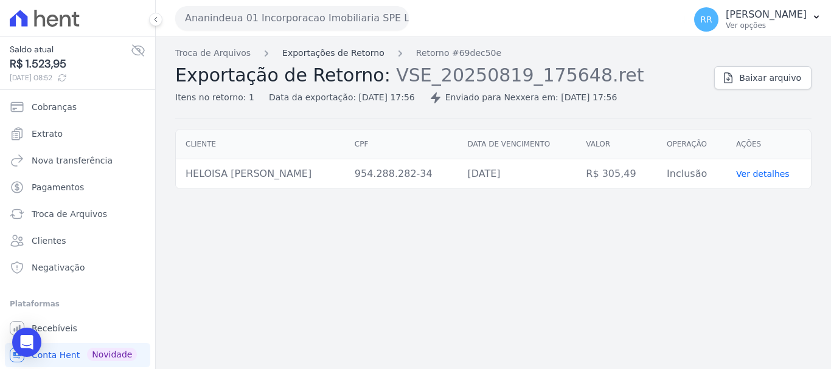
click at [345, 49] on link "Exportações de Retorno" at bounding box center [333, 53] width 102 height 13
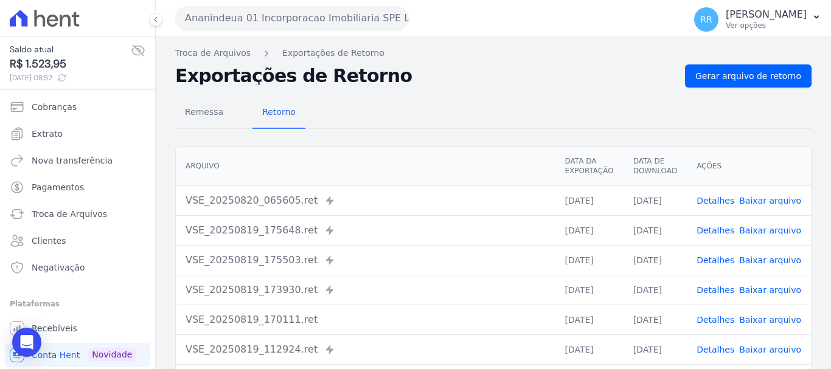
click at [718, 231] on link "Detalhes" at bounding box center [715, 231] width 38 height 10
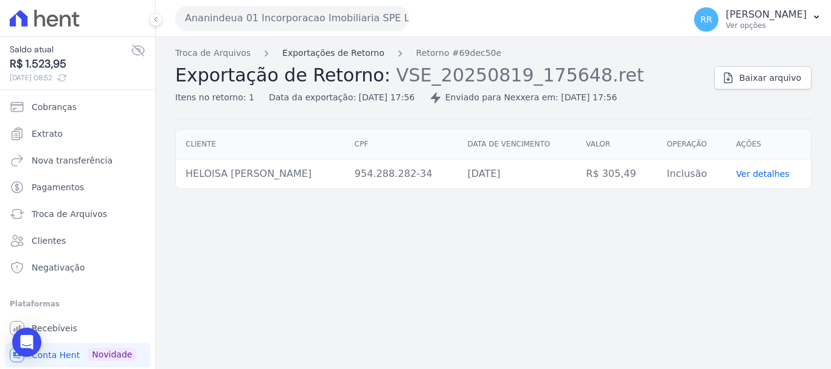
click at [323, 50] on link "Exportações de Retorno" at bounding box center [333, 53] width 102 height 13
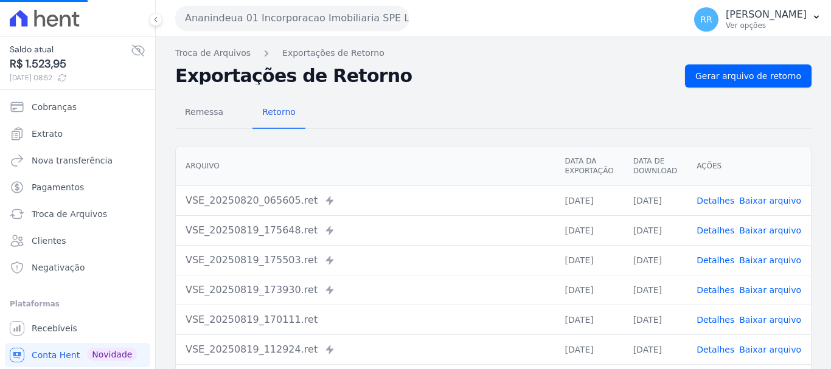
click at [721, 285] on link "Detalhes" at bounding box center [715, 290] width 38 height 10
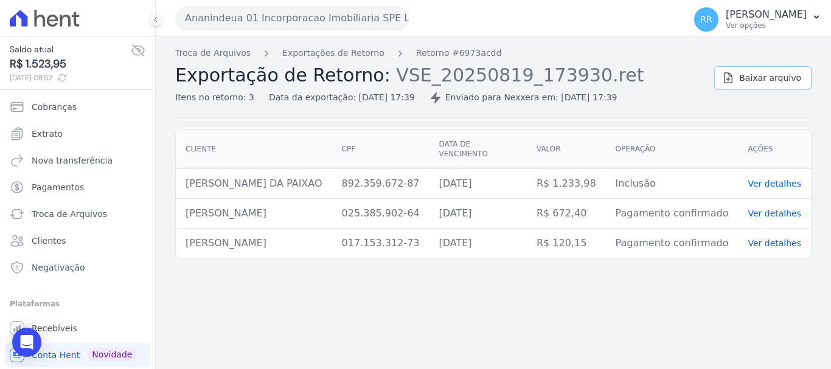
click at [797, 76] on span "Baixar arquivo" at bounding box center [770, 78] width 62 height 12
click at [49, 136] on span "Extrato" at bounding box center [47, 134] width 31 height 12
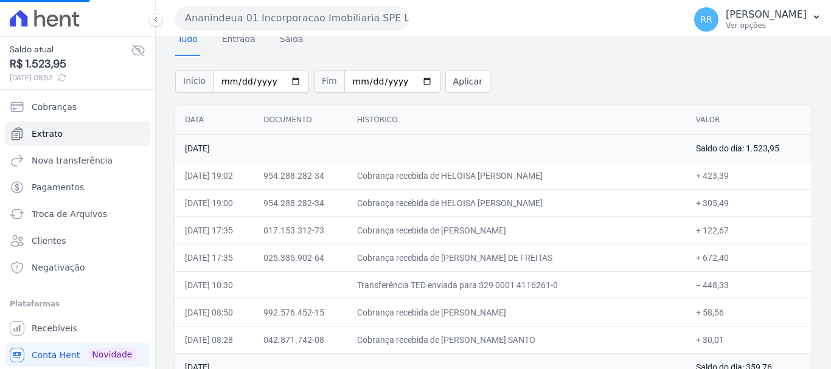
scroll to position [122, 0]
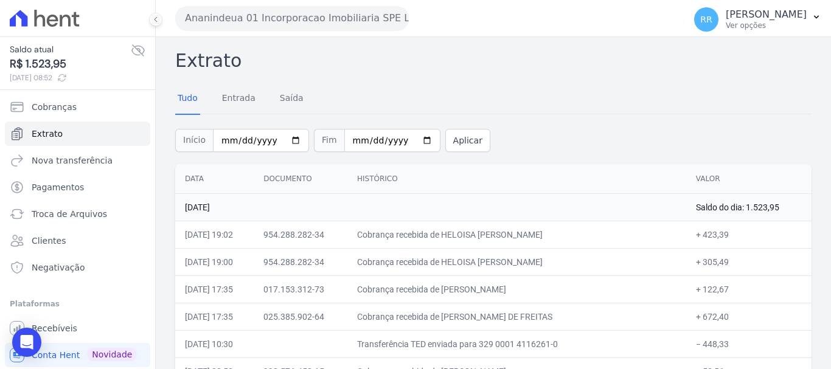
click at [252, 25] on button "Ananindeua 01 Incorporacao Imobiliaria SPE LTDA" at bounding box center [292, 18] width 234 height 24
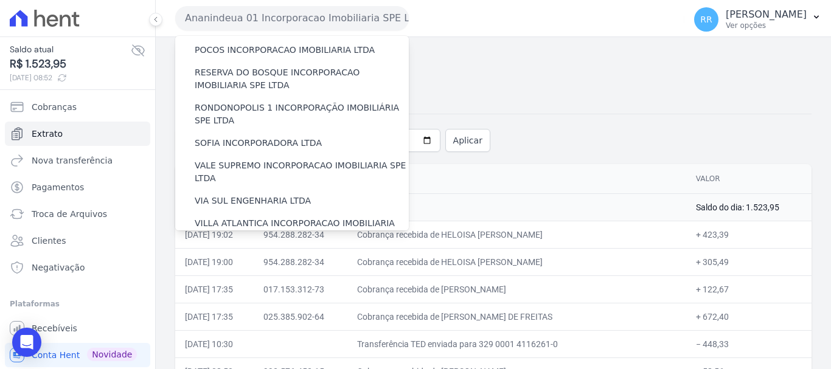
scroll to position [531, 0]
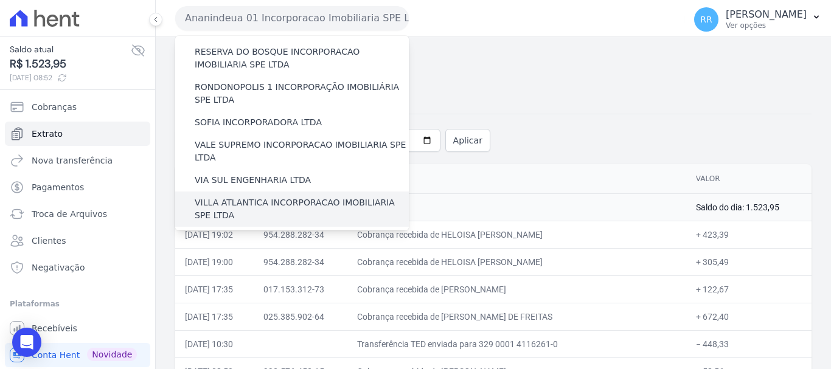
click at [269, 196] on label "VILLA ATLANTICA INCORPORACAO IMOBILIARIA SPE LTDA" at bounding box center [302, 209] width 214 height 26
click at [0, 0] on input "VILLA ATLANTICA INCORPORACAO IMOBILIARIA SPE LTDA" at bounding box center [0, 0] width 0 height 0
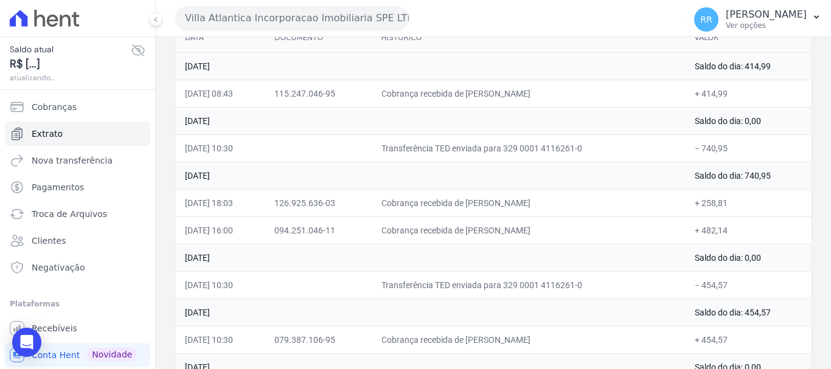
scroll to position [182, 0]
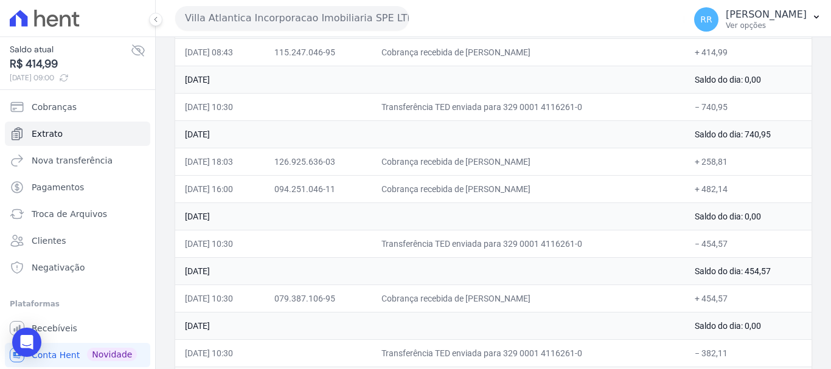
click at [240, 14] on button "Villa Atlantica Incorporacao Imobiliaria SPE LTDA" at bounding box center [292, 18] width 234 height 24
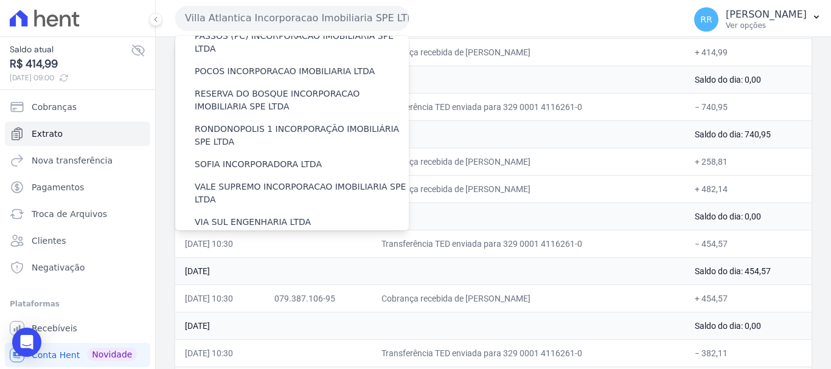
scroll to position [531, 0]
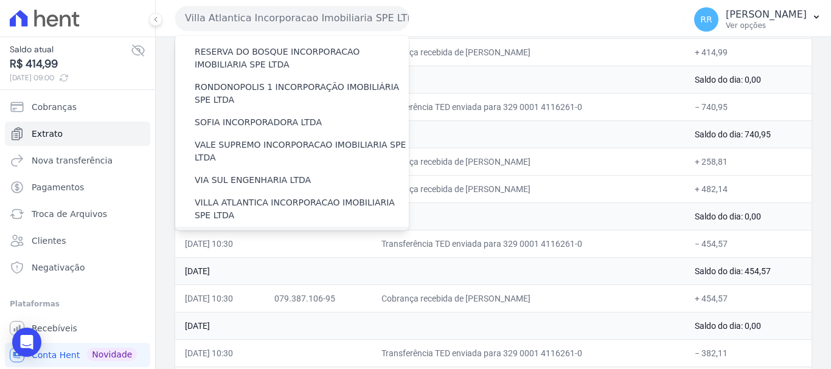
click at [269, 232] on label "[GEOGRAPHIC_DATA] INCORPORACAO IMOBILIARIA SPE LTDA" at bounding box center [302, 245] width 214 height 26
click at [0, 0] on input "[GEOGRAPHIC_DATA] INCORPORACAO IMOBILIARIA SPE LTDA" at bounding box center [0, 0] width 0 height 0
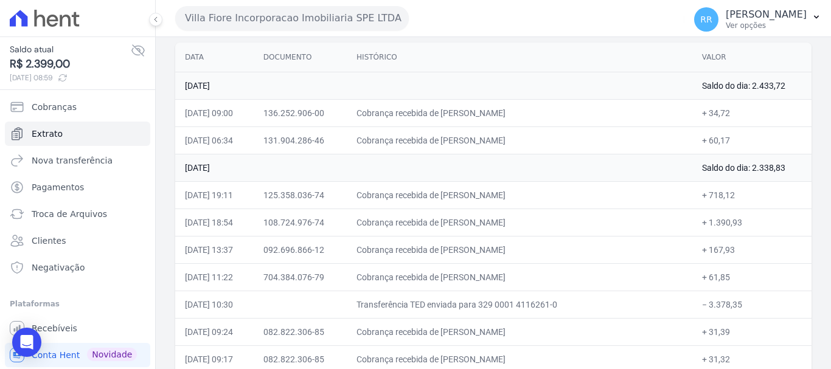
scroll to position [0, 0]
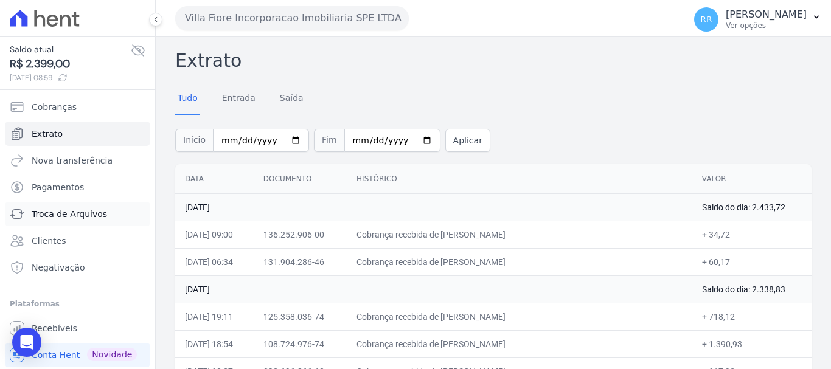
click at [67, 218] on span "Troca de Arquivos" at bounding box center [69, 214] width 75 height 12
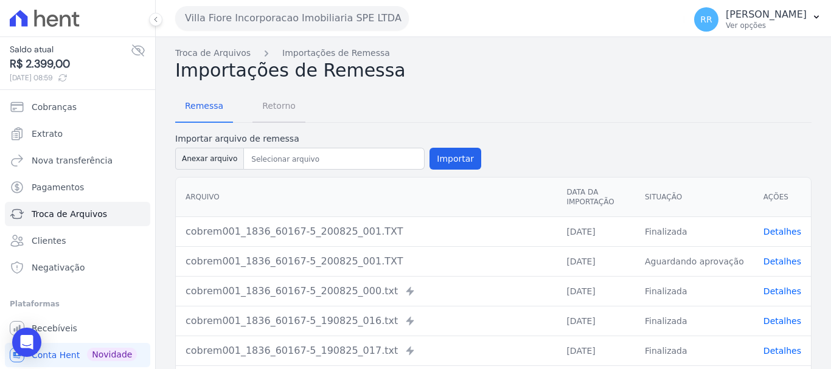
click at [276, 112] on span "Retorno" at bounding box center [279, 106] width 48 height 24
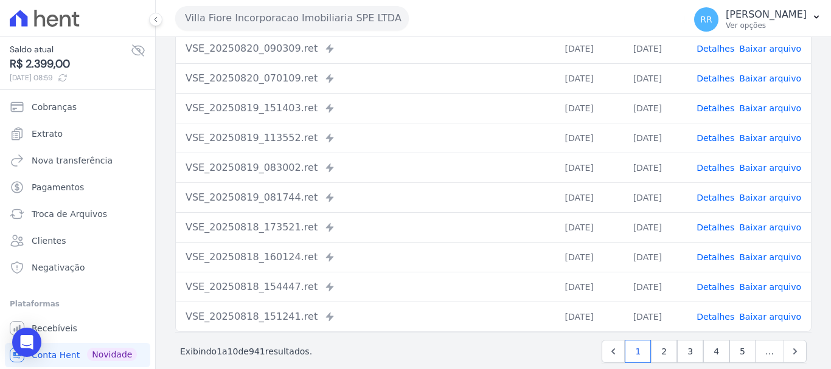
scroll to position [168, 0]
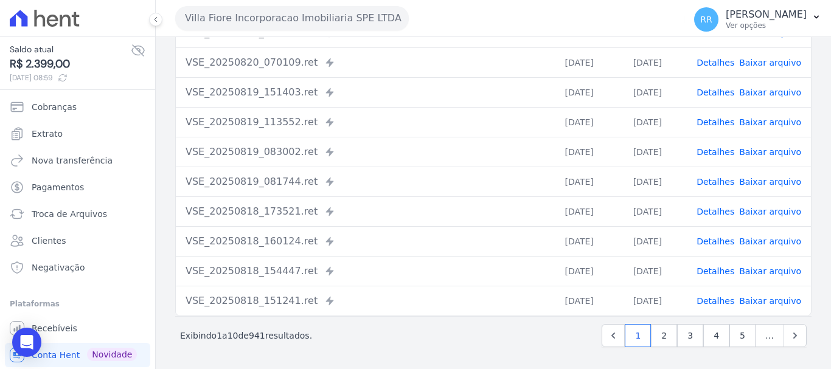
drag, startPoint x: 714, startPoint y: 300, endPoint x: 710, endPoint y: 293, distance: 8.5
click at [713, 300] on link "Detalhes" at bounding box center [715, 301] width 38 height 10
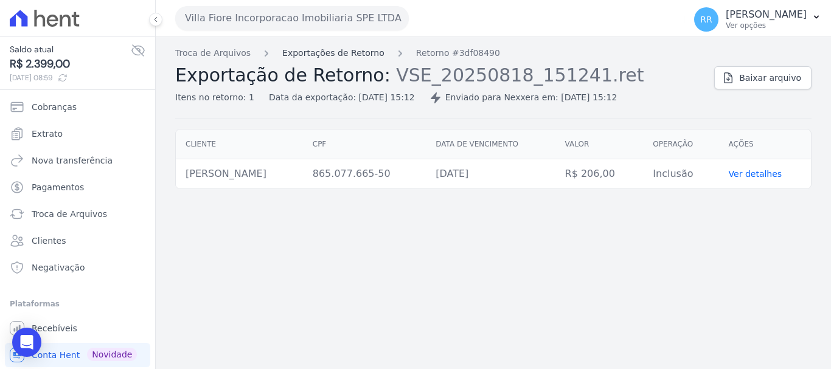
click at [347, 50] on link "Exportações de Retorno" at bounding box center [333, 53] width 102 height 13
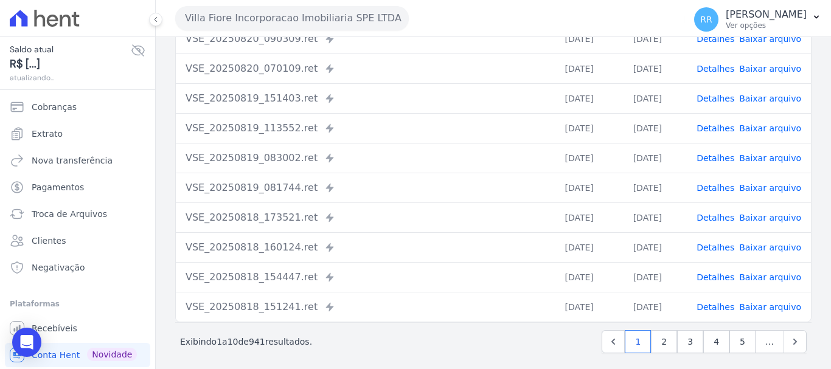
scroll to position [168, 0]
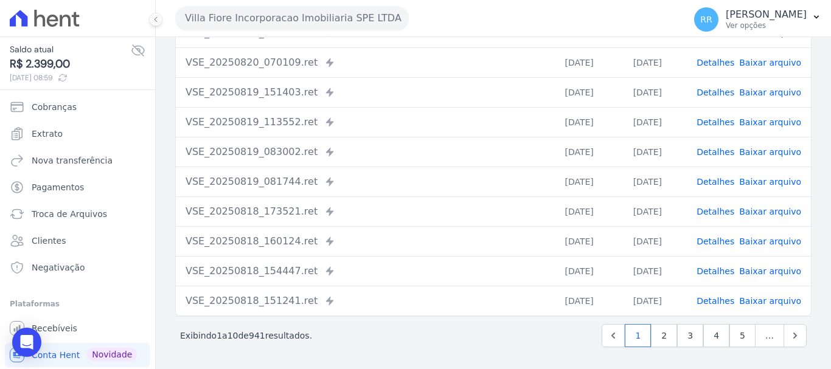
click at [726, 264] on td "Detalhes Baixar arquivo" at bounding box center [749, 271] width 124 height 30
click at [721, 267] on link "Detalhes" at bounding box center [715, 271] width 38 height 10
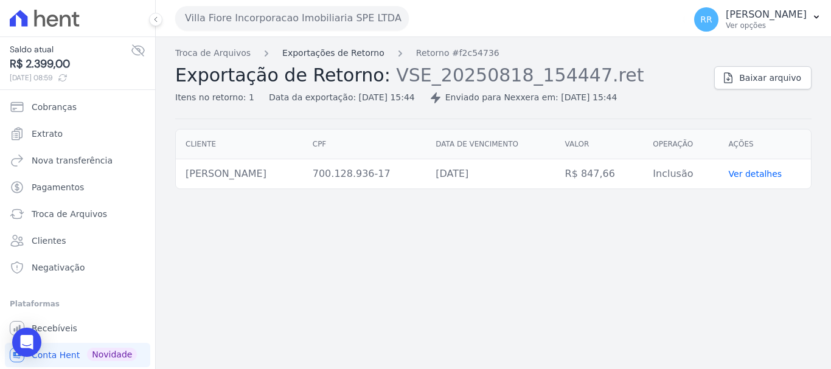
click at [362, 50] on link "Exportações de Retorno" at bounding box center [333, 53] width 102 height 13
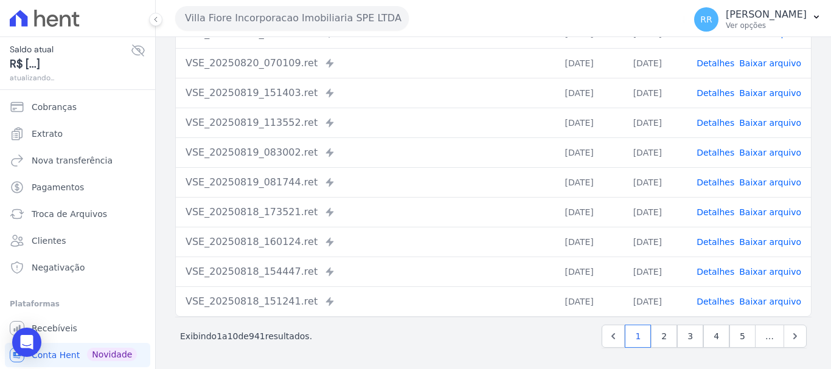
scroll to position [168, 0]
click at [725, 237] on link "Detalhes" at bounding box center [715, 242] width 38 height 10
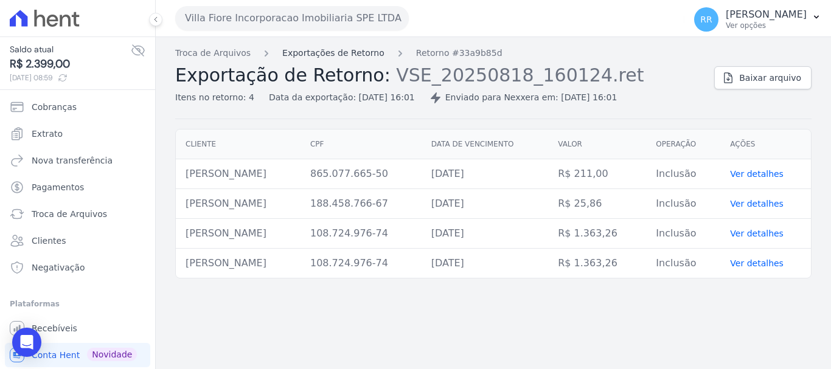
click at [350, 57] on link "Exportações de Retorno" at bounding box center [333, 53] width 102 height 13
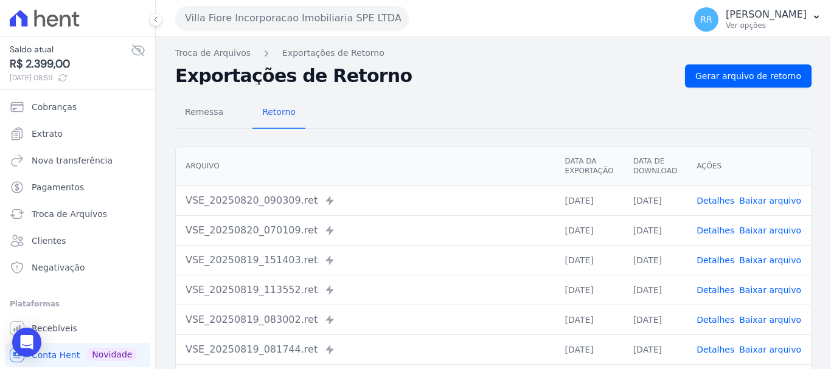
click at [720, 235] on link "Detalhes" at bounding box center [715, 231] width 38 height 10
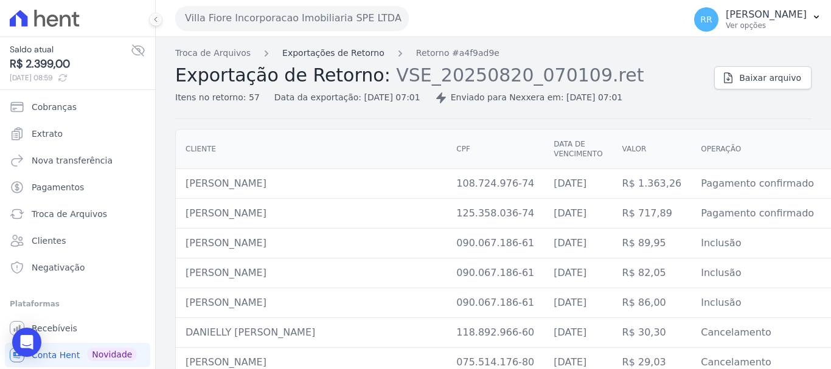
click at [352, 49] on link "Exportações de Retorno" at bounding box center [333, 53] width 102 height 13
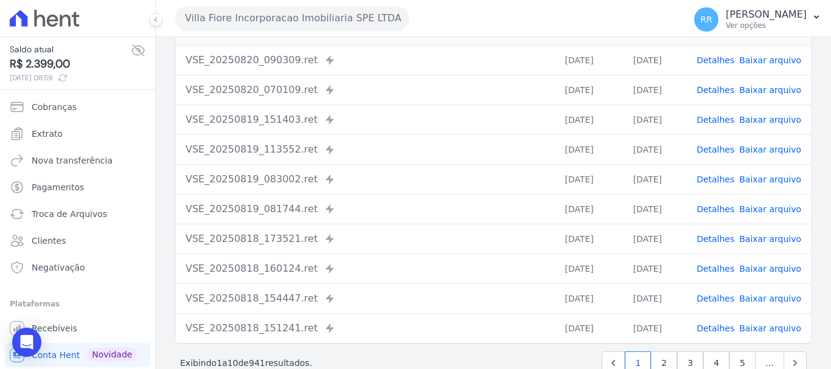
scroll to position [168, 0]
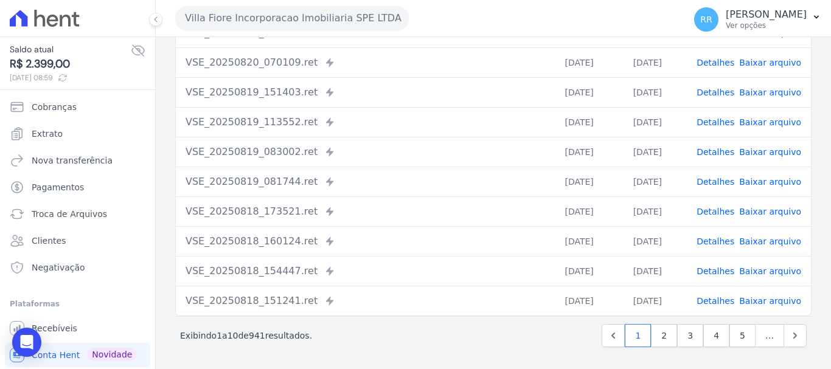
click at [717, 154] on link "Detalhes" at bounding box center [715, 152] width 38 height 10
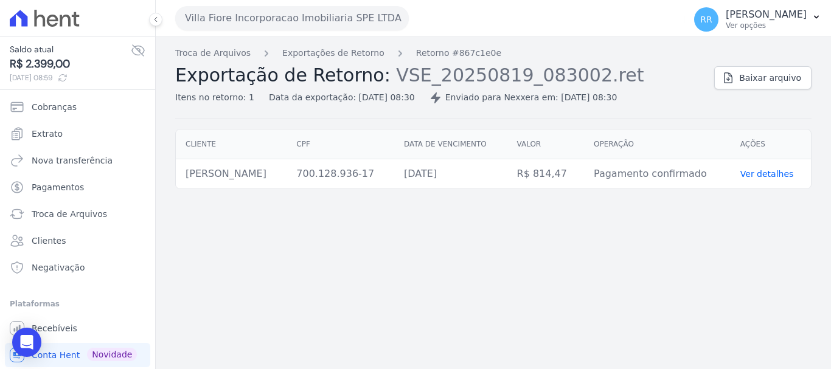
click at [321, 37] on div "Troca de Arquivos Exportações de Retorno Retorno #867c1e0e Exportação de Retorn…" at bounding box center [493, 203] width 675 height 332
click at [322, 53] on link "Exportações de Retorno" at bounding box center [333, 53] width 102 height 13
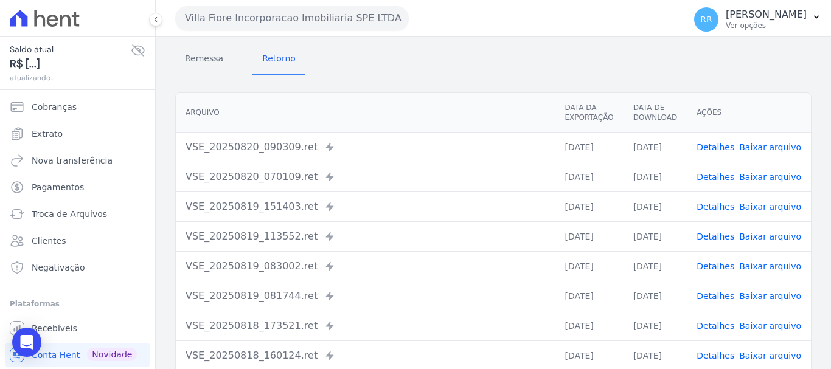
scroll to position [122, 0]
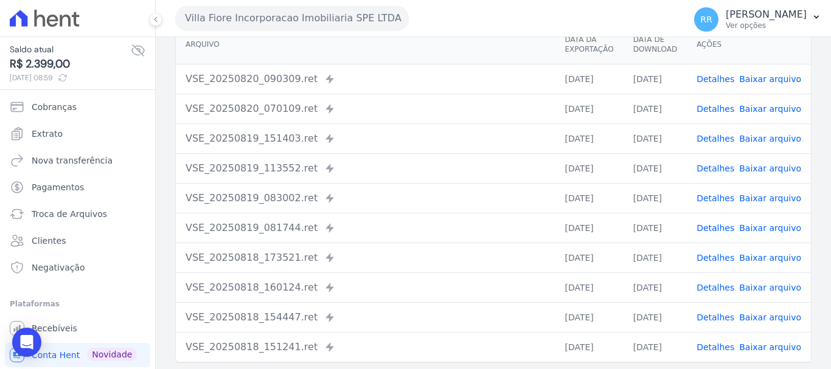
click at [721, 257] on link "Detalhes" at bounding box center [715, 258] width 38 height 10
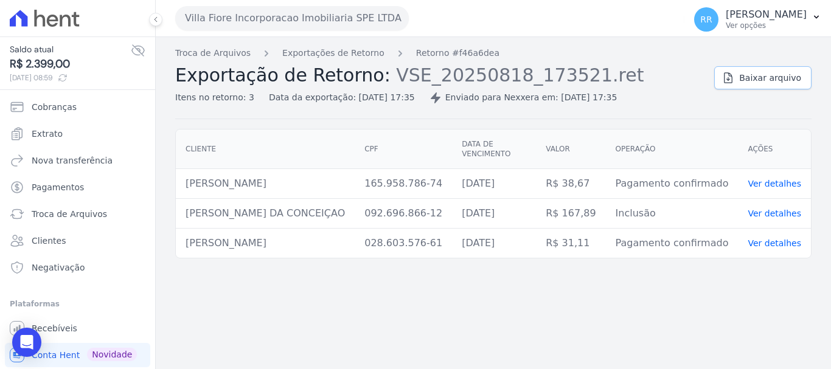
click at [748, 80] on span "Baixar arquivo" at bounding box center [770, 78] width 62 height 12
click at [356, 54] on link "Exportações de Retorno" at bounding box center [333, 53] width 102 height 13
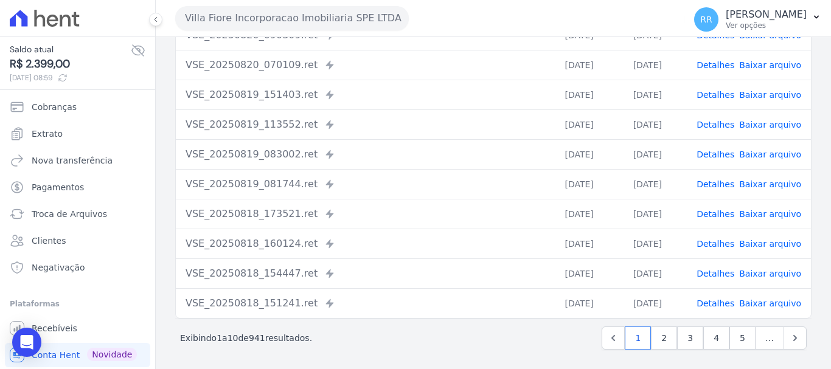
scroll to position [168, 0]
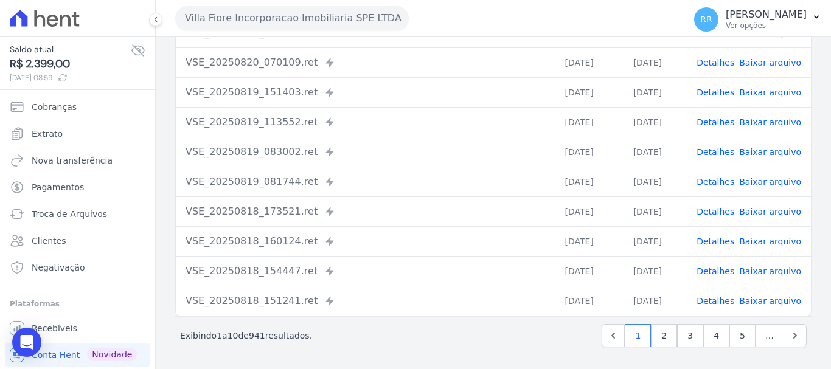
click at [429, 264] on div "VSE_20250818_154447.ret Enviado para Nexxera em: 18/08/2025, 15:44" at bounding box center [365, 271] width 359 height 15
click at [720, 241] on link "Detalhes" at bounding box center [715, 242] width 38 height 10
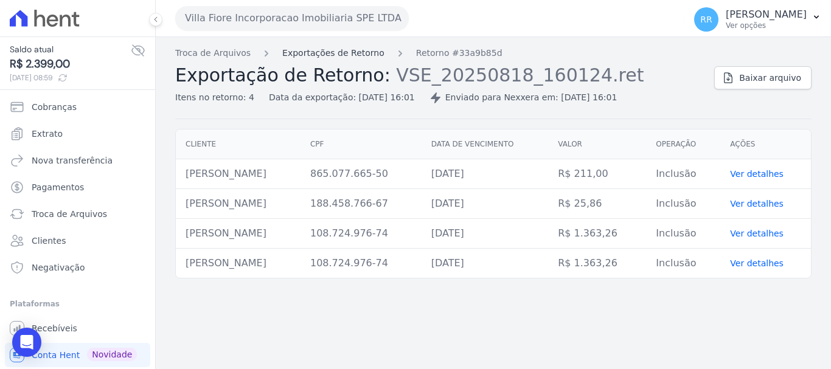
click at [345, 58] on link "Exportações de Retorno" at bounding box center [333, 53] width 102 height 13
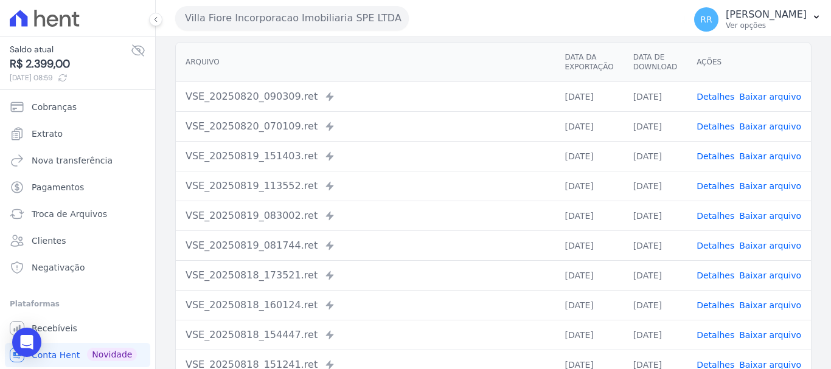
scroll to position [168, 0]
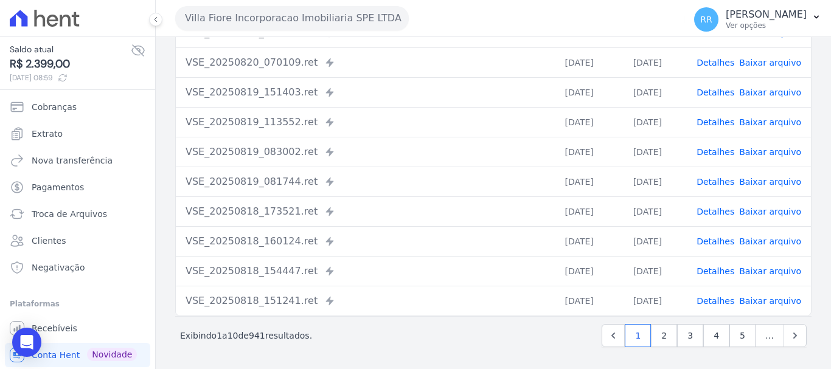
click at [722, 271] on link "Detalhes" at bounding box center [715, 271] width 38 height 10
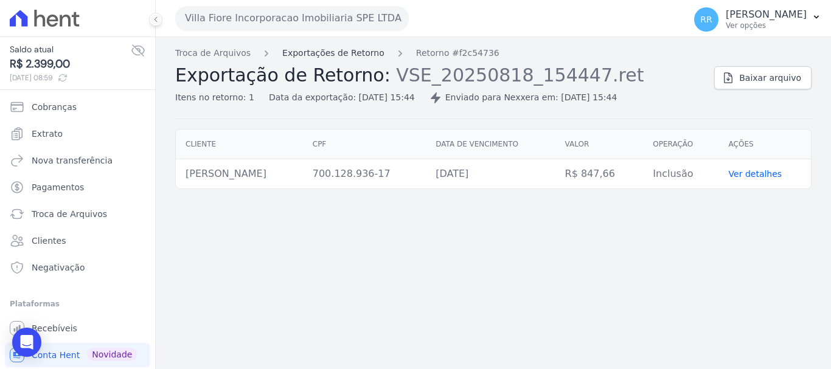
click at [330, 51] on link "Exportações de Retorno" at bounding box center [333, 53] width 102 height 13
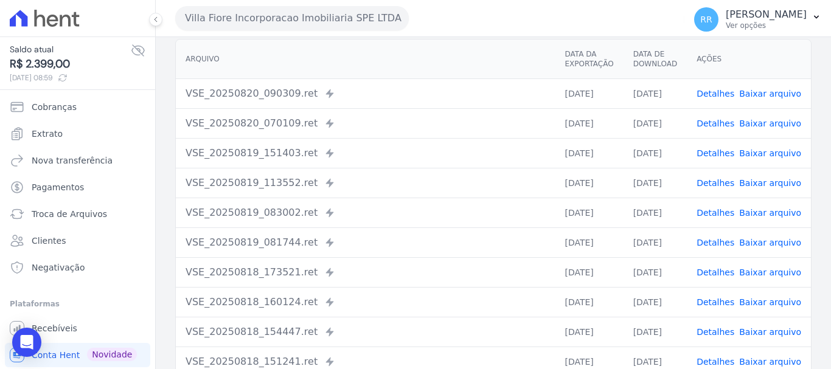
scroll to position [168, 0]
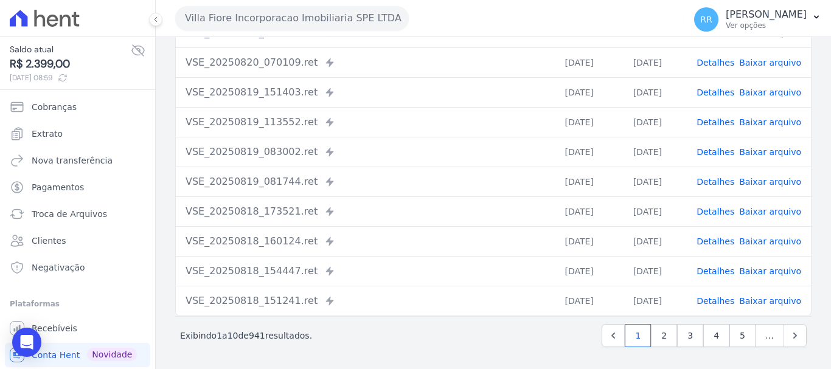
click at [720, 298] on link "Detalhes" at bounding box center [715, 301] width 38 height 10
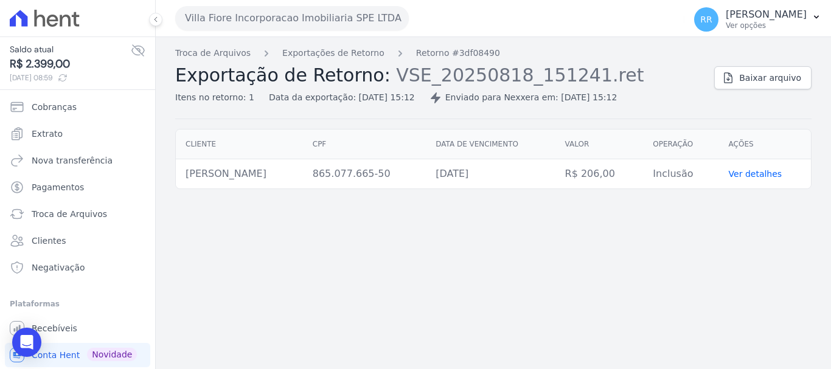
click at [352, 43] on div "Troca de Arquivos Exportações de Retorno Retorno #3df08490 Exportação de Retorn…" at bounding box center [493, 203] width 675 height 332
click at [310, 54] on link "Exportações de Retorno" at bounding box center [333, 53] width 102 height 13
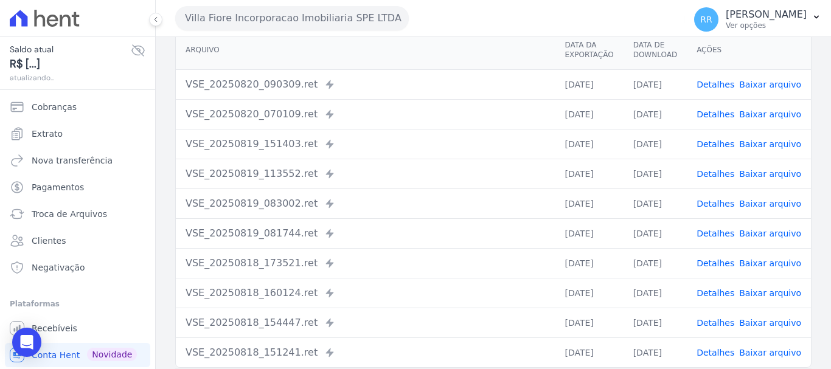
scroll to position [168, 0]
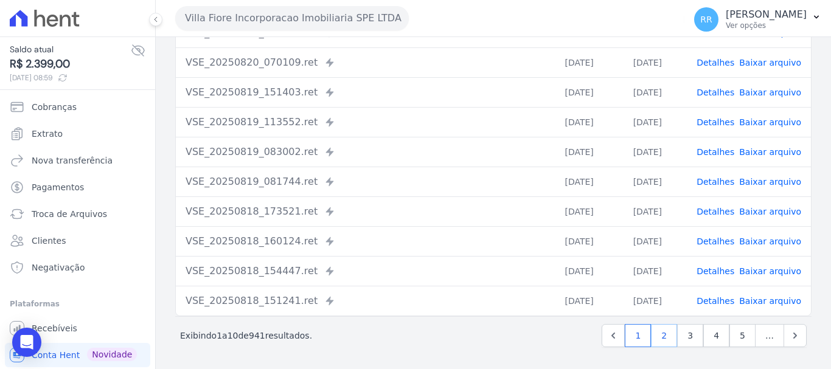
click at [666, 333] on link "2" at bounding box center [664, 335] width 26 height 23
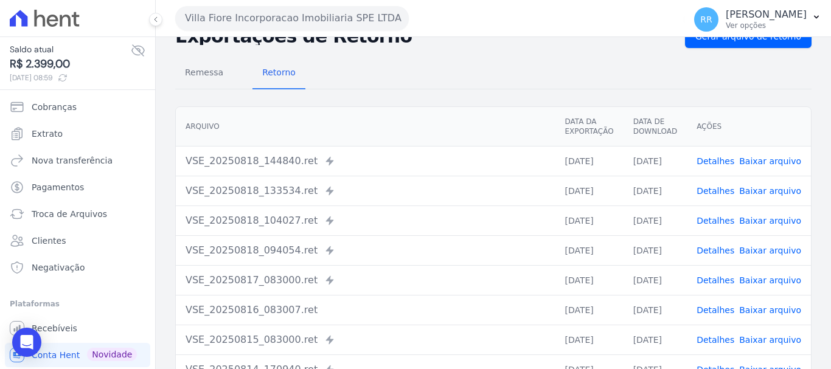
scroll to position [61, 0]
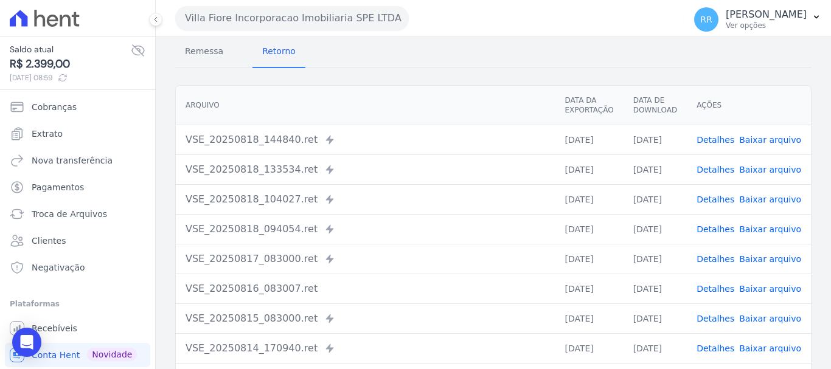
click at [717, 135] on link "Detalhes" at bounding box center [715, 140] width 38 height 10
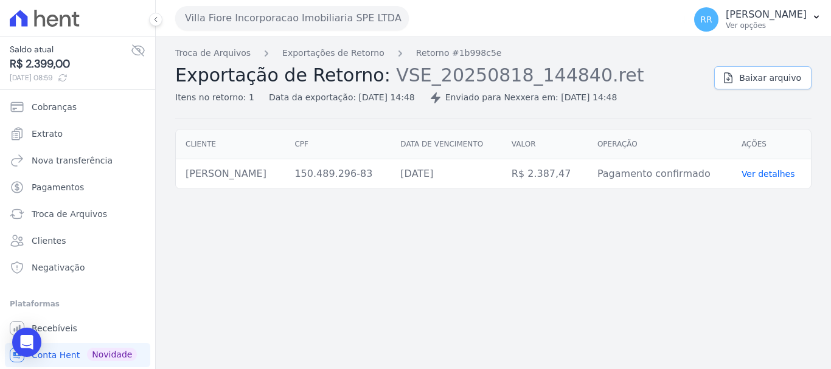
click at [766, 77] on span "Baixar arquivo" at bounding box center [770, 78] width 62 height 12
click at [330, 21] on button "Villa Fiore Incorporacao Imobiliaria SPE LTDA" at bounding box center [292, 18] width 234 height 24
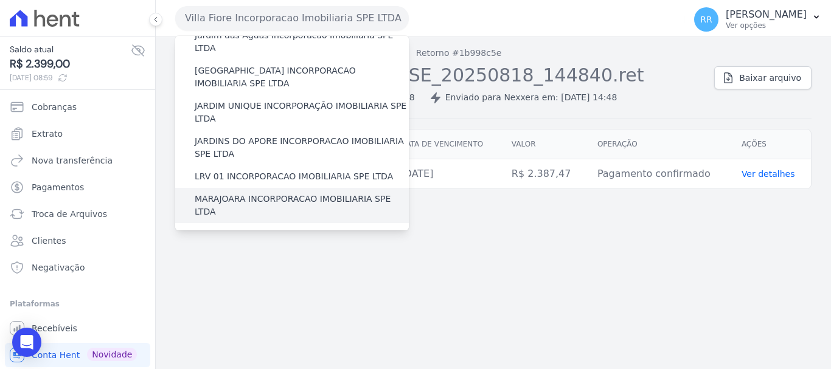
scroll to position [243, 0]
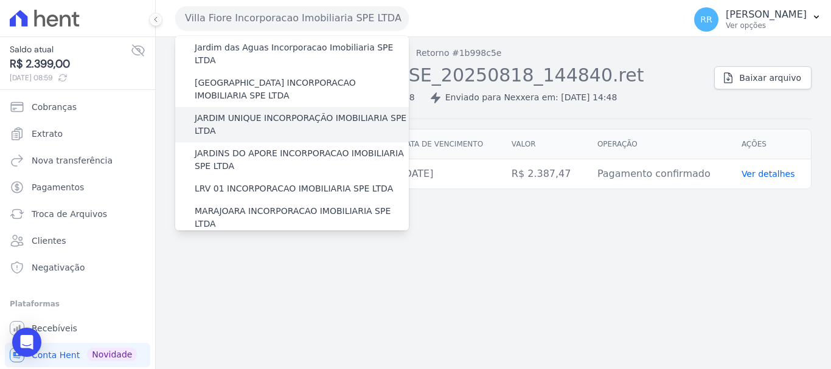
click at [251, 112] on label "JARDIM UNIQUE INCORPORAÇÃO IMOBILIARIA SPE LTDA" at bounding box center [302, 125] width 214 height 26
click at [0, 0] on input "JARDIM UNIQUE INCORPORAÇÃO IMOBILIARIA SPE LTDA" at bounding box center [0, 0] width 0 height 0
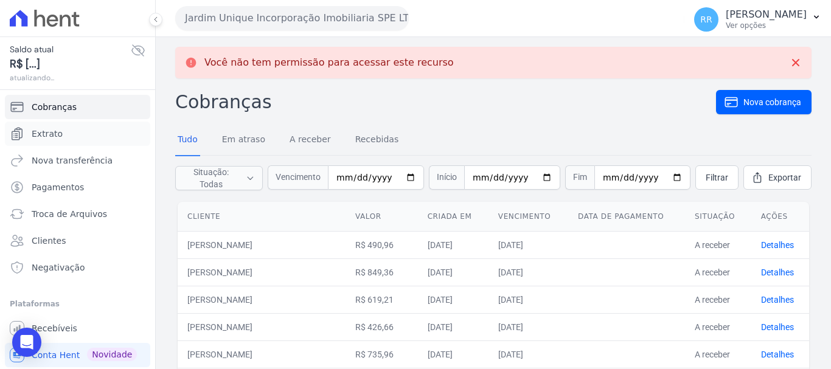
click at [49, 136] on span "Extrato" at bounding box center [47, 134] width 31 height 12
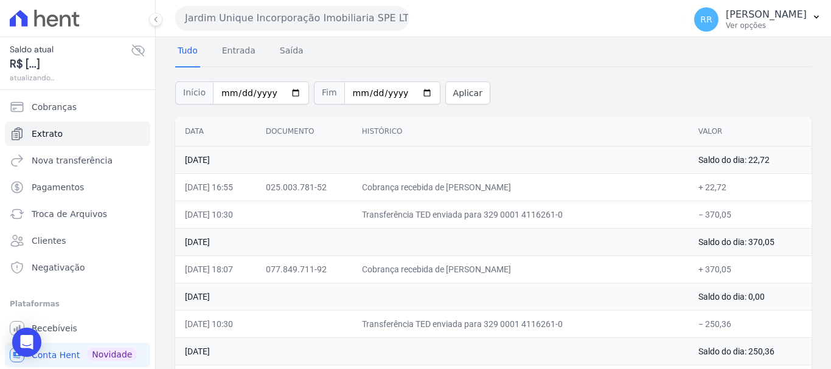
scroll to position [122, 0]
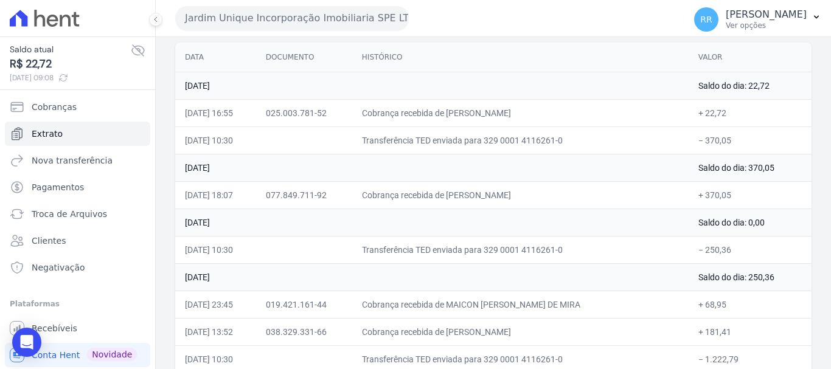
drag, startPoint x: 344, startPoint y: 21, endPoint x: 338, endPoint y: 58, distance: 37.5
click at [344, 21] on button "Jardim Unique Incorporação Imobiliaria SPE LTDA" at bounding box center [292, 18] width 234 height 24
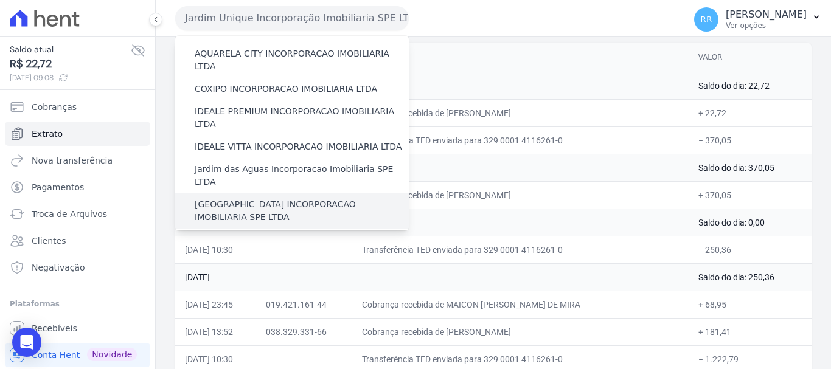
click at [265, 198] on label "[GEOGRAPHIC_DATA] INCORPORACAO IMOBILIARIA SPE LTDA" at bounding box center [302, 211] width 214 height 26
click at [0, 0] on input "[GEOGRAPHIC_DATA] INCORPORACAO IMOBILIARIA SPE LTDA" at bounding box center [0, 0] width 0 height 0
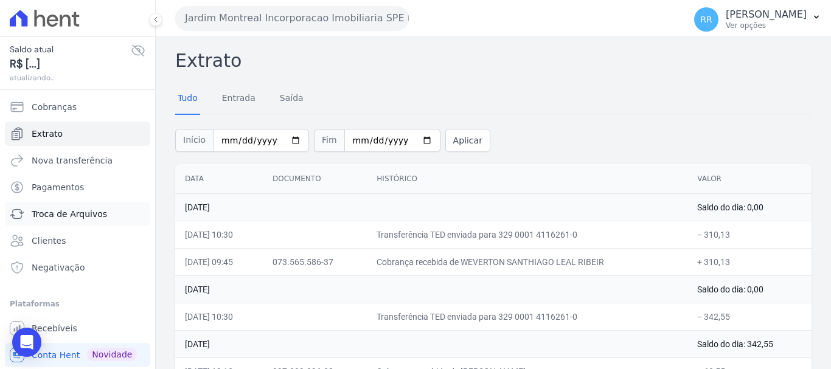
click at [63, 217] on span "Troca de Arquivos" at bounding box center [69, 214] width 75 height 12
click at [75, 216] on span "Troca de Arquivos" at bounding box center [69, 214] width 75 height 12
click at [85, 215] on span "Troca de Arquivos" at bounding box center [69, 214] width 75 height 12
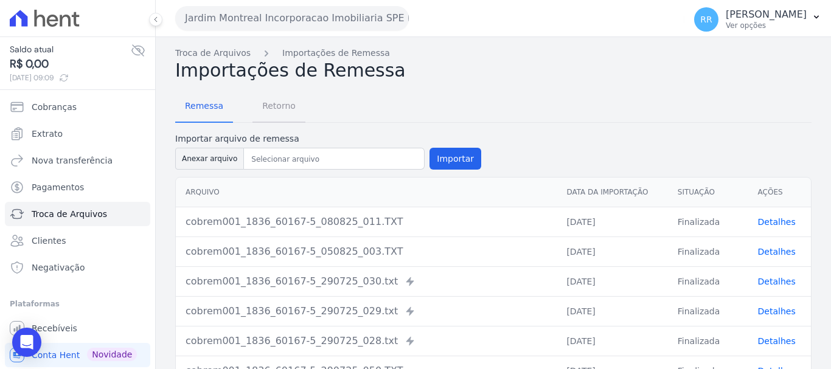
click at [276, 110] on span "Retorno" at bounding box center [279, 106] width 48 height 24
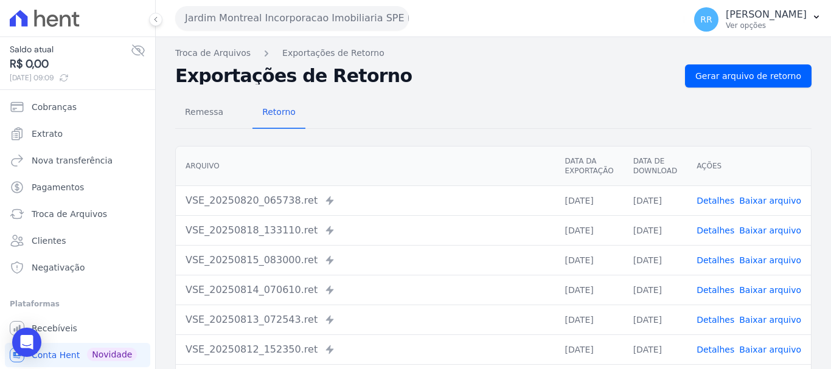
click at [720, 231] on link "Detalhes" at bounding box center [715, 231] width 38 height 10
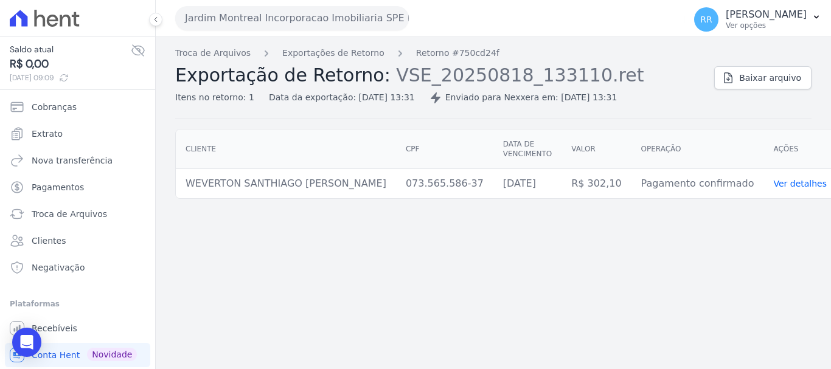
drag, startPoint x: 690, startPoint y: 258, endPoint x: 694, endPoint y: 109, distance: 149.1
click at [690, 257] on div "Troca de Arquivos Exportações de Retorno Retorno #750cd24f Exportação de Retorn…" at bounding box center [493, 203] width 675 height 332
click at [771, 80] on span "Baixar arquivo" at bounding box center [770, 78] width 62 height 12
click at [364, 52] on link "Exportações de Retorno" at bounding box center [333, 53] width 102 height 13
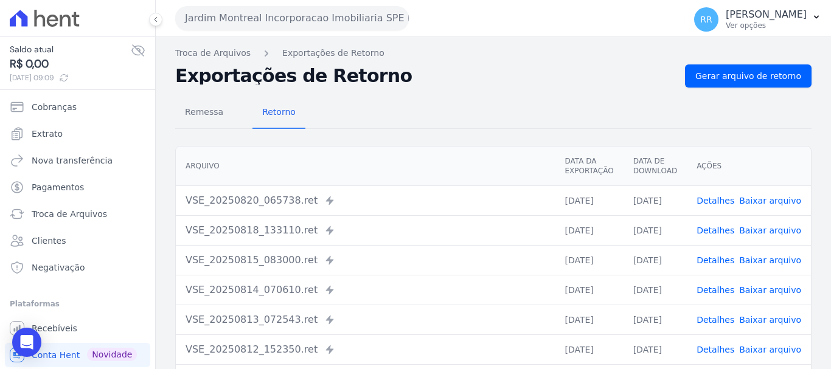
click at [716, 255] on link "Detalhes" at bounding box center [715, 260] width 38 height 10
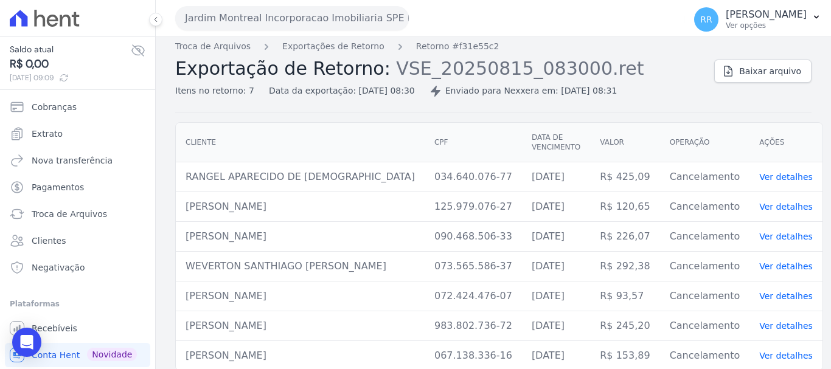
scroll to position [9, 0]
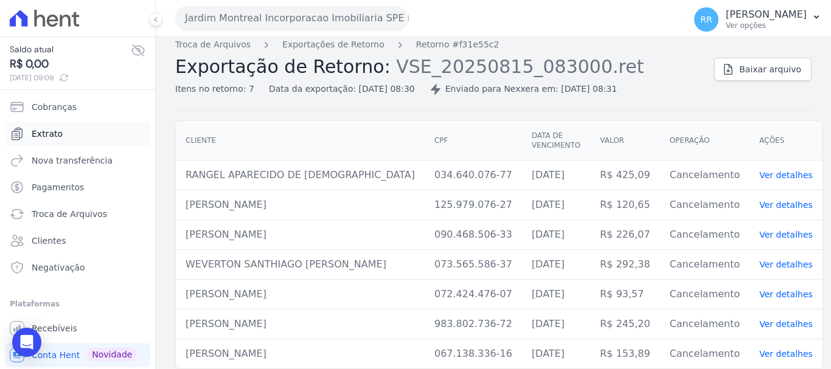
click at [45, 132] on span "Extrato" at bounding box center [47, 134] width 31 height 12
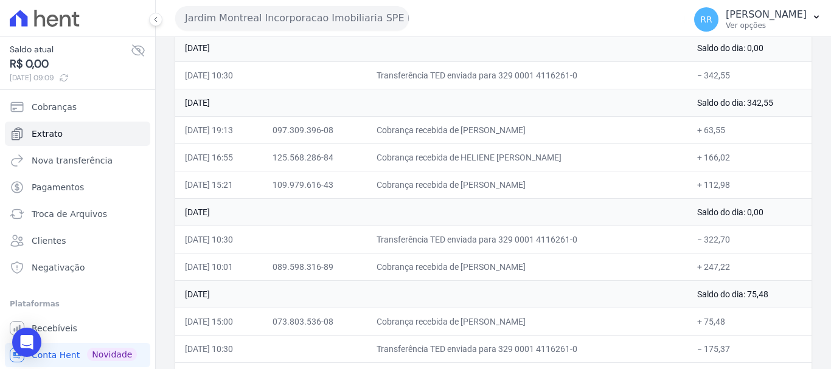
scroll to position [243, 0]
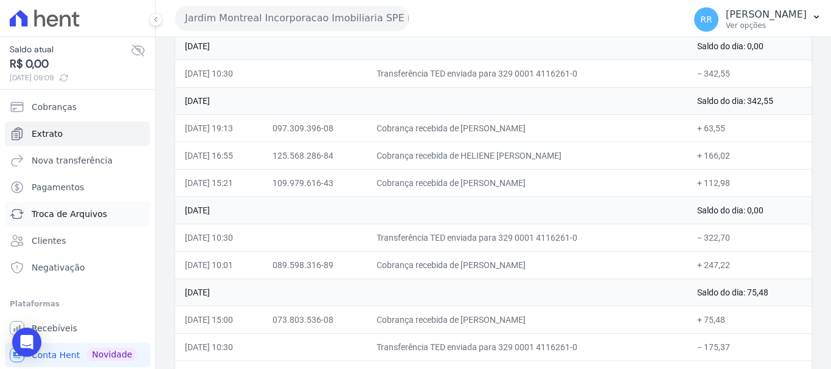
click at [50, 215] on span "Troca de Arquivos" at bounding box center [69, 214] width 75 height 12
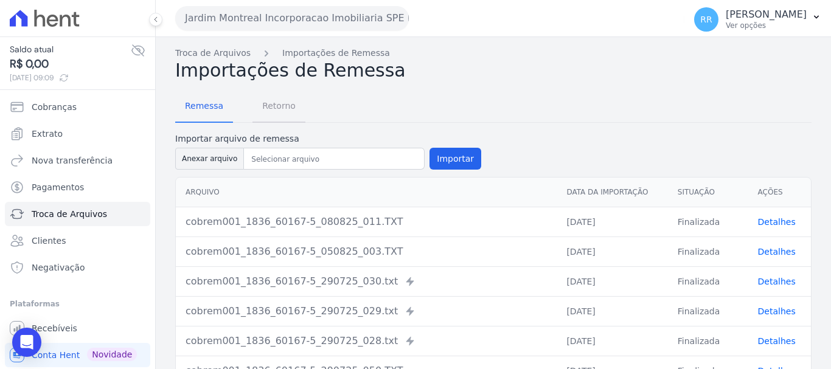
click at [277, 106] on span "Retorno" at bounding box center [279, 106] width 48 height 24
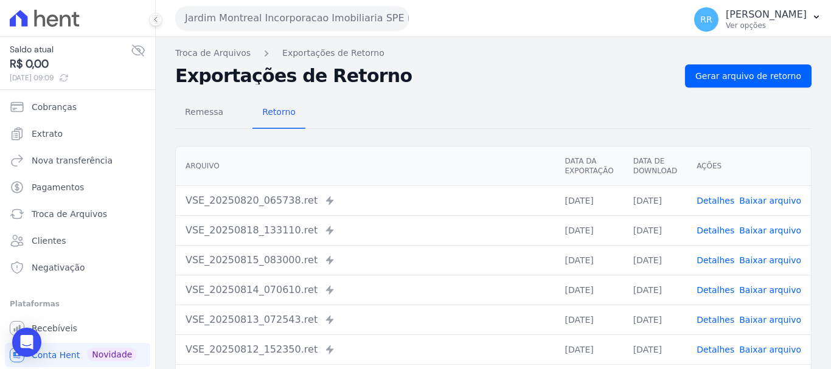
click at [717, 232] on link "Detalhes" at bounding box center [715, 231] width 38 height 10
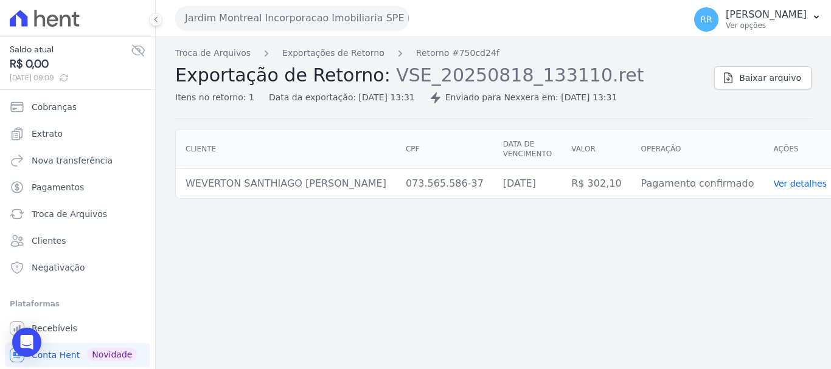
click at [321, 63] on div "Troca de Arquivos Exportações de Retorno Retorno #750cd24f Exportação de Retorn…" at bounding box center [439, 75] width 529 height 57
drag, startPoint x: 608, startPoint y: 304, endPoint x: 576, endPoint y: 279, distance: 39.9
click at [600, 296] on div "Troca de Arquivos Exportações de Retorno Retorno #750cd24f Exportação de Retorn…" at bounding box center [493, 203] width 675 height 332
click at [237, 33] on div "Jardim Montreal Incorporacao Imobiliaria SPE LTDA Via Sul Engenharia AGUAS DE G…" at bounding box center [427, 18] width 504 height 38
click at [254, 15] on button "Jardim Montreal Incorporacao Imobiliaria SPE LTDA" at bounding box center [292, 18] width 234 height 24
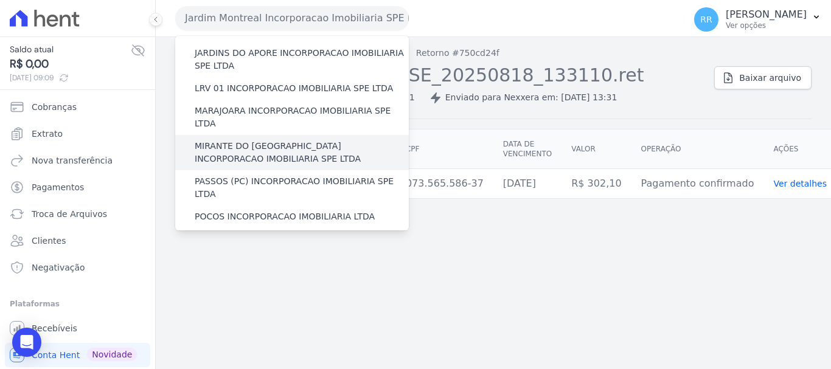
scroll to position [365, 0]
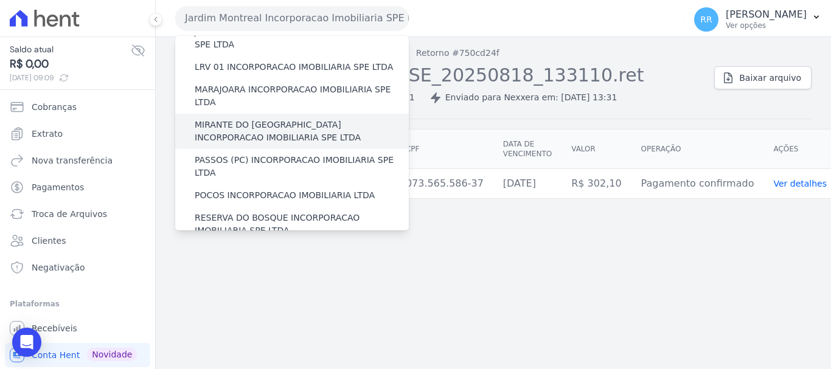
drag, startPoint x: 260, startPoint y: 78, endPoint x: 252, endPoint y: 78, distance: 8.5
click at [259, 119] on label "MIRANTE DO [GEOGRAPHIC_DATA] INCORPORACAO IMOBILIARIA SPE LTDA" at bounding box center [302, 132] width 214 height 26
click at [0, 0] on input "MIRANTE DO [GEOGRAPHIC_DATA] INCORPORACAO IMOBILIARIA SPE LTDA" at bounding box center [0, 0] width 0 height 0
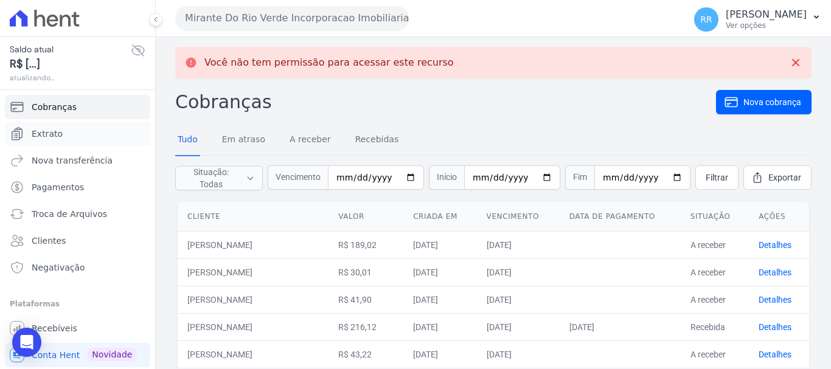
click at [47, 134] on span "Extrato" at bounding box center [47, 134] width 31 height 12
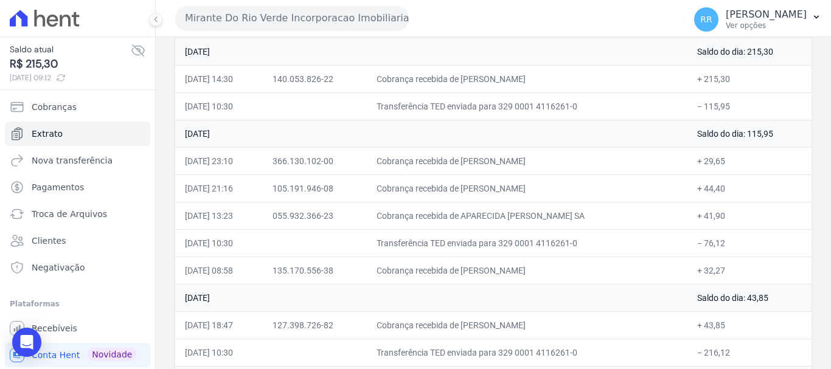
scroll to position [122, 0]
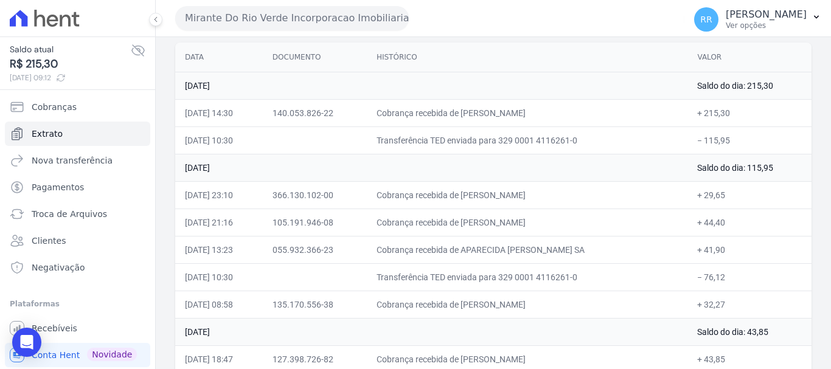
drag, startPoint x: 550, startPoint y: 254, endPoint x: 754, endPoint y: 254, distance: 203.8
click at [754, 254] on tr "18/08/2025, 13:23 055.932.366-23 Cobrança recebida de APARECIDA JUSSANDRA BUZET…" at bounding box center [493, 249] width 636 height 27
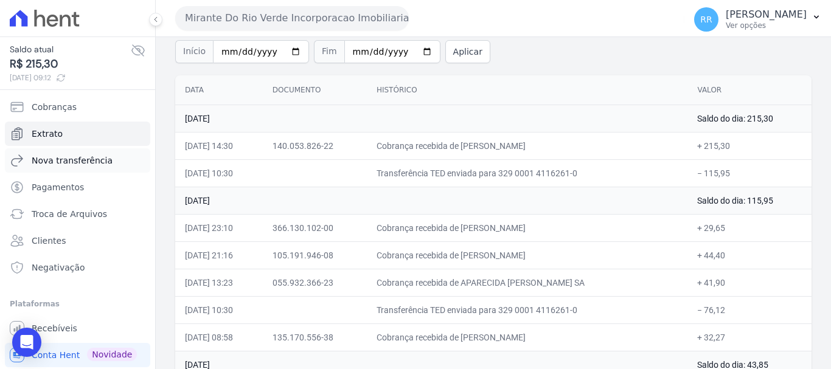
scroll to position [61, 0]
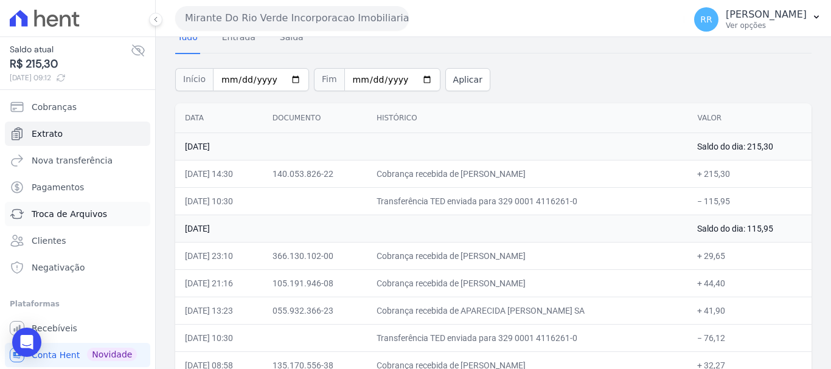
click at [47, 214] on span "Troca de Arquivos" at bounding box center [69, 214] width 75 height 12
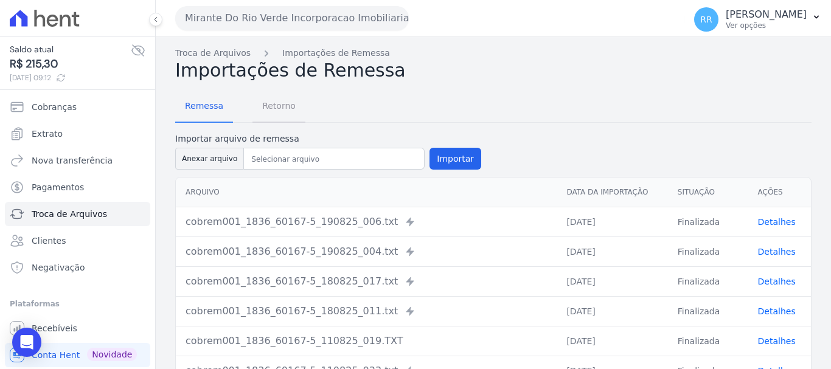
click at [281, 111] on span "Retorno" at bounding box center [279, 106] width 48 height 24
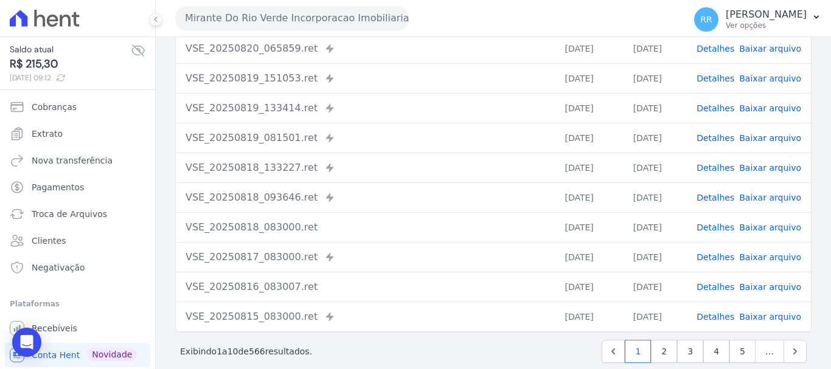
scroll to position [168, 0]
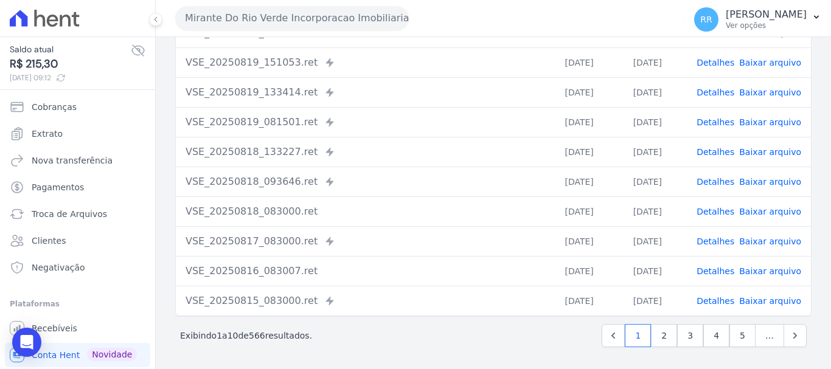
click at [723, 299] on link "Detalhes" at bounding box center [715, 301] width 38 height 10
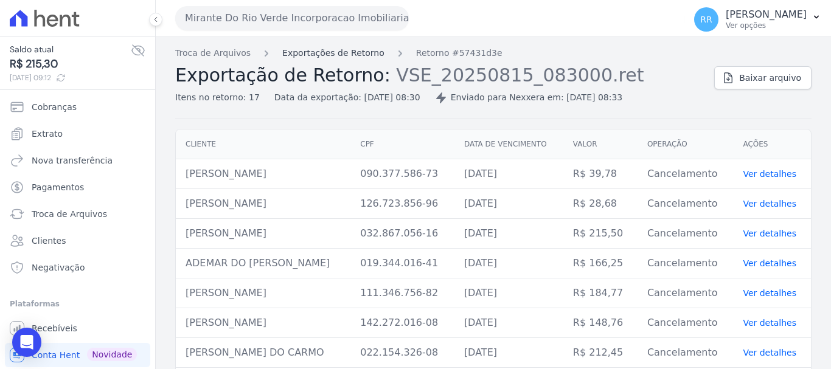
click at [355, 54] on link "Exportações de Retorno" at bounding box center [333, 53] width 102 height 13
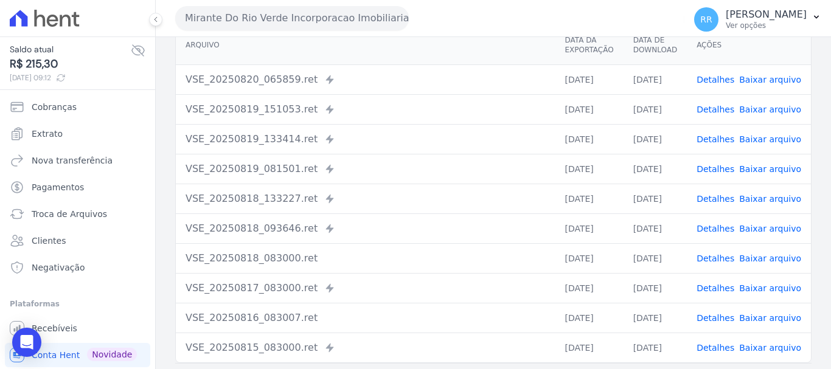
scroll to position [122, 0]
drag, startPoint x: 724, startPoint y: 196, endPoint x: 714, endPoint y: 199, distance: 11.2
click at [723, 196] on link "Detalhes" at bounding box center [715, 198] width 38 height 10
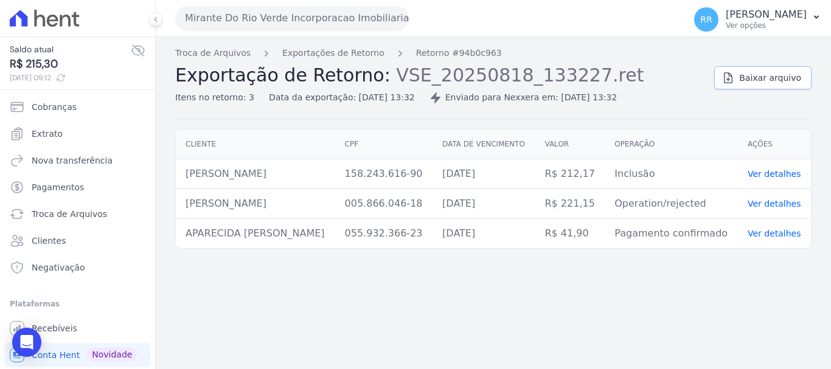
drag, startPoint x: 760, startPoint y: 72, endPoint x: 661, endPoint y: 106, distance: 104.6
click at [760, 72] on span "Baixar arquivo" at bounding box center [770, 78] width 62 height 12
click at [306, 28] on button "Mirante Do Rio Verde Incorporacao Imobiliaria SPE LTDA" at bounding box center [292, 18] width 234 height 24
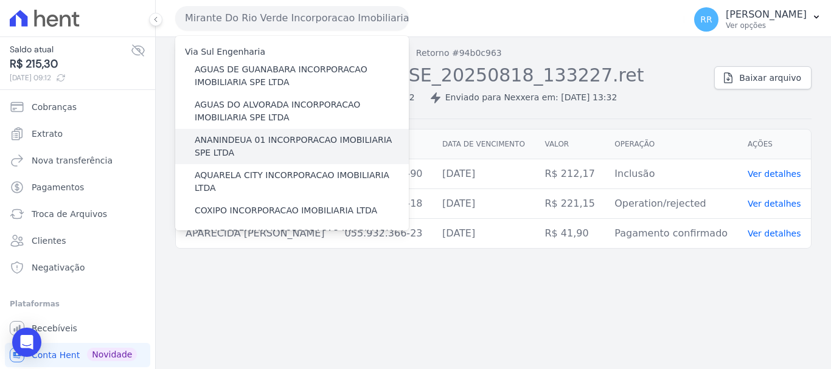
click at [268, 151] on label "ANANINDEUA 01 INCORPORACAO IMOBILIARIA SPE LTDA" at bounding box center [302, 147] width 214 height 26
click at [0, 0] on input "ANANINDEUA 01 INCORPORACAO IMOBILIARIA SPE LTDA" at bounding box center [0, 0] width 0 height 0
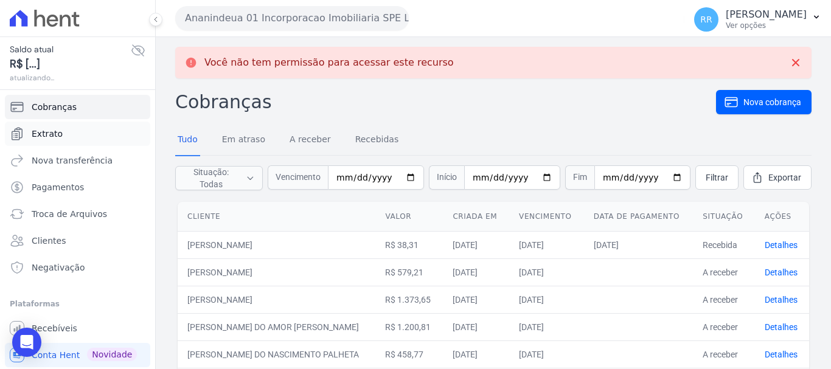
click at [54, 138] on span "Extrato" at bounding box center [47, 134] width 31 height 12
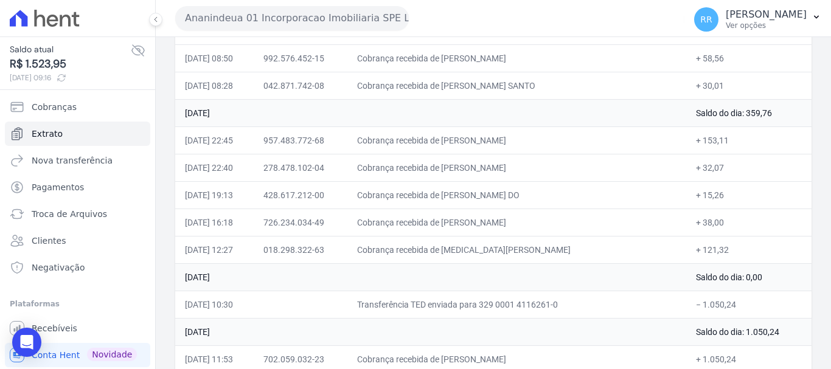
scroll to position [304, 0]
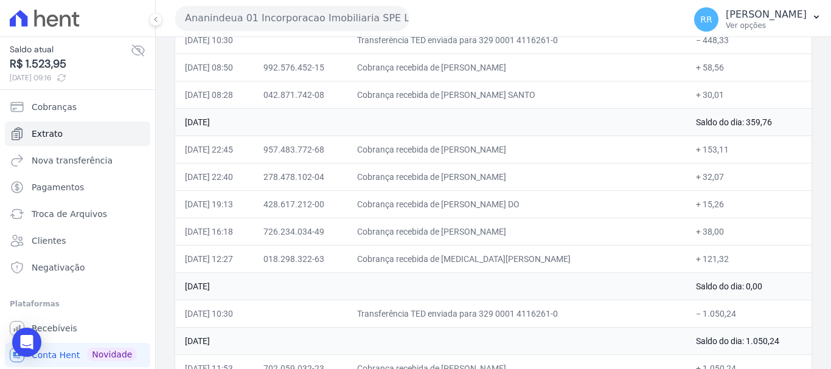
click at [813, 23] on button "RR Renato Rodrigues Ver opções" at bounding box center [757, 19] width 147 height 34
click at [810, 17] on button "RR Renato Rodrigues Ver opções" at bounding box center [757, 19] width 147 height 34
